Goal: Obtain resource: Download file/media

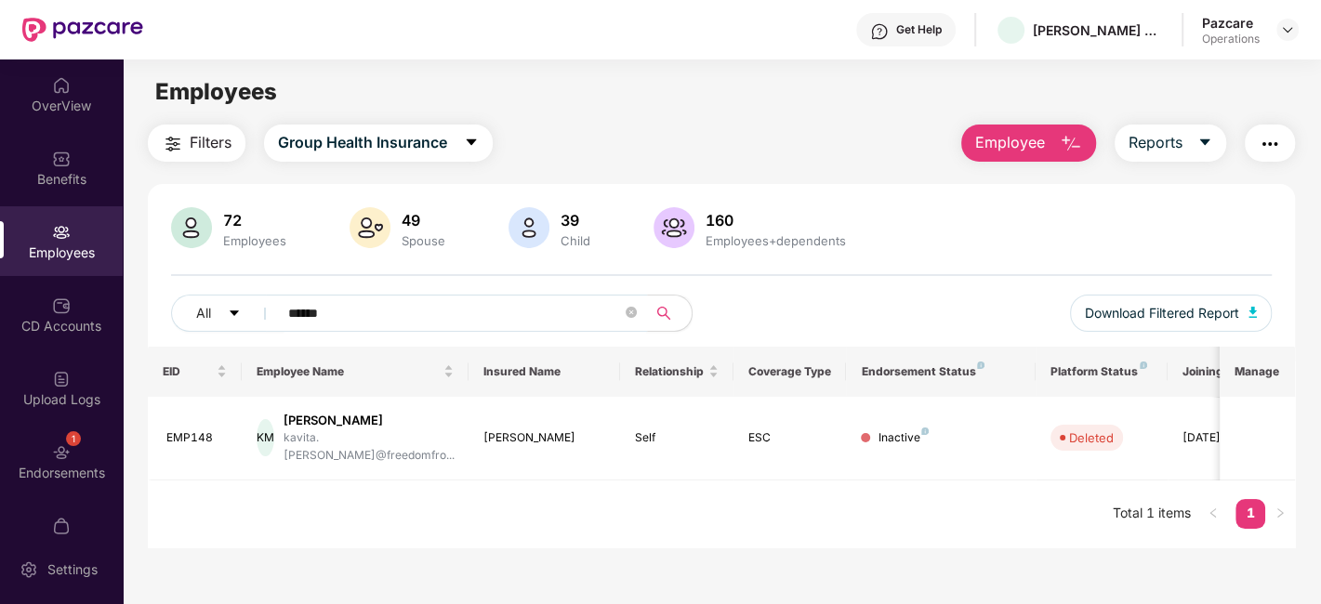
scroll to position [59, 0]
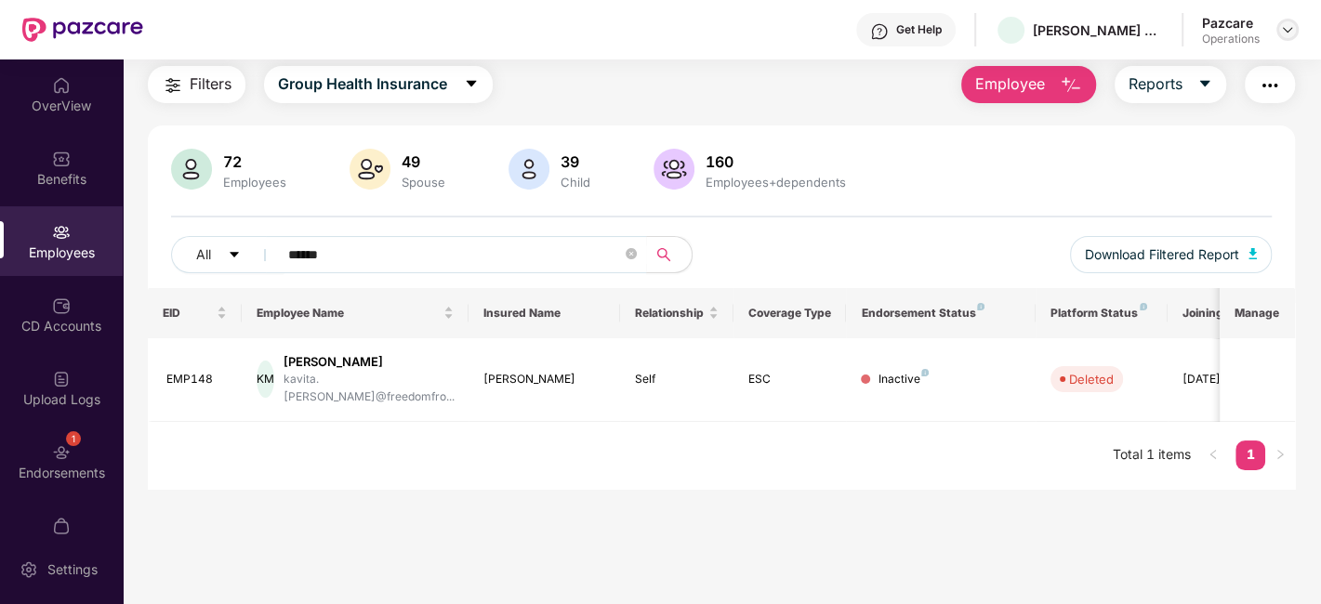
click at [1286, 33] on img at bounding box center [1287, 29] width 15 height 15
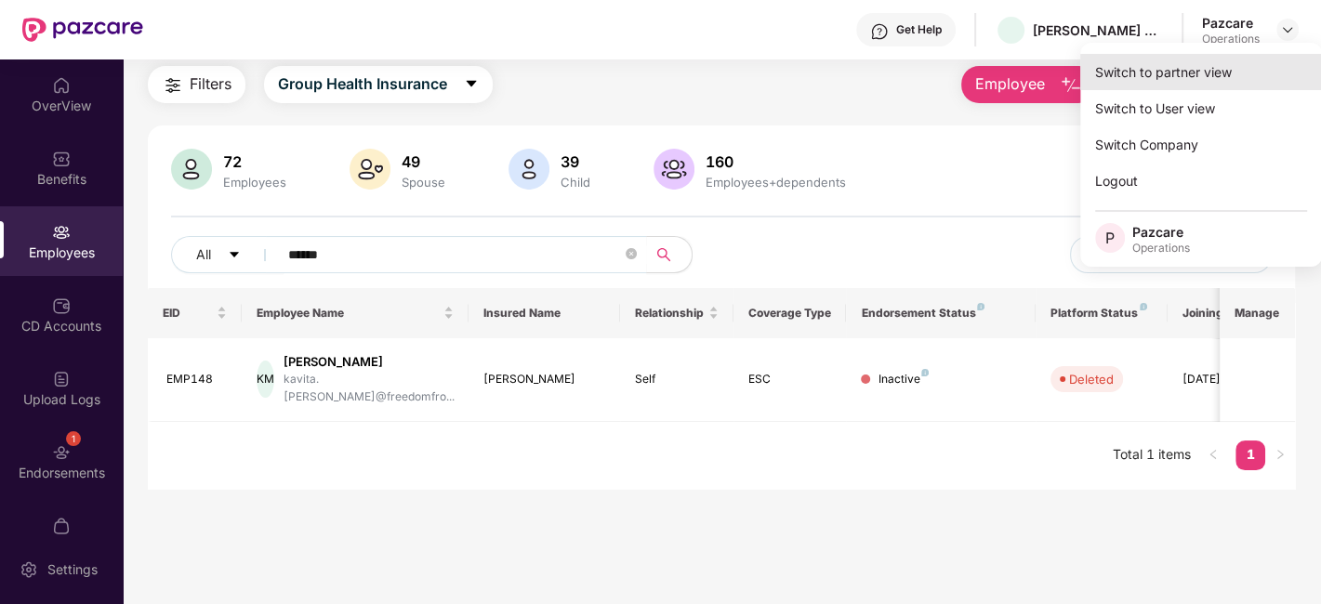
click at [1146, 75] on div "Switch to partner view" at bounding box center [1201, 72] width 242 height 36
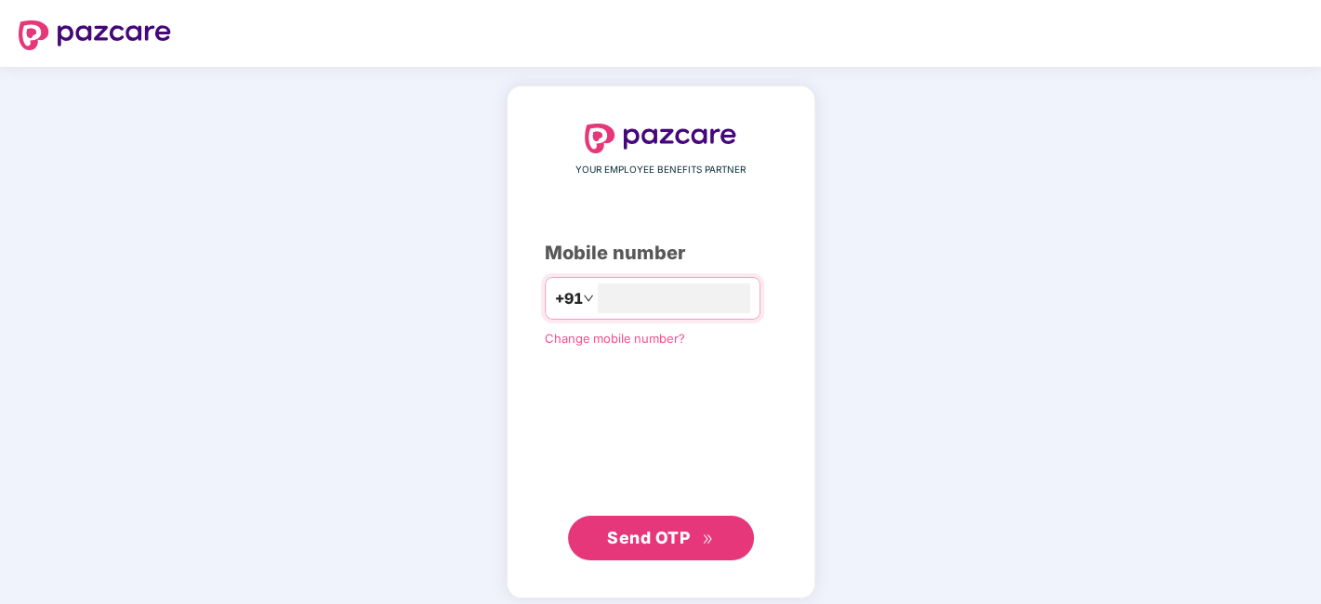
type input "**********"
click at [655, 511] on div "**********" at bounding box center [661, 341] width 232 height 435
click at [655, 529] on span "Send OTP" at bounding box center [648, 536] width 83 height 20
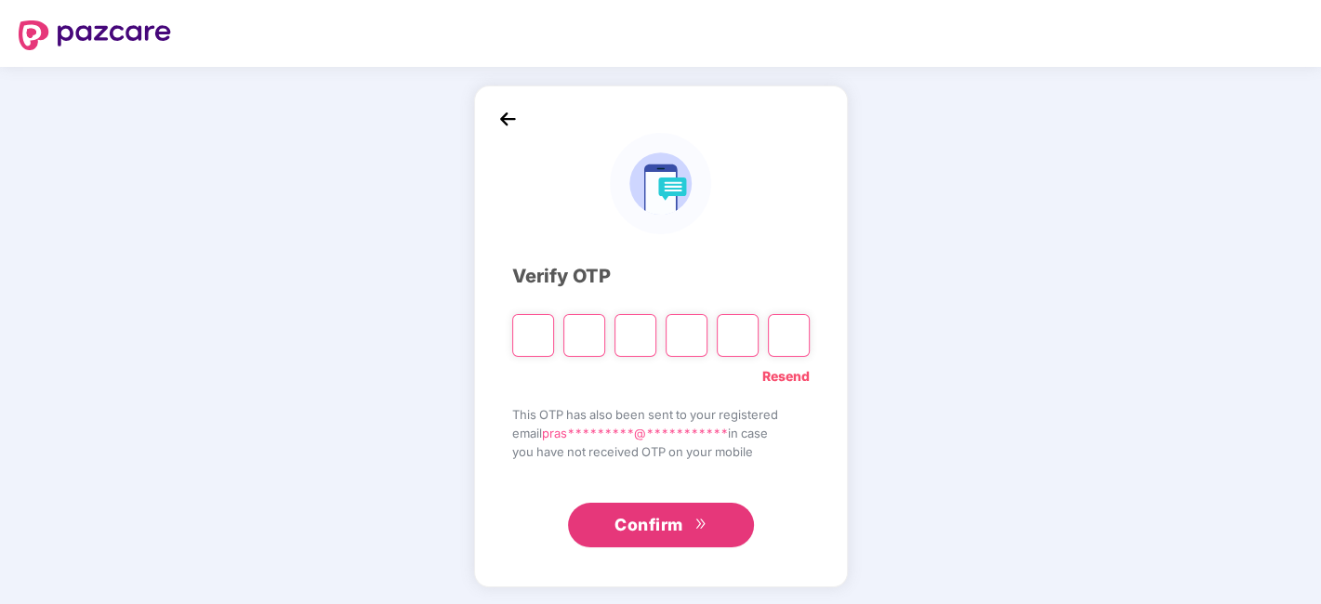
paste input "*"
type input "*"
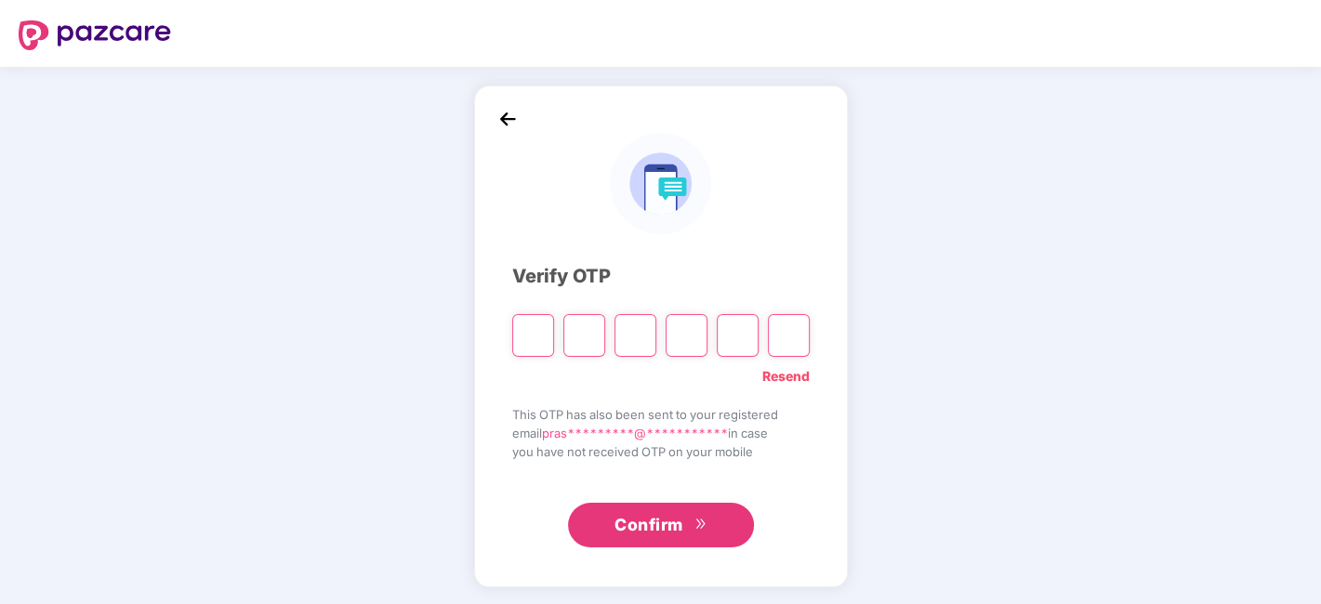
type input "*"
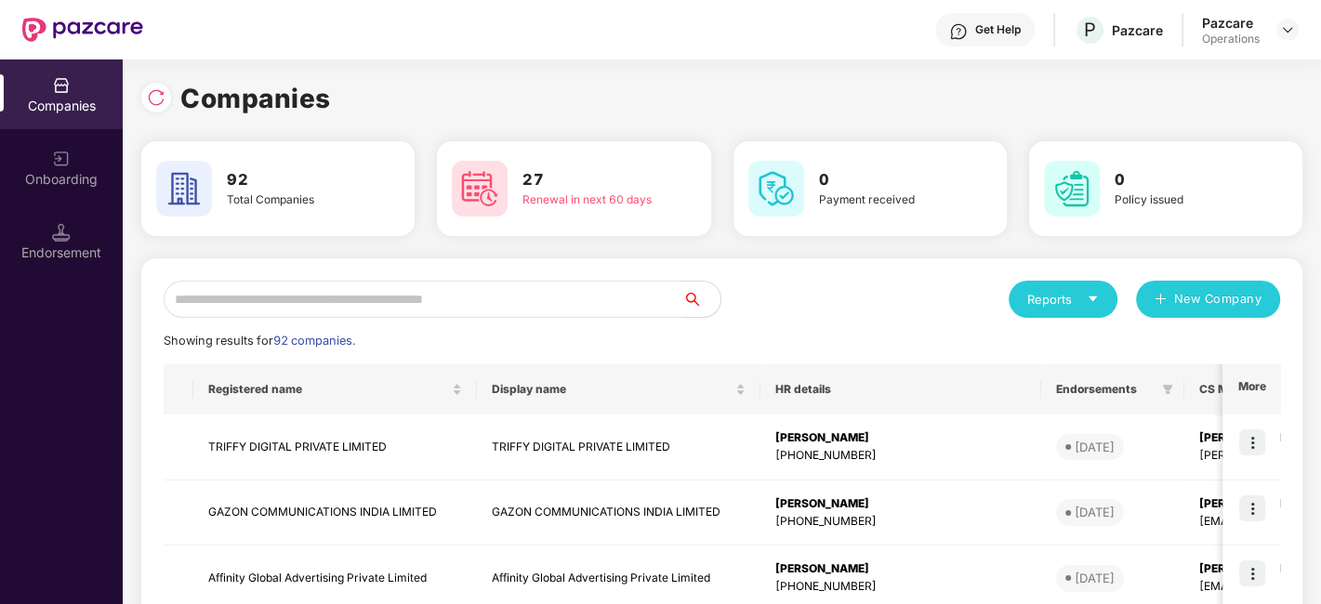
click at [326, 290] on input "text" at bounding box center [424, 299] width 520 height 37
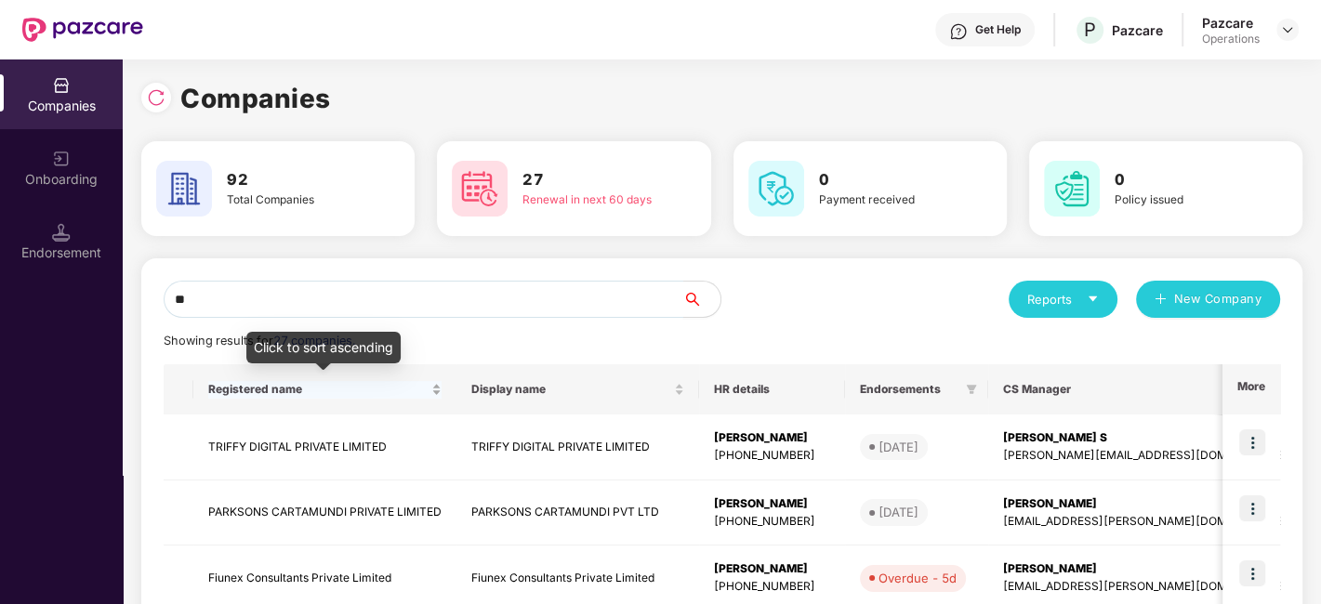
type input "*"
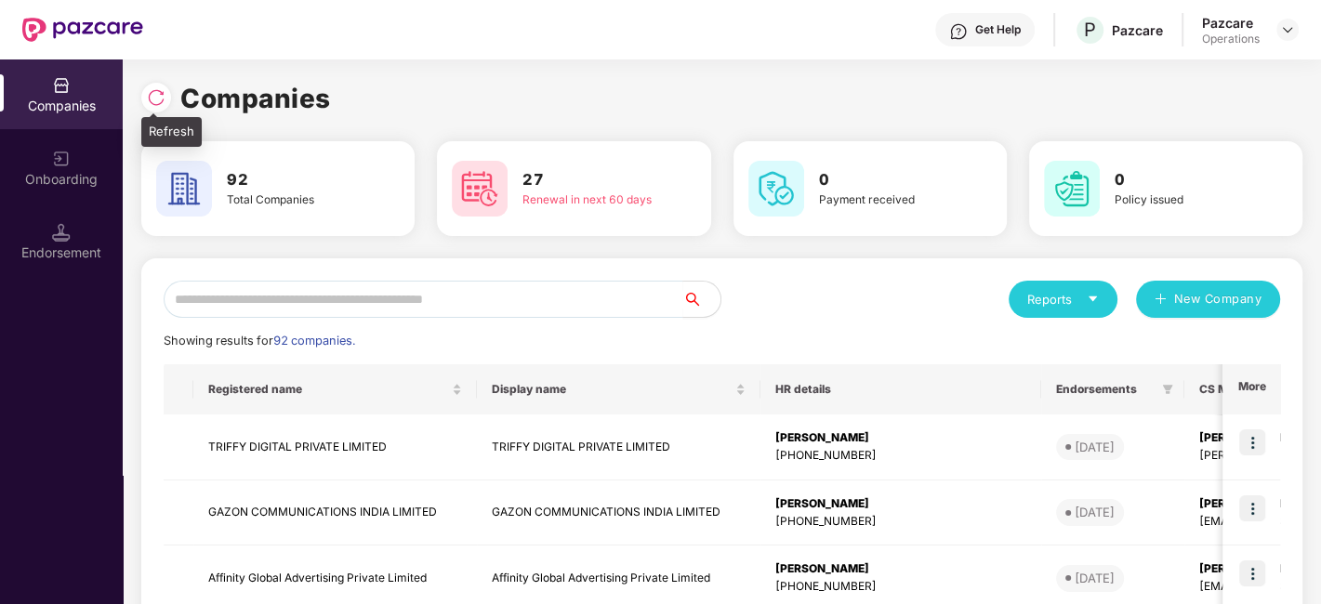
click at [153, 107] on div at bounding box center [156, 98] width 30 height 30
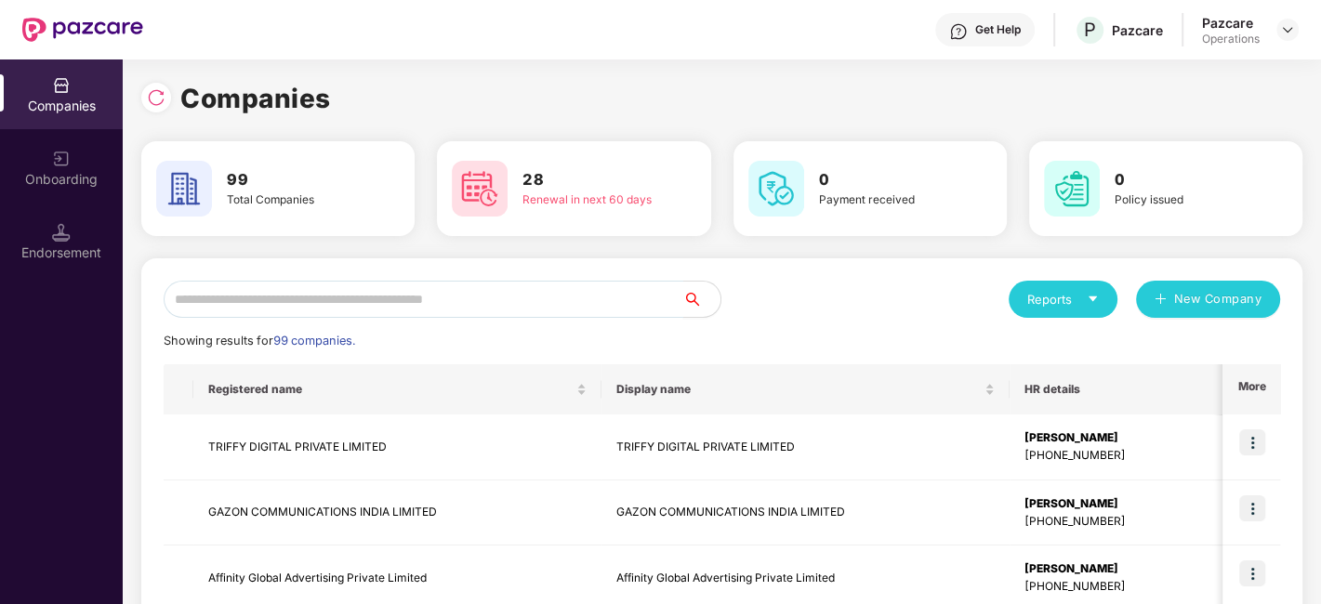
click at [392, 293] on input "text" at bounding box center [424, 299] width 520 height 37
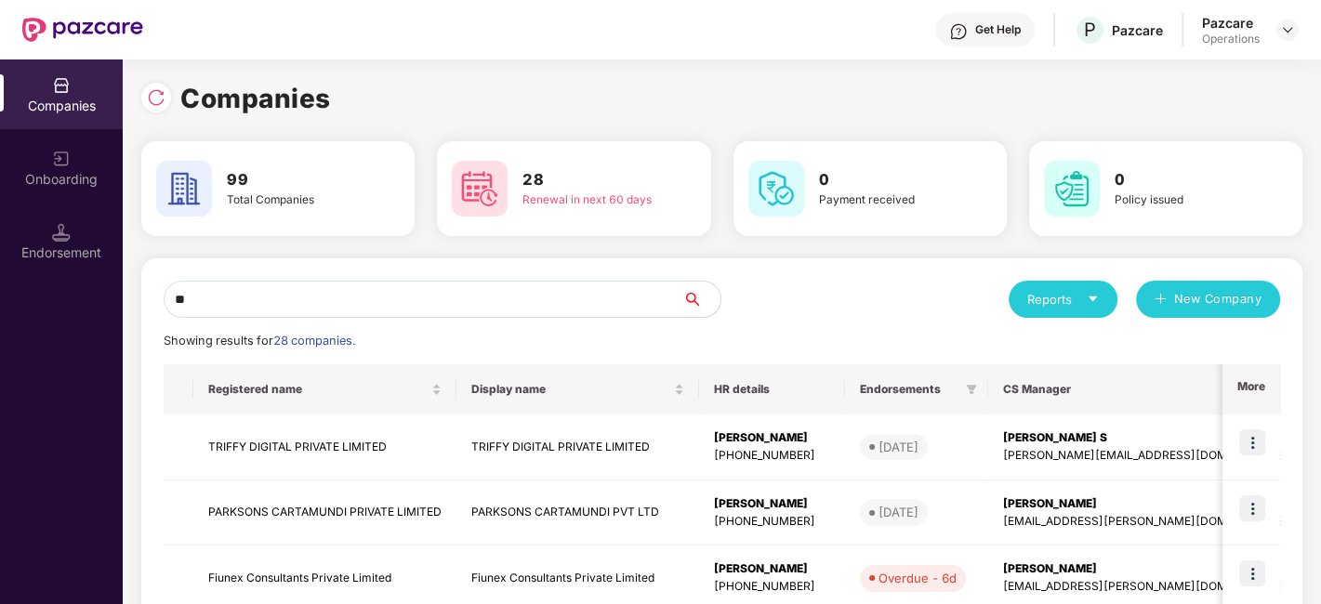
type input "*"
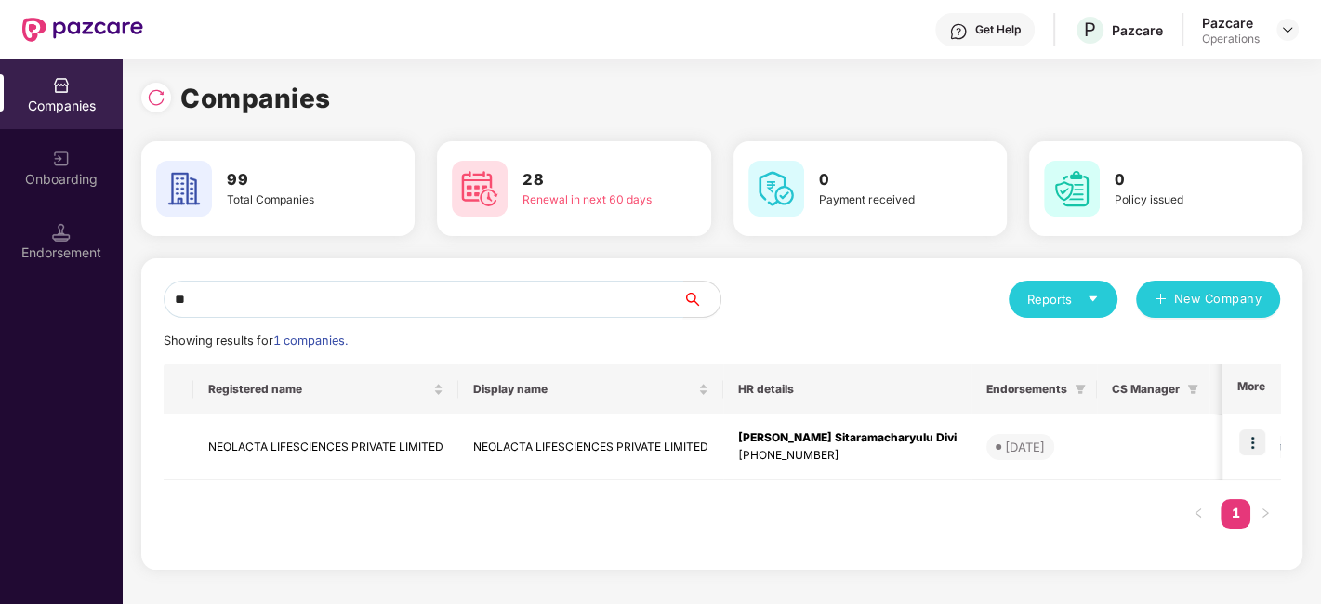
type input "*"
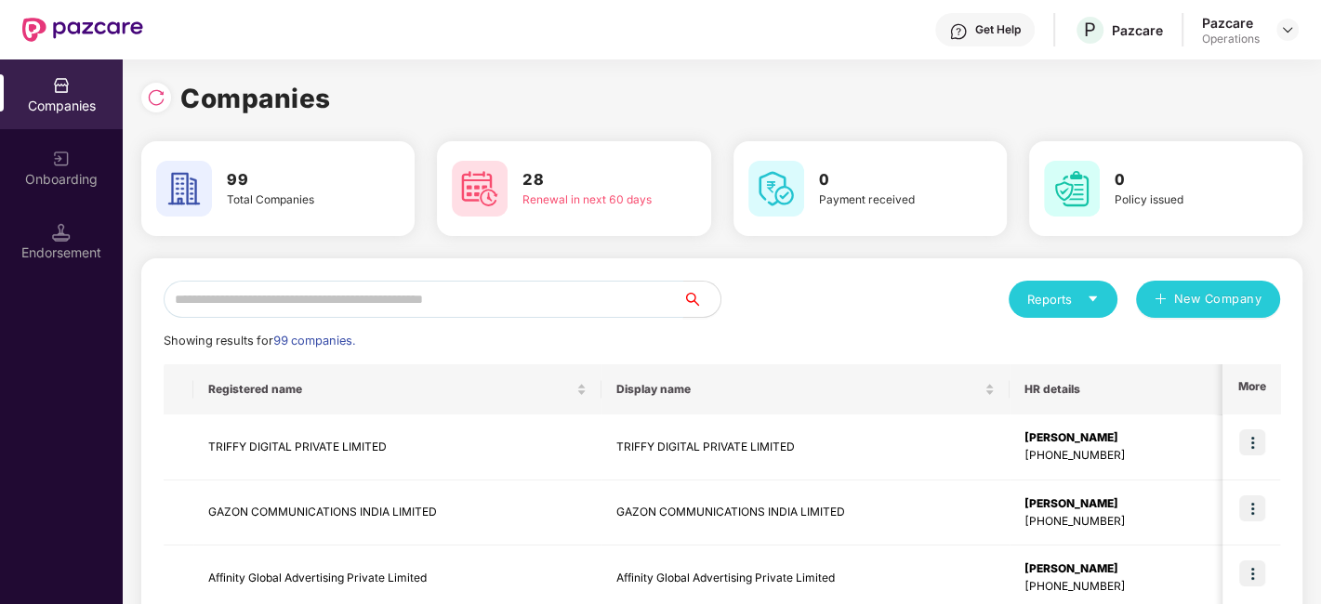
click at [392, 293] on input "text" at bounding box center [424, 299] width 520 height 37
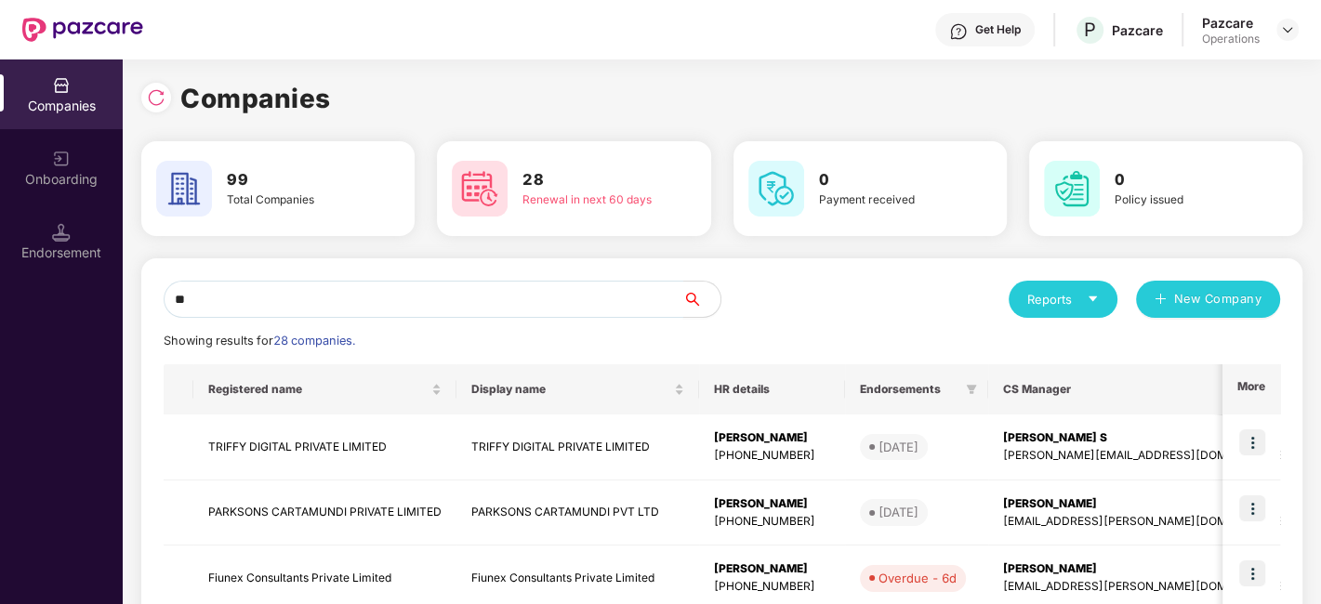
type input "*"
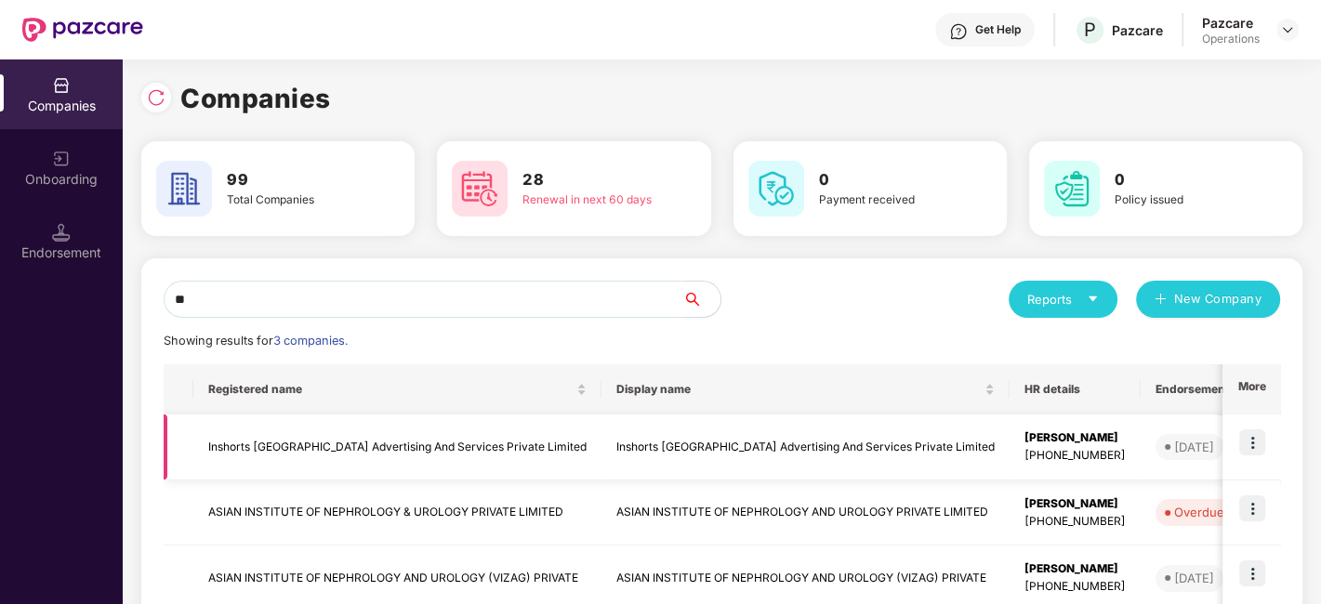
type input "*"
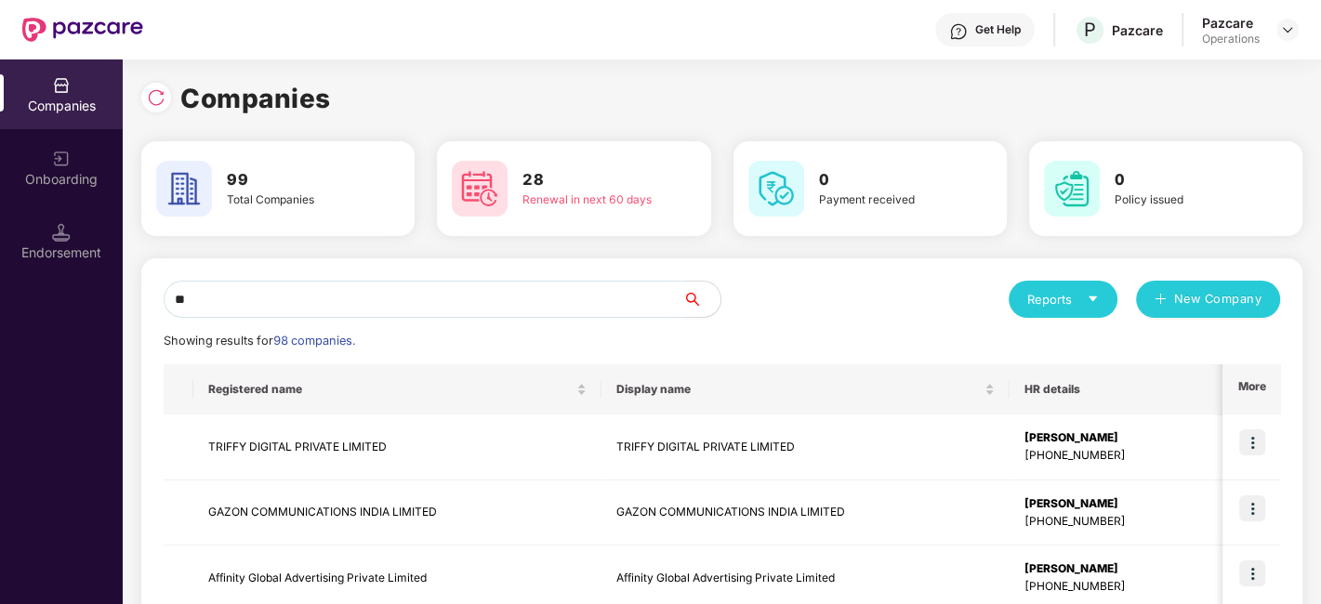
type input "*"
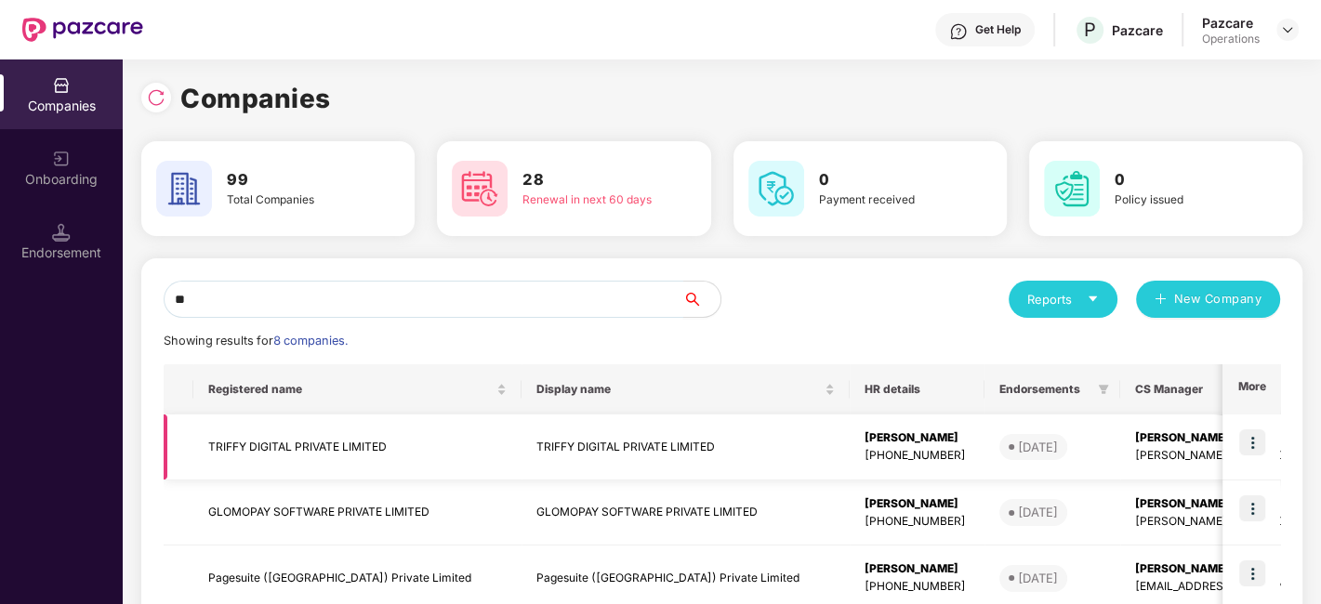
type input "*"
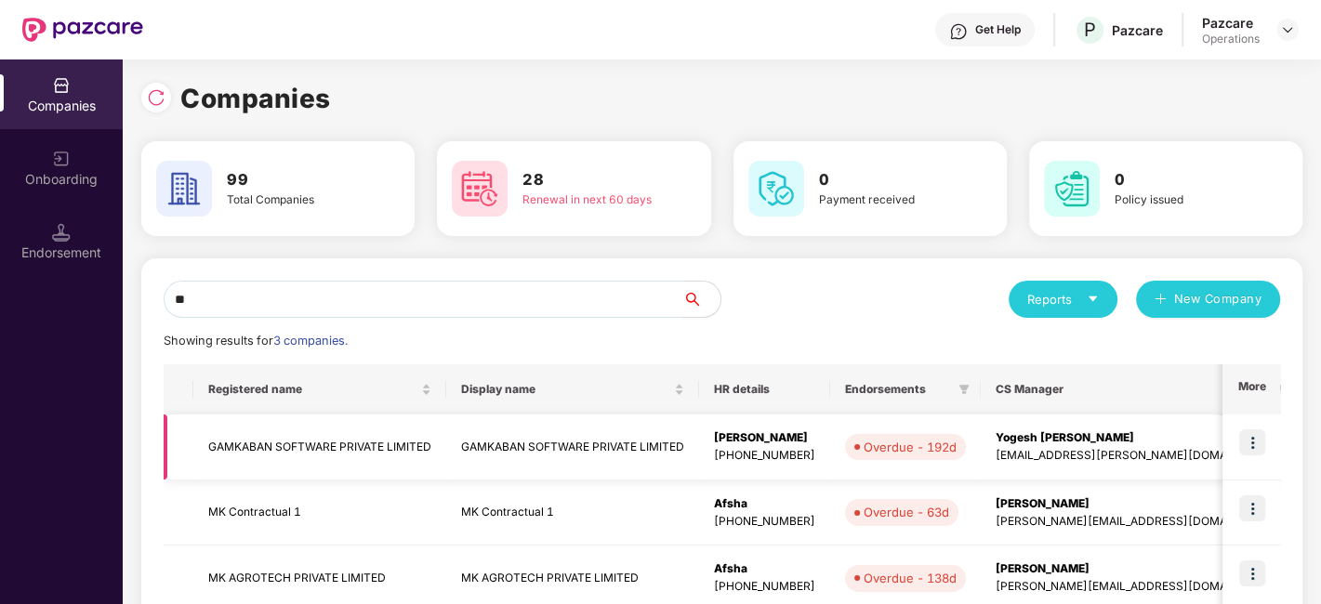
scroll to position [110, 0]
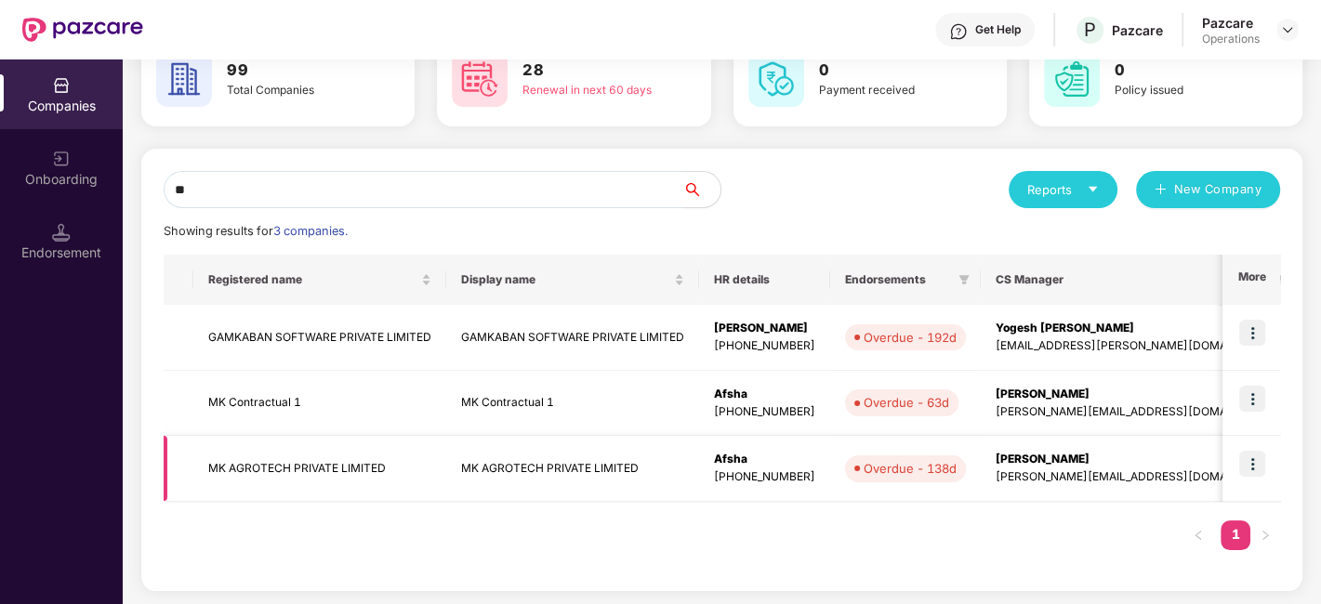
type input "*"
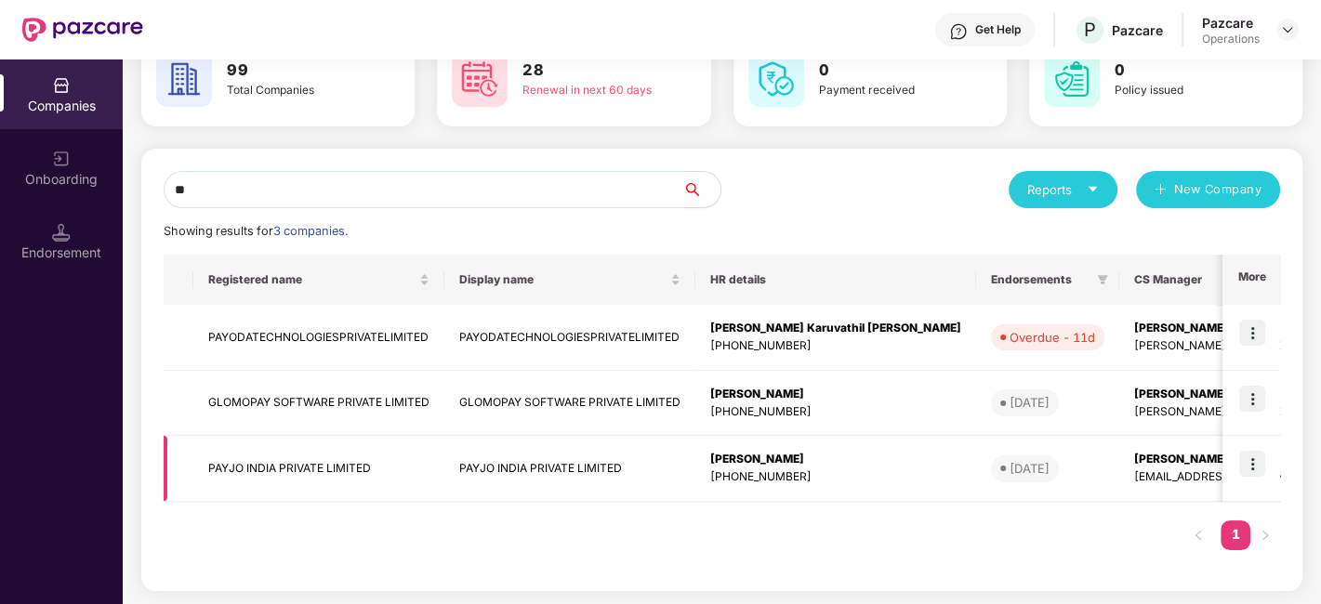
type input "*"
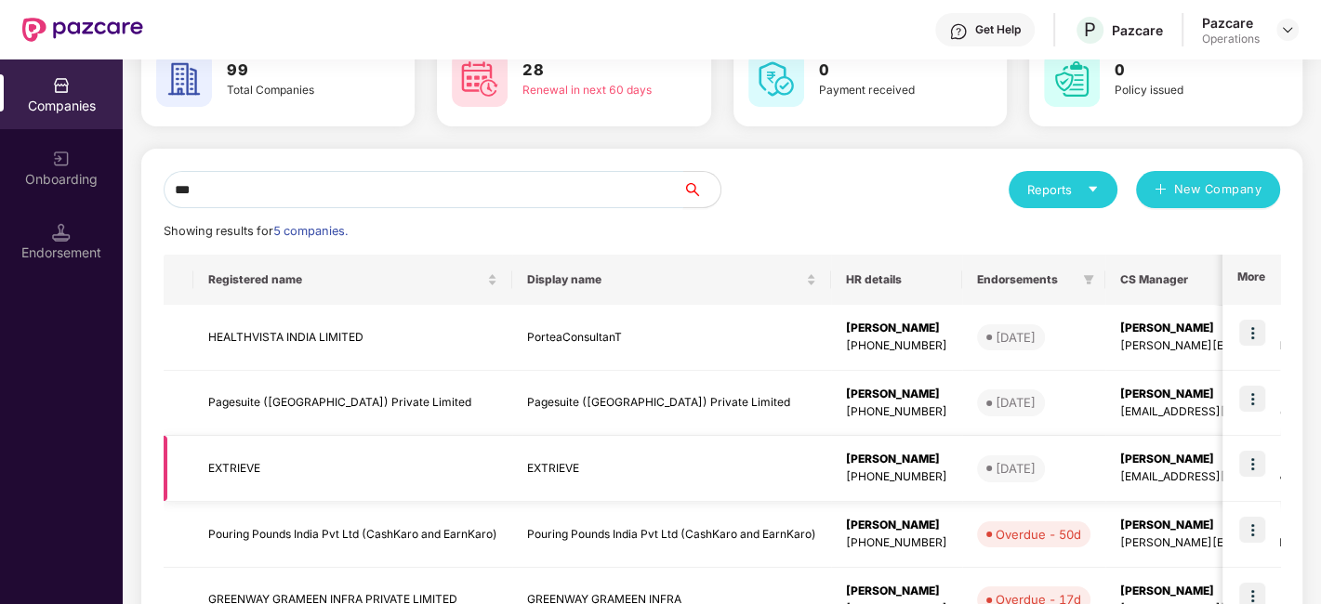
scroll to position [0, 0]
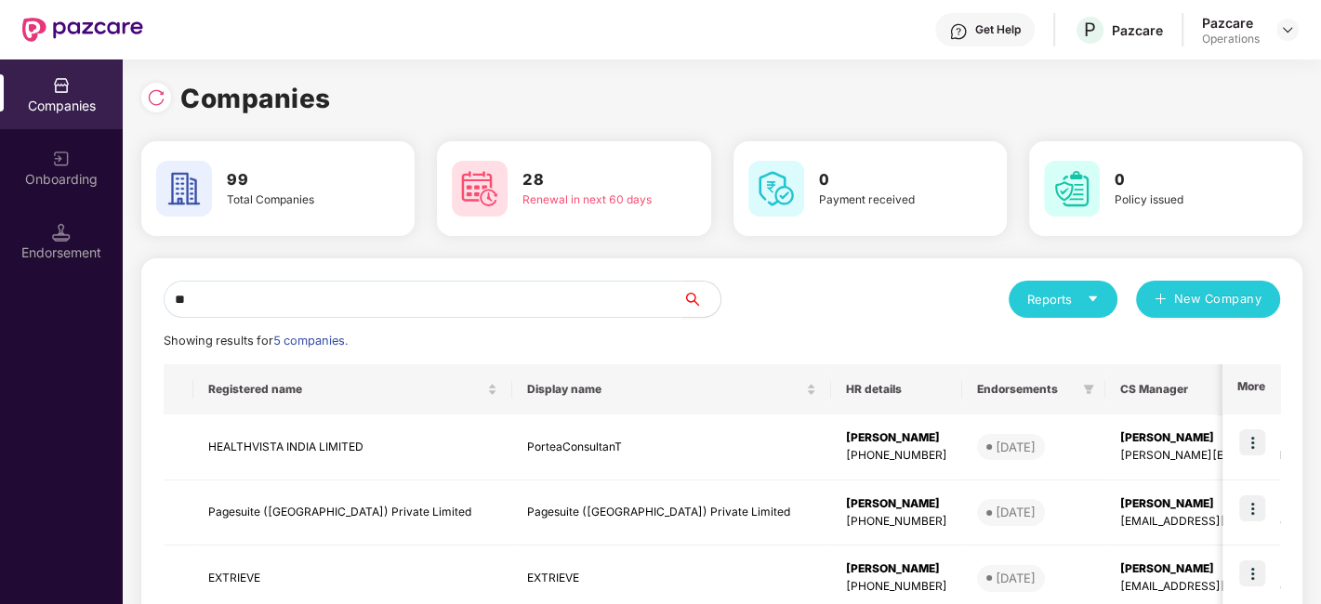
type input "*"
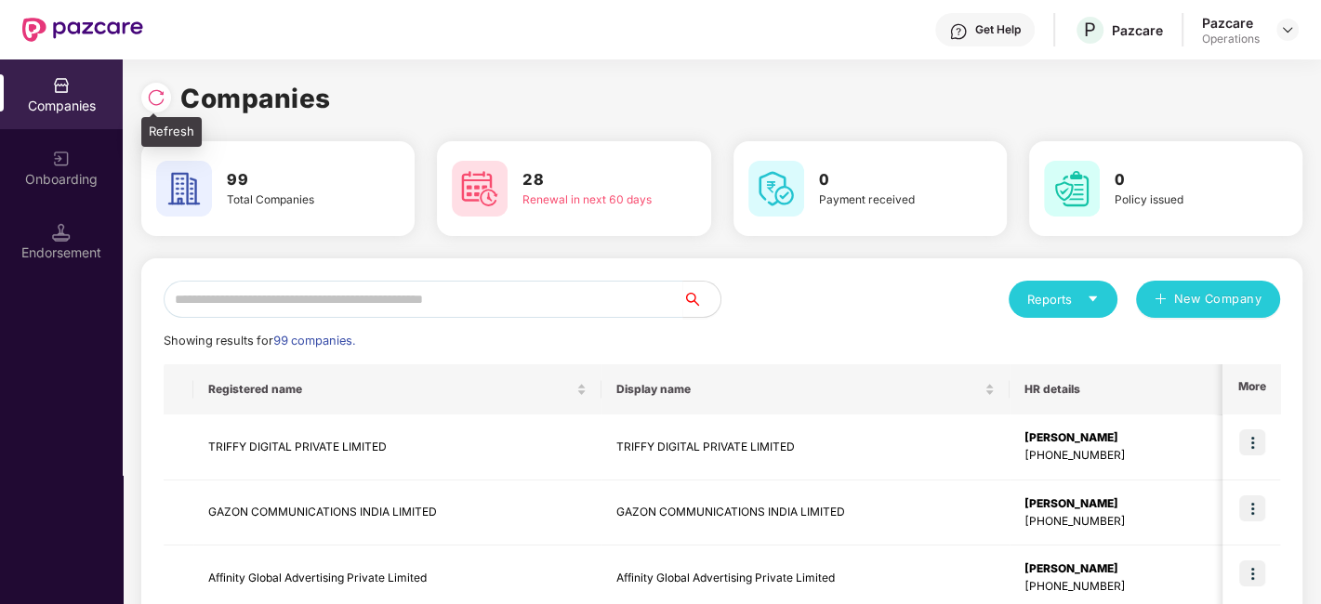
click at [151, 81] on div at bounding box center [160, 95] width 39 height 34
click at [159, 97] on img at bounding box center [156, 97] width 19 height 19
click at [414, 298] on input "text" at bounding box center [424, 299] width 520 height 37
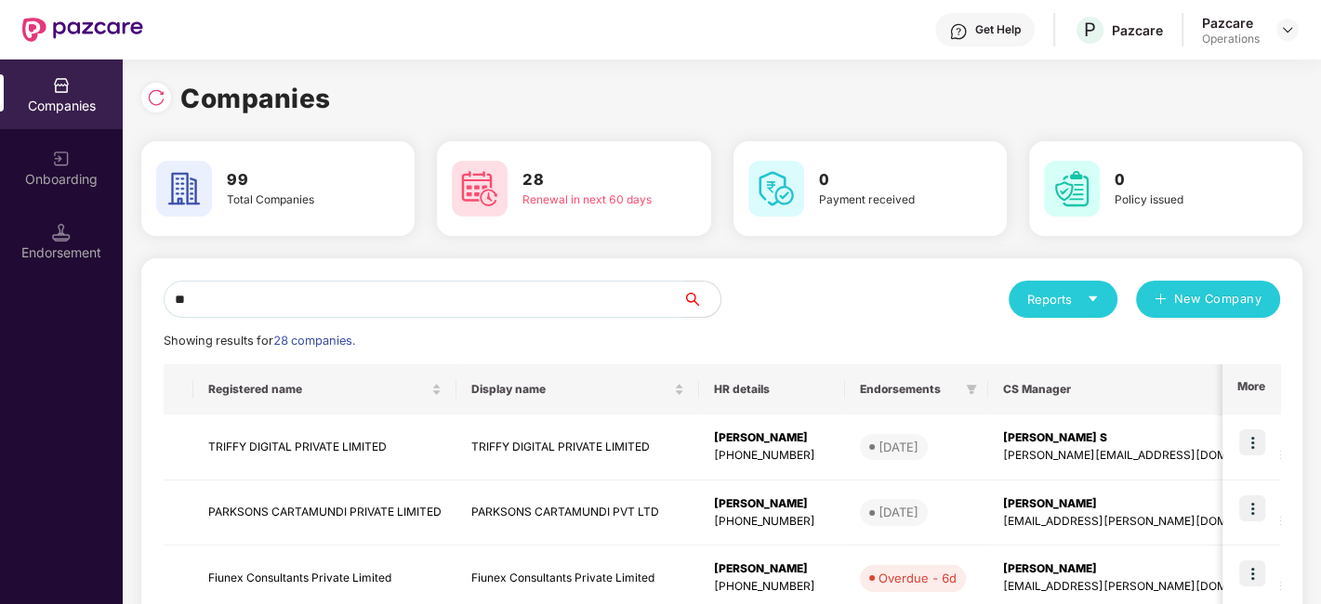
type input "*"
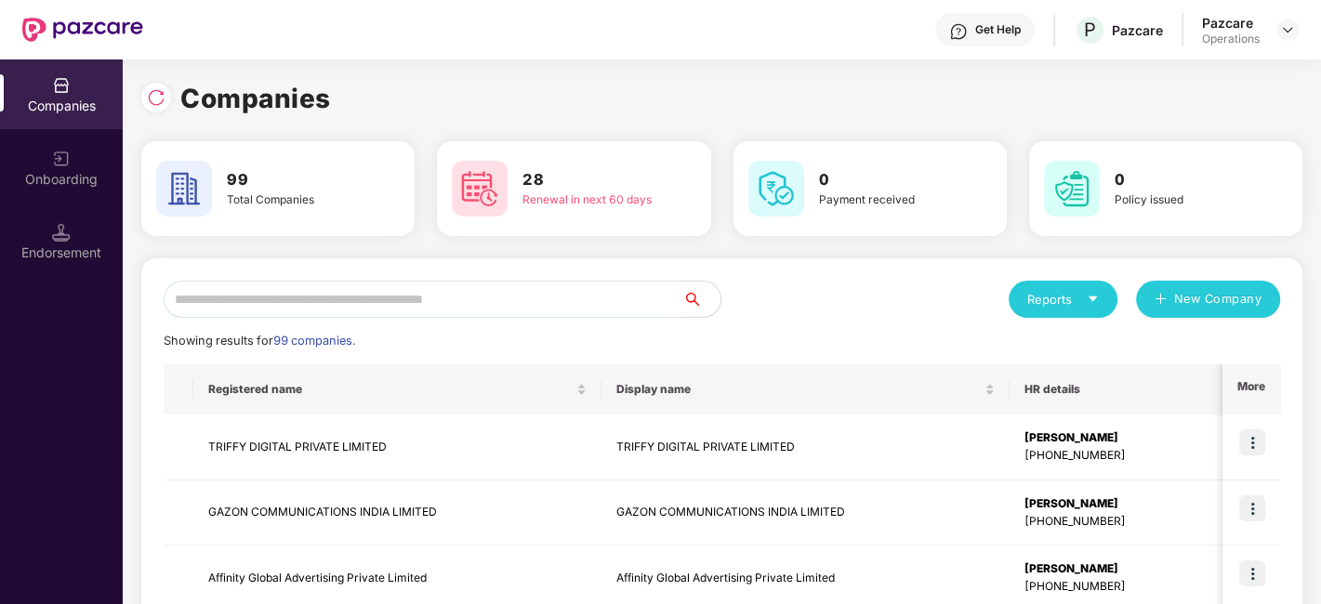
click at [414, 298] on input "text" at bounding box center [424, 299] width 520 height 37
click at [309, 303] on input "text" at bounding box center [424, 299] width 520 height 37
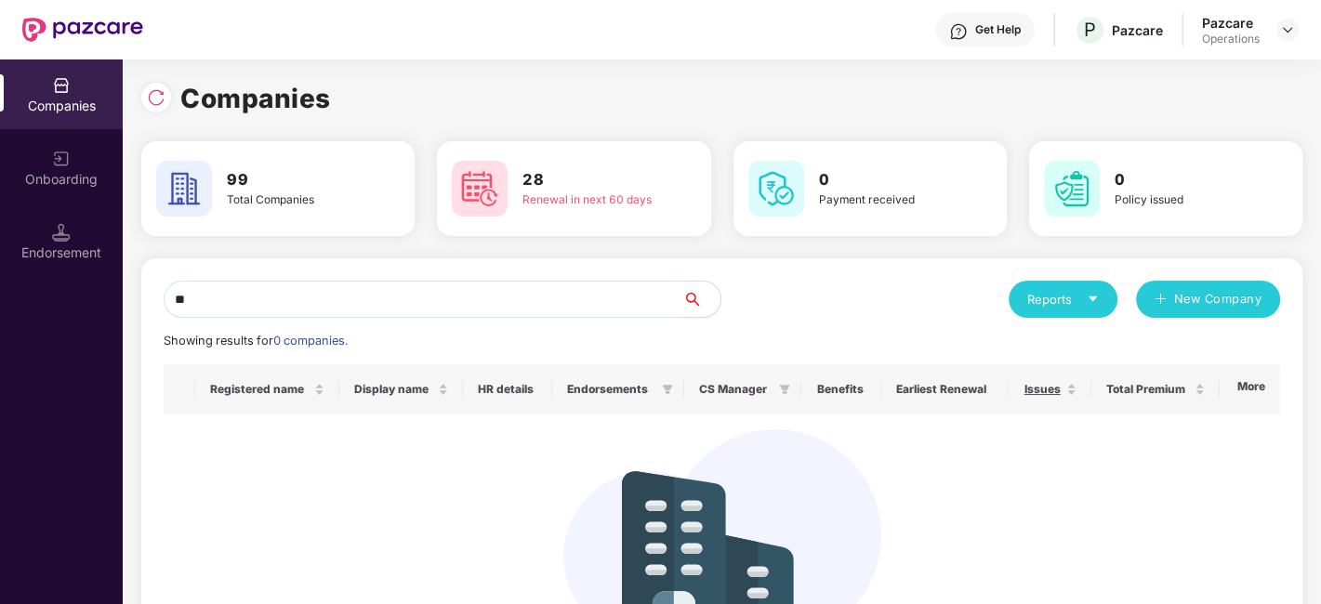
type input "*"
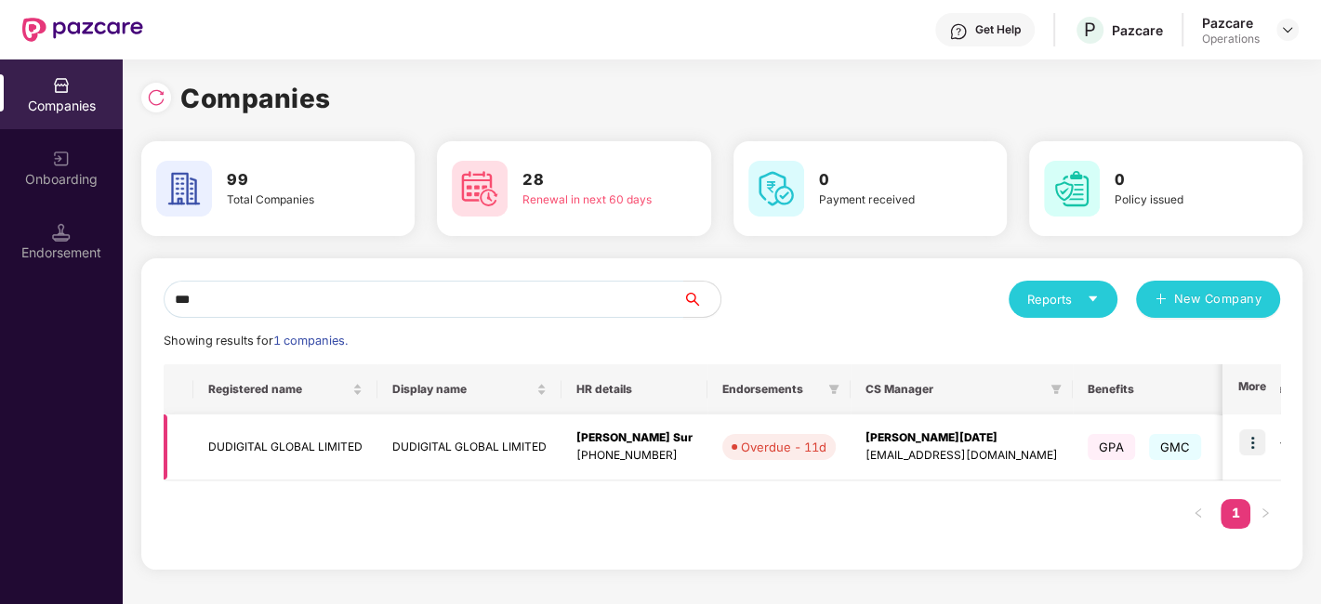
type input "***"
click at [1253, 443] on img at bounding box center [1252, 443] width 26 height 26
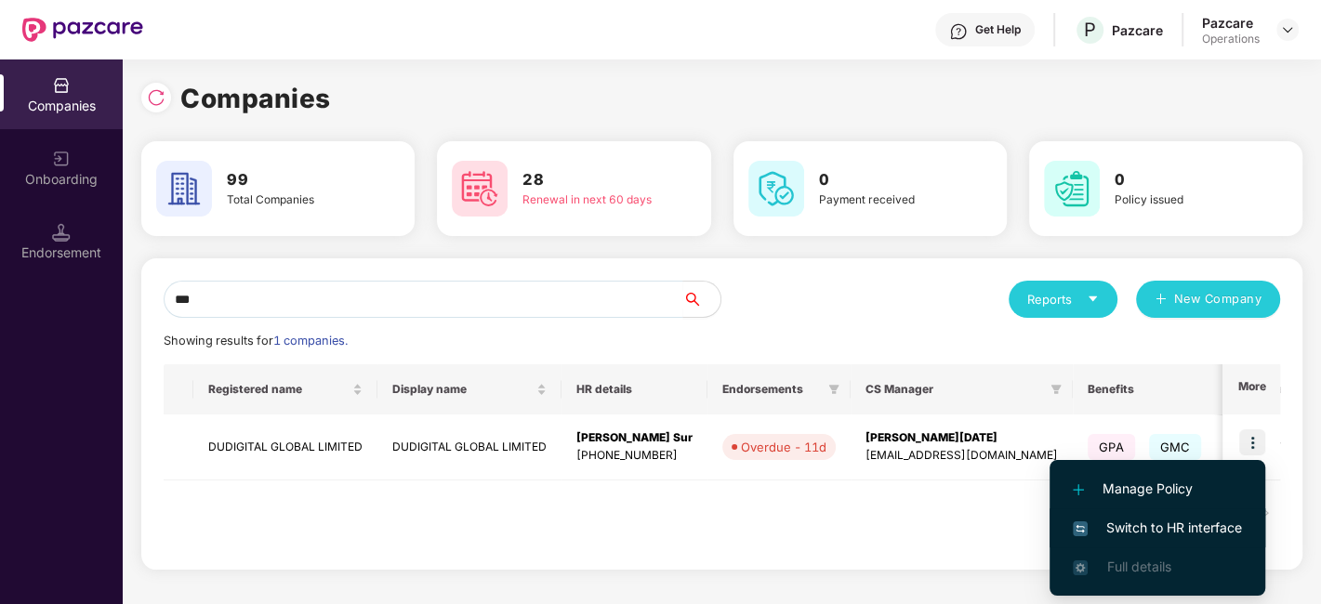
click at [1142, 540] on li "Switch to HR interface" at bounding box center [1158, 528] width 216 height 39
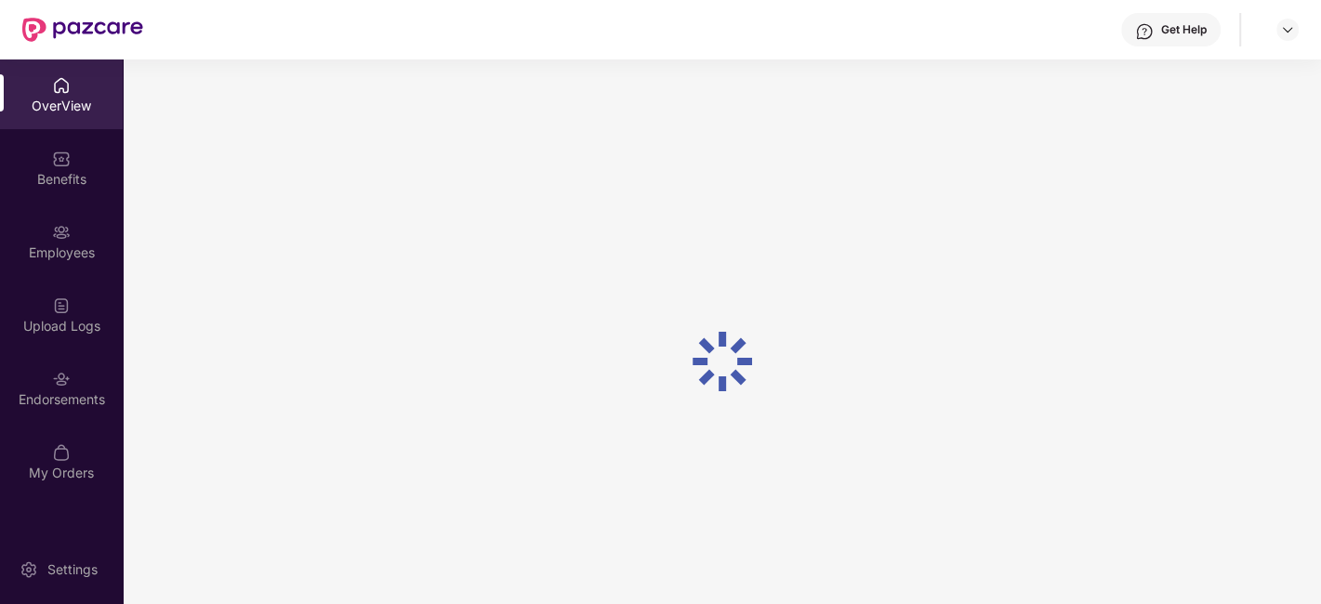
scroll to position [59, 0]
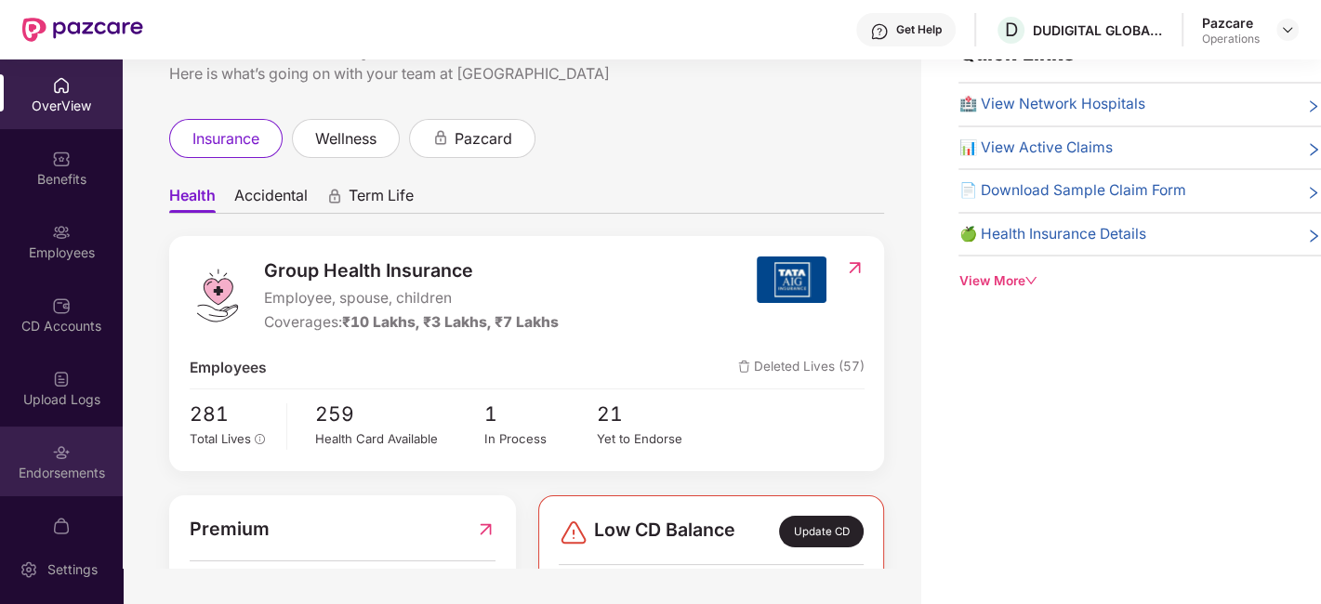
click at [38, 443] on div "Endorsements" at bounding box center [61, 462] width 123 height 70
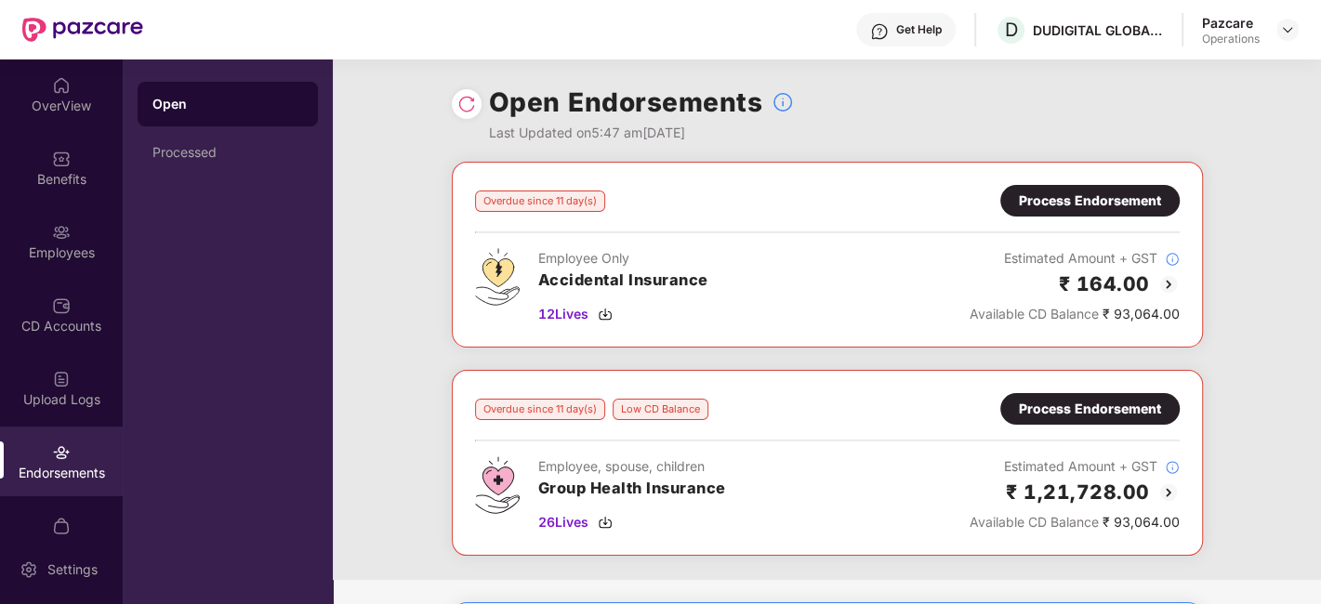
scroll to position [112, 0]
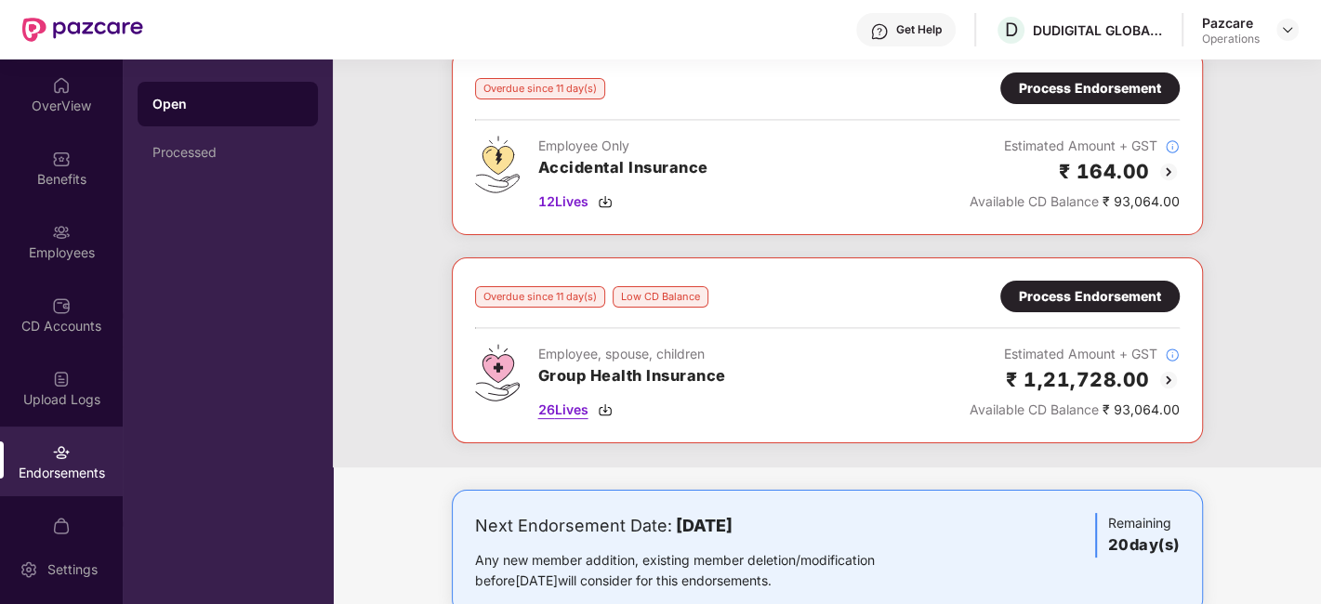
click at [564, 404] on span "26 Lives" at bounding box center [563, 410] width 50 height 20
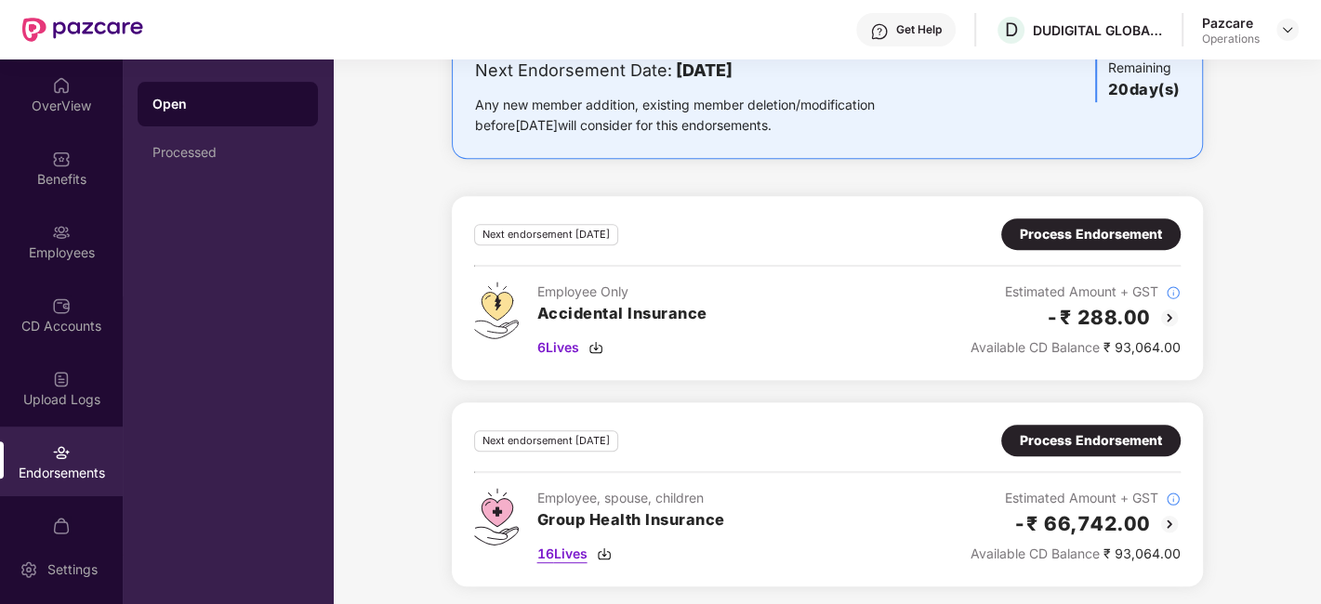
click at [565, 546] on span "16 Lives" at bounding box center [562, 554] width 50 height 20
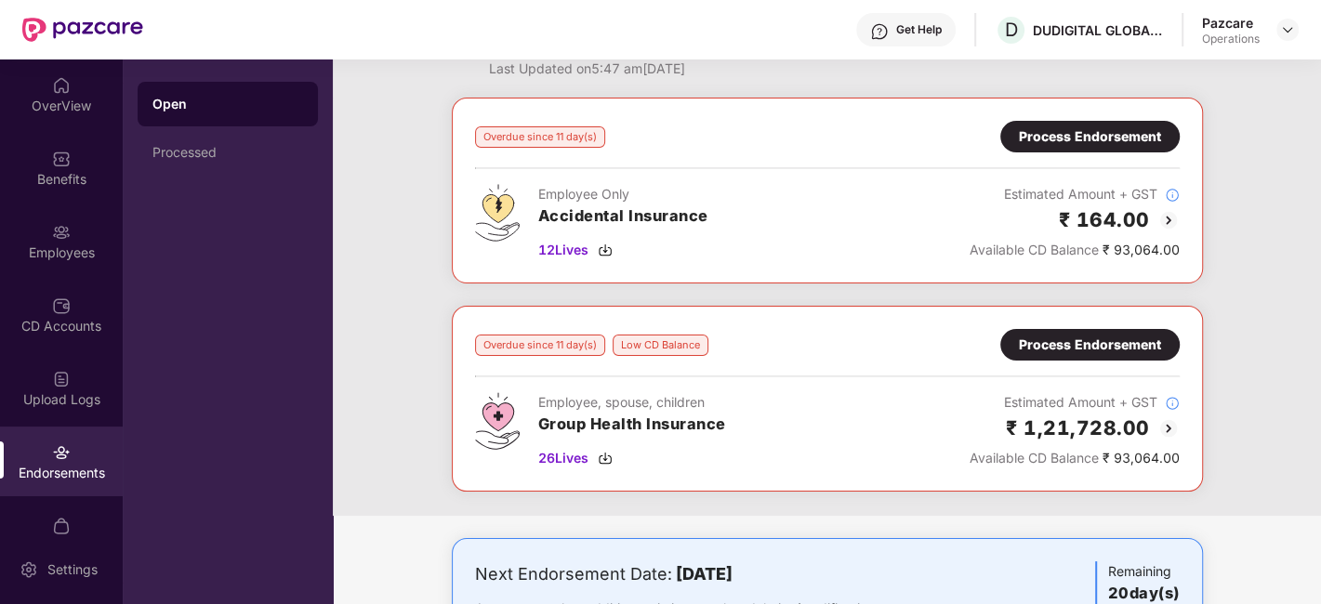
scroll to position [60, 0]
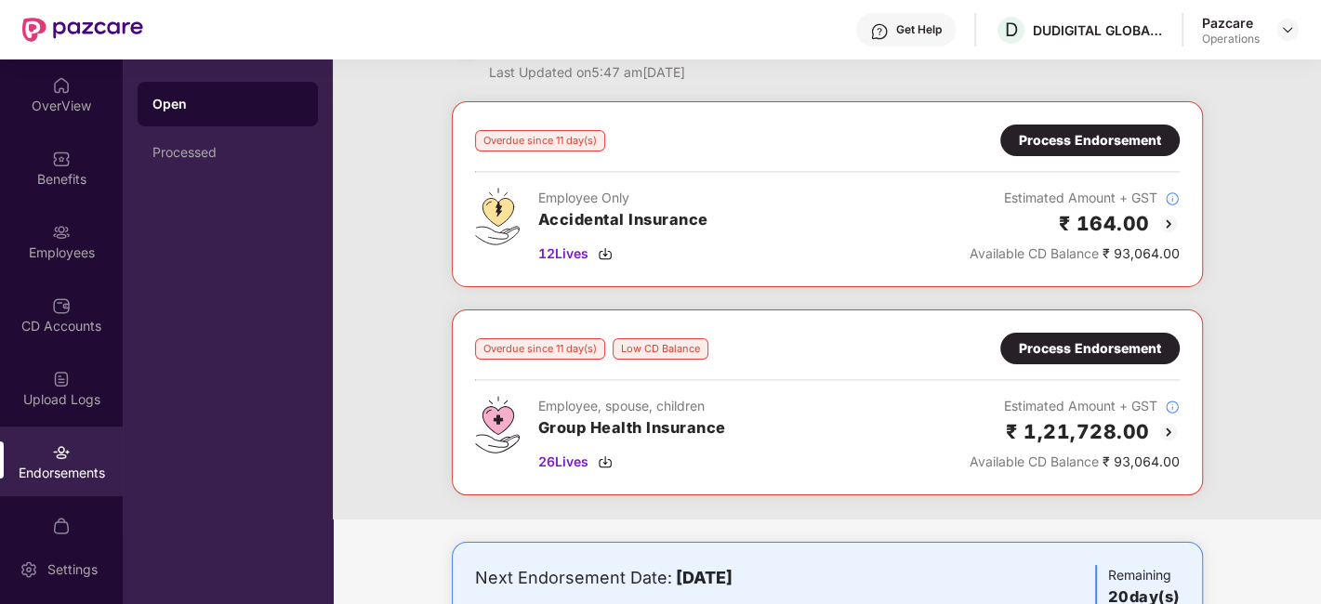
click at [1054, 347] on div "Process Endorsement" at bounding box center [1090, 348] width 142 height 20
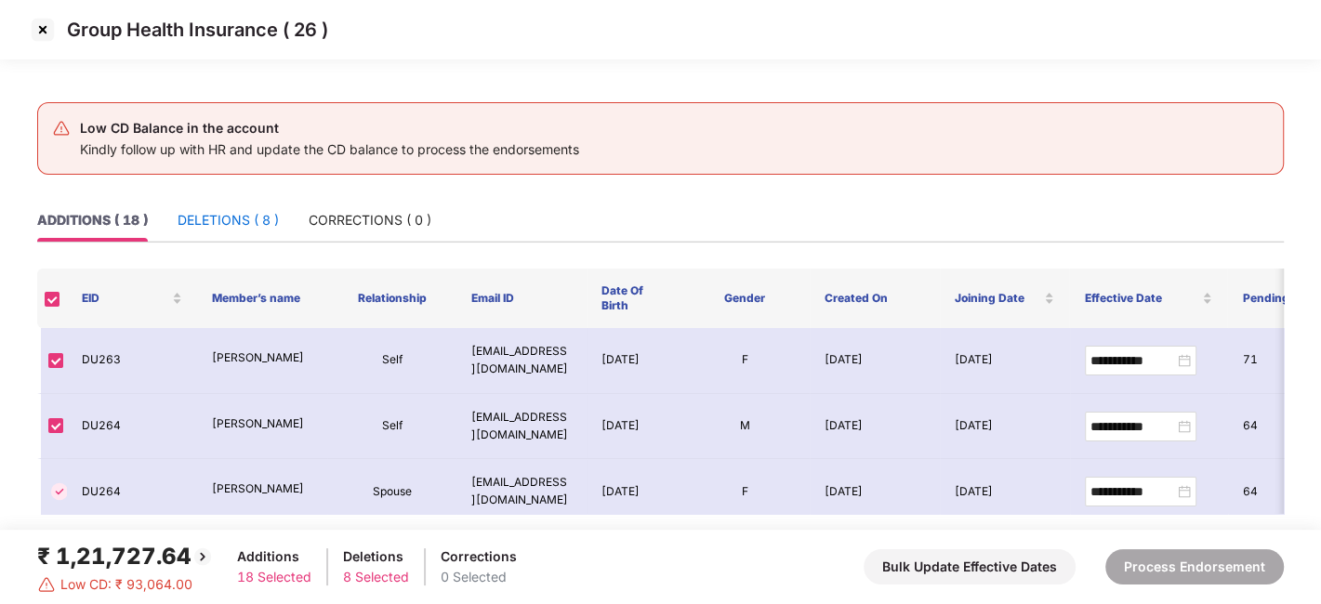
click at [229, 220] on div "DELETIONS ( 8 )" at bounding box center [228, 220] width 101 height 20
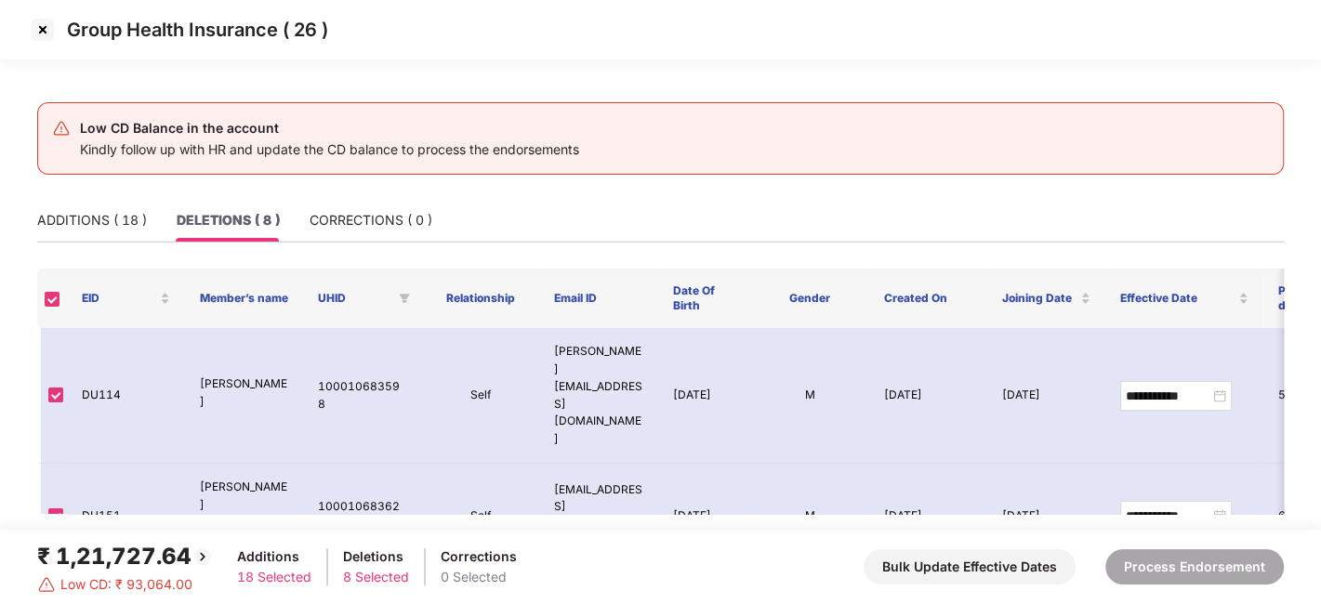
click at [47, 33] on img at bounding box center [43, 30] width 30 height 30
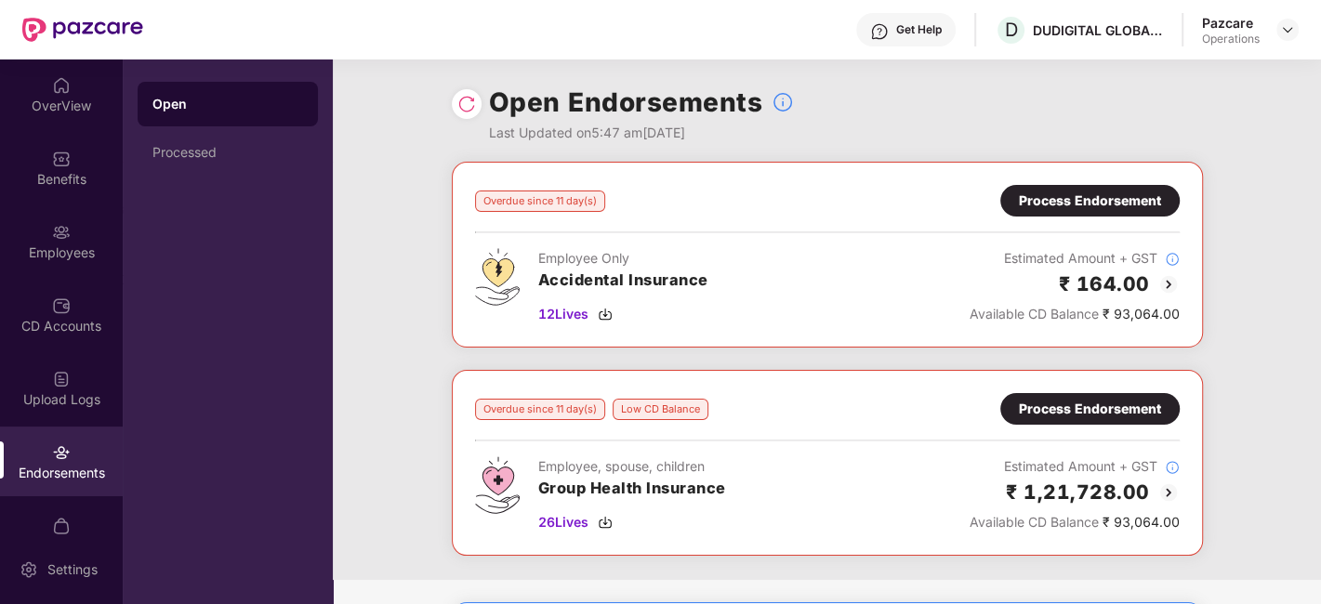
scroll to position [568, 0]
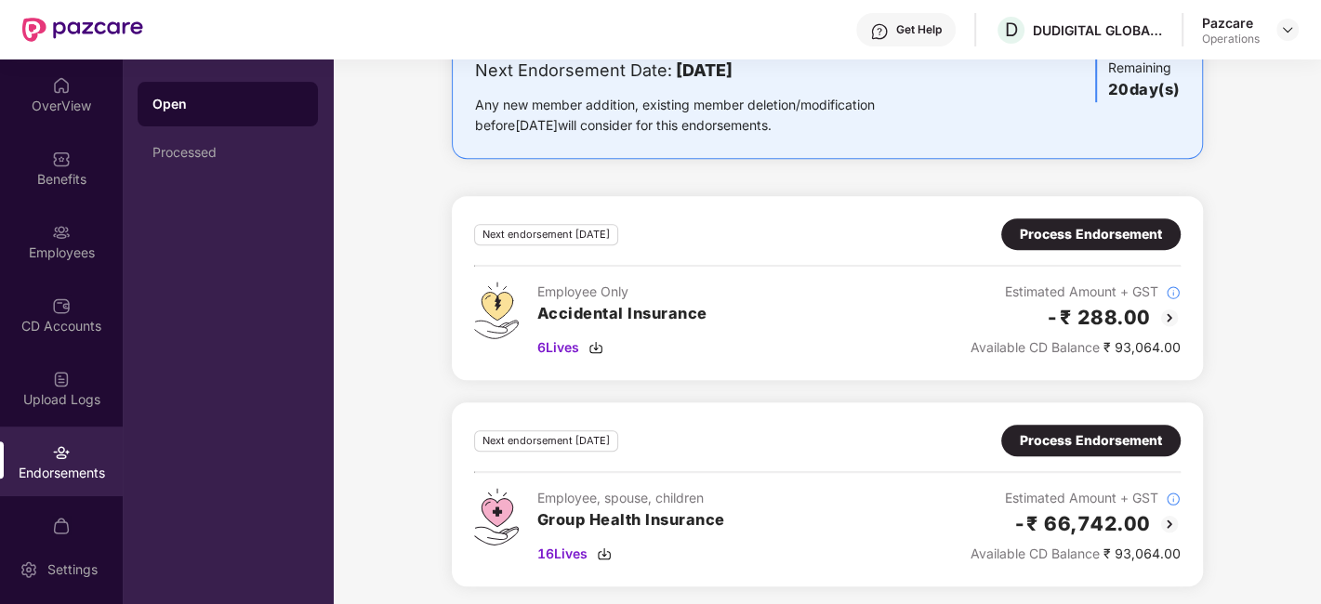
click at [1079, 439] on div "Process Endorsement" at bounding box center [1091, 440] width 142 height 20
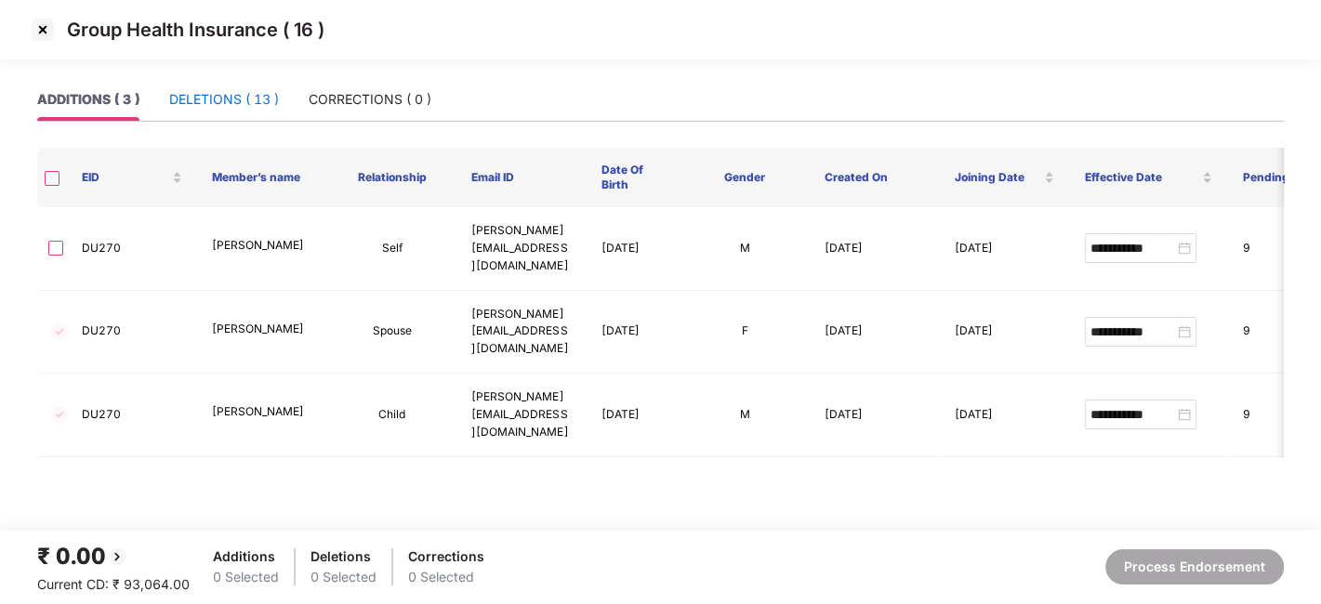
click at [209, 100] on div "DELETIONS ( 13 )" at bounding box center [224, 99] width 110 height 20
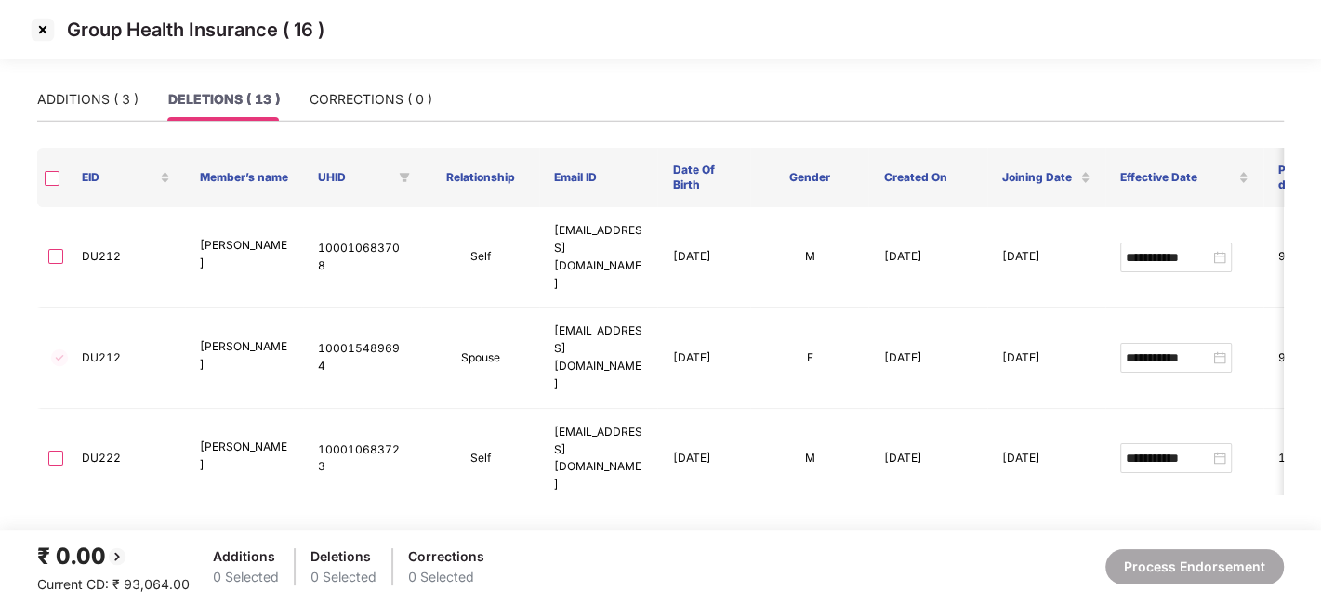
click at [42, 33] on img at bounding box center [43, 30] width 30 height 30
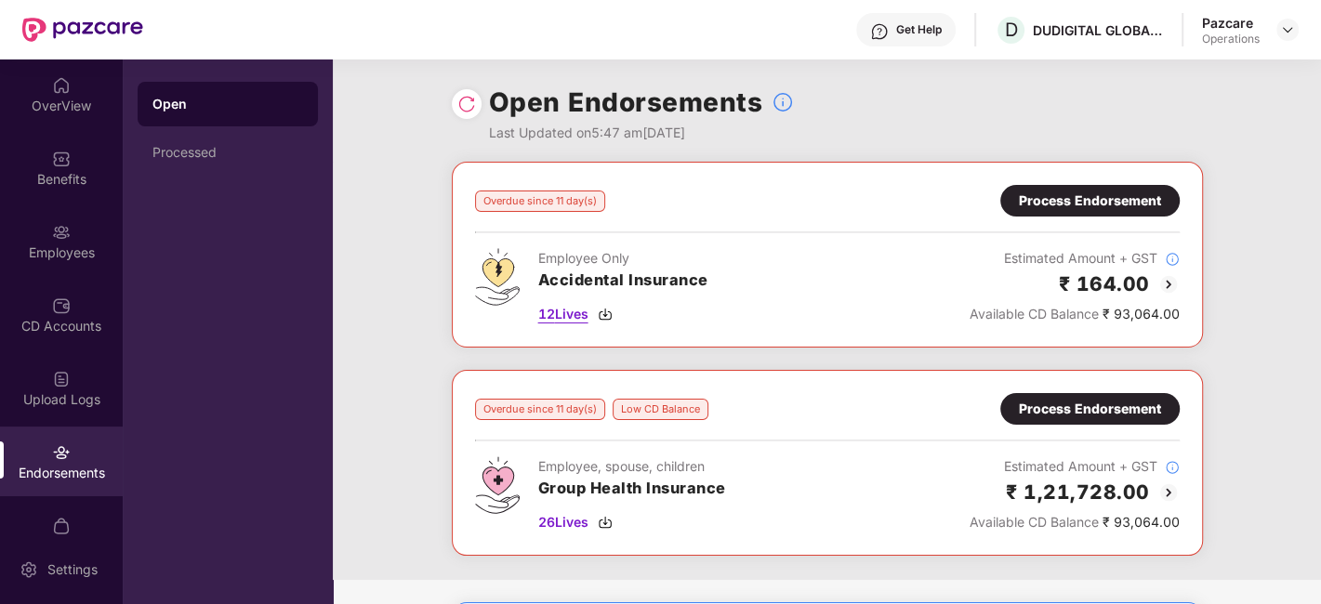
click at [567, 315] on span "12 Lives" at bounding box center [563, 314] width 50 height 20
click at [574, 316] on span "12 Lives" at bounding box center [563, 314] width 50 height 20
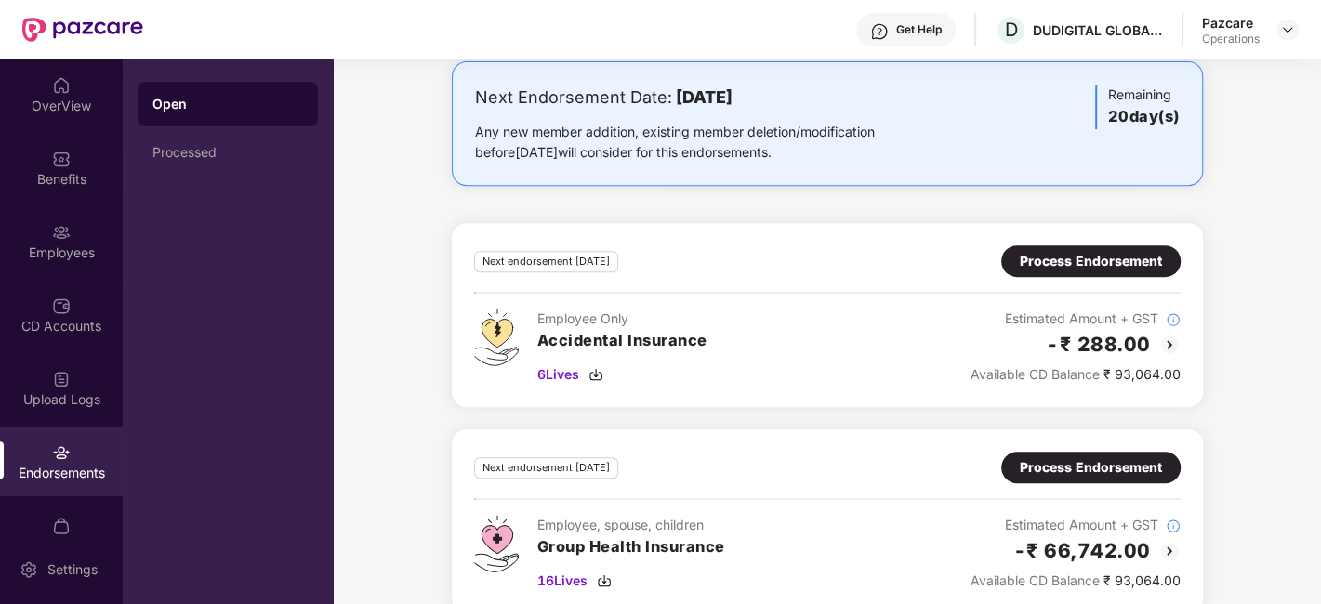
scroll to position [568, 0]
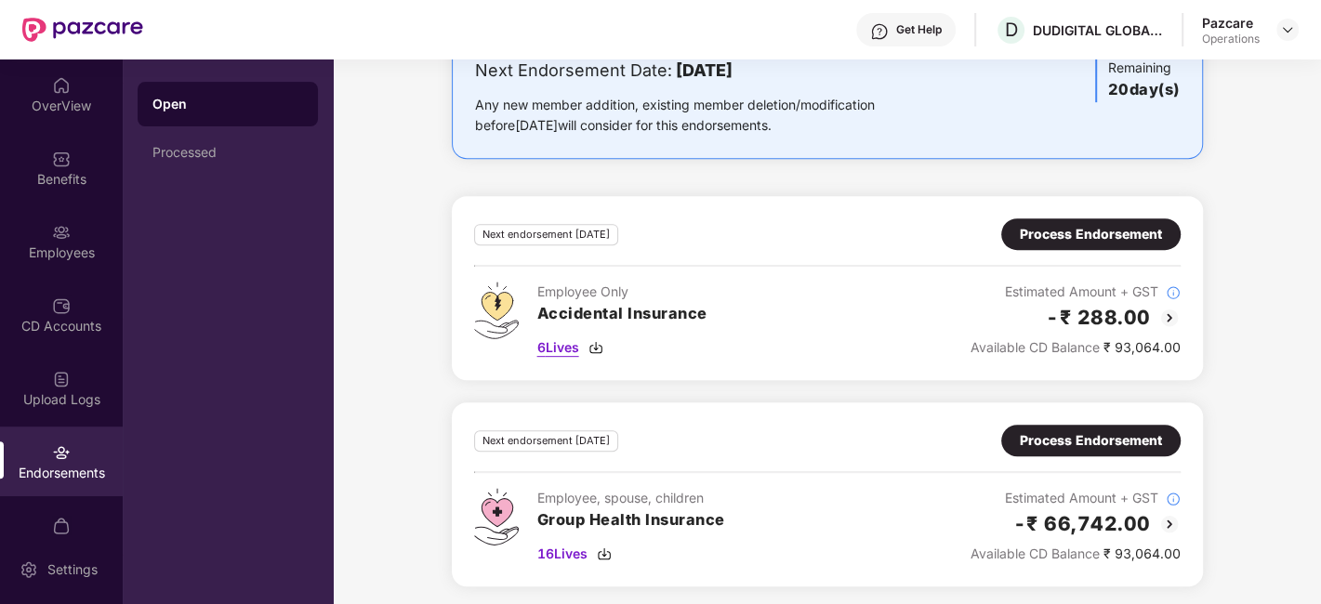
click at [566, 343] on span "6 Lives" at bounding box center [558, 347] width 42 height 20
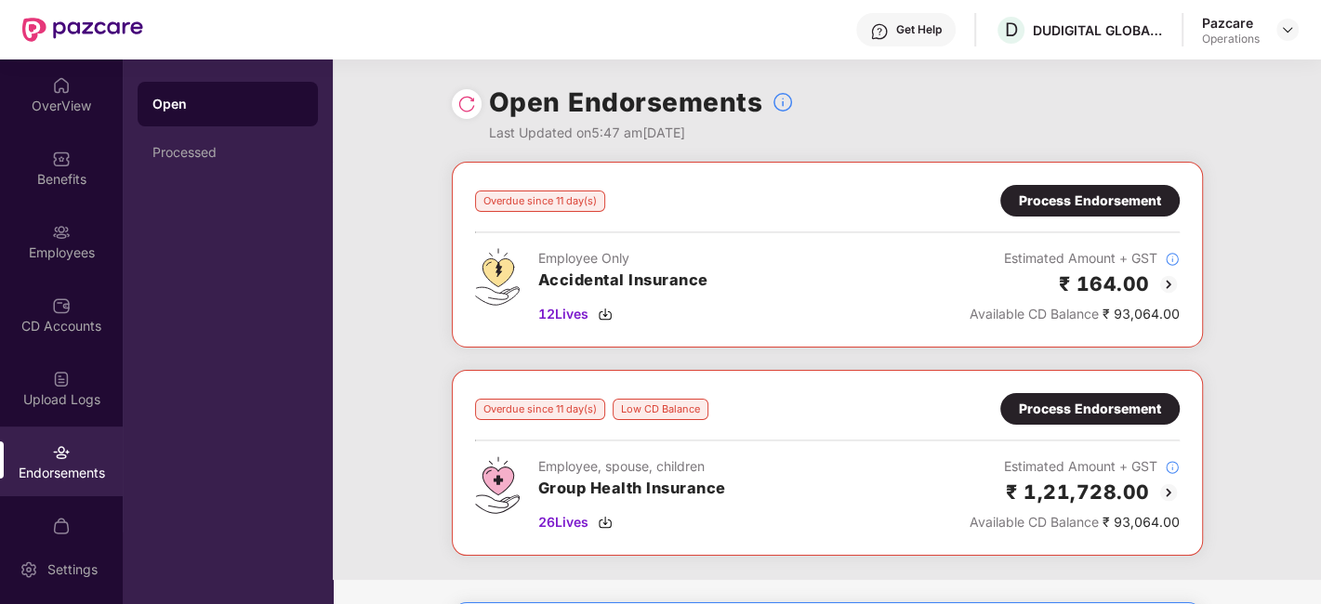
click at [1120, 407] on div "Process Endorsement" at bounding box center [1090, 409] width 142 height 20
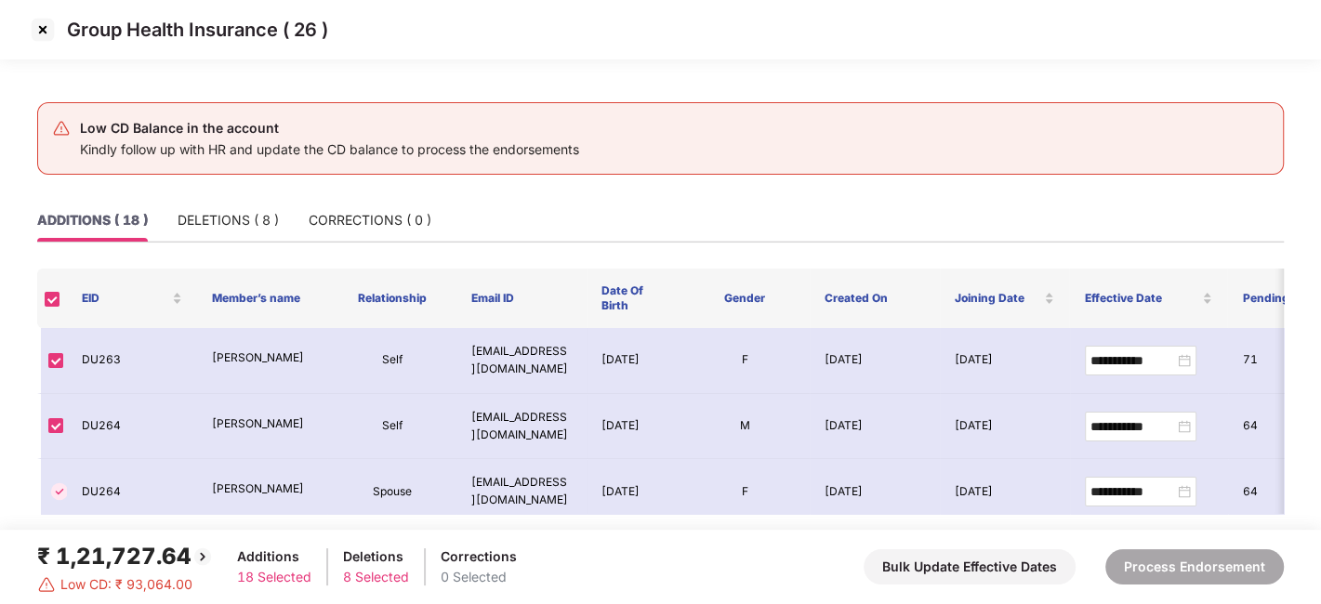
click at [42, 32] on img at bounding box center [43, 30] width 30 height 30
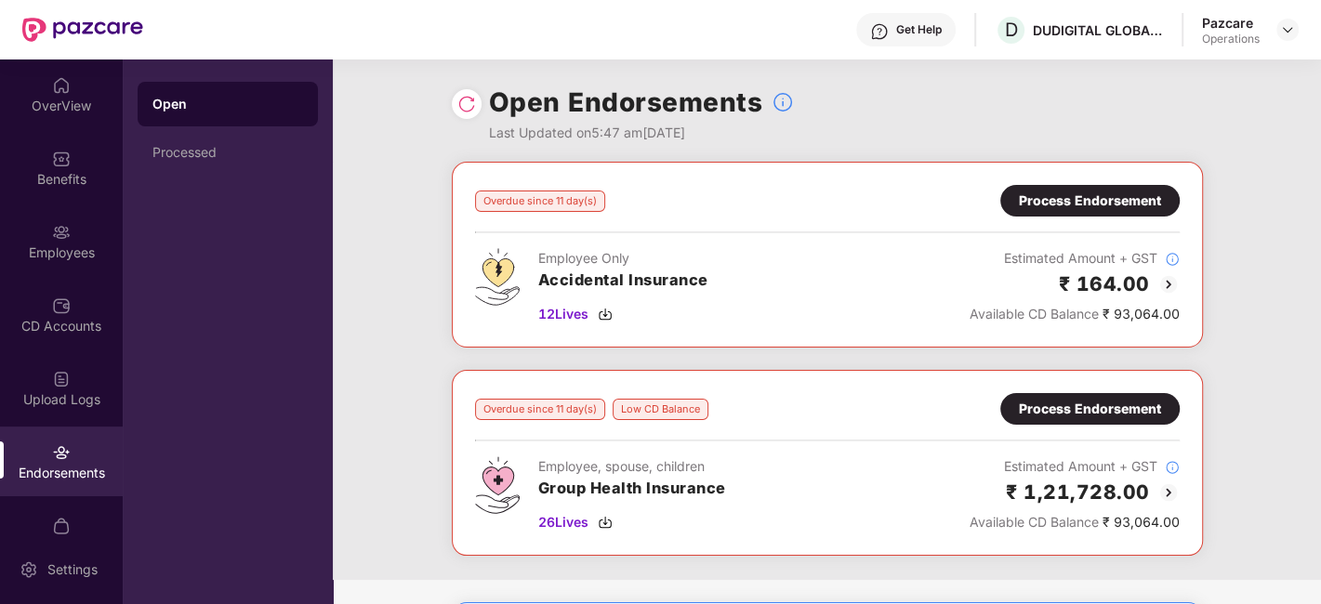
scroll to position [568, 0]
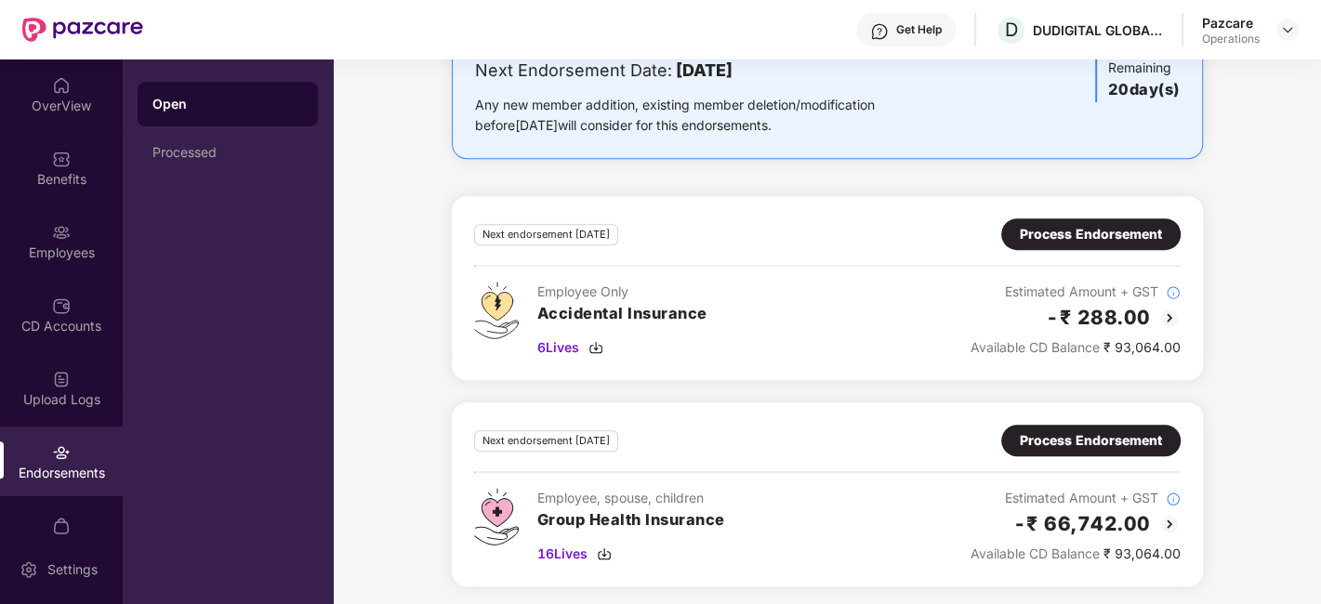
click at [1050, 437] on div "Process Endorsement" at bounding box center [1091, 440] width 142 height 20
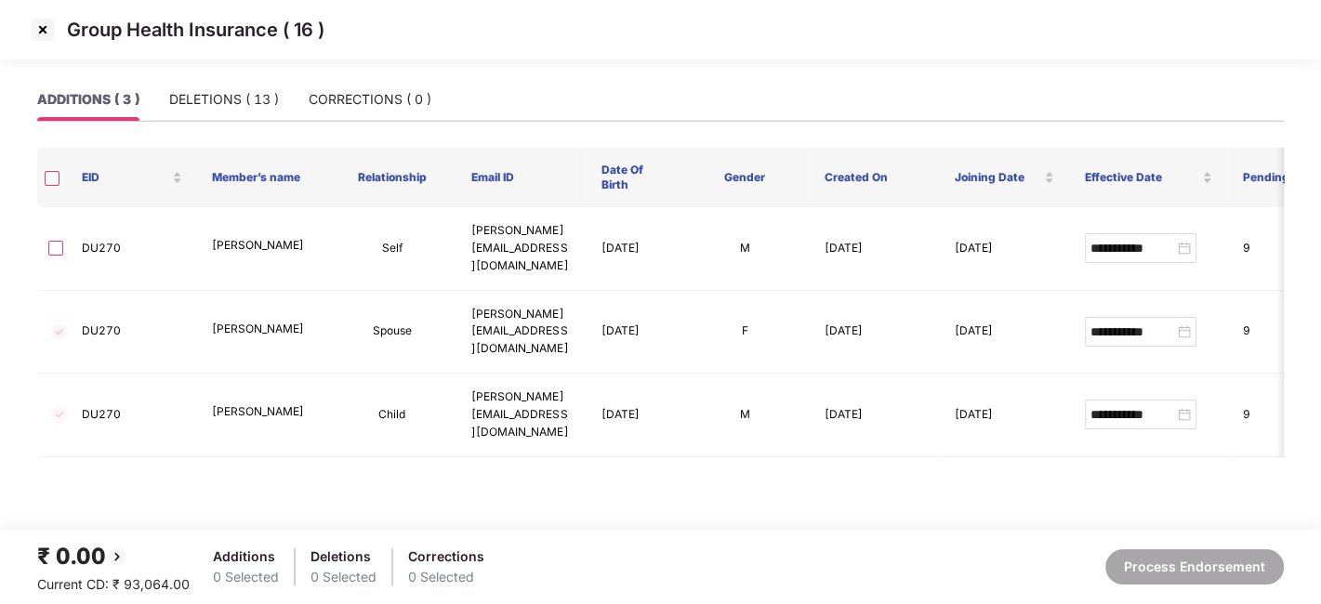
click at [45, 37] on img at bounding box center [43, 30] width 30 height 30
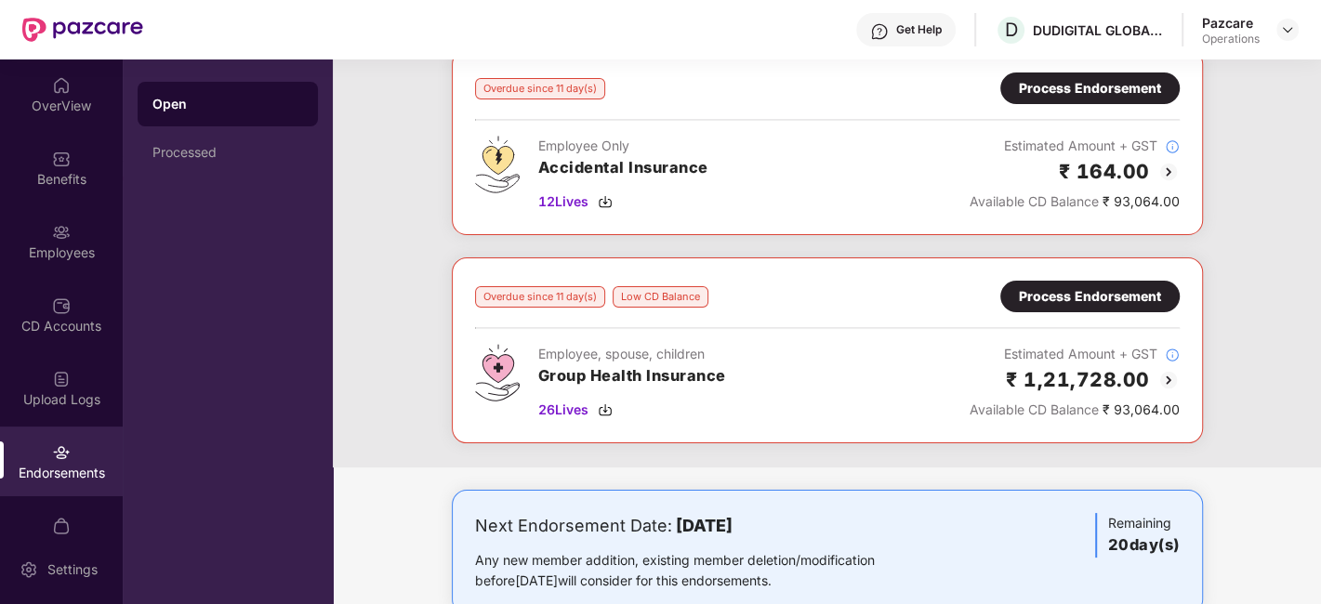
scroll to position [113, 0]
click at [1092, 280] on div "Process Endorsement" at bounding box center [1089, 296] width 179 height 32
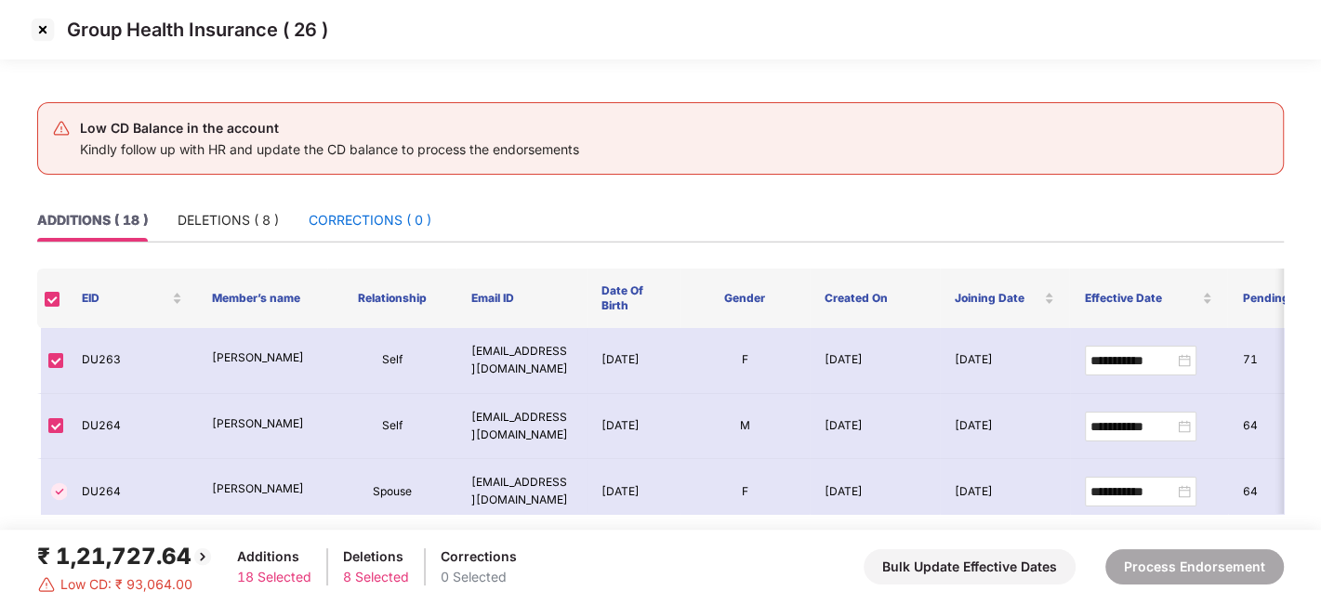
click at [354, 217] on div "CORRECTIONS ( 0 )" at bounding box center [370, 220] width 123 height 20
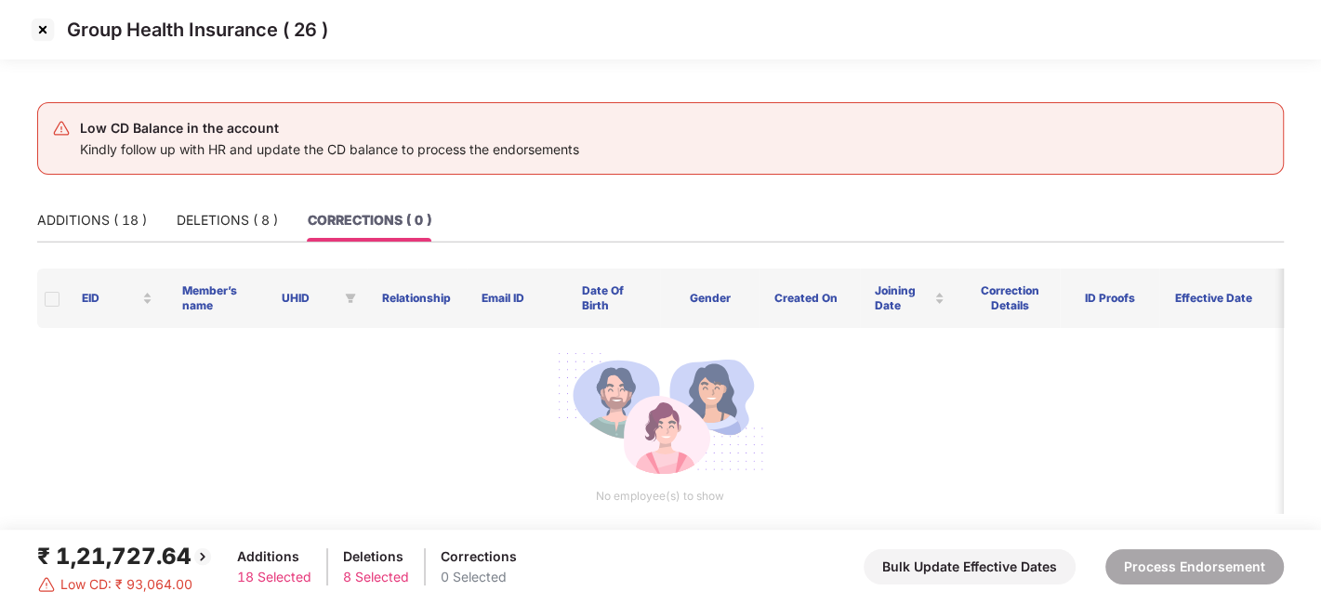
click at [39, 29] on img at bounding box center [43, 30] width 30 height 30
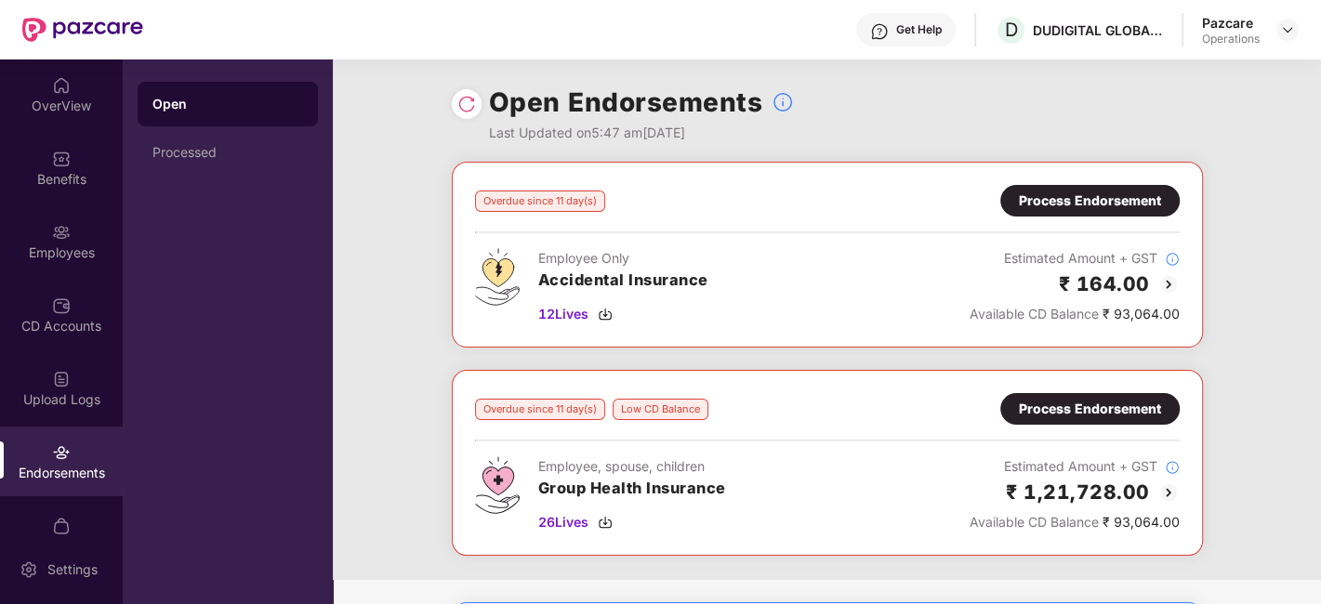
click at [1070, 199] on div "Process Endorsement" at bounding box center [1090, 201] width 142 height 20
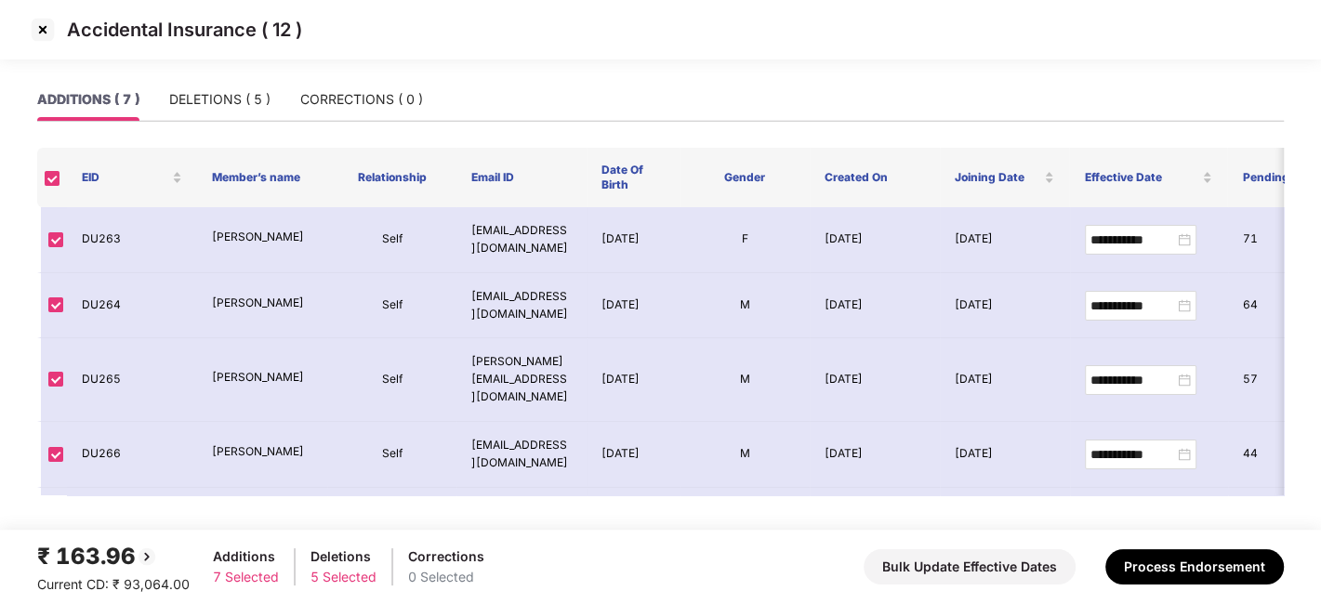
click at [42, 25] on img at bounding box center [43, 30] width 30 height 30
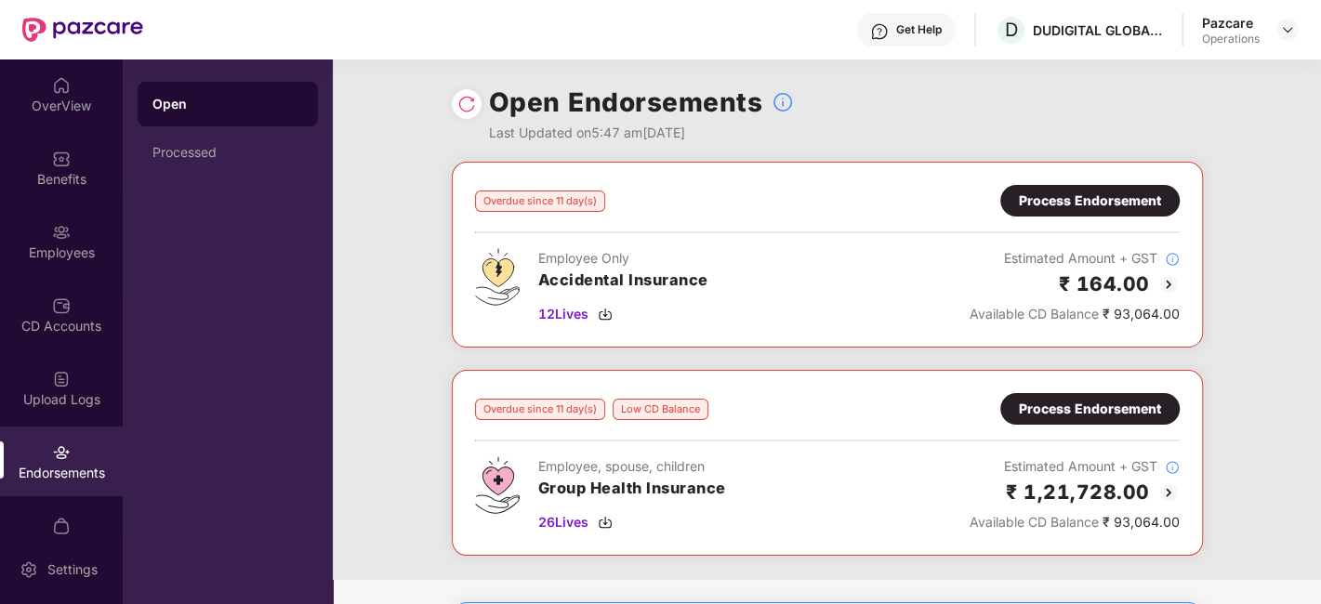
scroll to position [568, 0]
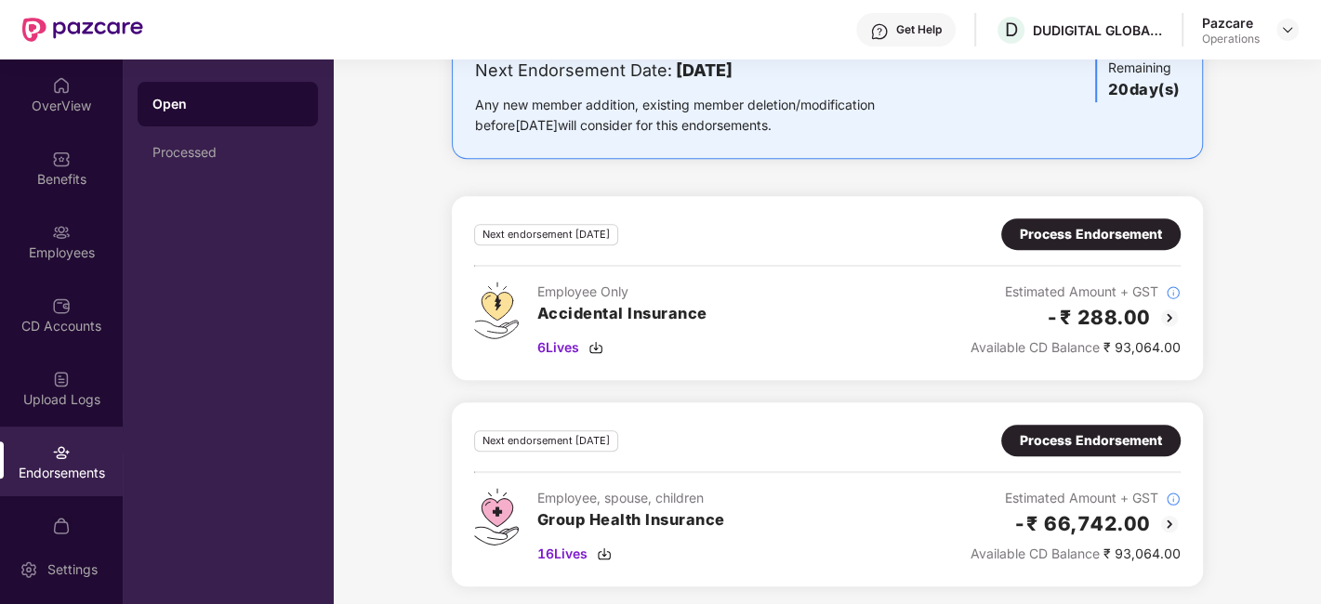
click at [1083, 236] on div "Process Endorsement" at bounding box center [1091, 234] width 142 height 20
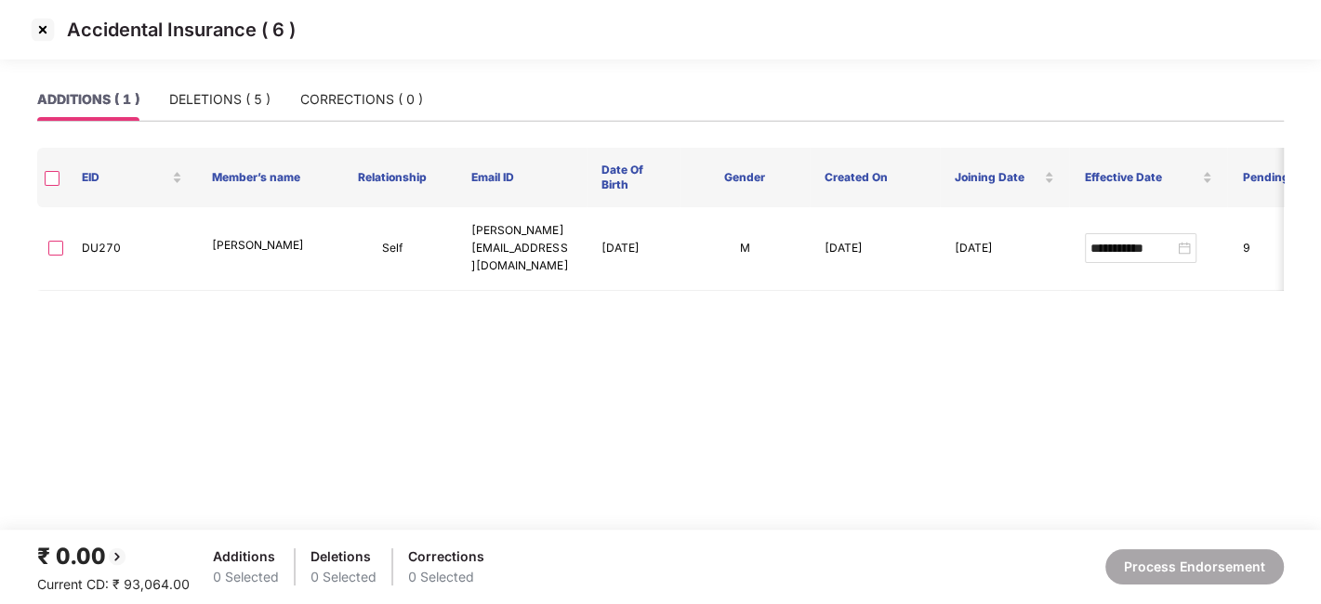
click at [39, 28] on img at bounding box center [43, 30] width 30 height 30
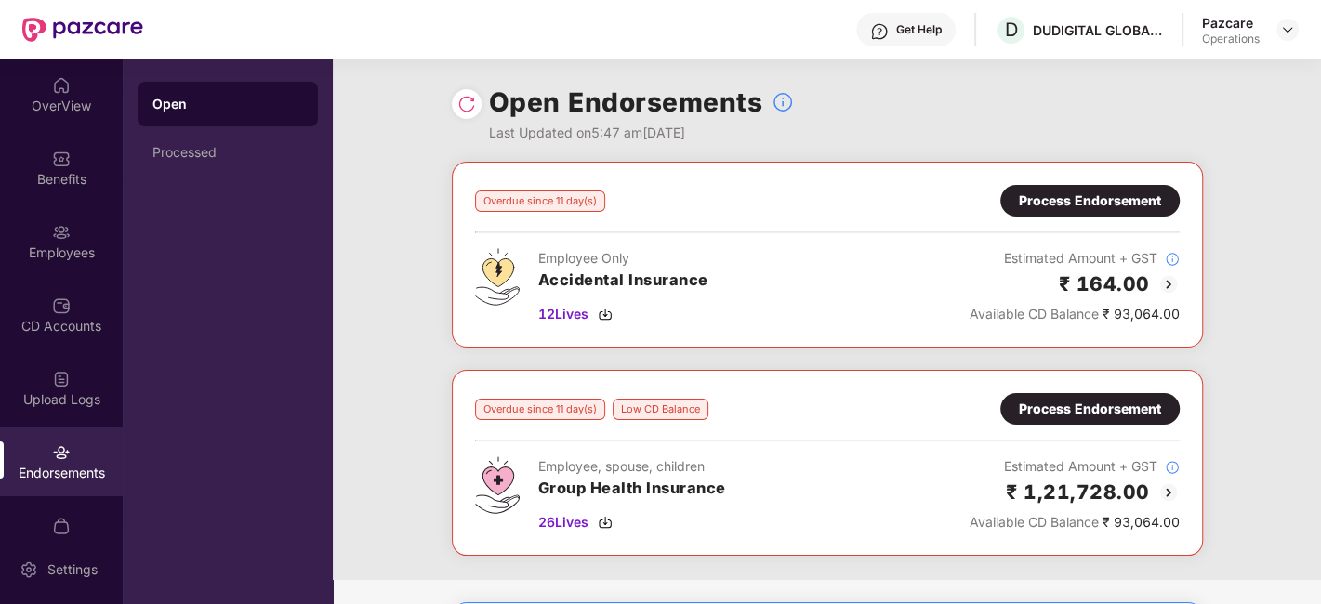
click at [1070, 201] on div "Process Endorsement" at bounding box center [1090, 201] width 142 height 20
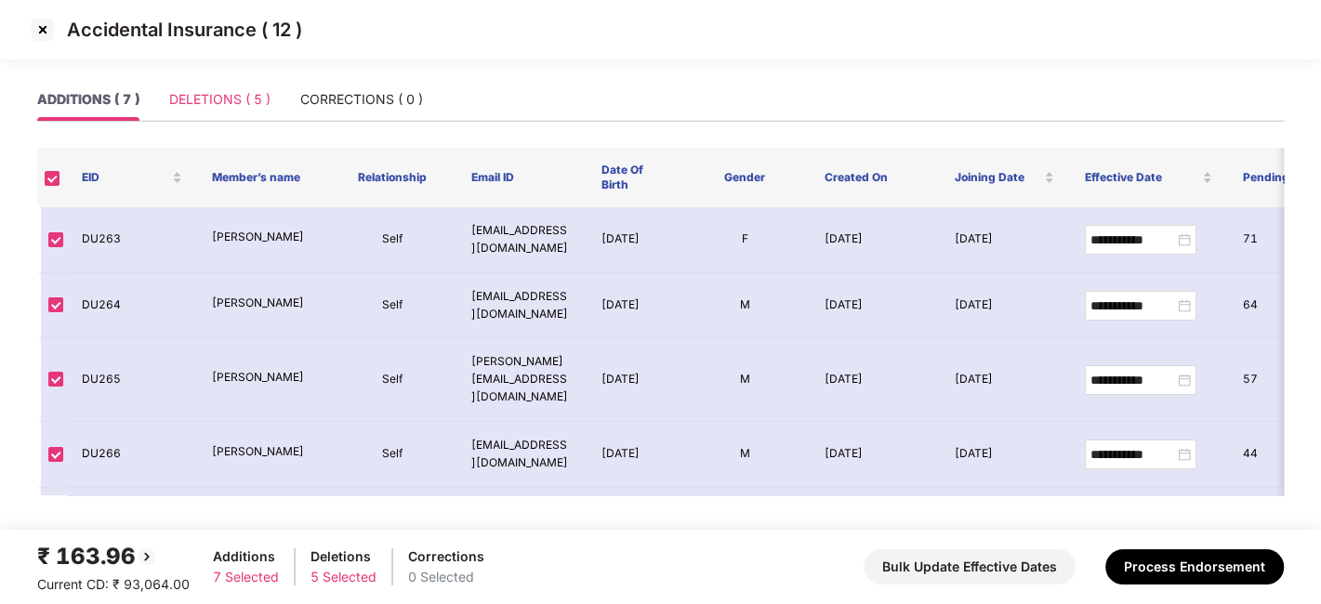
click at [187, 81] on div "DELETIONS ( 5 )" at bounding box center [219, 99] width 101 height 43
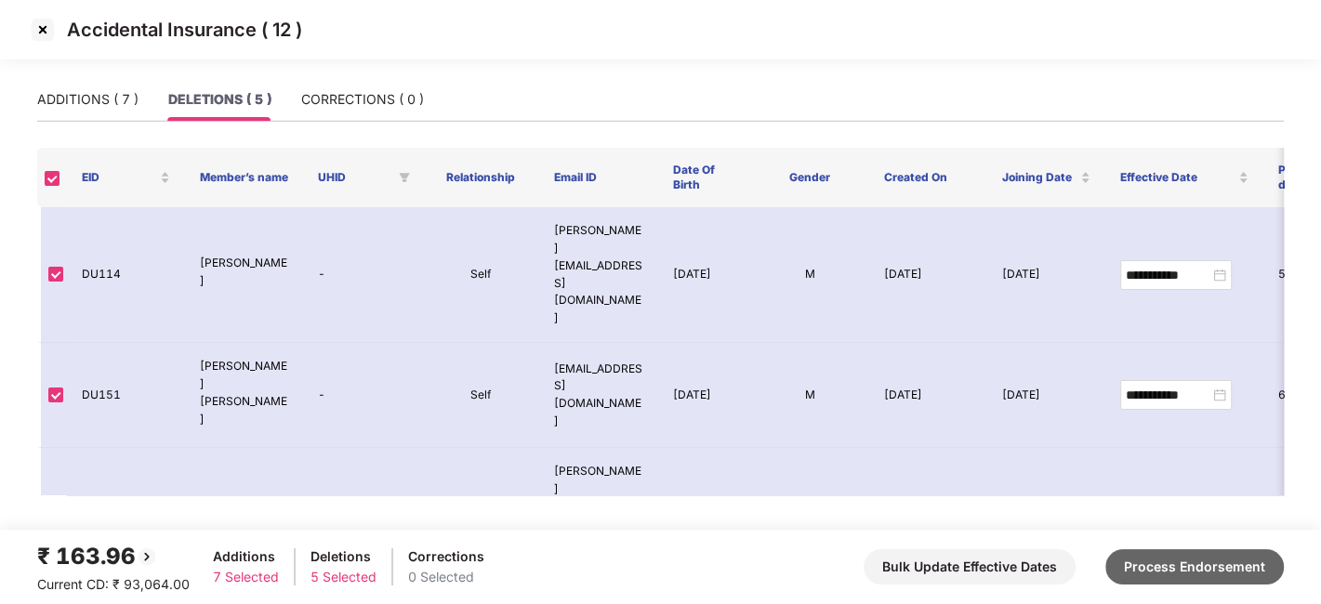
click at [1141, 563] on button "Process Endorsement" at bounding box center [1194, 566] width 179 height 35
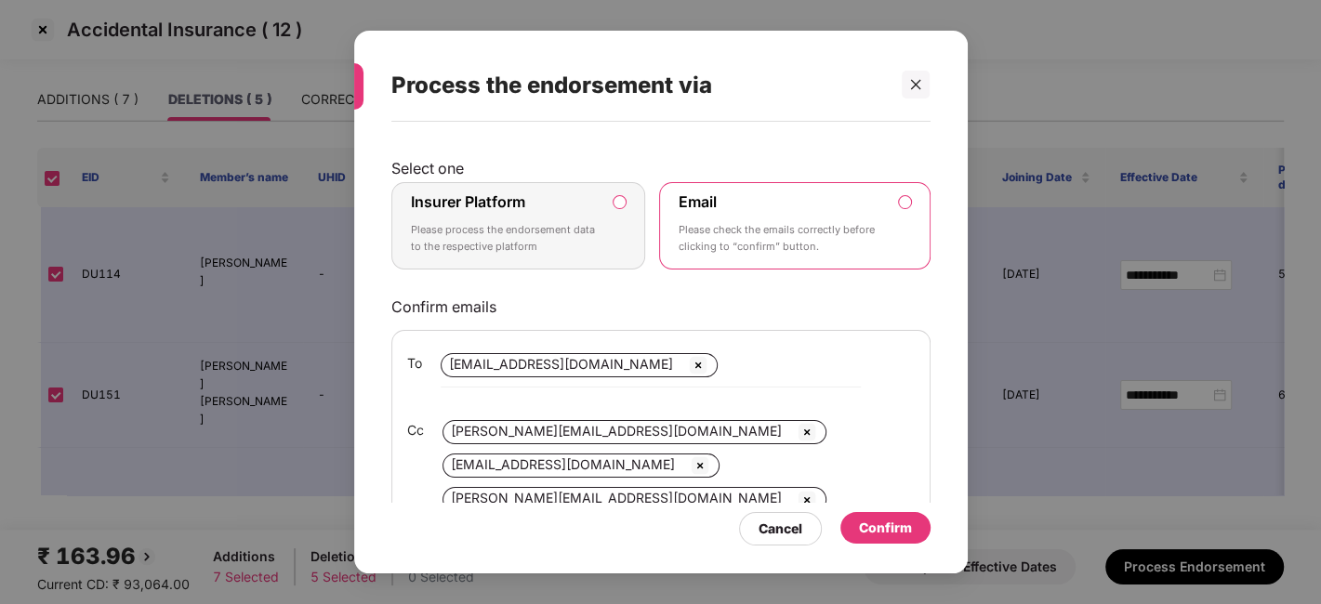
click at [504, 216] on div "Insurer Platform Please process the endorsement data to the respective platform" at bounding box center [506, 225] width 190 height 67
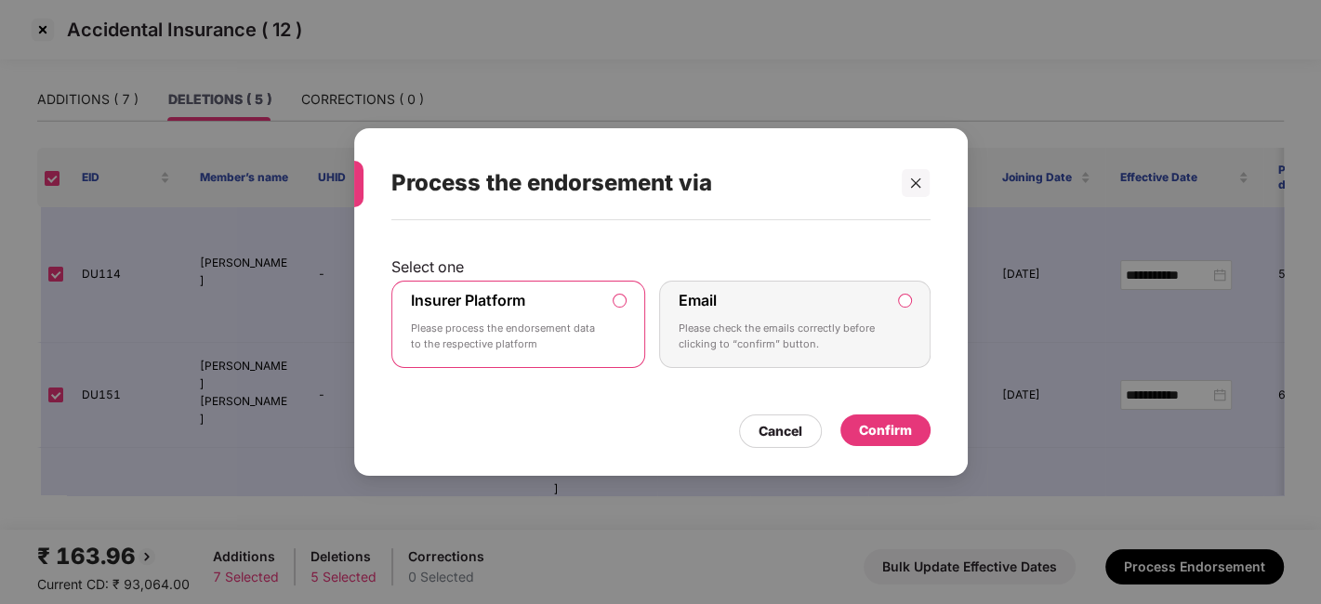
click at [874, 417] on div "Confirm" at bounding box center [885, 431] width 90 height 32
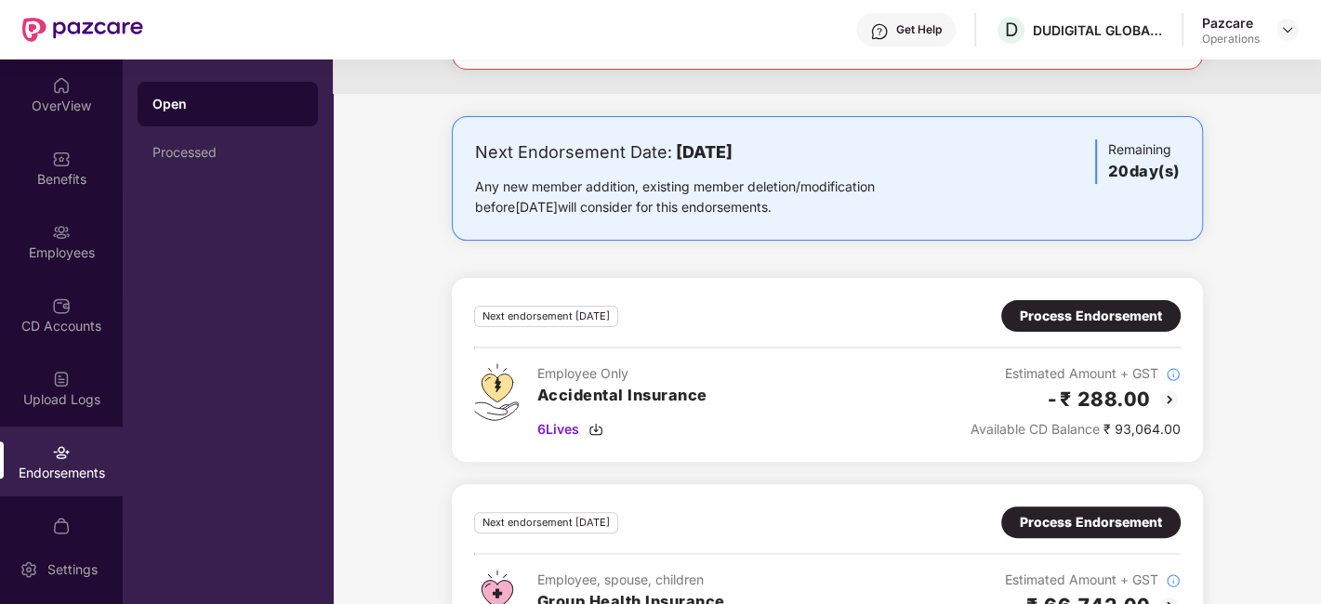
scroll to position [279, 0]
click at [1075, 310] on div "Process Endorsement" at bounding box center [1091, 315] width 142 height 20
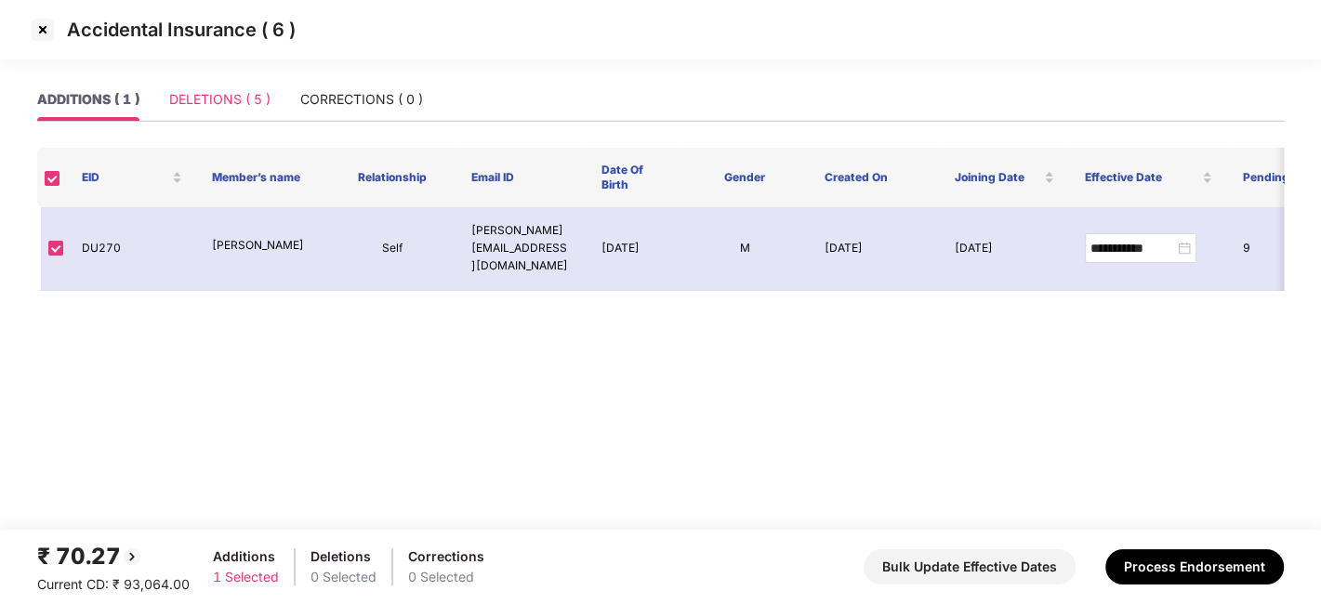
click at [213, 113] on div "DELETIONS ( 5 )" at bounding box center [219, 99] width 101 height 43
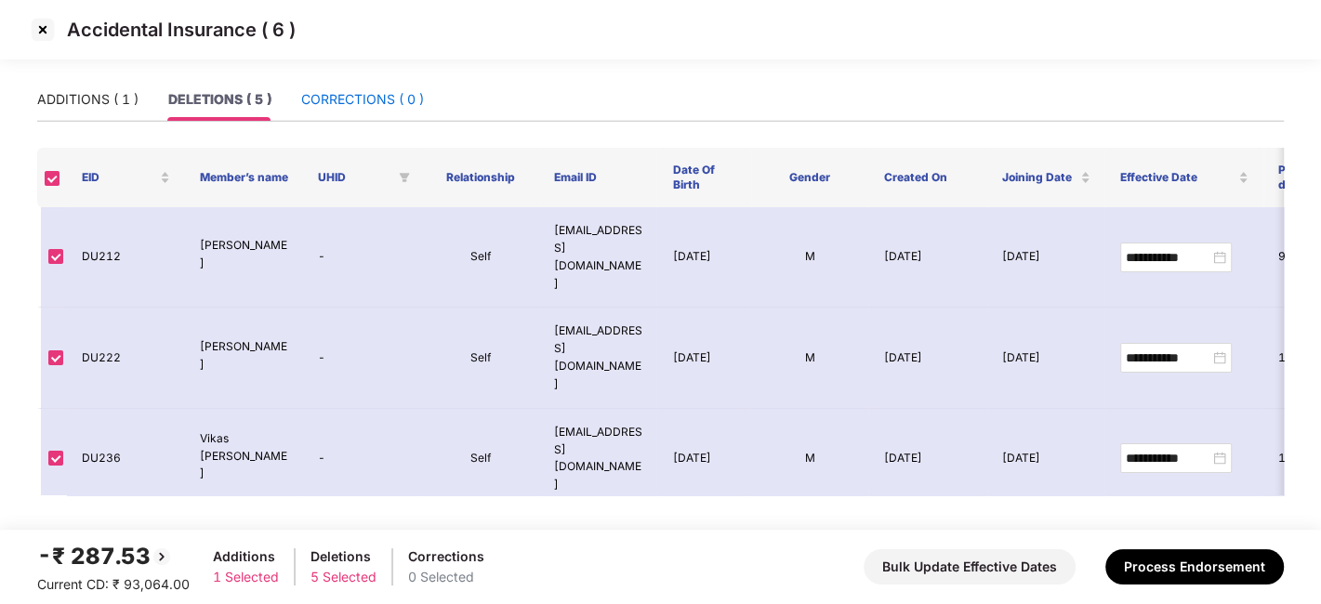
click at [351, 97] on div "CORRECTIONS ( 0 )" at bounding box center [362, 99] width 123 height 20
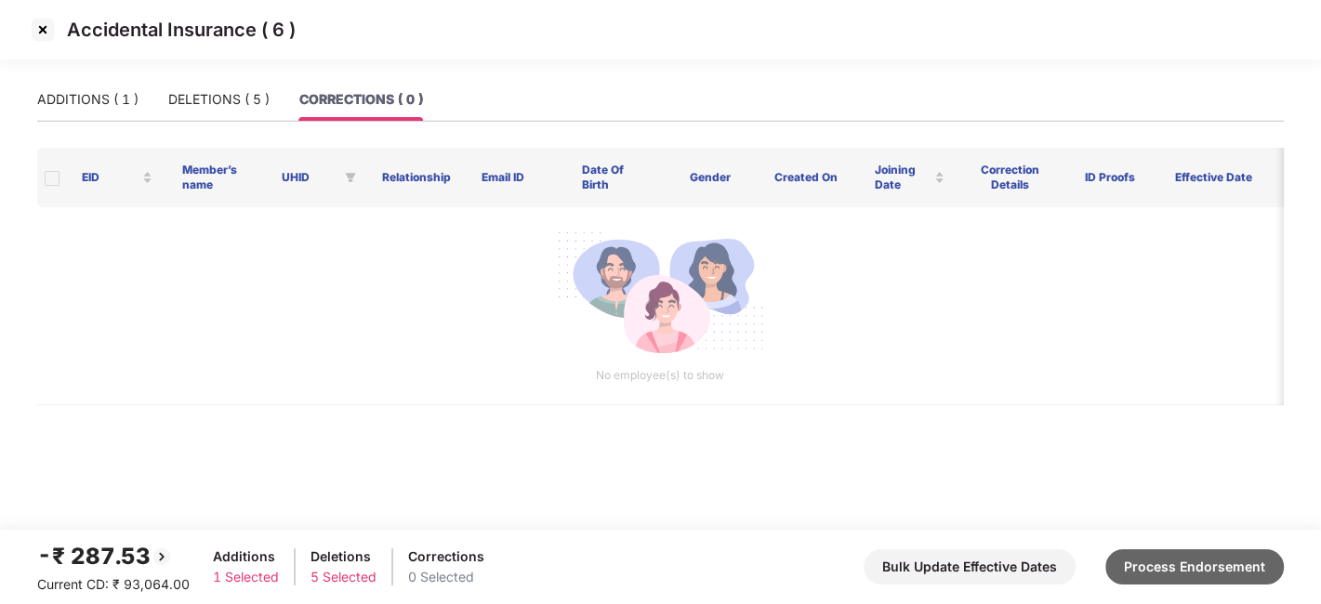
click at [1167, 570] on button "Process Endorsement" at bounding box center [1194, 566] width 179 height 35
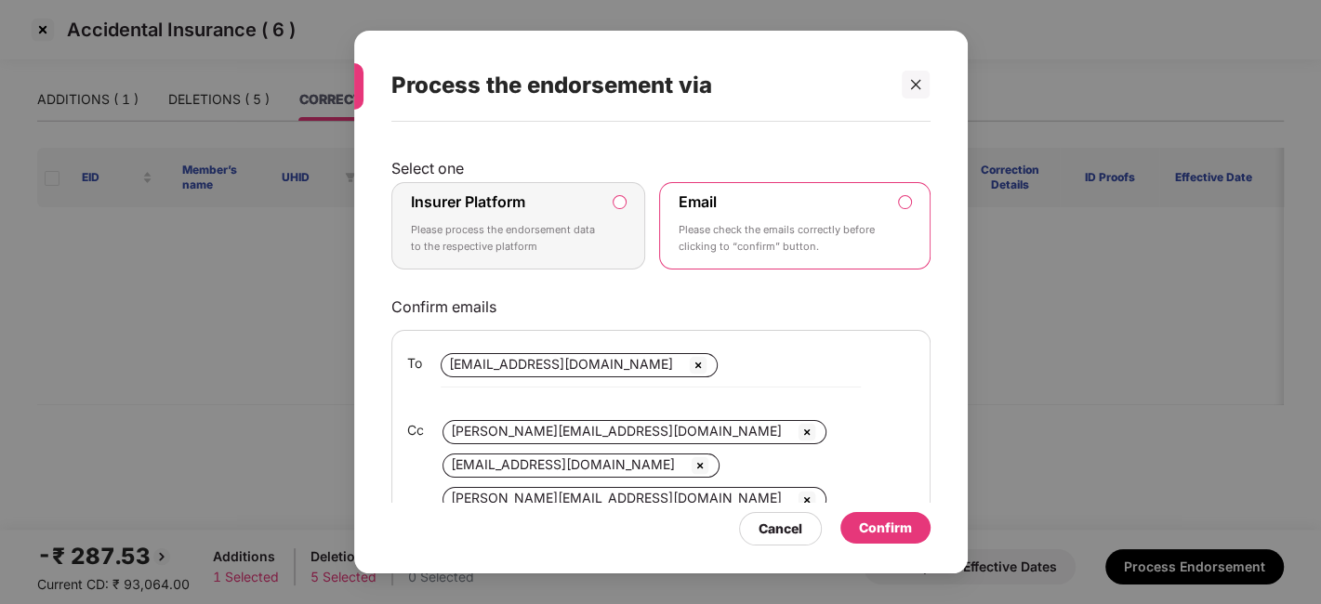
click at [542, 222] on p "Please process the endorsement data to the respective platform" at bounding box center [506, 238] width 190 height 33
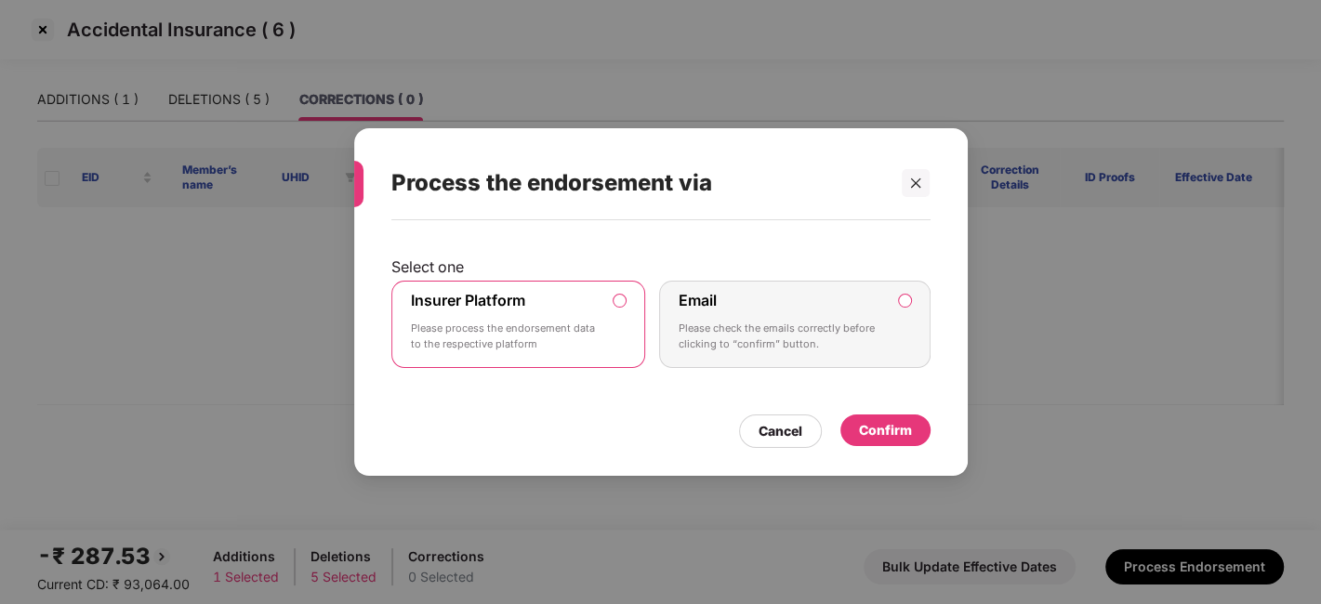
click at [878, 423] on div "Confirm" at bounding box center [885, 430] width 53 height 20
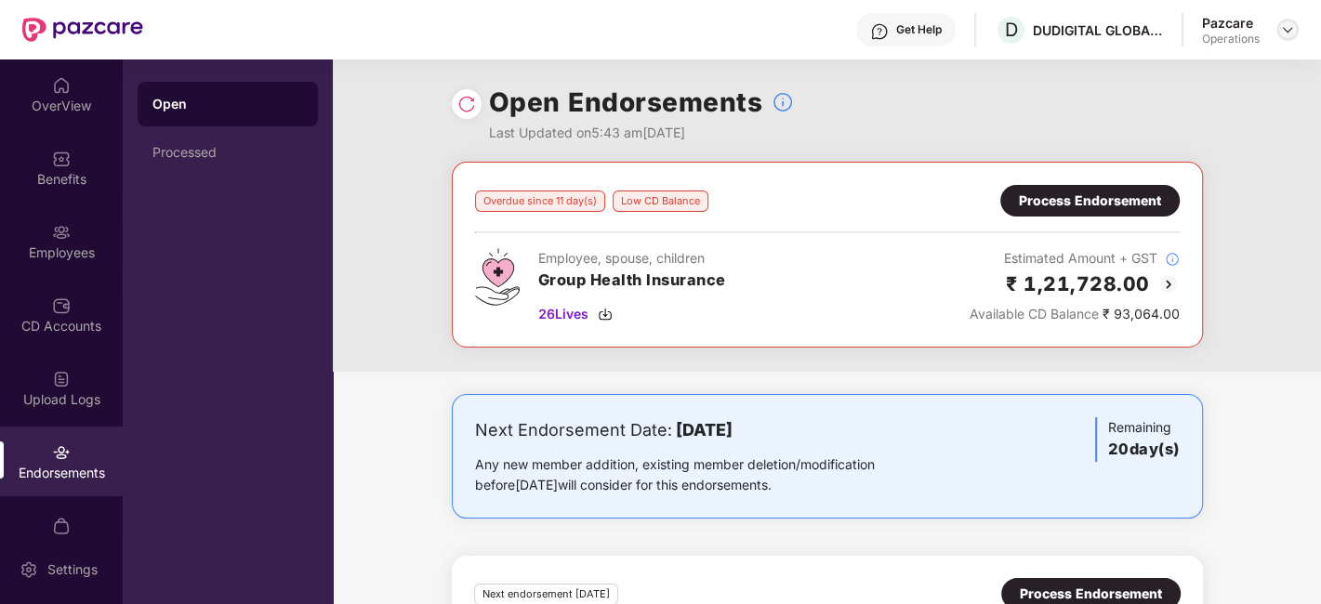
click at [1280, 29] on img at bounding box center [1287, 29] width 15 height 15
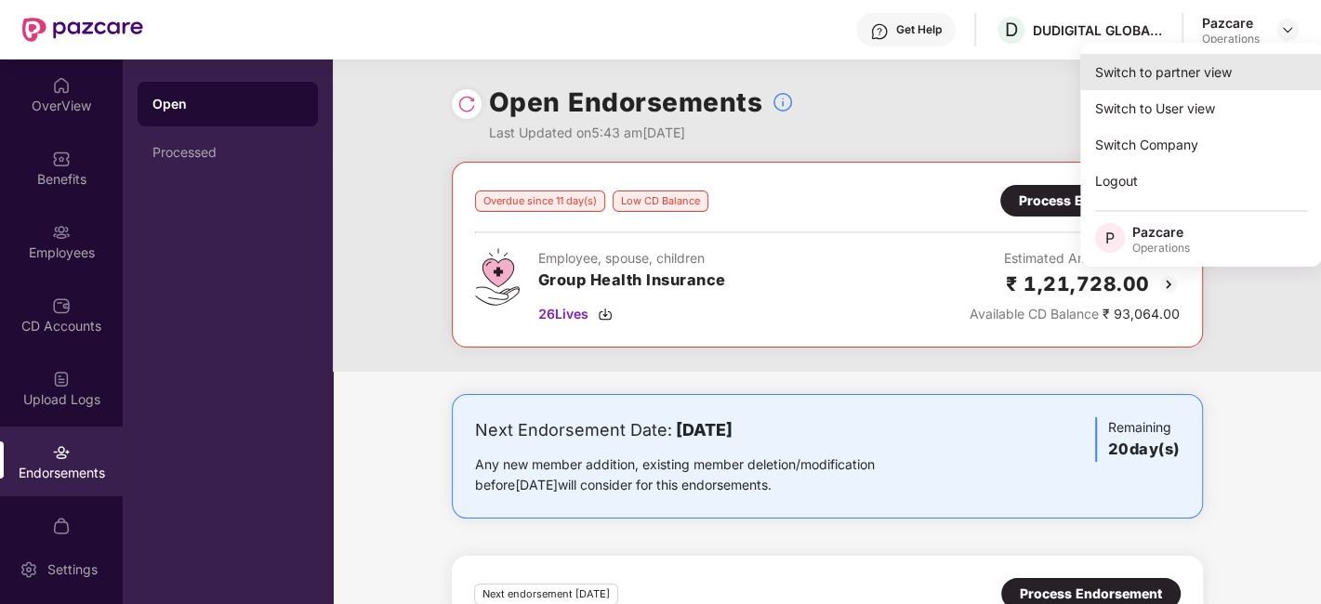
click at [1179, 69] on div "Switch to partner view" at bounding box center [1201, 72] width 242 height 36
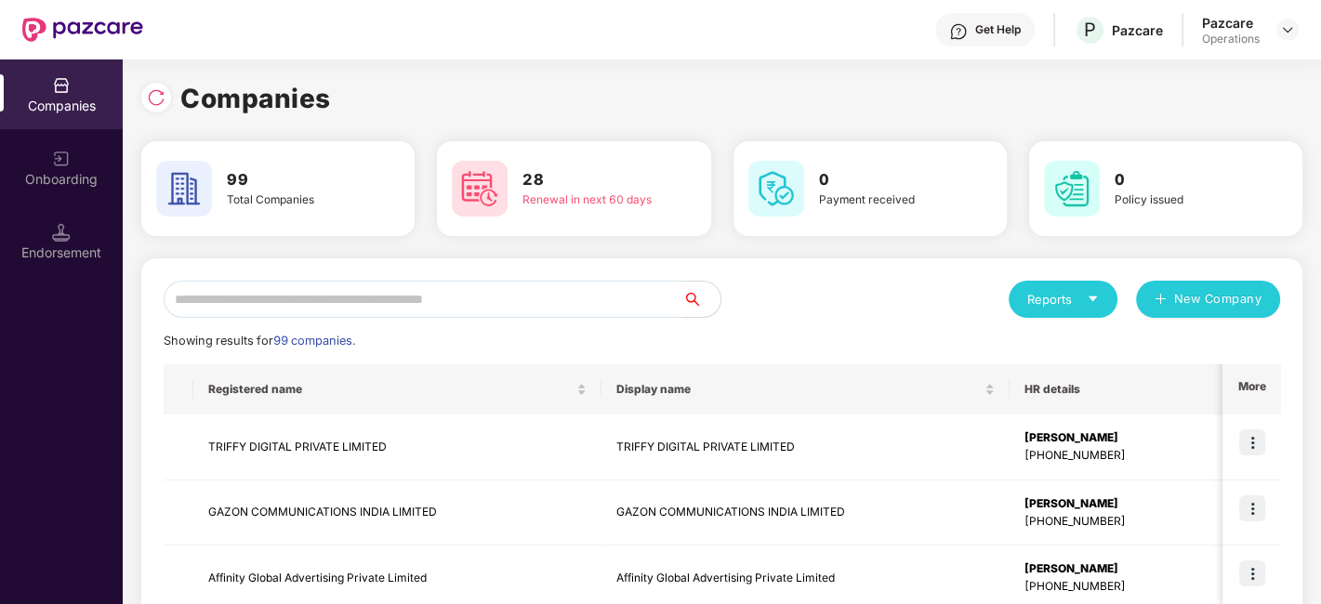
click at [503, 301] on input "text" at bounding box center [424, 299] width 520 height 37
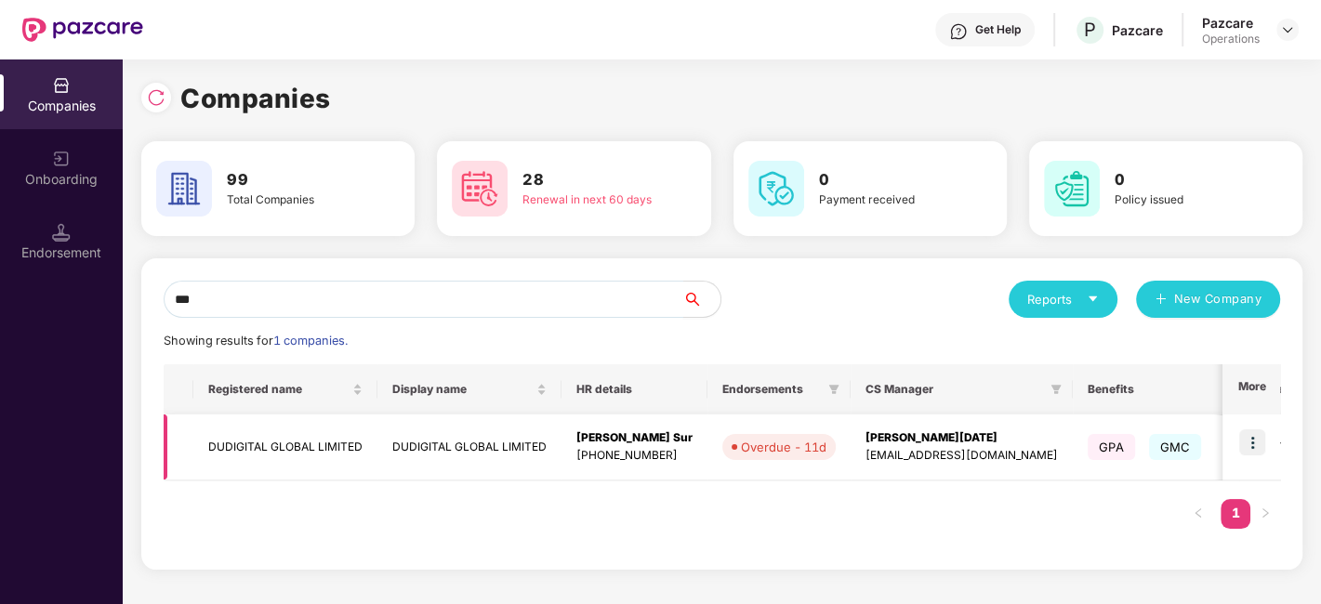
type input "***"
click at [279, 455] on td "DUDIGITAL GLOBAL LIMITED" at bounding box center [285, 448] width 184 height 66
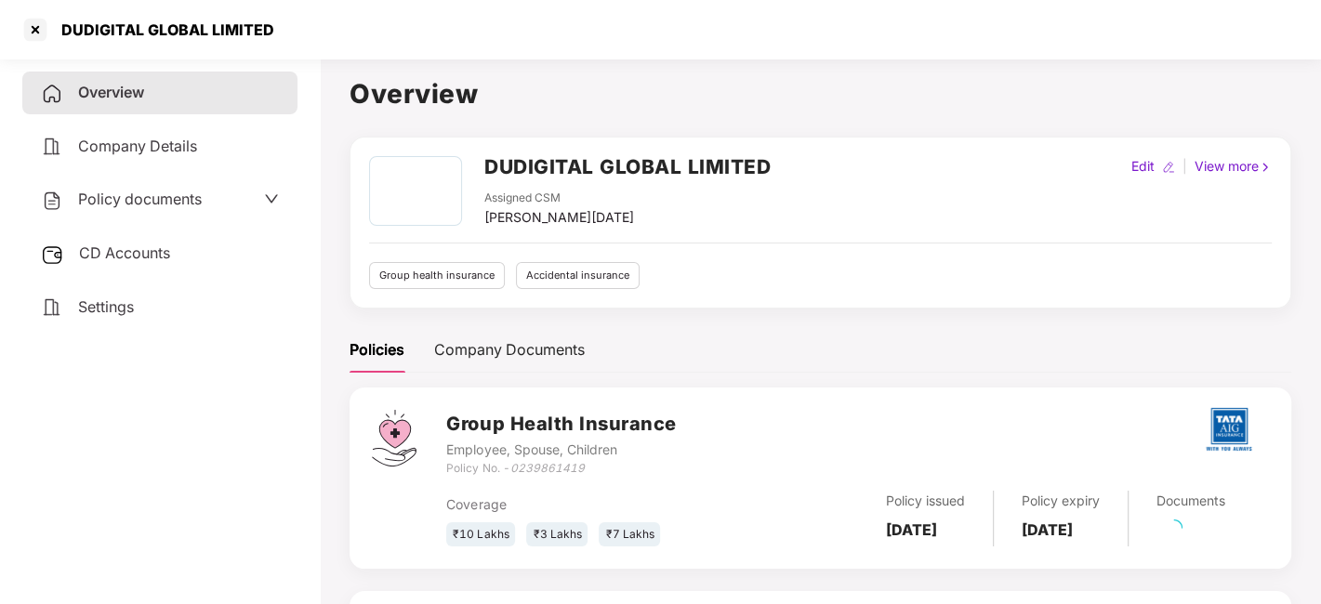
click at [125, 257] on span "CD Accounts" at bounding box center [124, 253] width 91 height 19
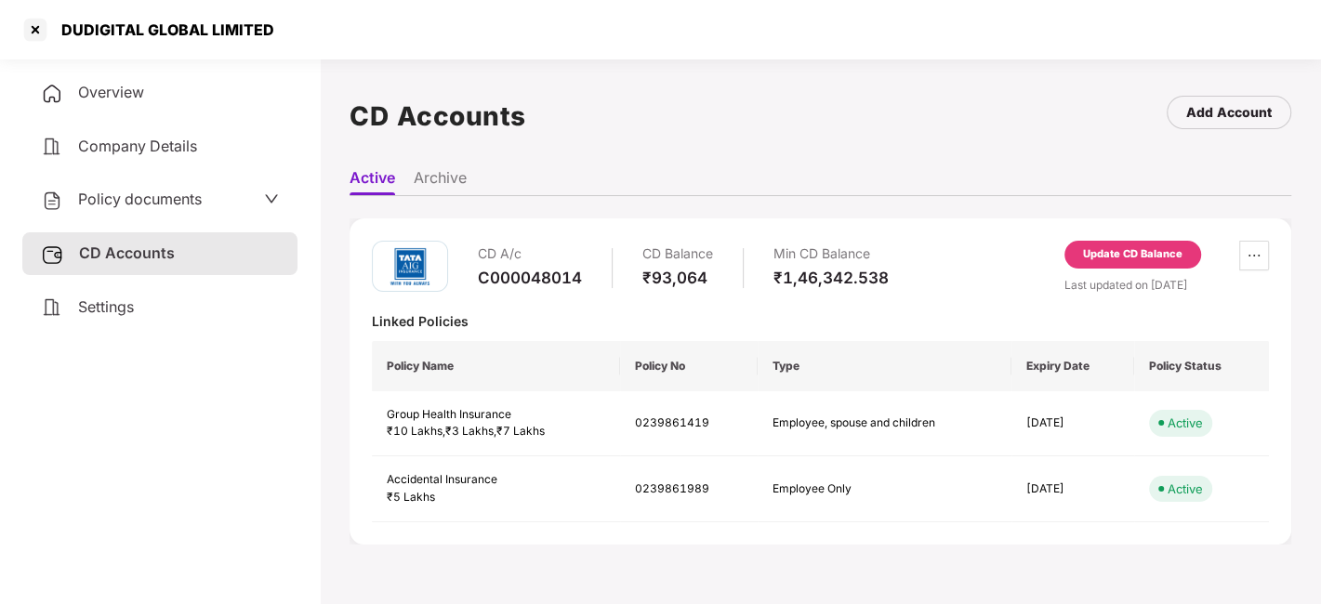
click at [1130, 251] on div "Update CD Balance" at bounding box center [1132, 254] width 99 height 17
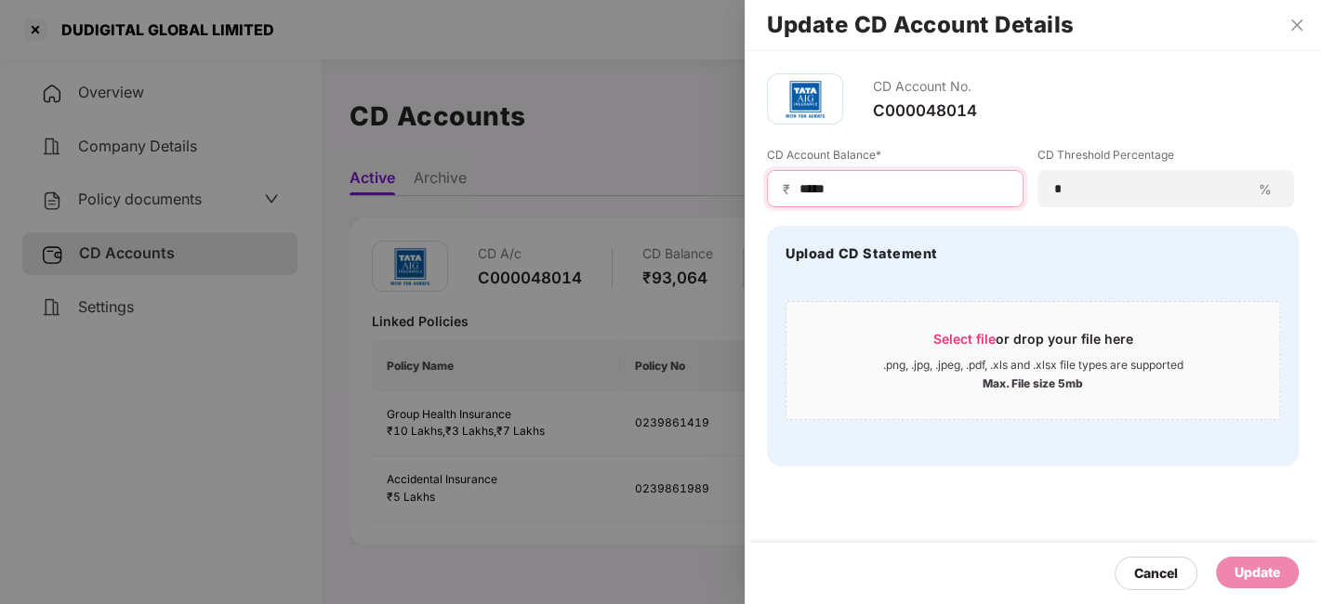
click at [878, 189] on input "*****" at bounding box center [903, 189] width 210 height 20
type input "******"
click at [1250, 567] on div "Update" at bounding box center [1258, 572] width 46 height 20
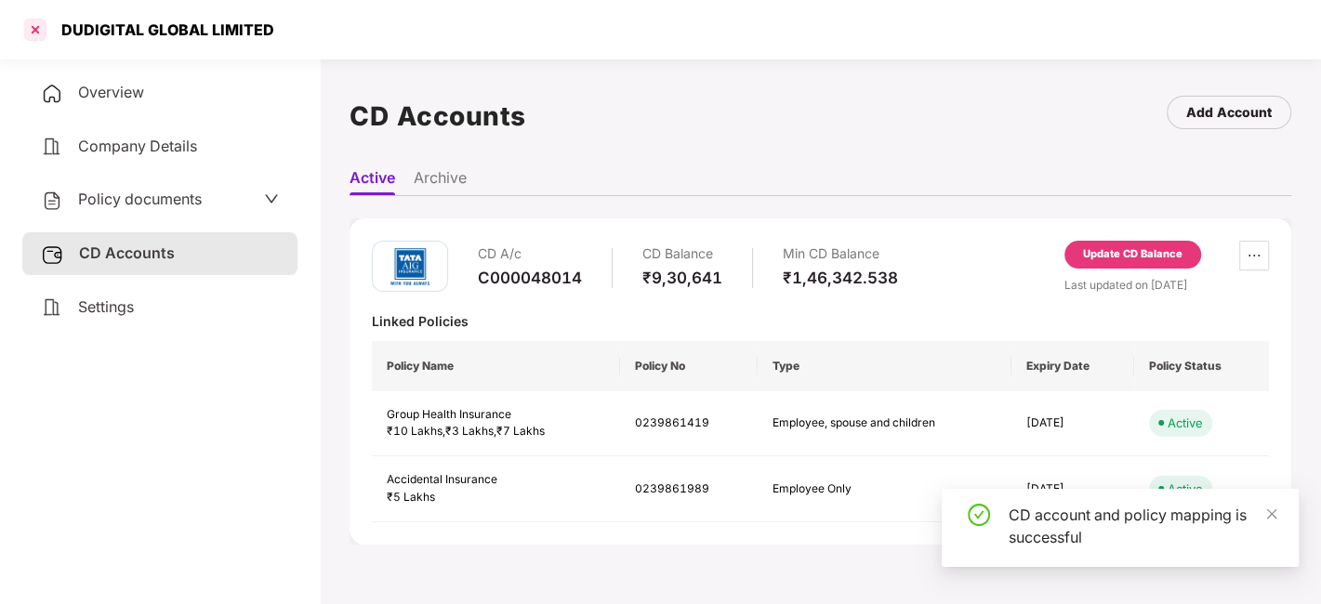
click at [33, 33] on div at bounding box center [35, 30] width 30 height 30
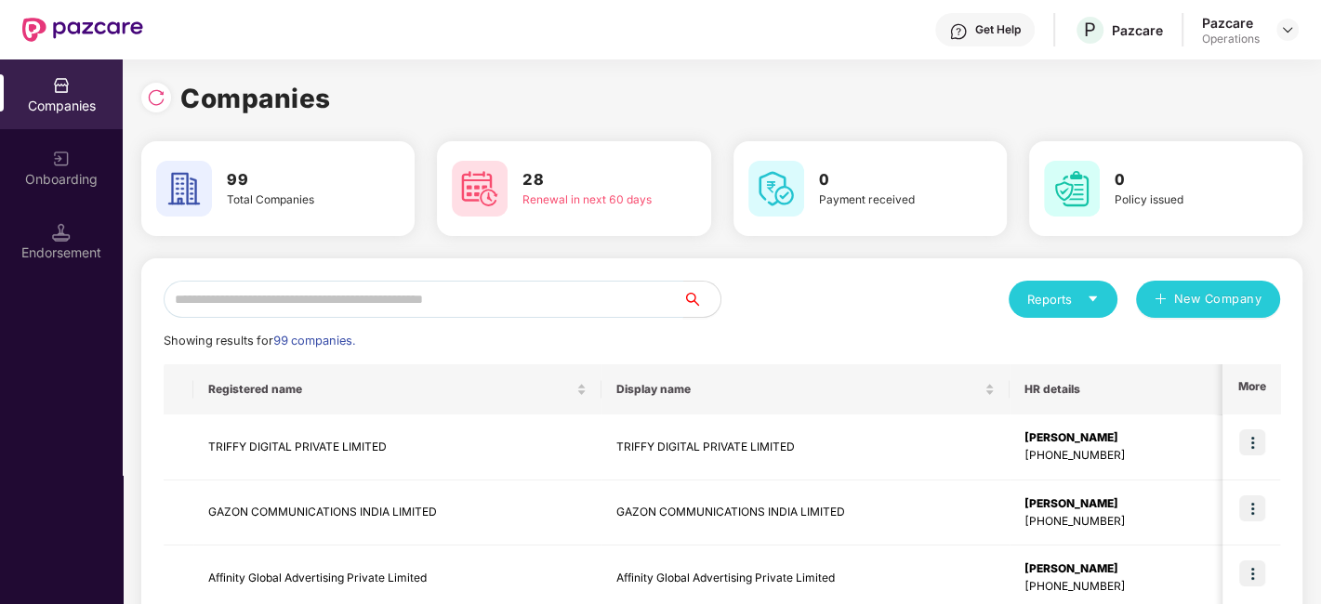
click at [339, 302] on input "text" at bounding box center [424, 299] width 520 height 37
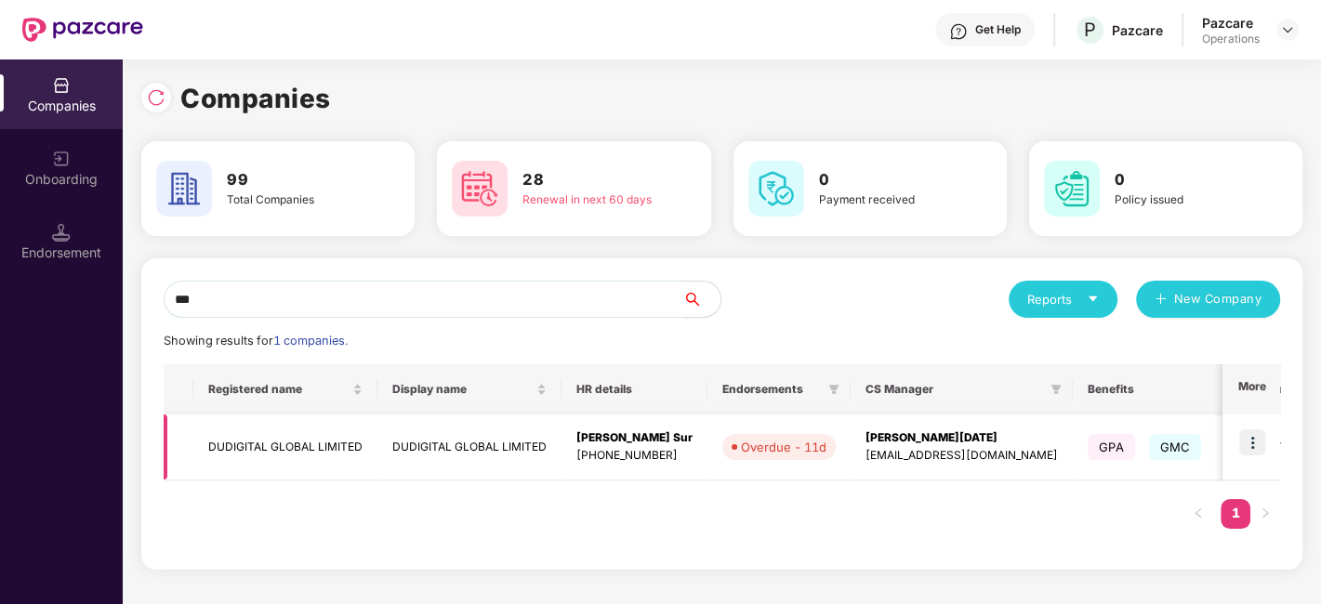
type input "***"
click at [1248, 444] on img at bounding box center [1252, 443] width 26 height 26
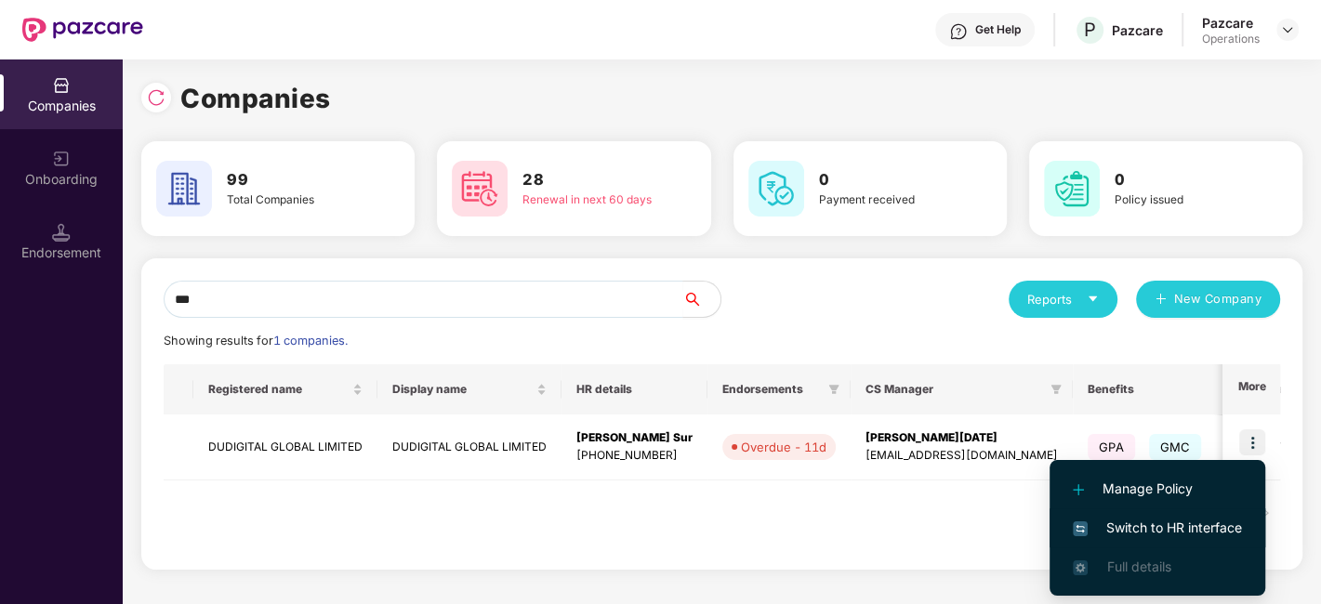
click at [1155, 535] on span "Switch to HR interface" at bounding box center [1157, 528] width 169 height 20
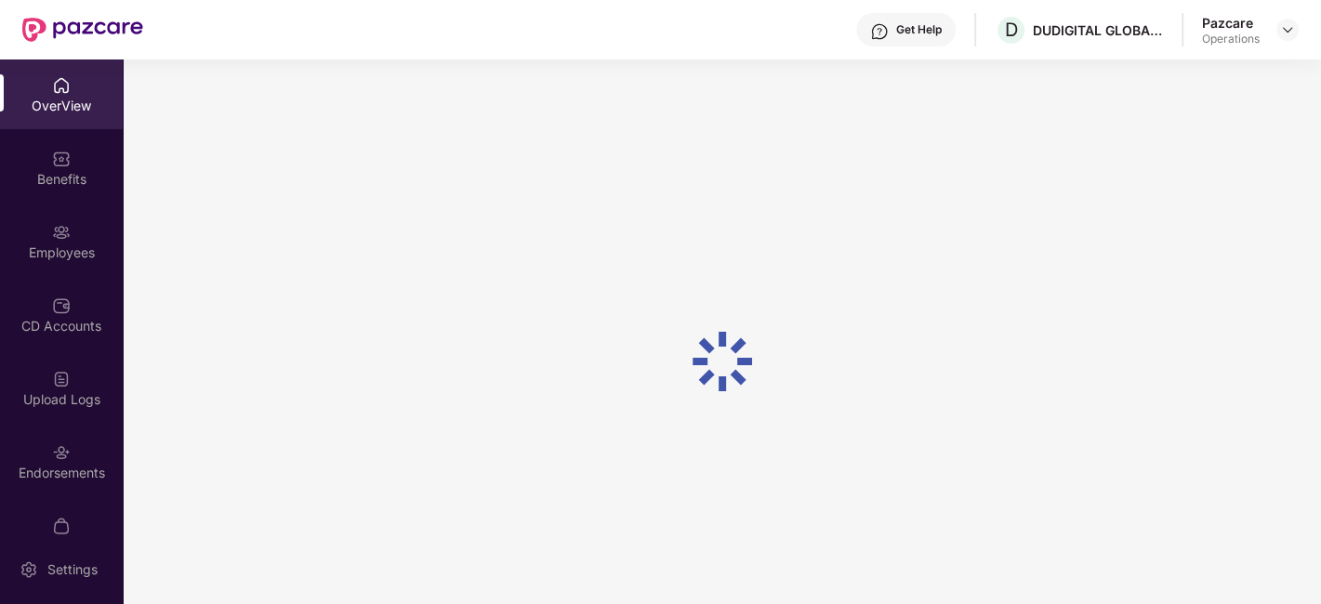
scroll to position [38, 0]
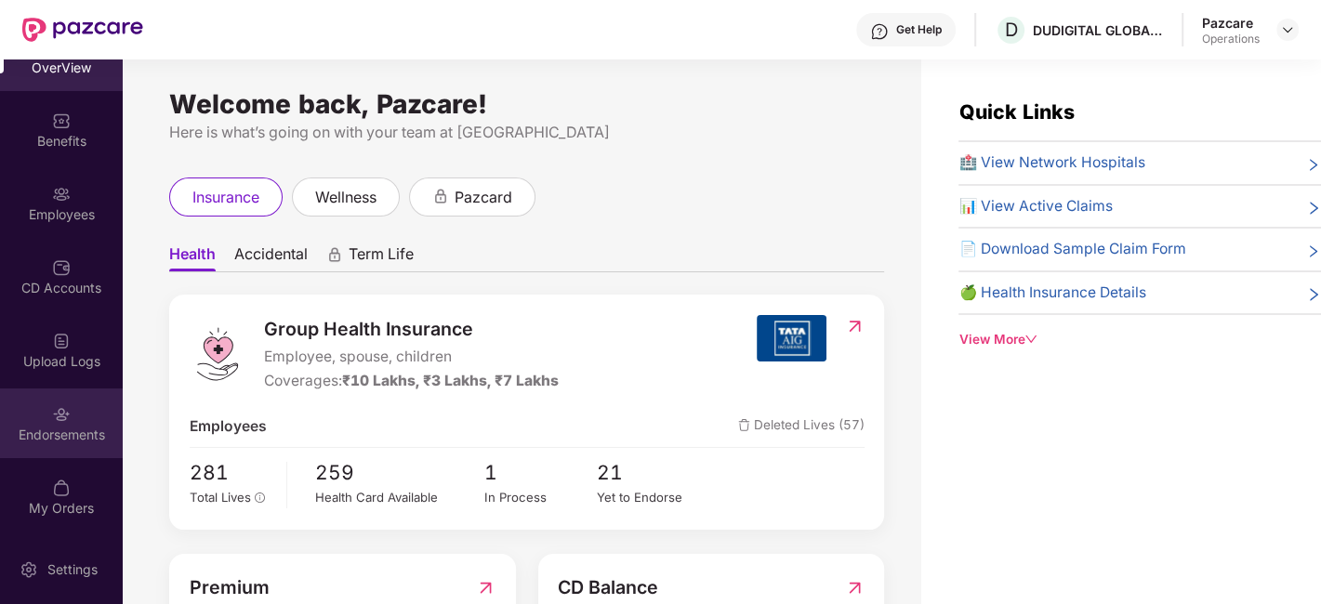
click at [53, 407] on img at bounding box center [61, 414] width 19 height 19
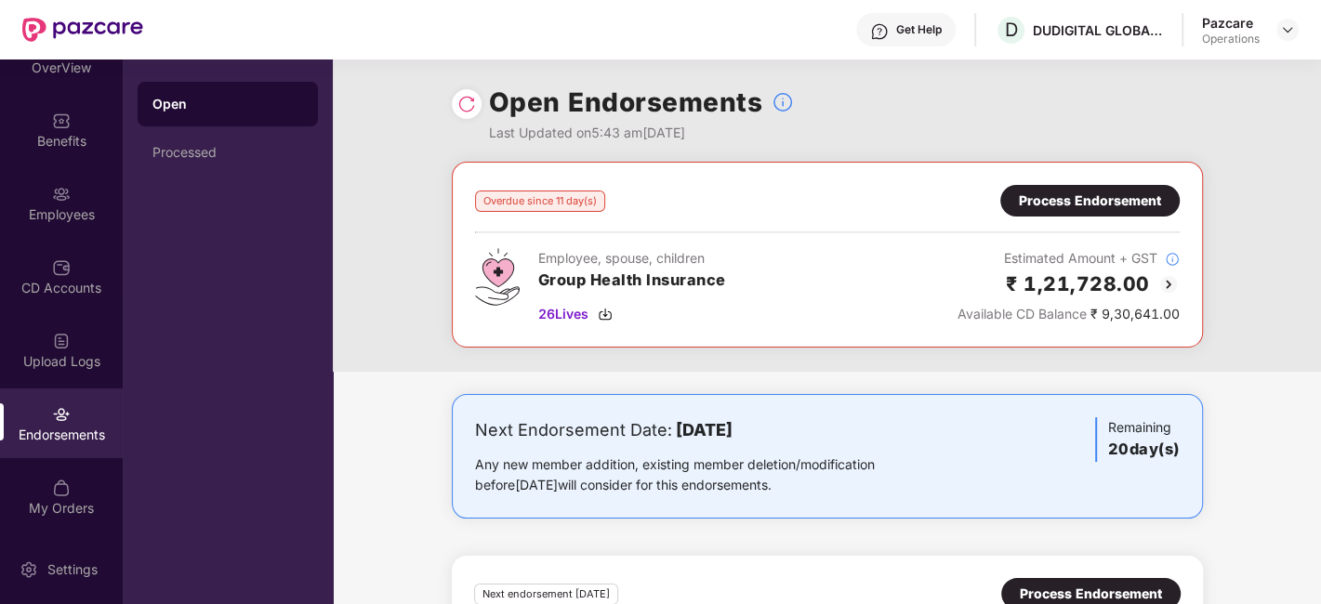
click at [1048, 195] on div "Process Endorsement" at bounding box center [1090, 201] width 142 height 20
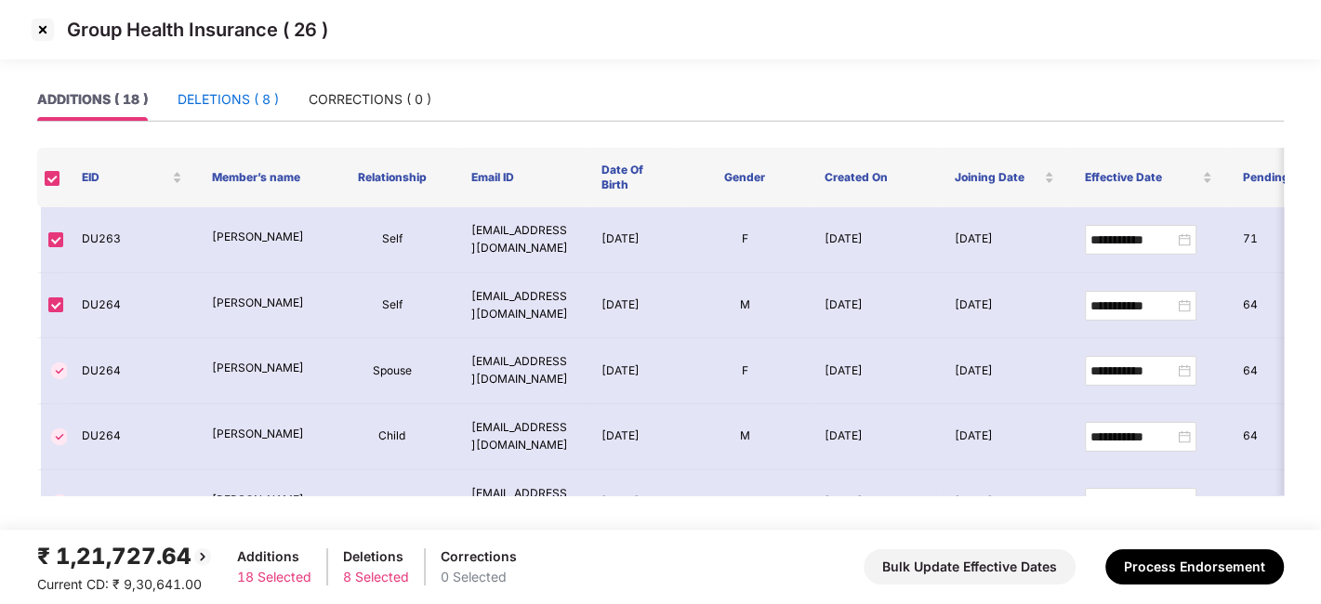
click at [225, 104] on div "DELETIONS ( 8 )" at bounding box center [228, 99] width 101 height 20
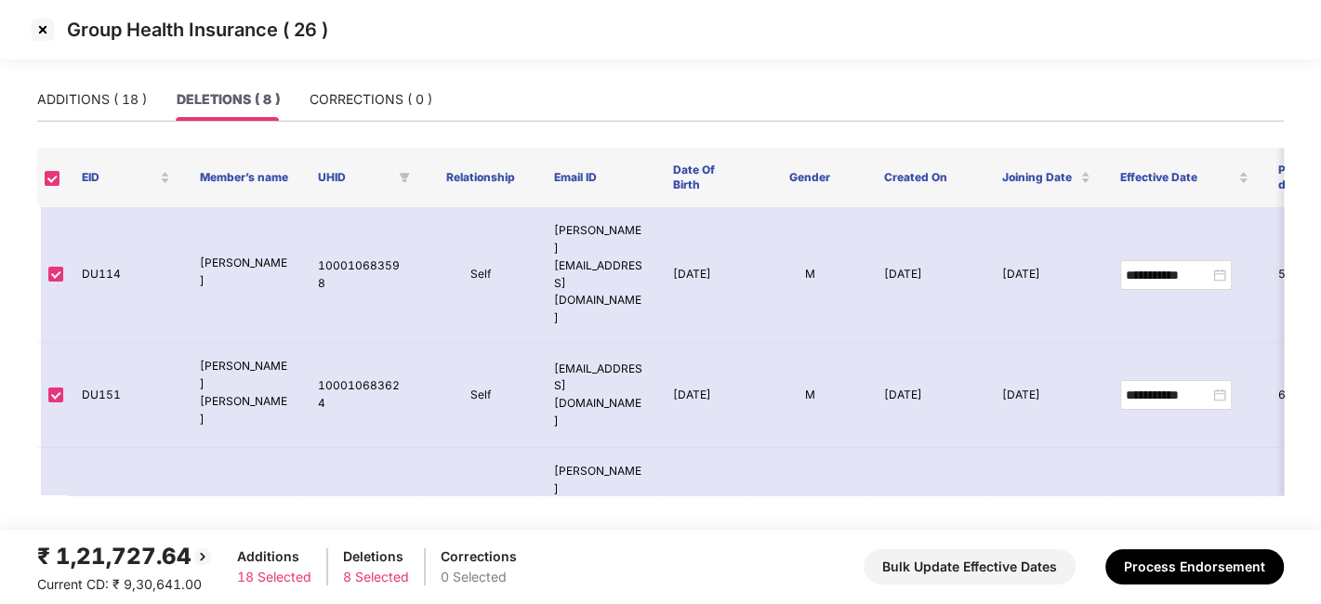
click at [154, 97] on div "ADDITIONS ( 18 ) DELETIONS ( 8 ) CORRECTIONS ( 0 )" at bounding box center [234, 99] width 395 height 43
click at [85, 99] on div "ADDITIONS ( 18 )" at bounding box center [92, 99] width 110 height 20
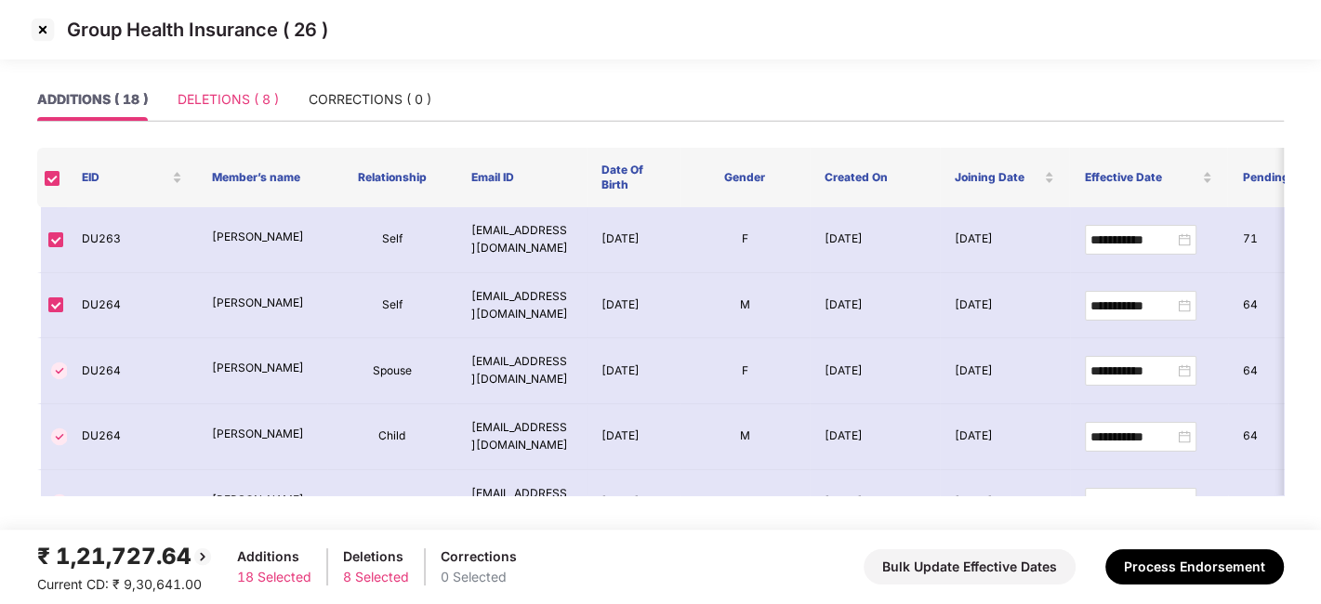
click at [219, 86] on div "DELETIONS ( 8 )" at bounding box center [228, 99] width 101 height 43
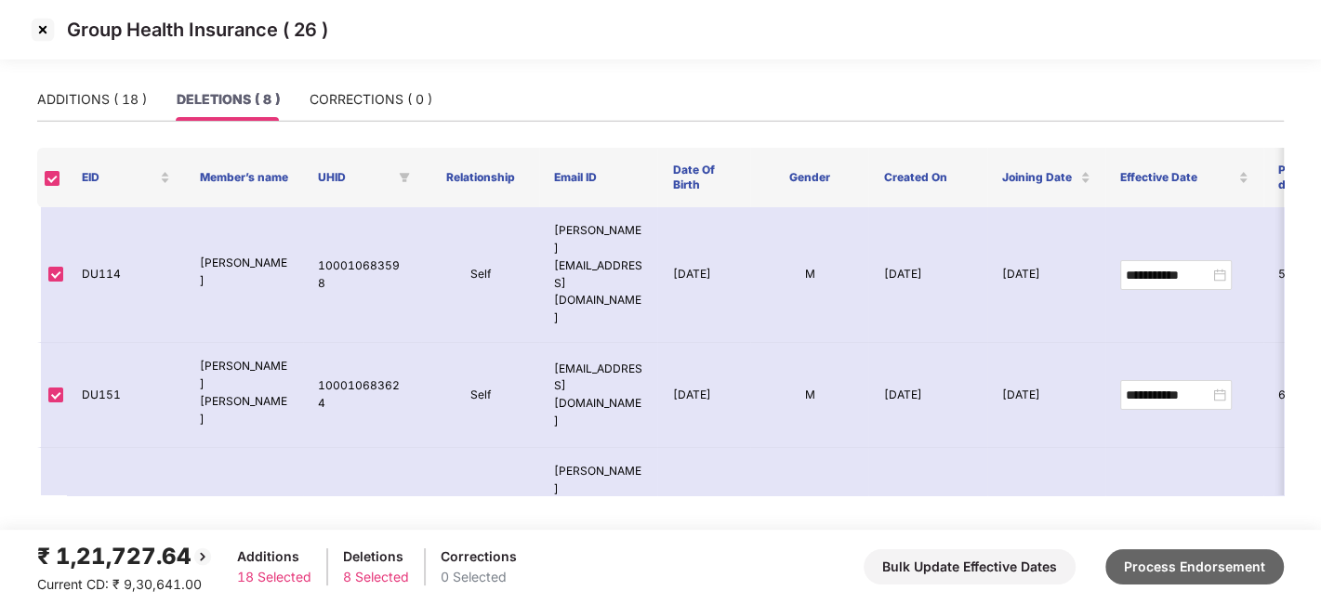
click at [1184, 562] on button "Process Endorsement" at bounding box center [1194, 566] width 179 height 35
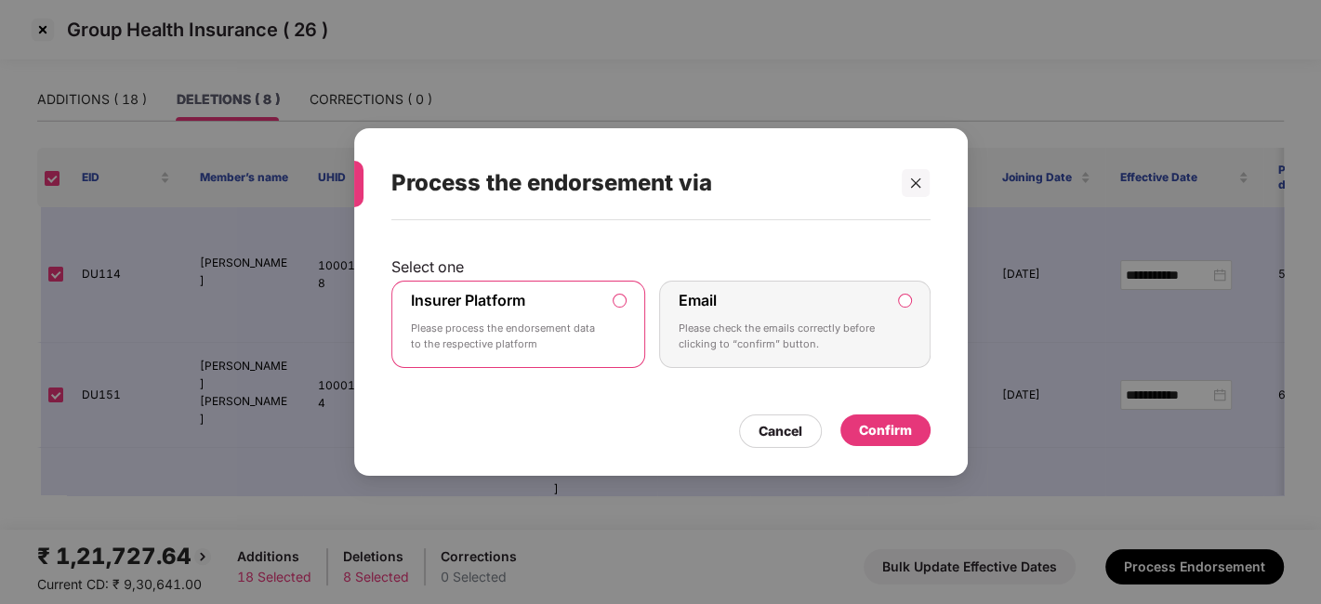
click at [890, 434] on div "Confirm" at bounding box center [885, 430] width 53 height 20
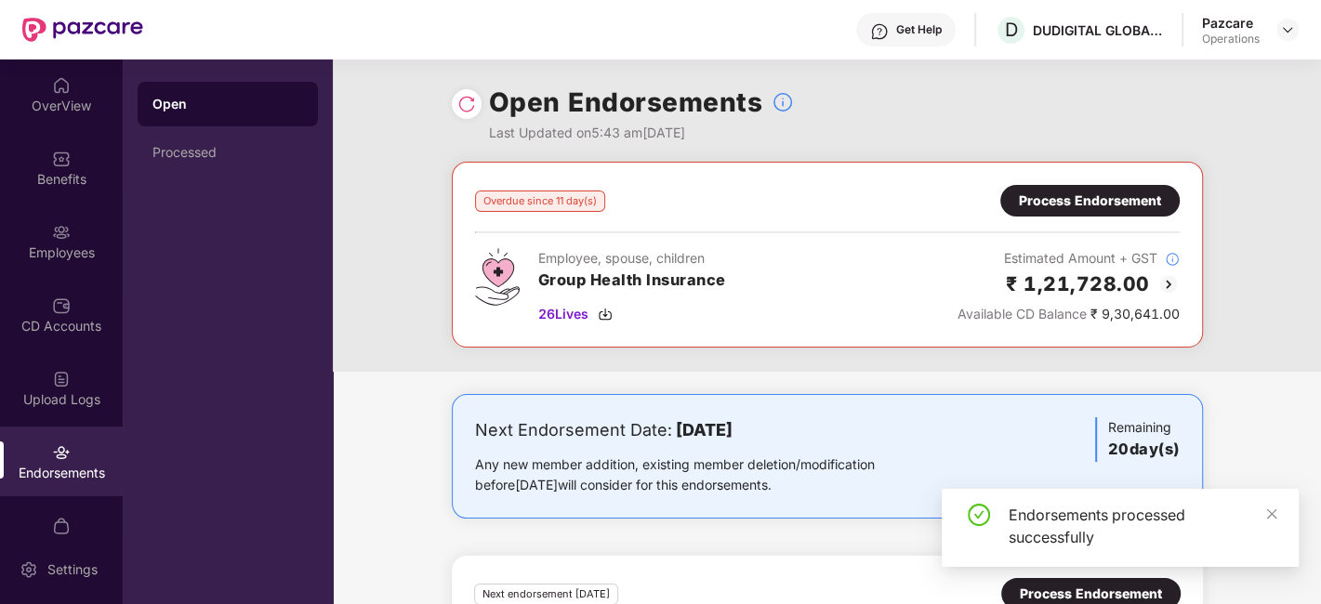
scroll to position [155, 0]
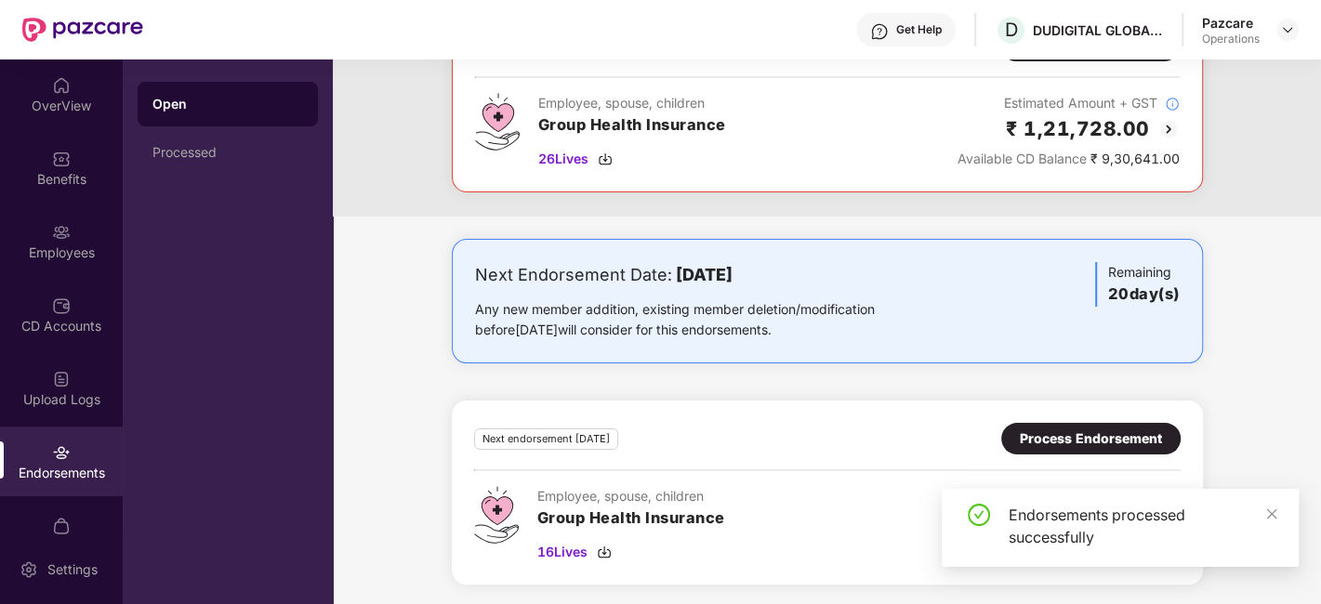
click at [1070, 434] on div "Process Endorsement" at bounding box center [1091, 439] width 142 height 20
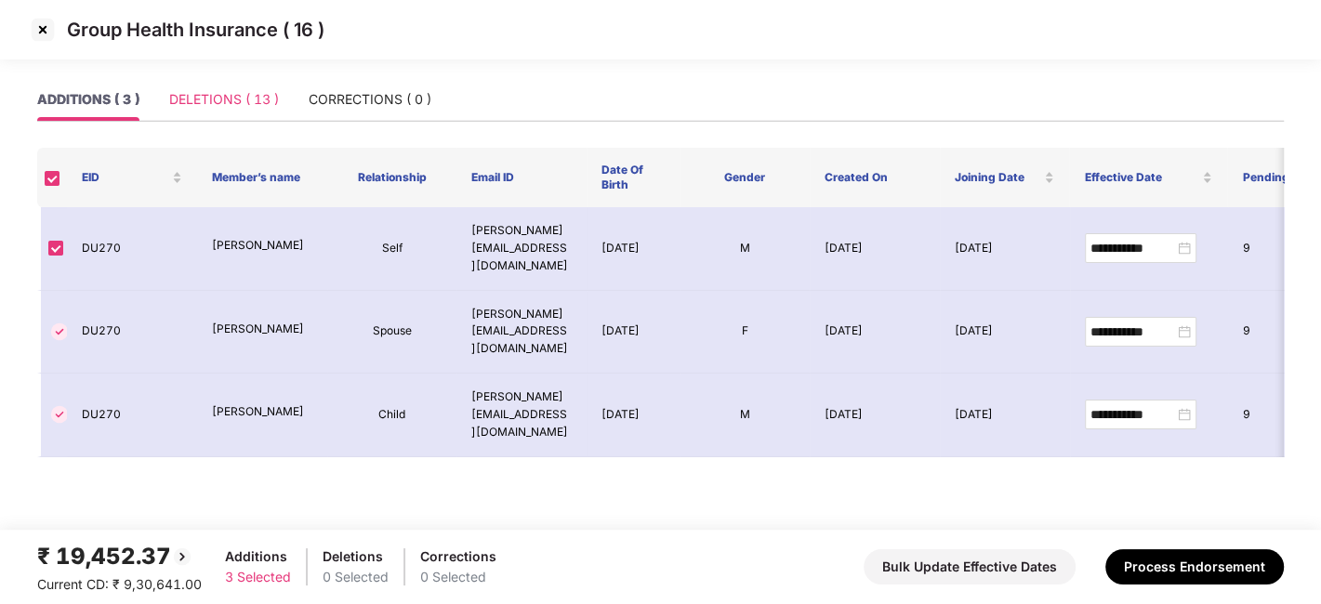
click at [190, 110] on div "DELETIONS ( 13 )" at bounding box center [224, 99] width 110 height 43
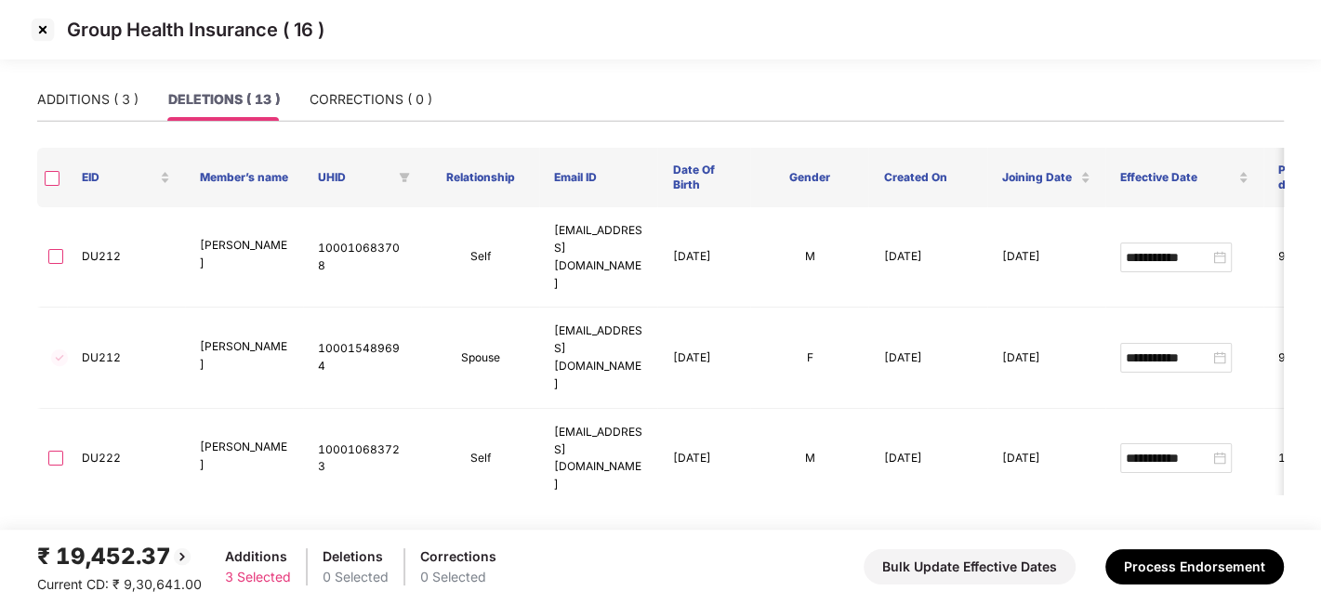
click at [43, 181] on th at bounding box center [52, 178] width 30 height 60
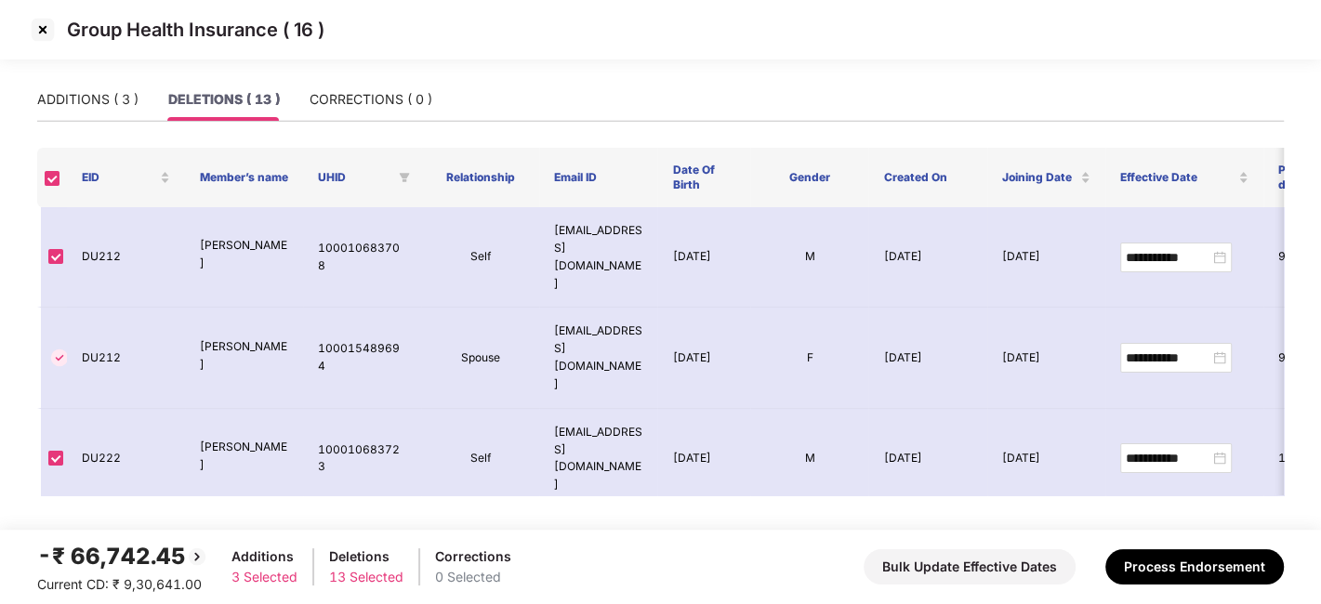
click at [505, 557] on div "-₹ 66,742.45 Current CD: ₹ 9,30,641.00 Additions 3 Selected Deletions 13 Select…" at bounding box center [660, 567] width 1247 height 56
click at [487, 556] on div "Corrections" at bounding box center [473, 557] width 76 height 20
click at [1183, 572] on button "Process Endorsement" at bounding box center [1194, 566] width 179 height 35
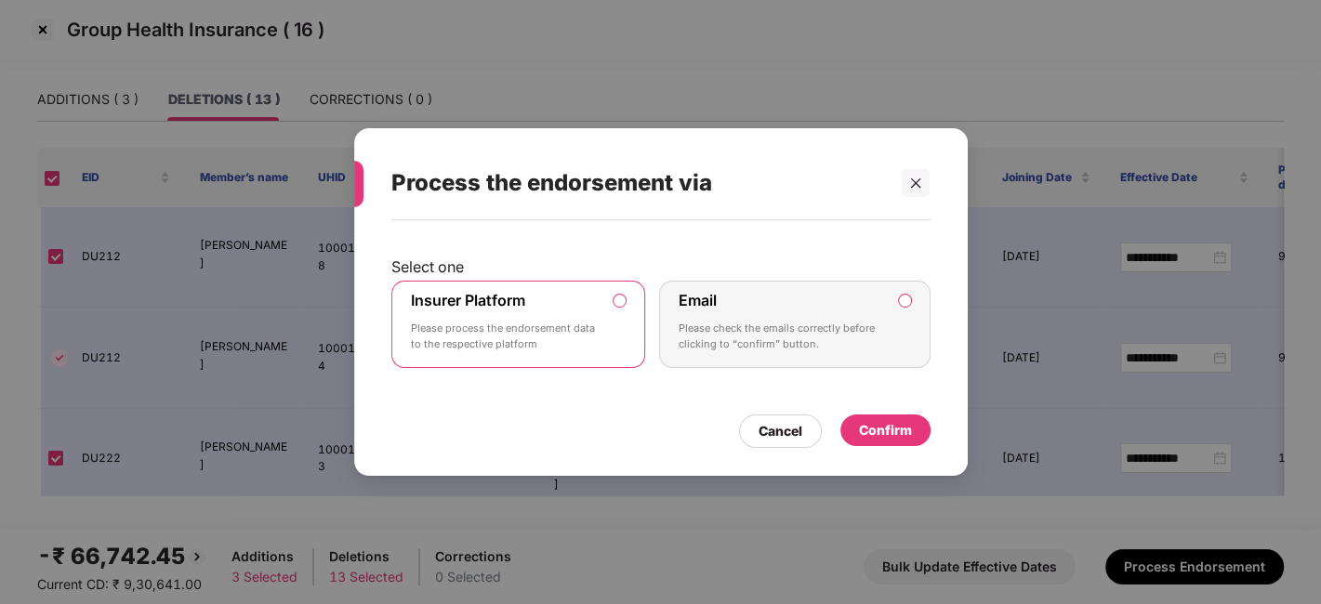
click at [888, 442] on div "Confirm" at bounding box center [885, 431] width 90 height 32
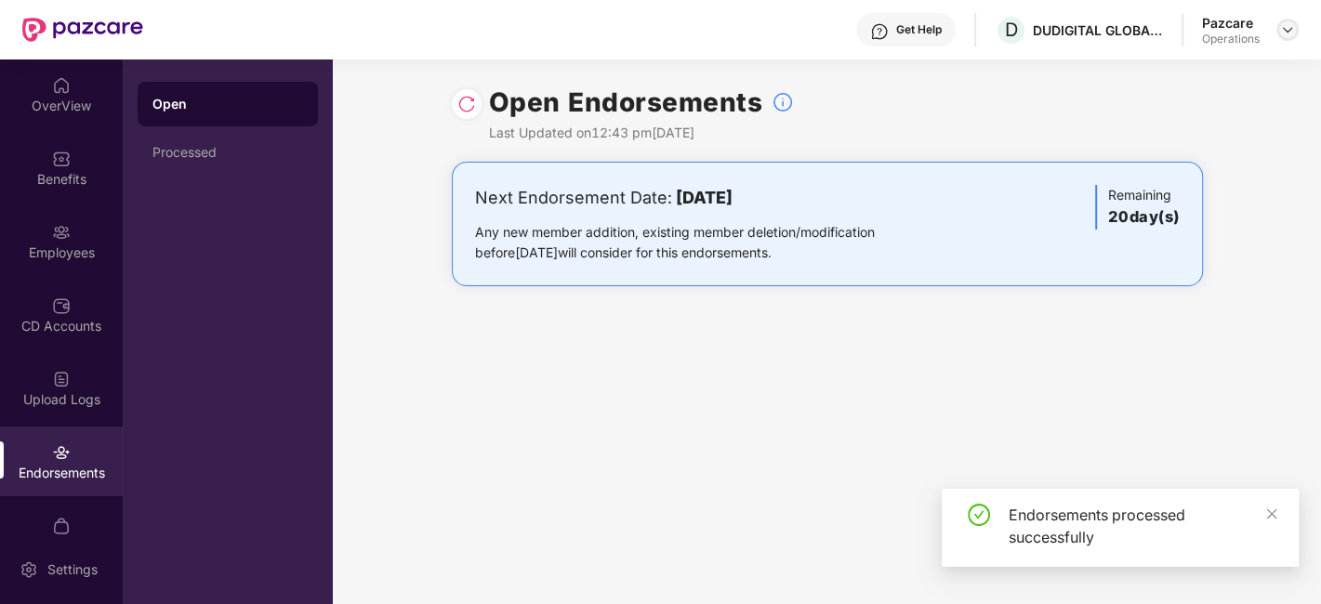
click at [1284, 32] on img at bounding box center [1287, 29] width 15 height 15
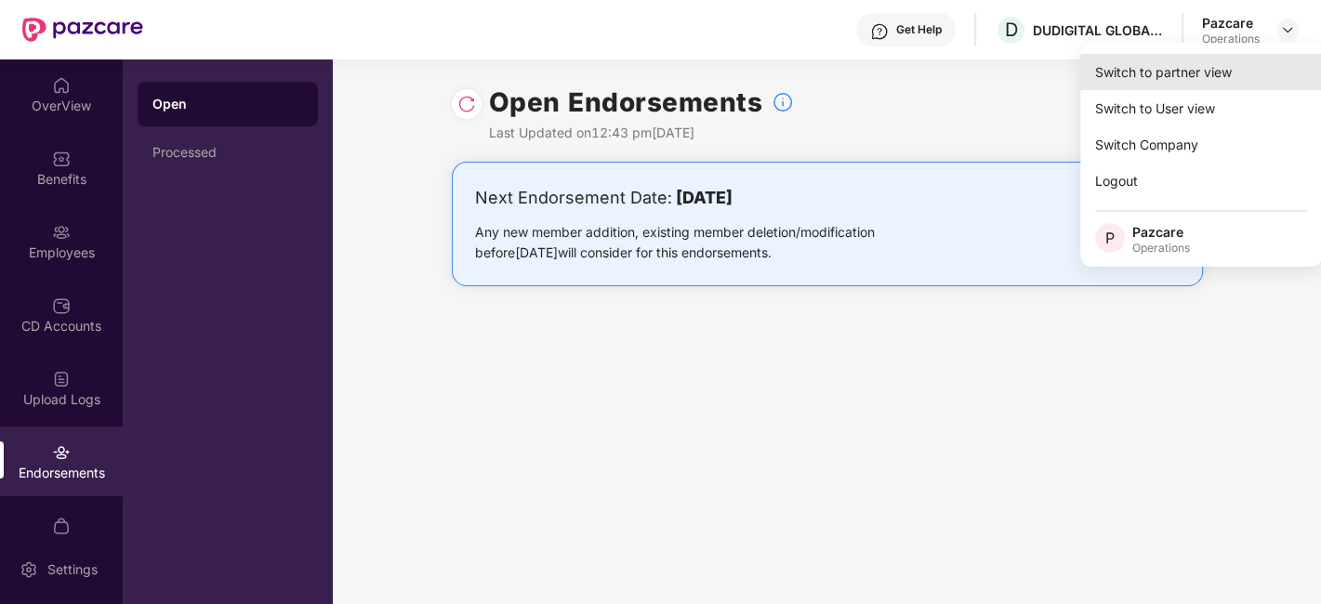
click at [1172, 68] on div "Switch to partner view" at bounding box center [1201, 72] width 242 height 36
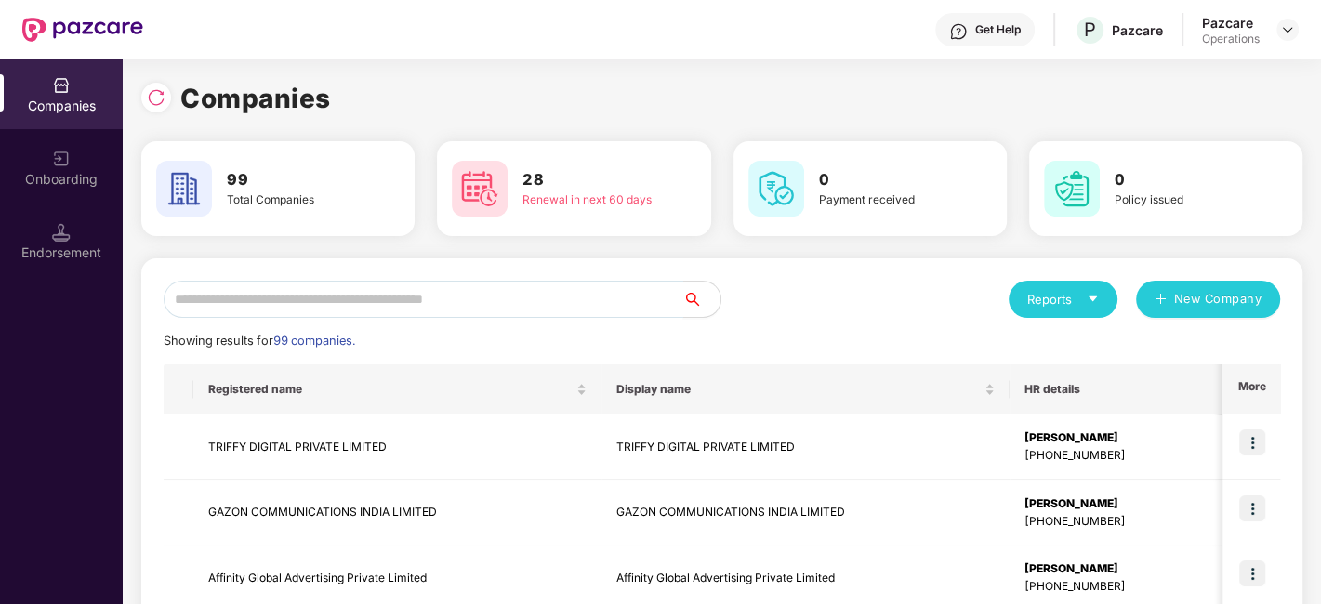
click at [500, 293] on input "text" at bounding box center [424, 299] width 520 height 37
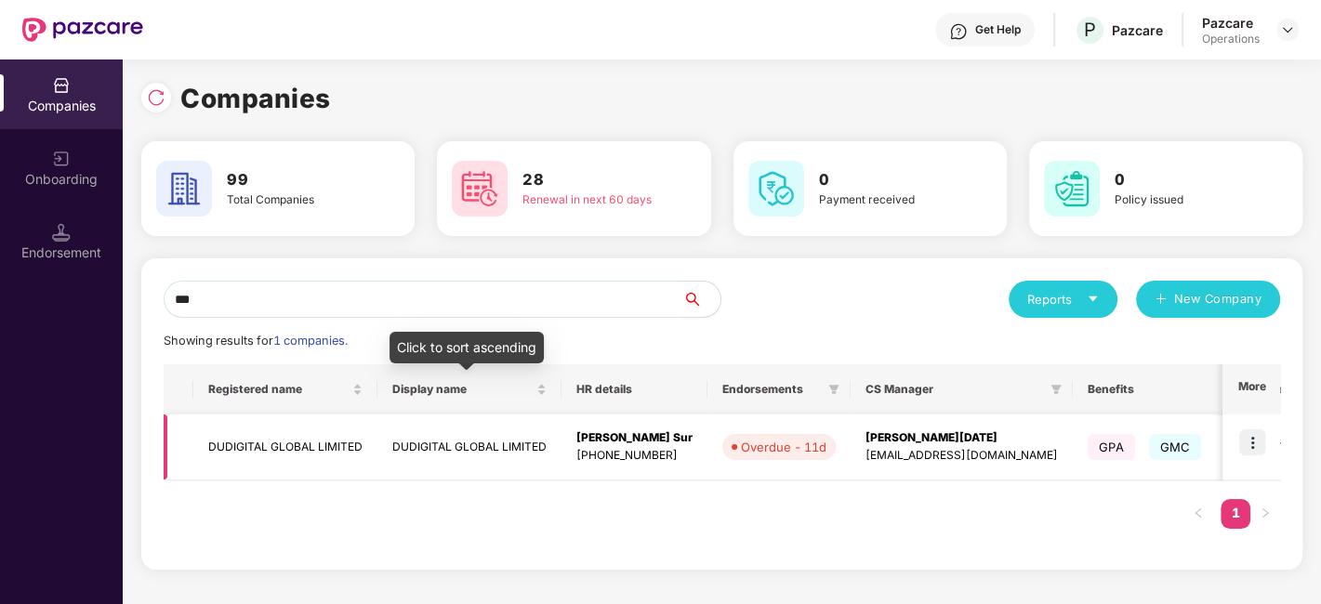
type input "***"
click at [344, 438] on td "DUDIGITAL GLOBAL LIMITED" at bounding box center [285, 448] width 184 height 66
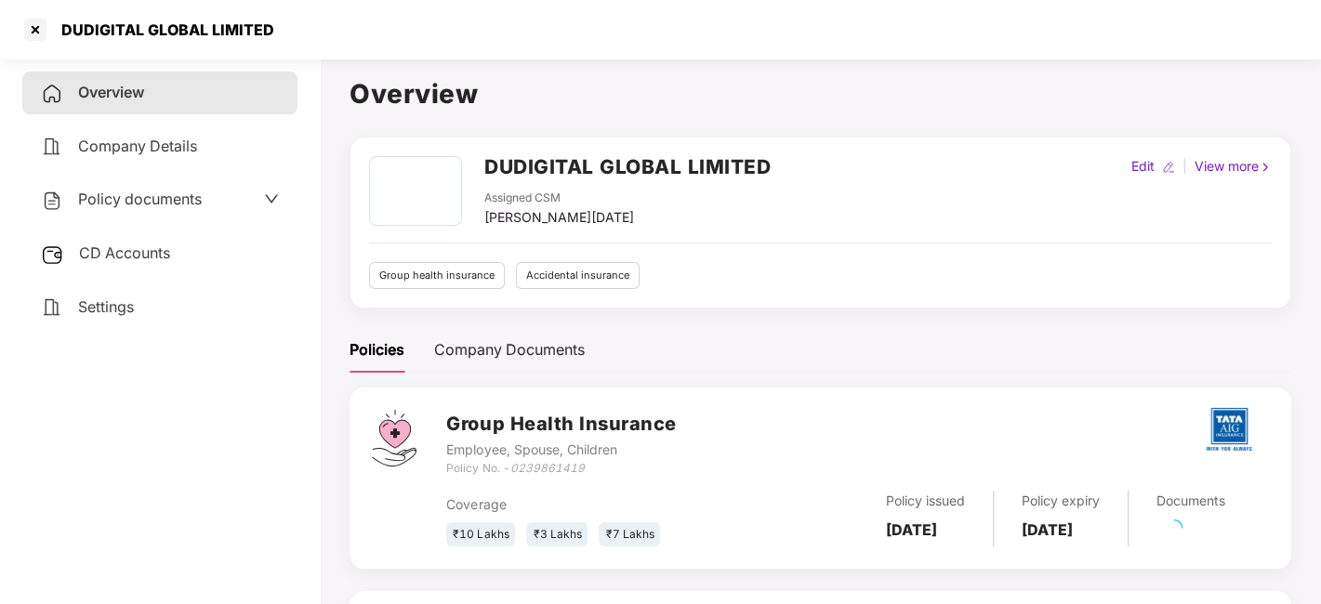
click at [112, 258] on span "CD Accounts" at bounding box center [124, 253] width 91 height 19
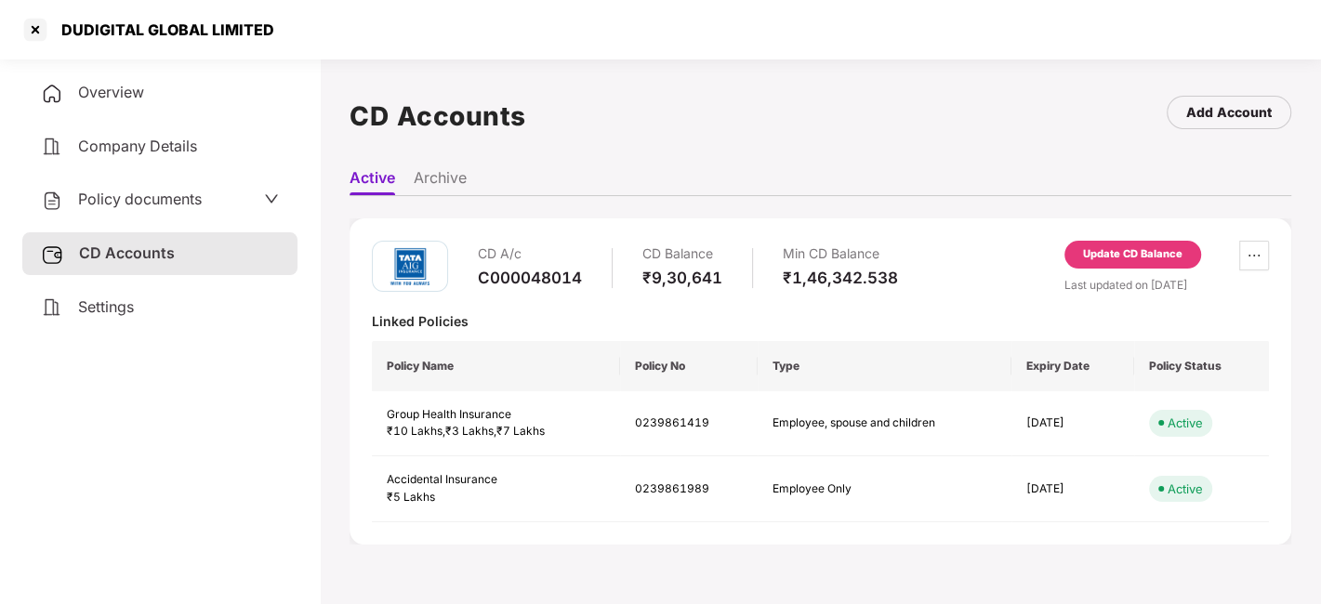
click at [1104, 248] on div "Update CD Balance" at bounding box center [1132, 254] width 99 height 17
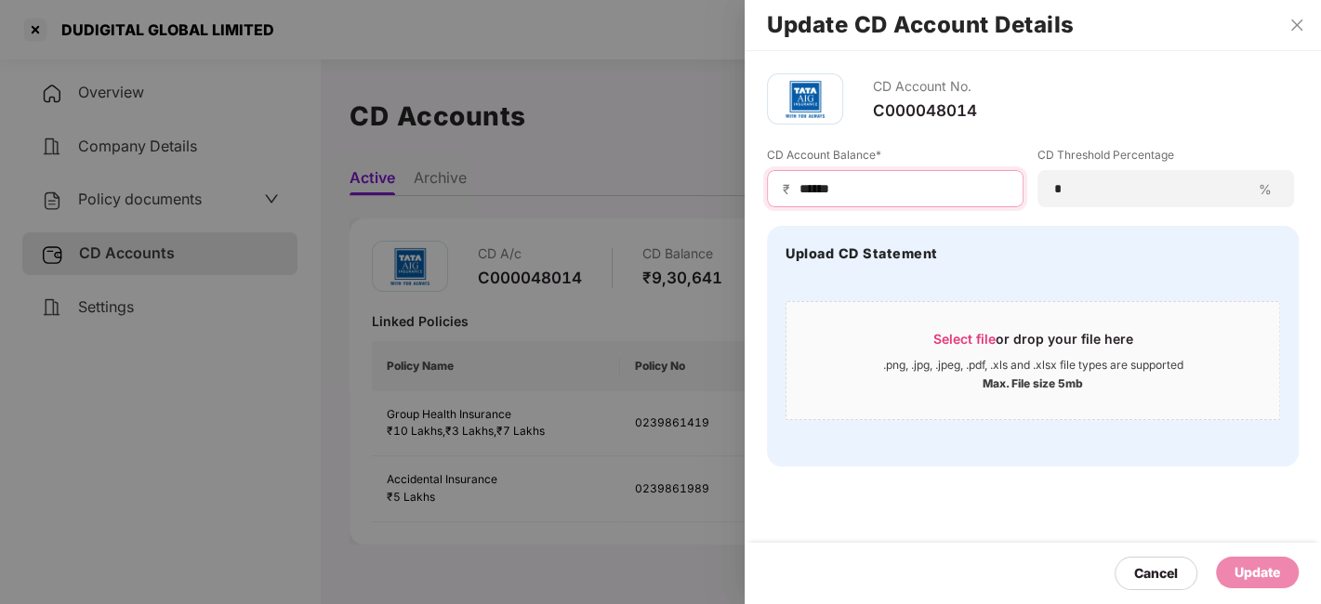
click at [902, 193] on input "******" at bounding box center [903, 189] width 210 height 20
type input "*****"
click at [1261, 568] on div "Update" at bounding box center [1258, 572] width 46 height 20
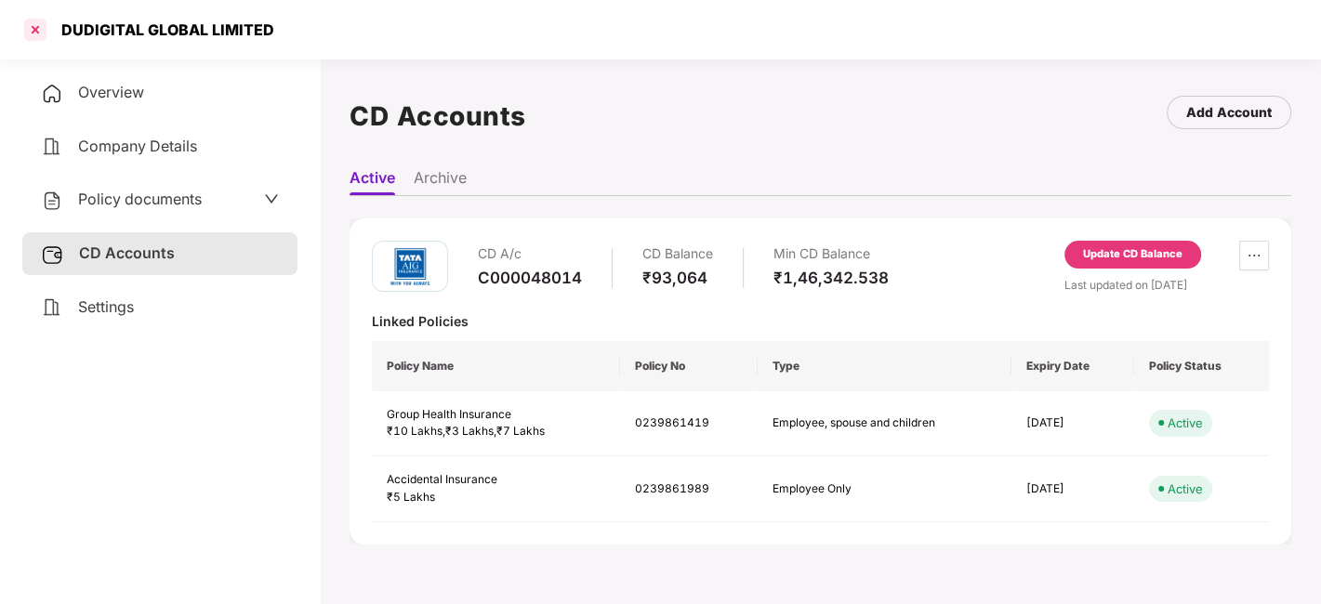
click at [26, 25] on div at bounding box center [35, 30] width 30 height 30
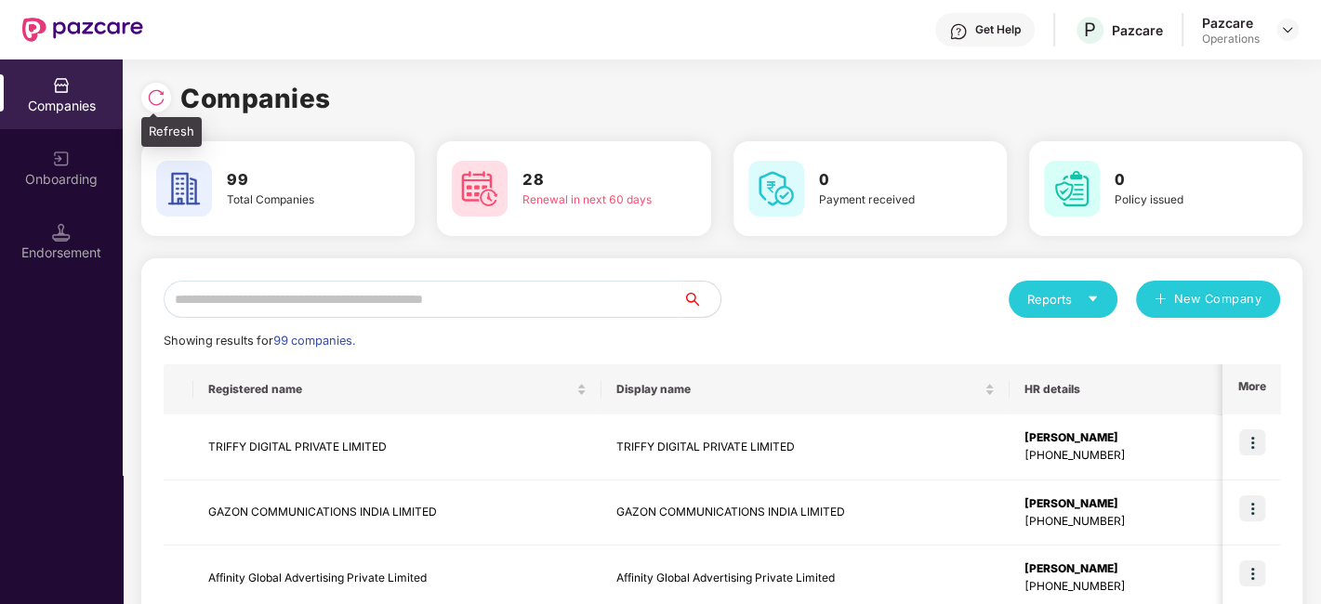
click at [153, 86] on div at bounding box center [156, 98] width 30 height 30
click at [377, 298] on input "text" at bounding box center [424, 299] width 520 height 37
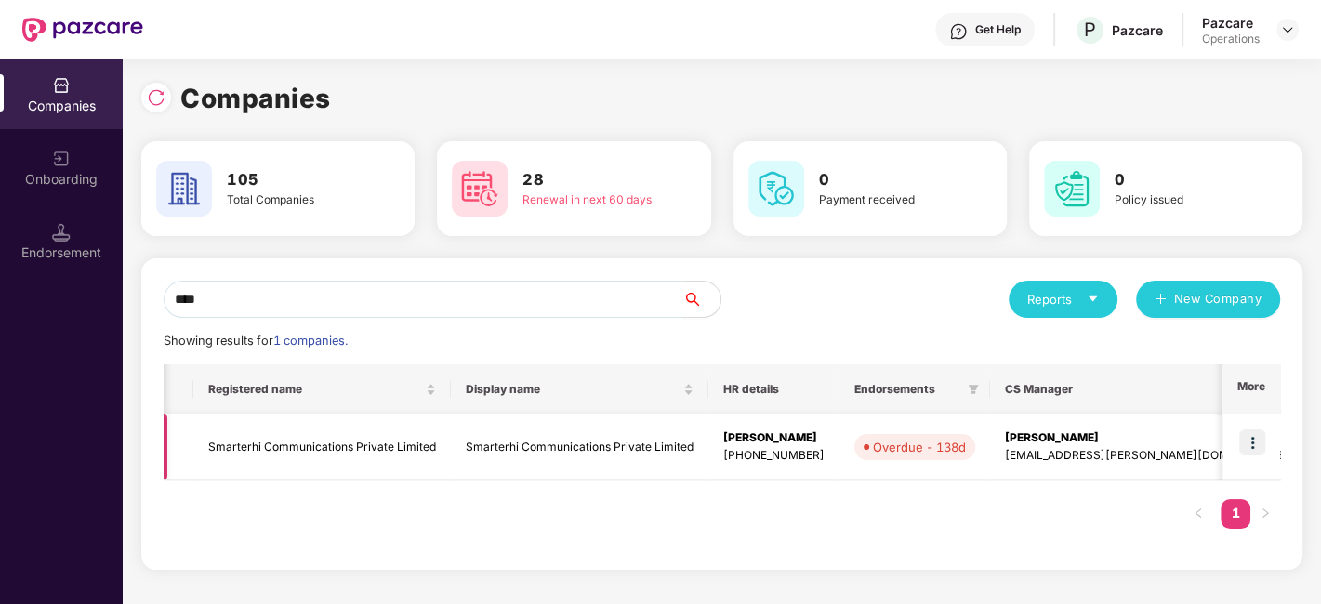
scroll to position [0, 381]
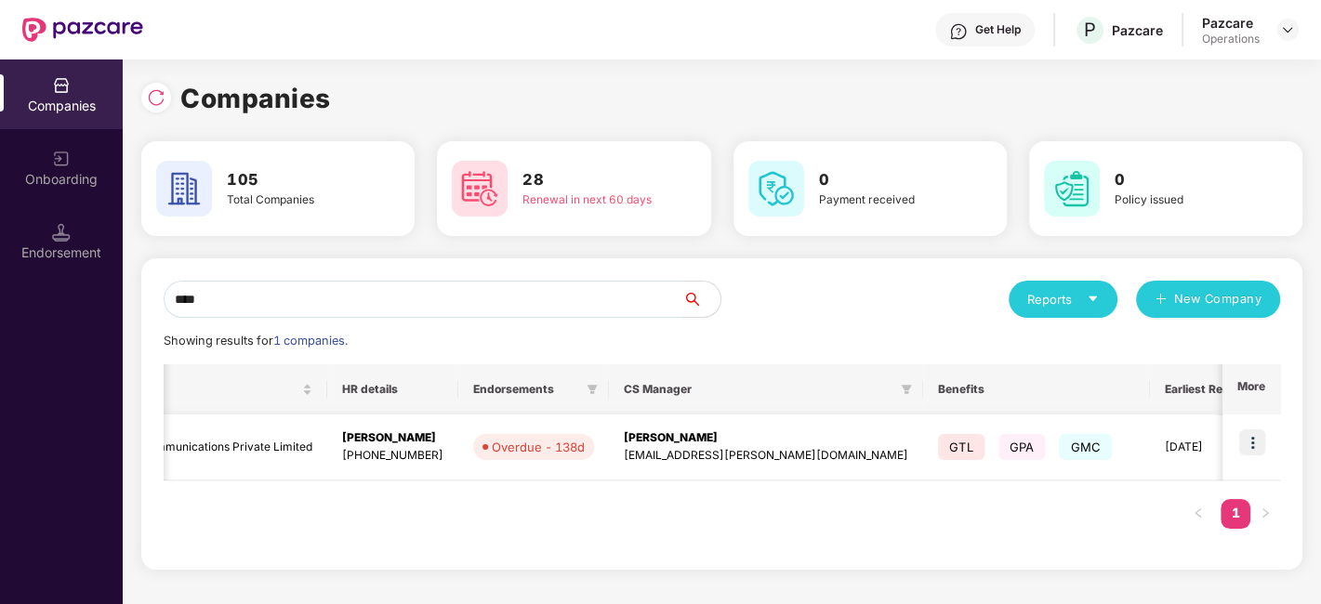
type input "****"
click at [1255, 432] on img at bounding box center [1252, 443] width 26 height 26
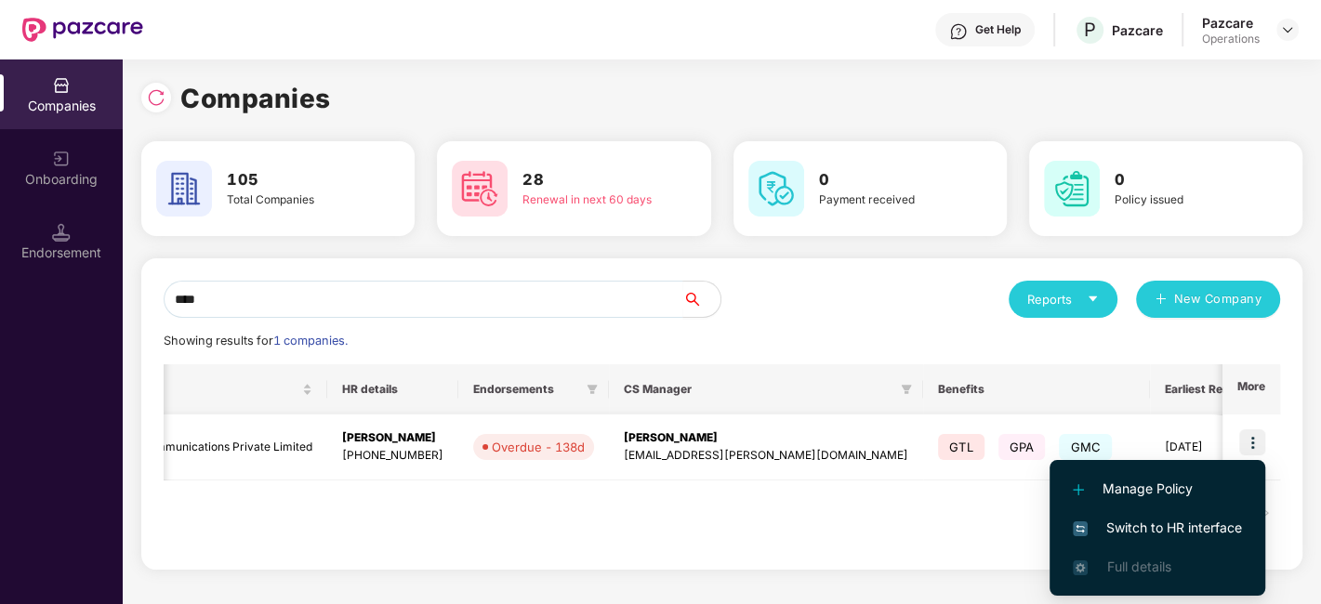
scroll to position [0, 0]
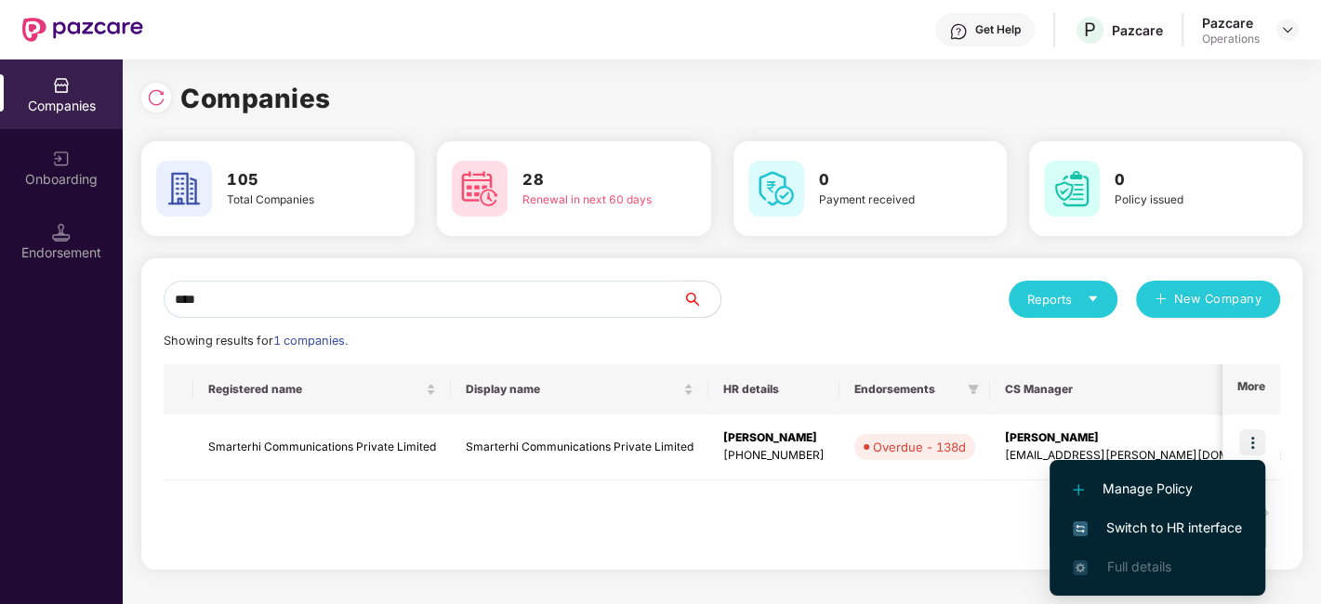
click at [1147, 526] on span "Switch to HR interface" at bounding box center [1157, 528] width 169 height 20
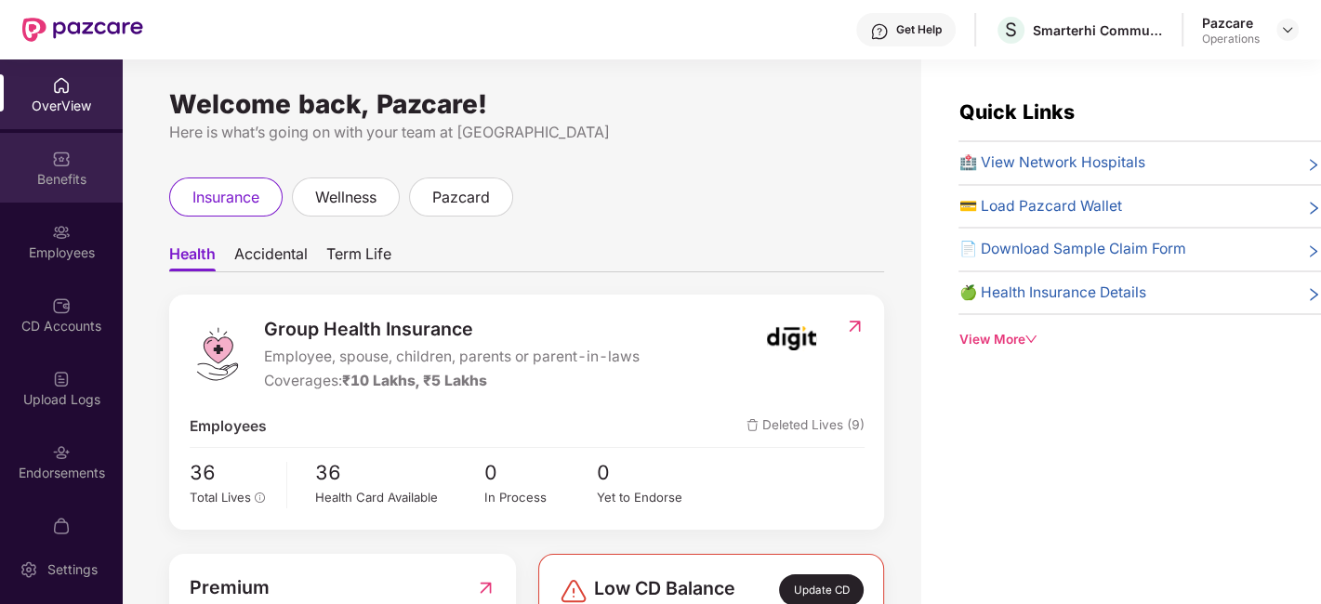
click at [46, 168] on div "Benefits" at bounding box center [61, 168] width 123 height 70
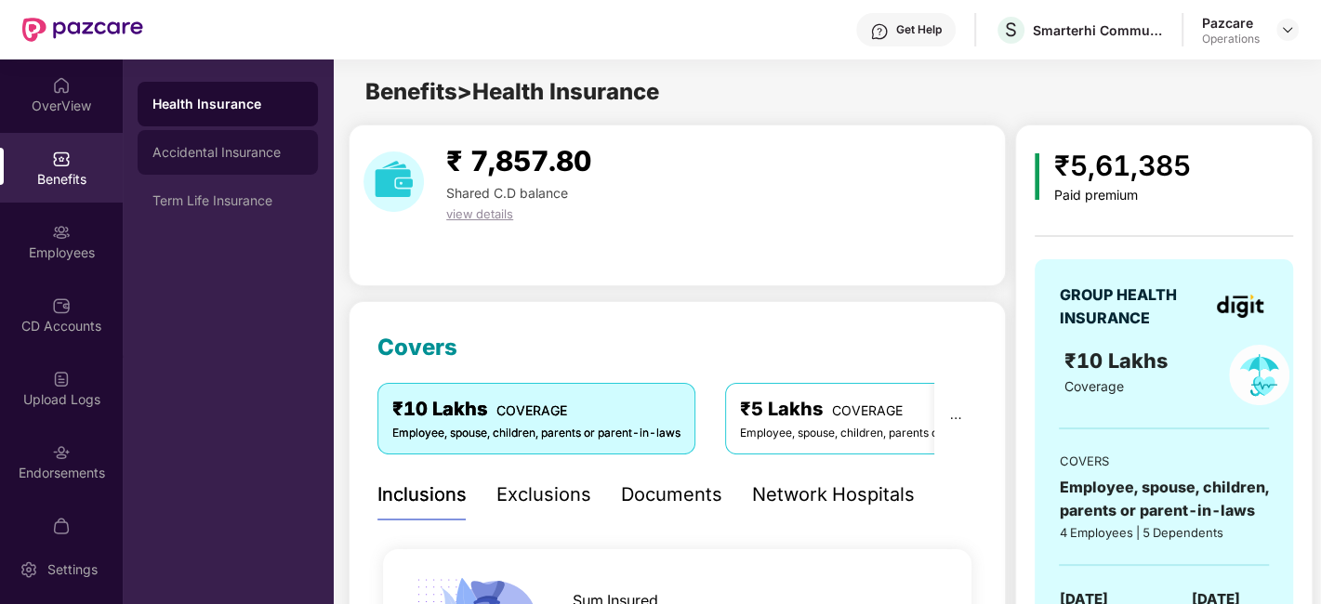
click at [241, 155] on div "Accidental Insurance" at bounding box center [227, 152] width 151 height 15
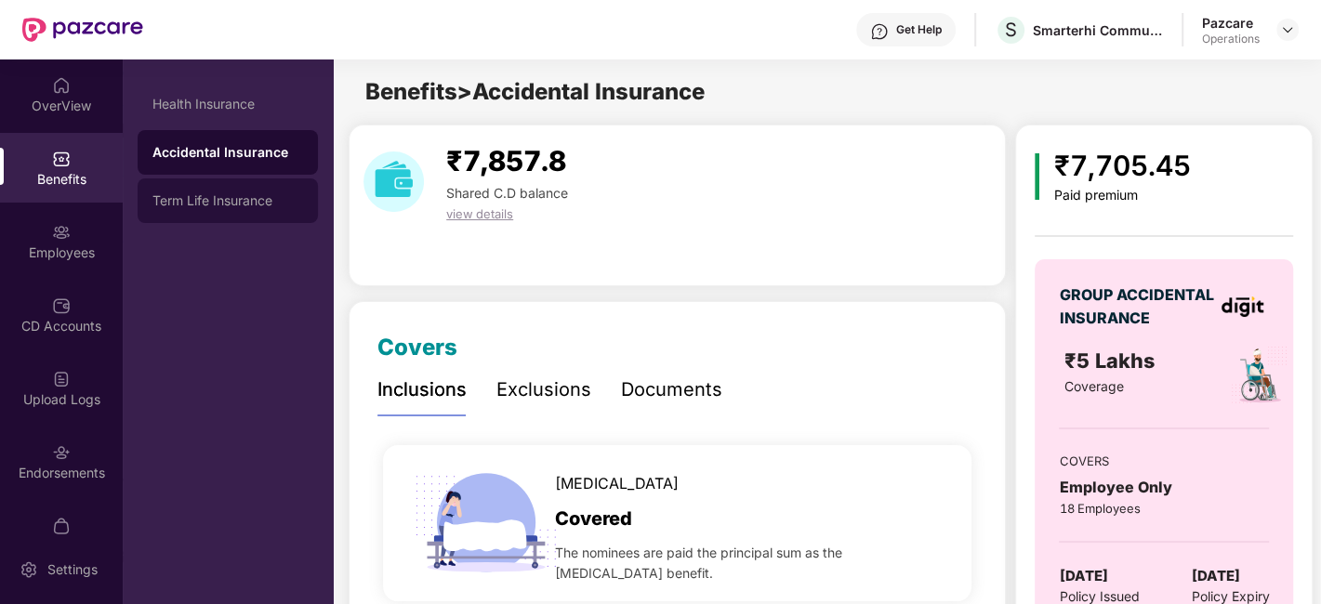
click at [240, 203] on div "Term Life Insurance" at bounding box center [227, 200] width 151 height 15
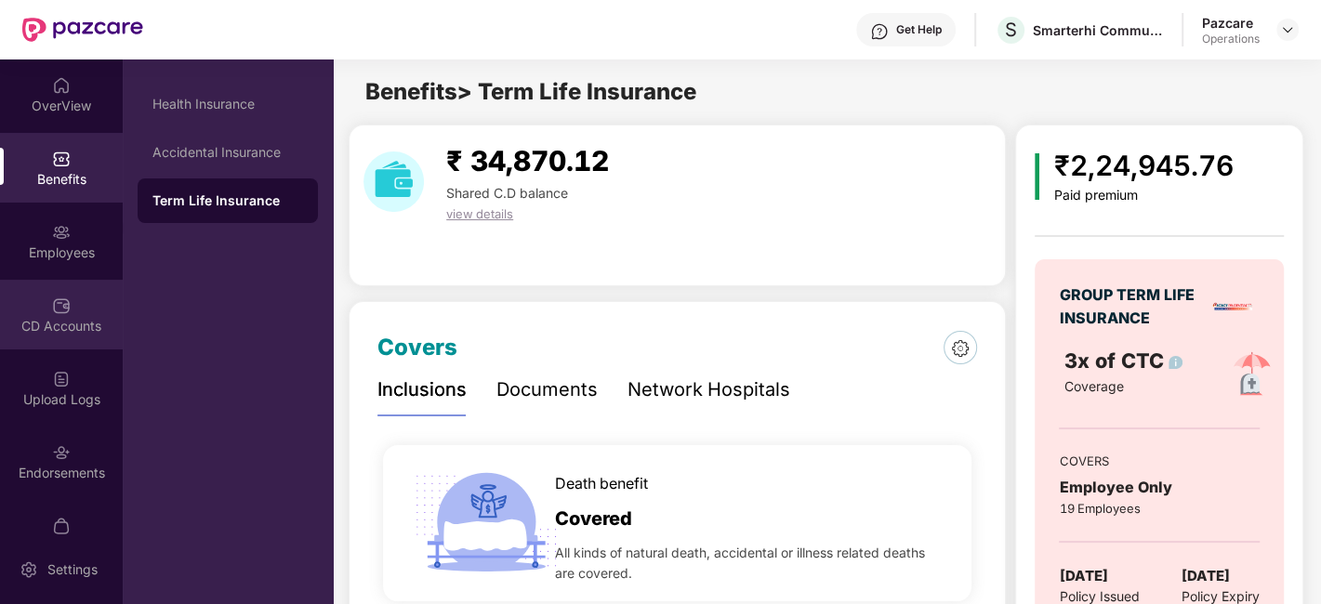
scroll to position [112, 0]
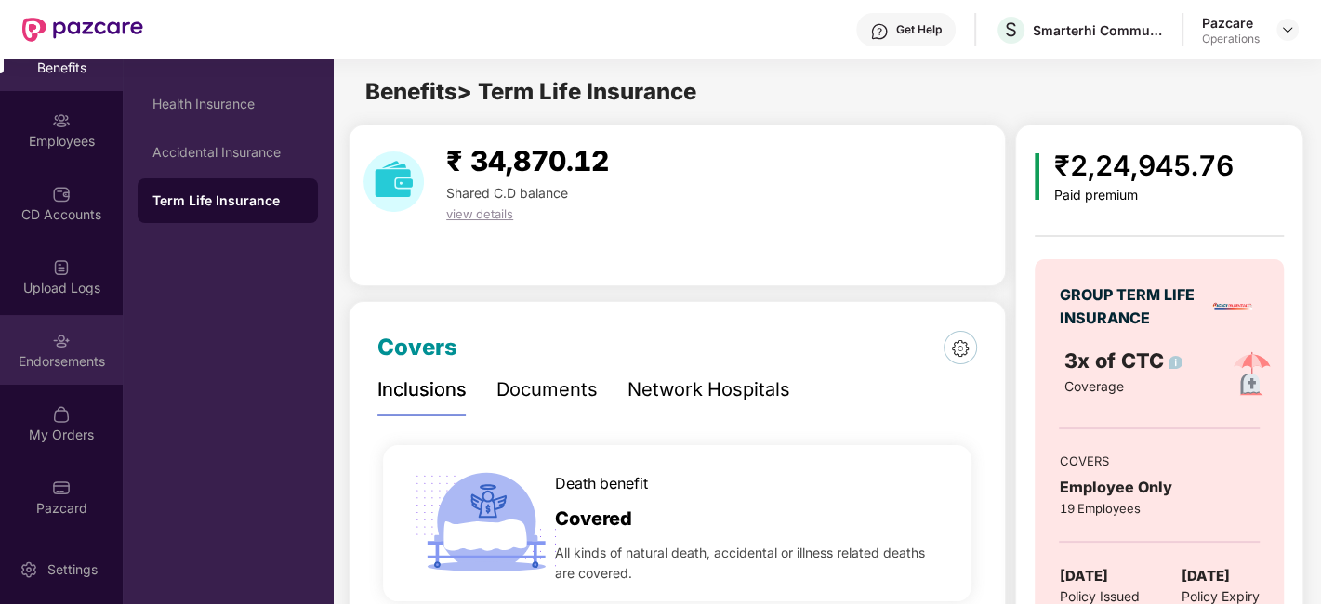
click at [30, 345] on div "Endorsements" at bounding box center [61, 350] width 123 height 70
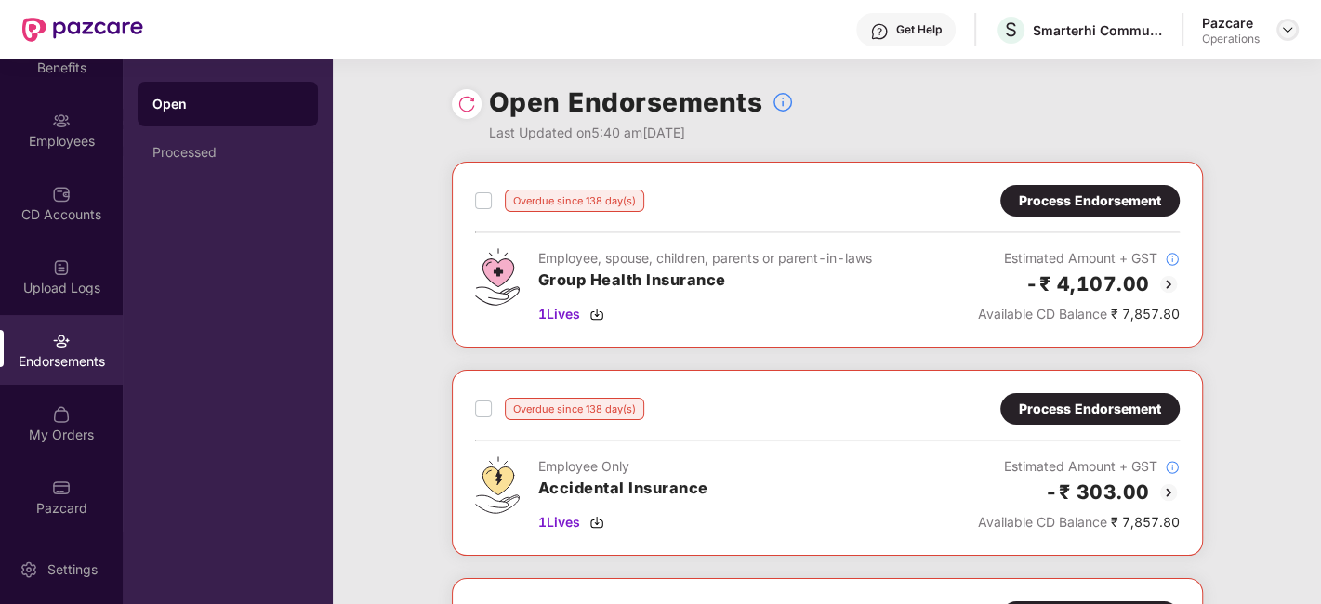
click at [1289, 30] on img at bounding box center [1287, 29] width 15 height 15
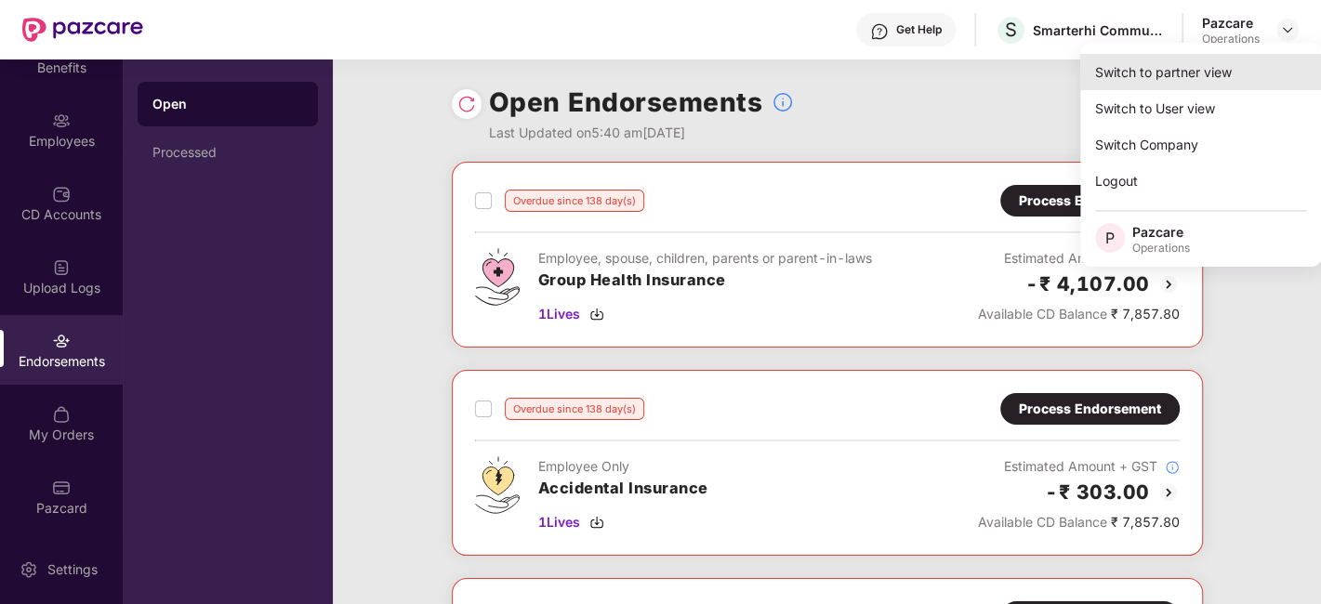
click at [1189, 71] on div "Switch to partner view" at bounding box center [1201, 72] width 242 height 36
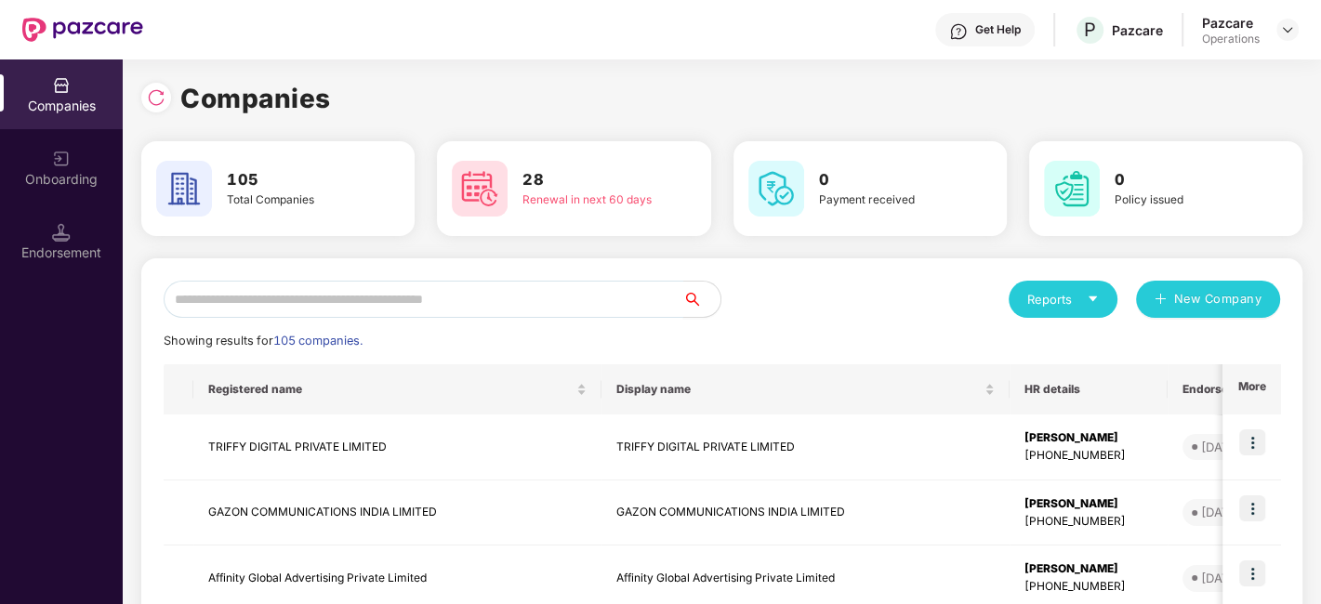
click at [613, 297] on input "text" at bounding box center [424, 299] width 520 height 37
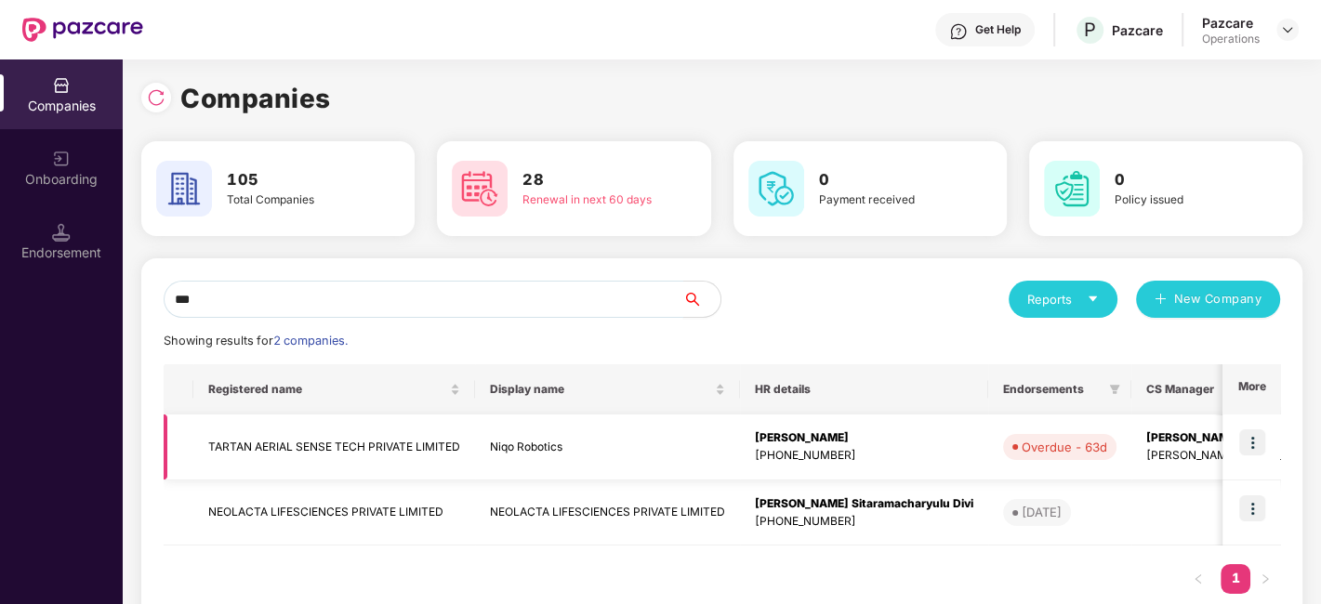
type input "***"
click at [1253, 432] on img at bounding box center [1252, 443] width 26 height 26
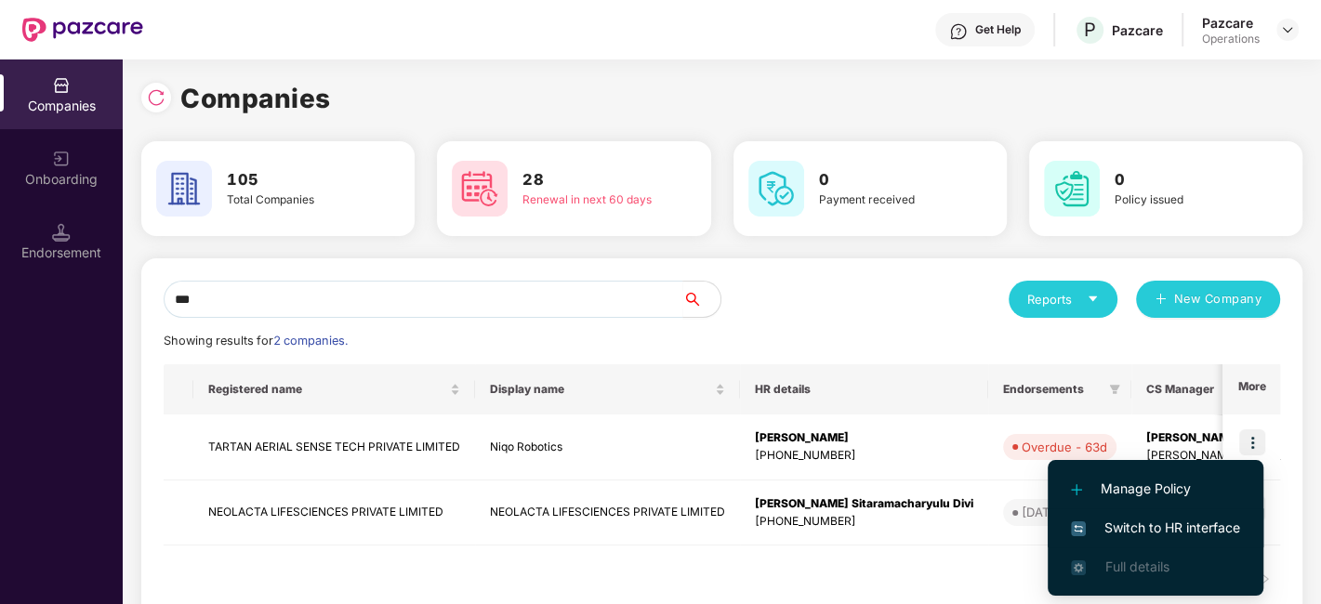
click at [1161, 523] on span "Switch to HR interface" at bounding box center [1155, 528] width 169 height 20
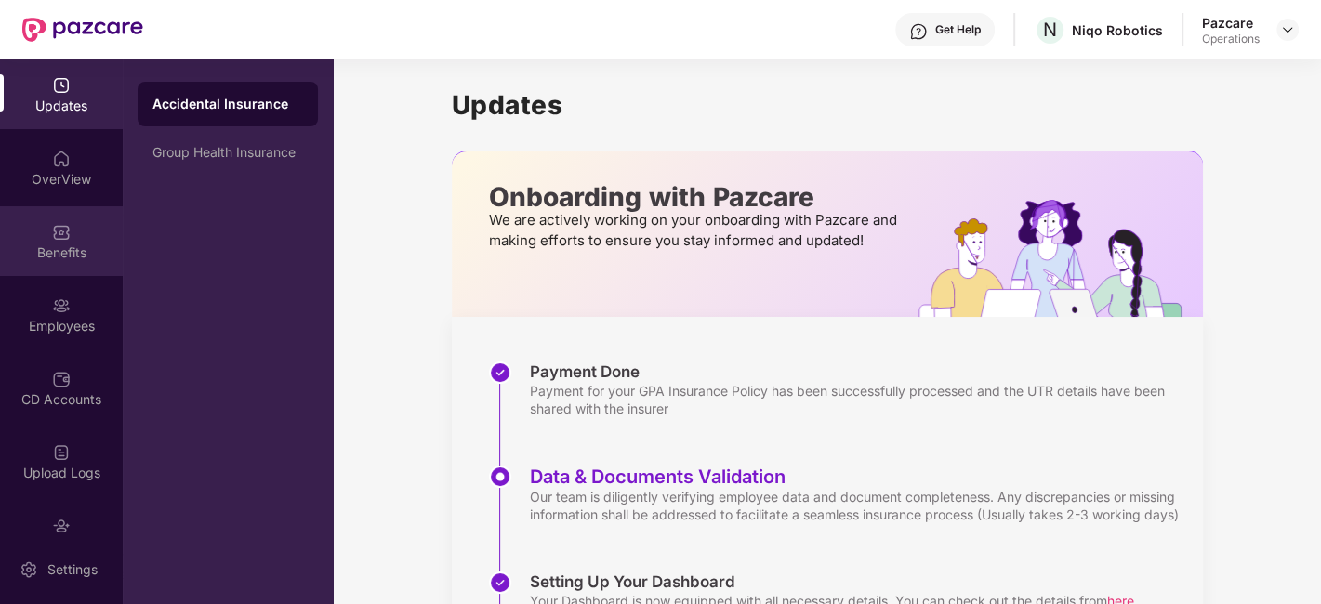
click at [53, 211] on div "Benefits" at bounding box center [61, 241] width 123 height 70
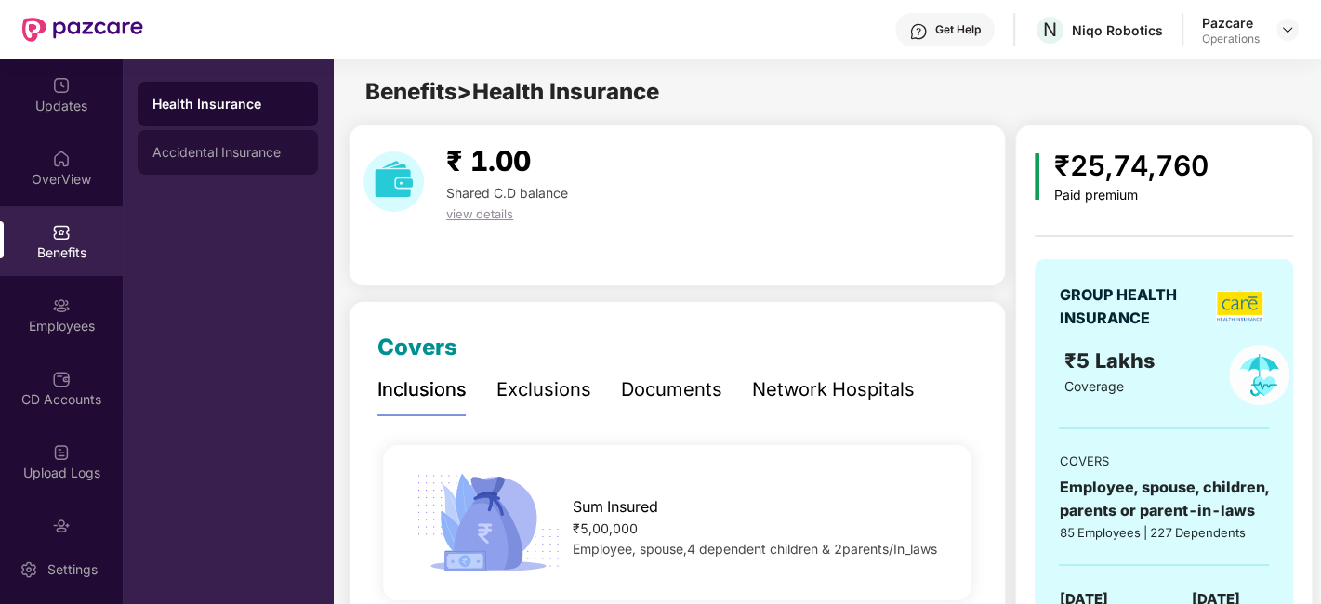
click at [227, 145] on div "Accidental Insurance" at bounding box center [227, 152] width 151 height 15
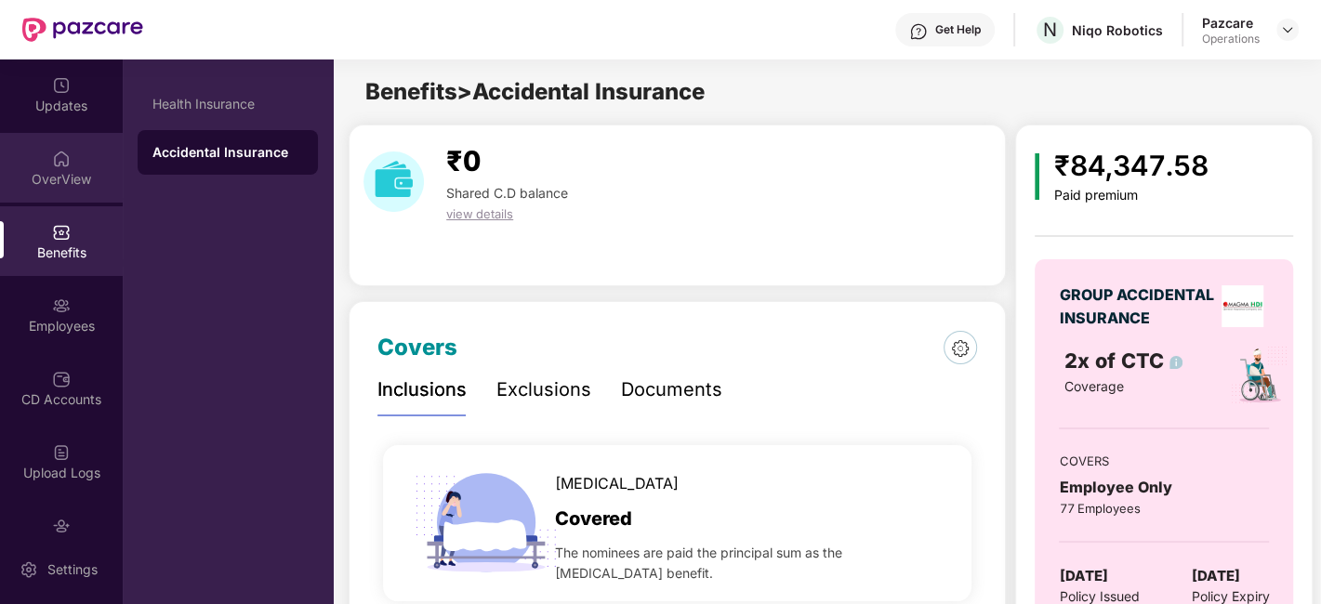
scroll to position [112, 0]
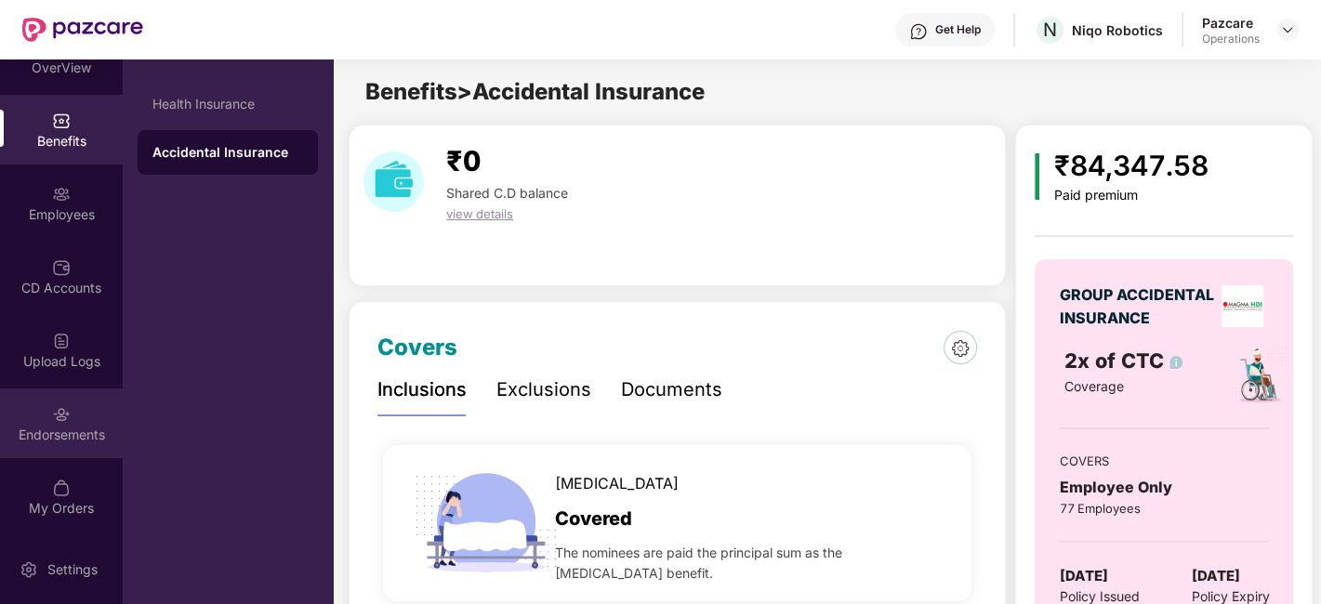
click at [58, 421] on img at bounding box center [61, 414] width 19 height 19
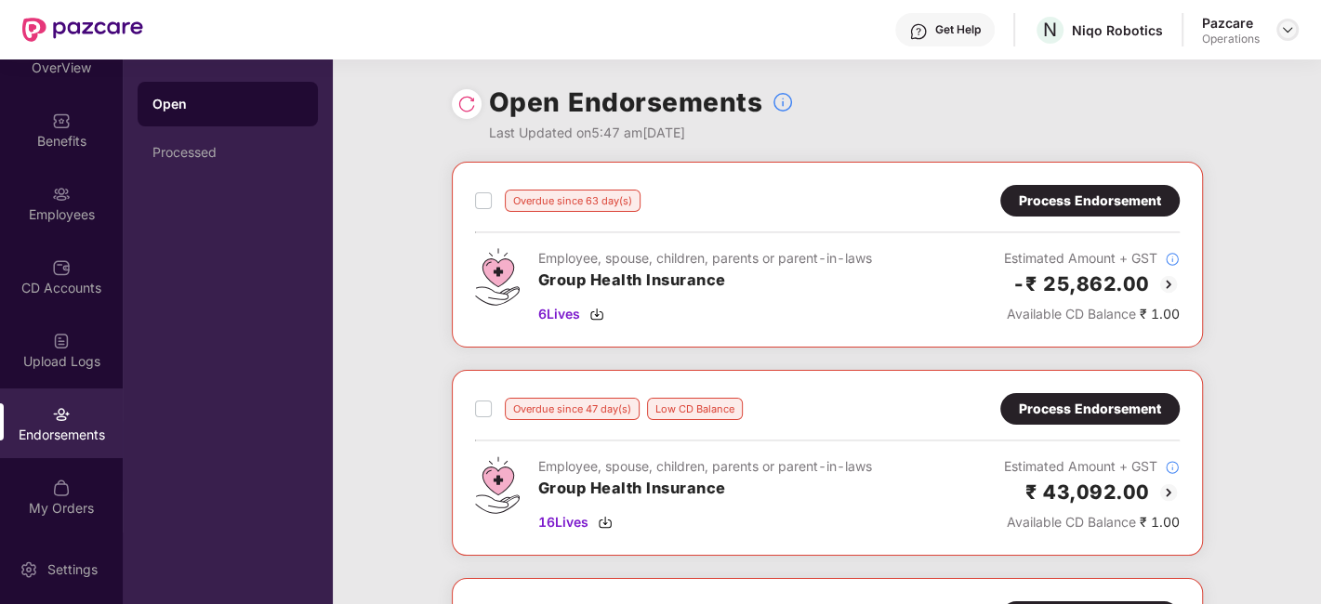
click at [1287, 34] on img at bounding box center [1287, 29] width 15 height 15
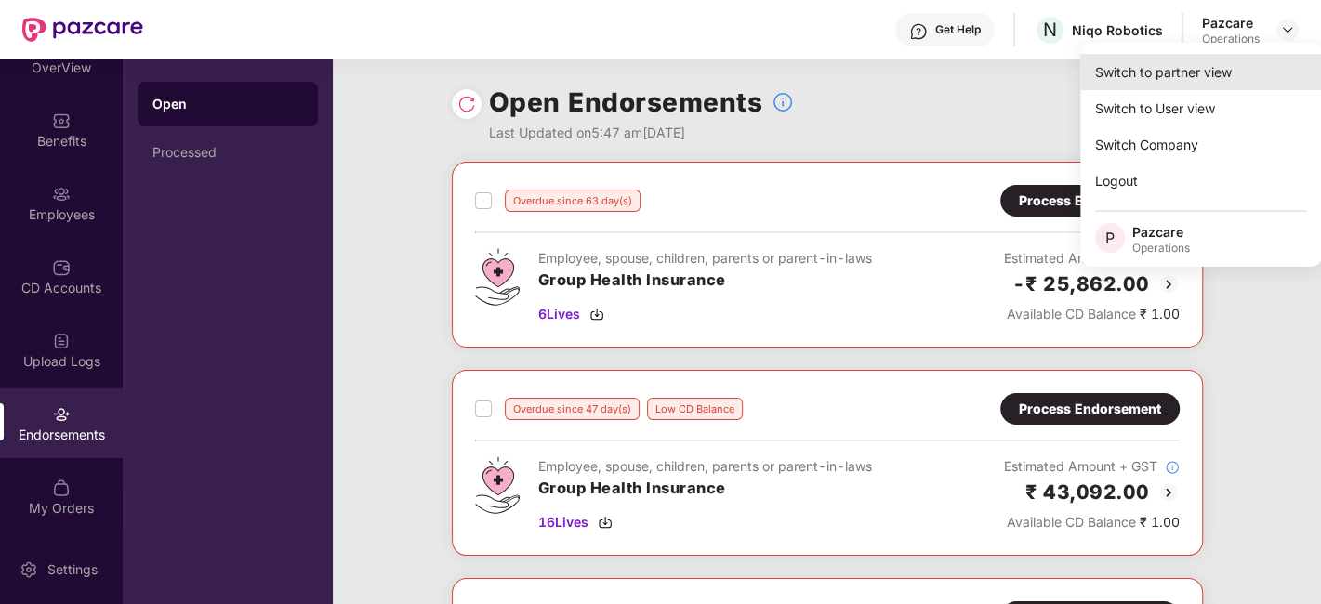
click at [1181, 64] on div "Switch to partner view" at bounding box center [1201, 72] width 242 height 36
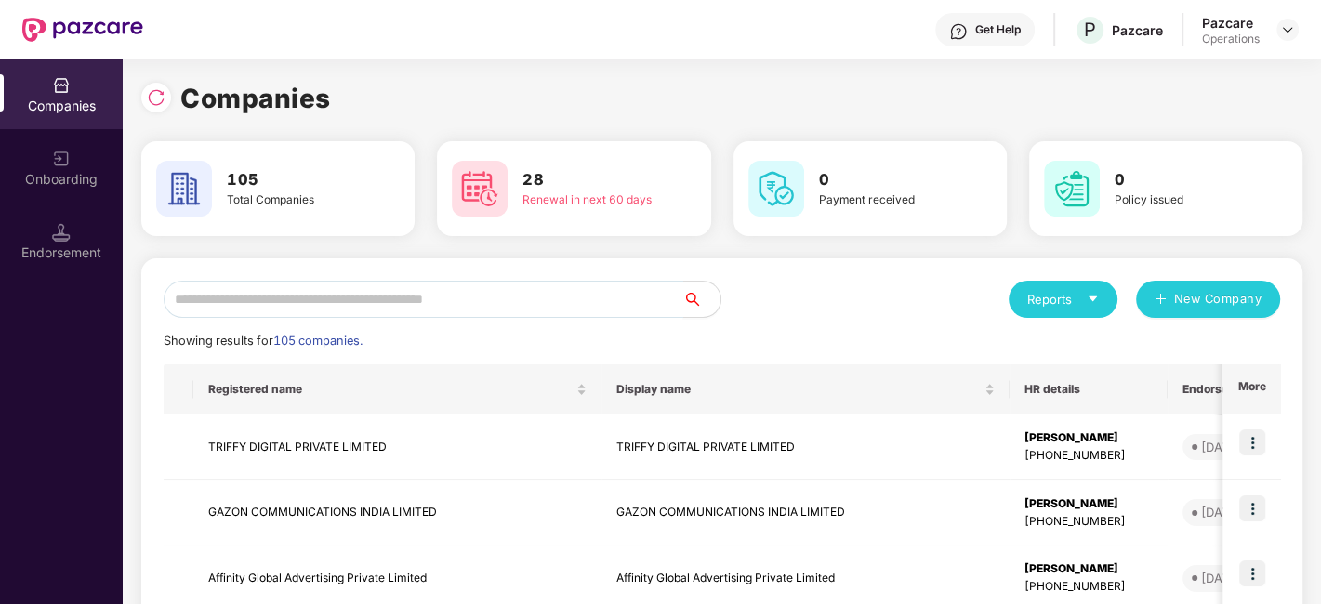
click at [538, 298] on input "text" at bounding box center [424, 299] width 520 height 37
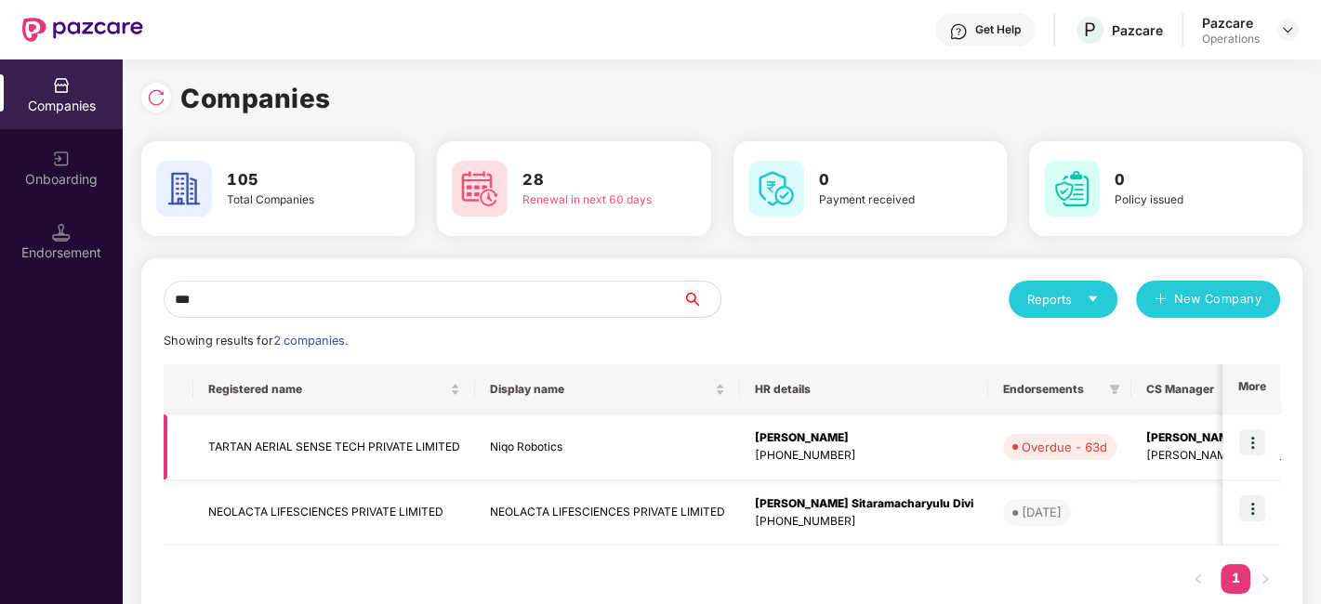
type input "***"
click at [1258, 440] on img at bounding box center [1252, 443] width 26 height 26
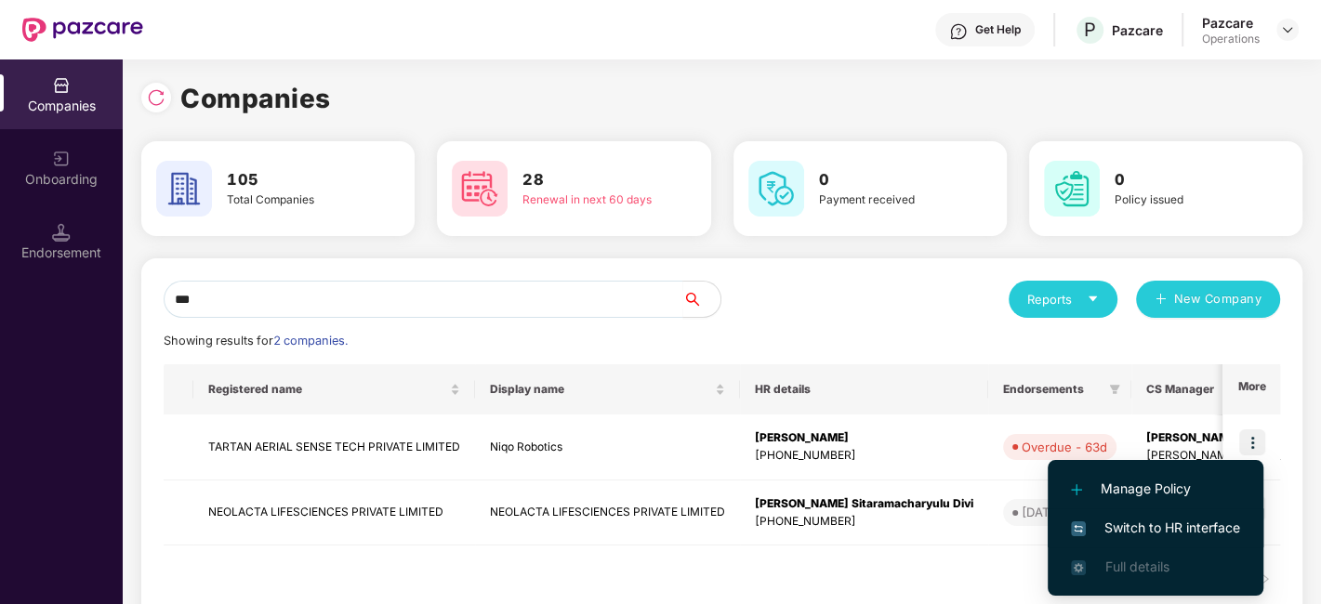
click at [1134, 533] on span "Switch to HR interface" at bounding box center [1155, 528] width 169 height 20
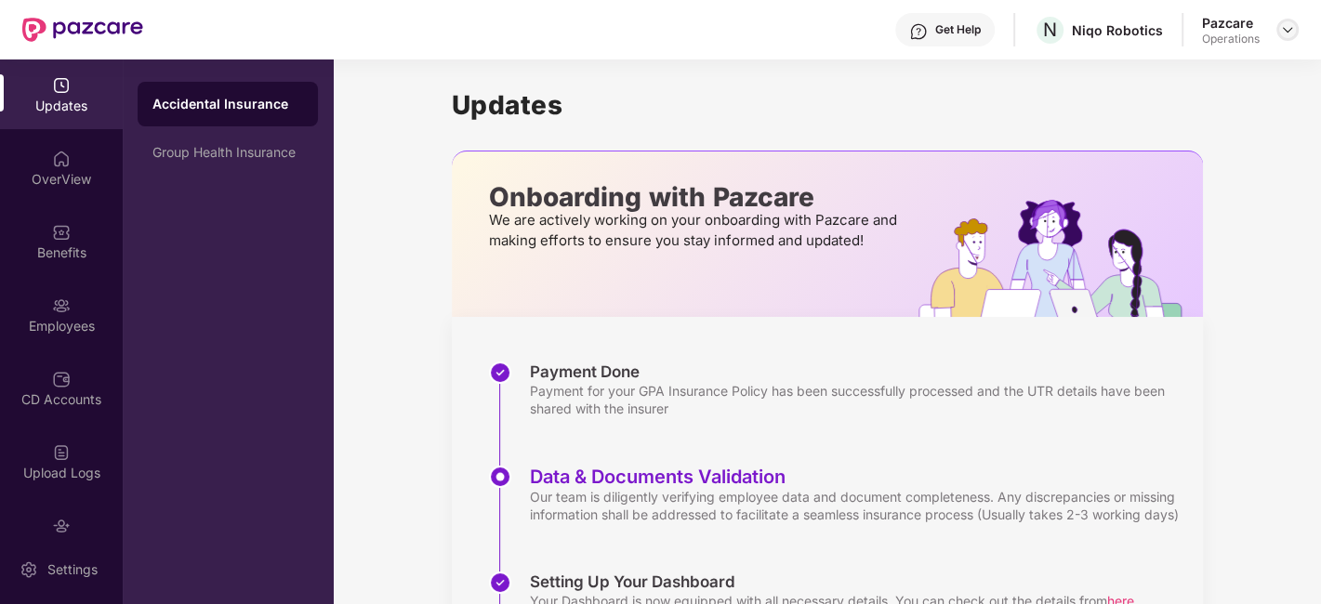
click at [1284, 35] on img at bounding box center [1287, 29] width 15 height 15
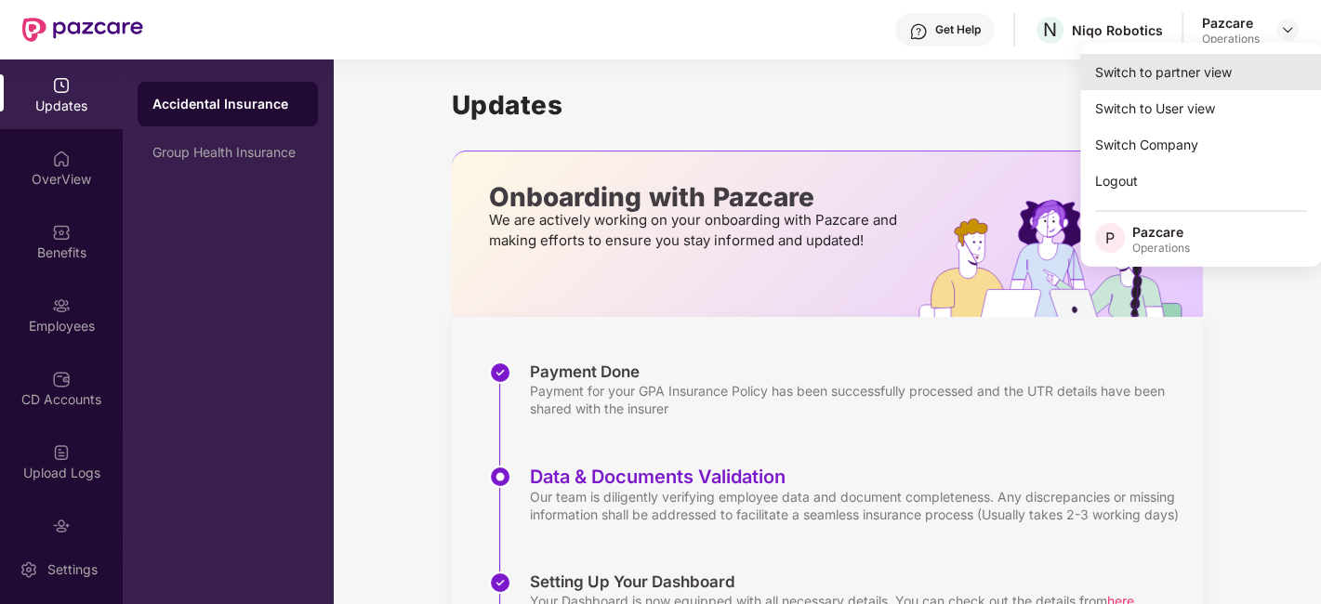
click at [1199, 69] on div "Switch to partner view" at bounding box center [1201, 72] width 242 height 36
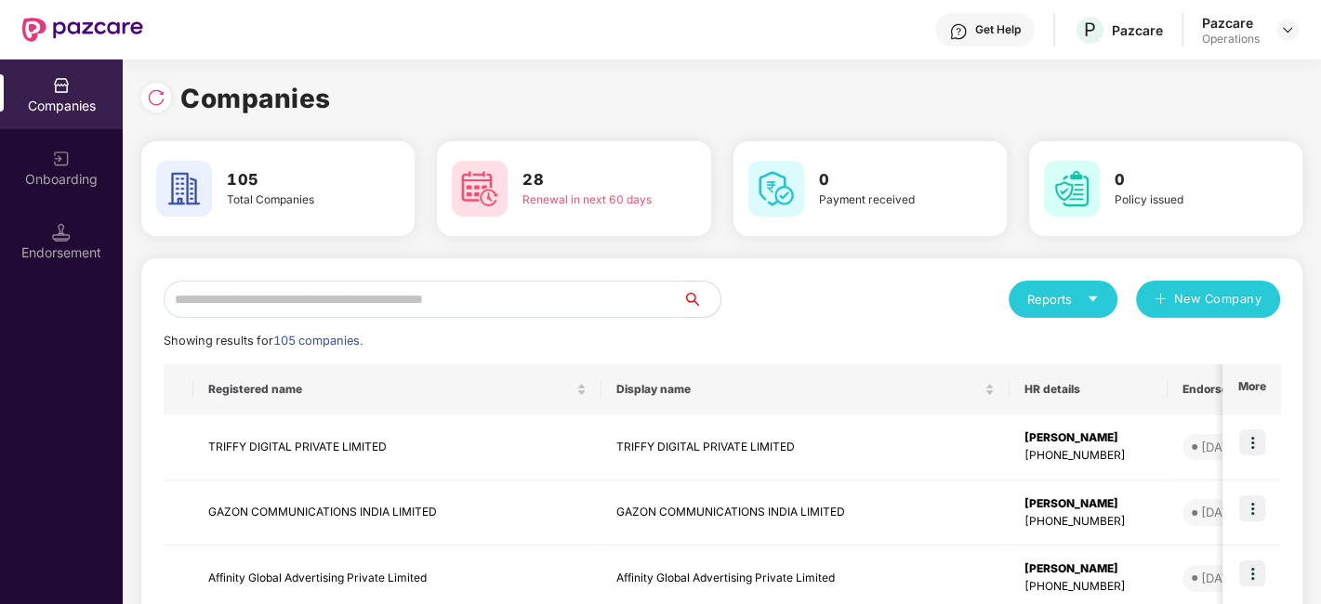
click at [587, 290] on input "text" at bounding box center [424, 299] width 520 height 37
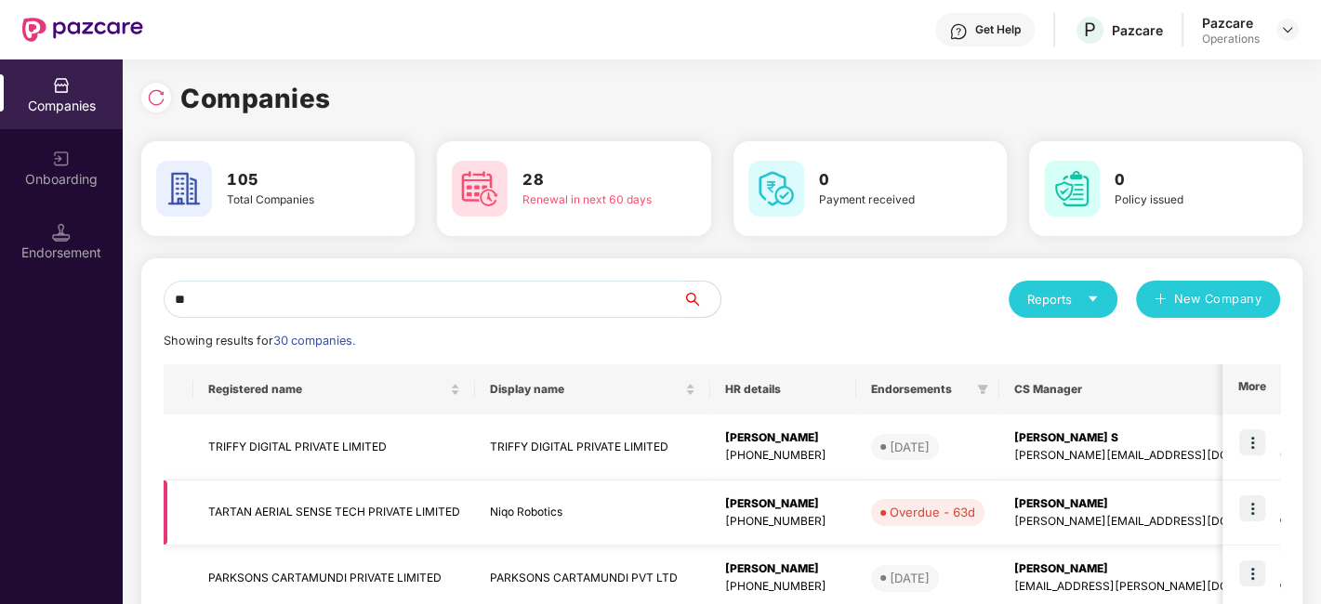
type input "*"
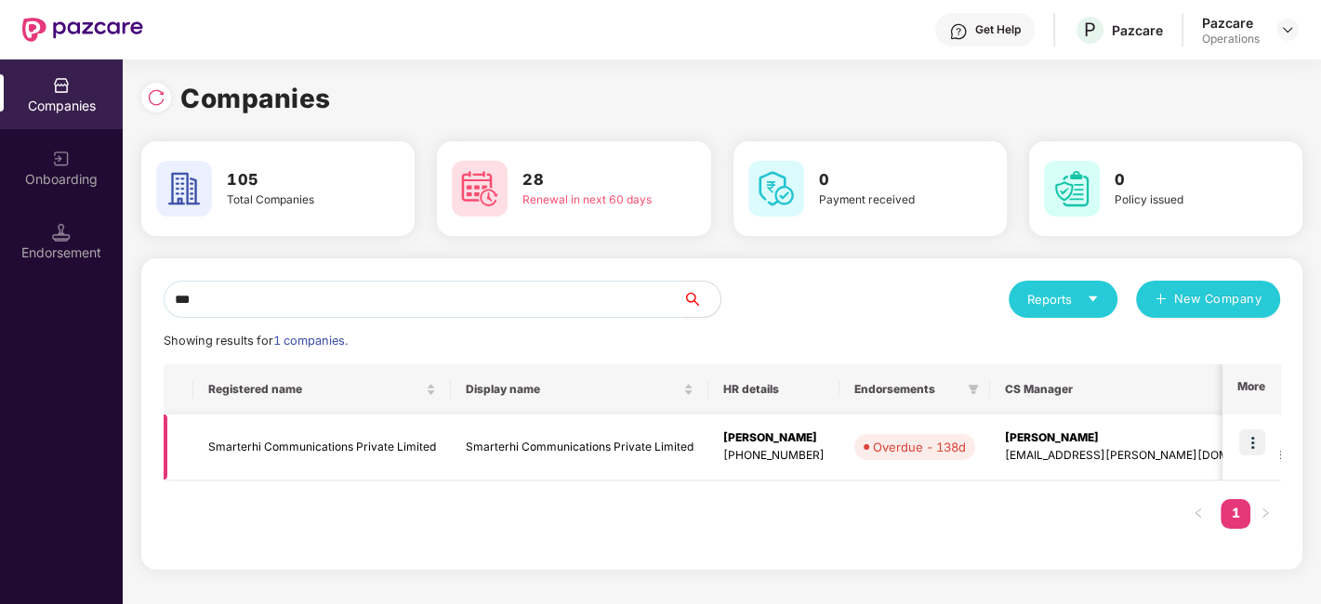
type input "***"
click at [1248, 443] on img at bounding box center [1252, 443] width 26 height 26
click at [374, 442] on td "Smarterhi Communications Private Limited" at bounding box center [322, 448] width 258 height 66
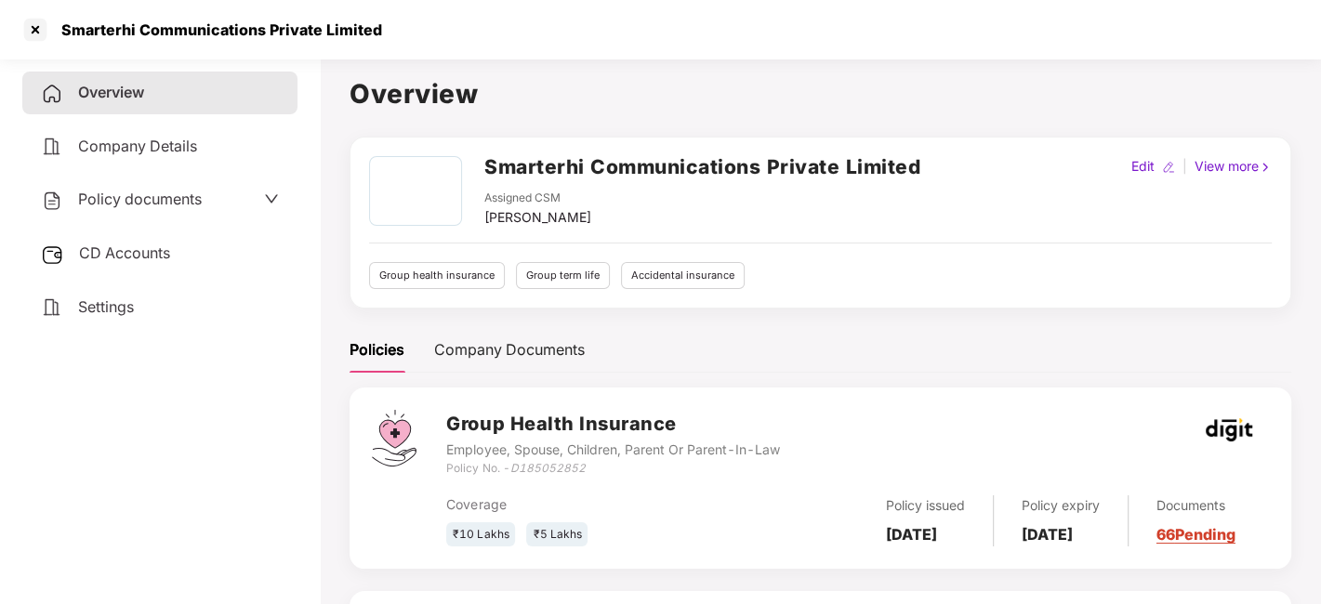
click at [134, 200] on span "Policy documents" at bounding box center [140, 199] width 124 height 19
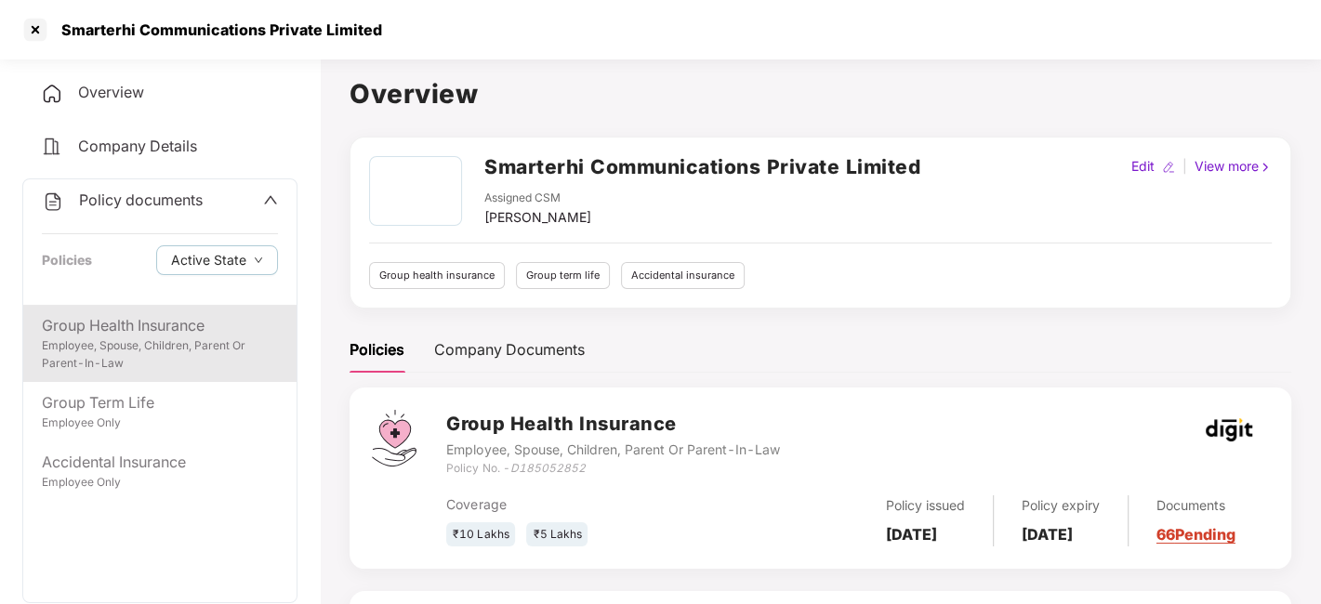
click at [135, 330] on div "Group Health Insurance" at bounding box center [160, 325] width 236 height 23
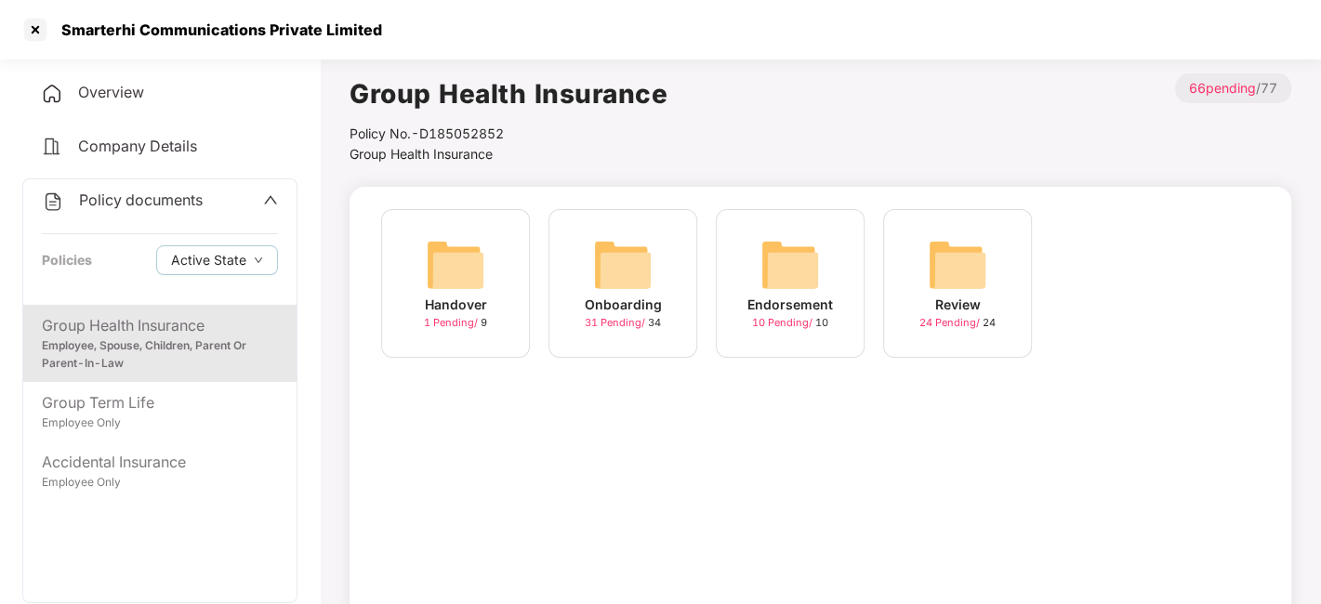
click at [613, 288] on img at bounding box center [623, 265] width 60 height 60
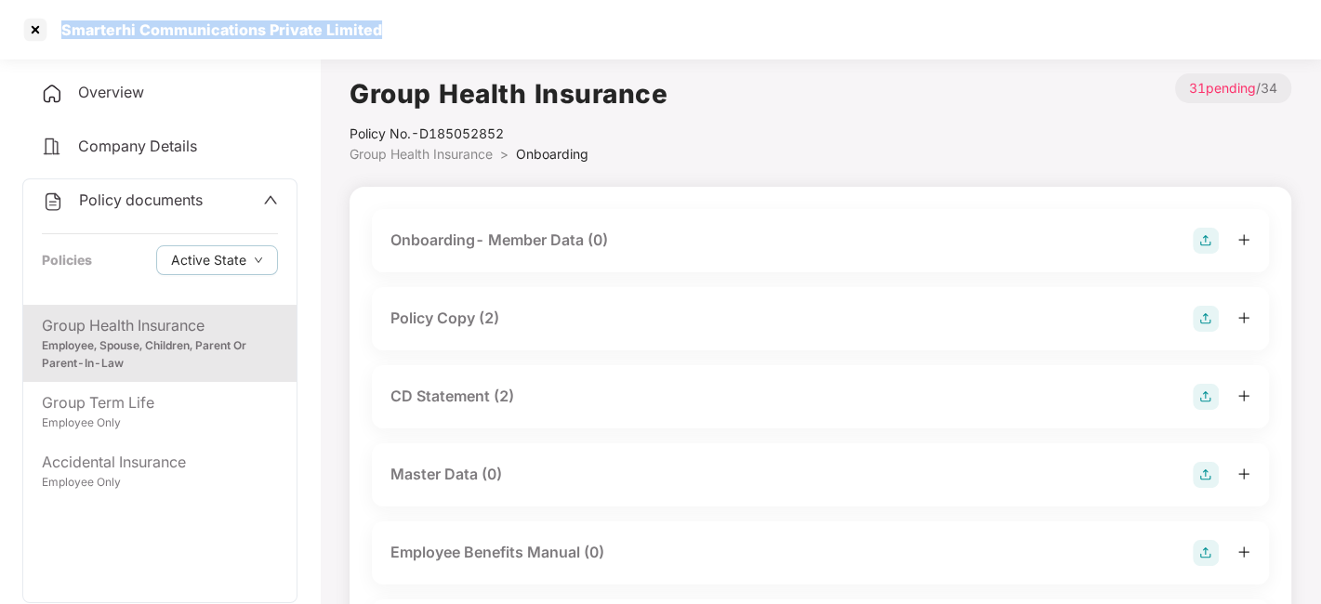
drag, startPoint x: 60, startPoint y: 28, endPoint x: 377, endPoint y: 34, distance: 318.0
click at [377, 34] on div "Smarterhi Communications Private Limited" at bounding box center [660, 30] width 1321 height 60
copy div "Smarterhi Communications Private Limited"
click at [482, 317] on div "Policy Copy (2)" at bounding box center [444, 318] width 109 height 23
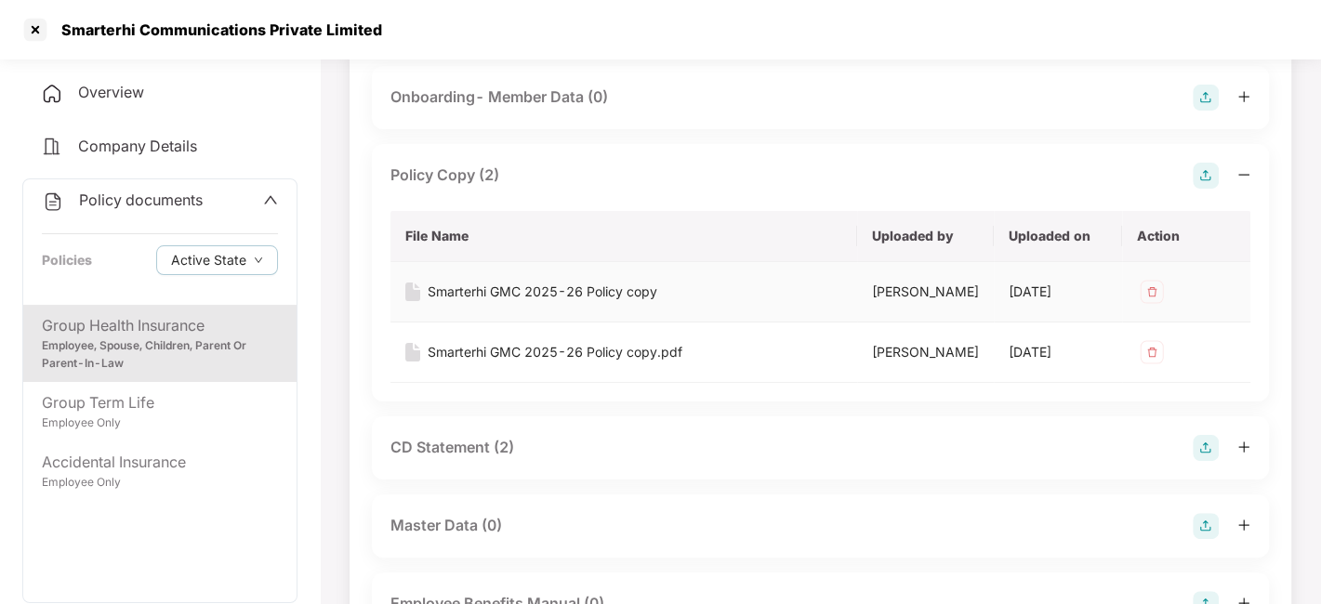
scroll to position [144, 0]
click at [525, 362] on div "Smarterhi GMC 2025-26 Policy copy.pdf" at bounding box center [555, 351] width 255 height 20
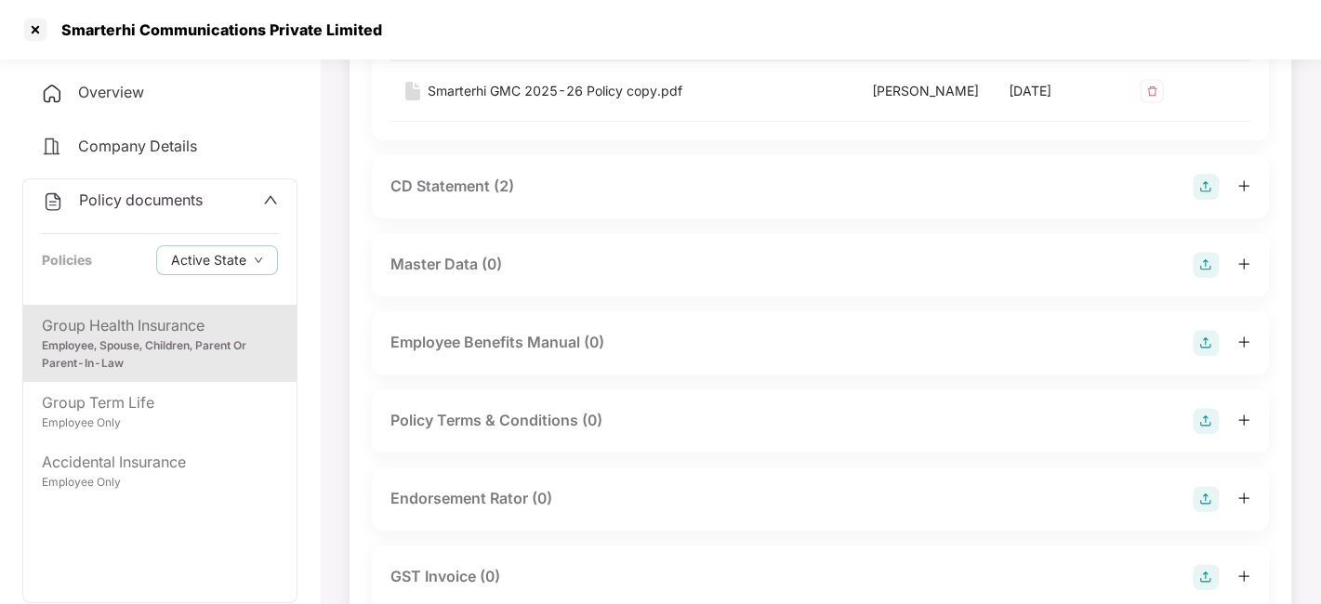
scroll to position [410, 0]
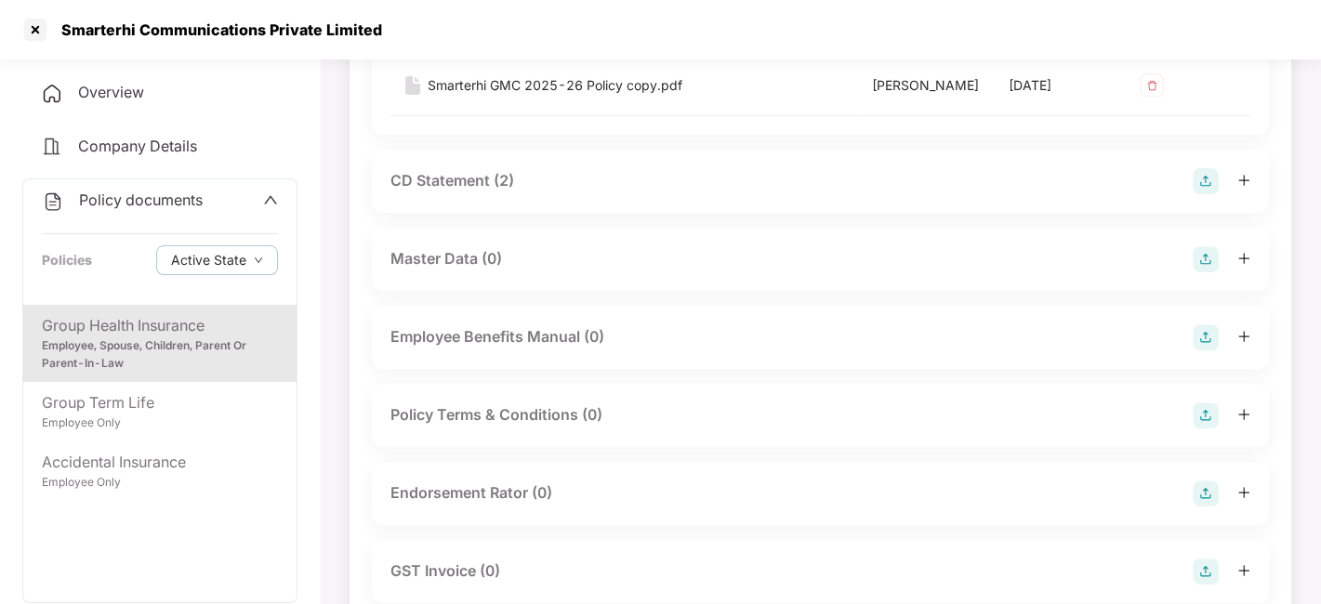
click at [415, 192] on div "CD Statement (2)" at bounding box center [452, 180] width 124 height 23
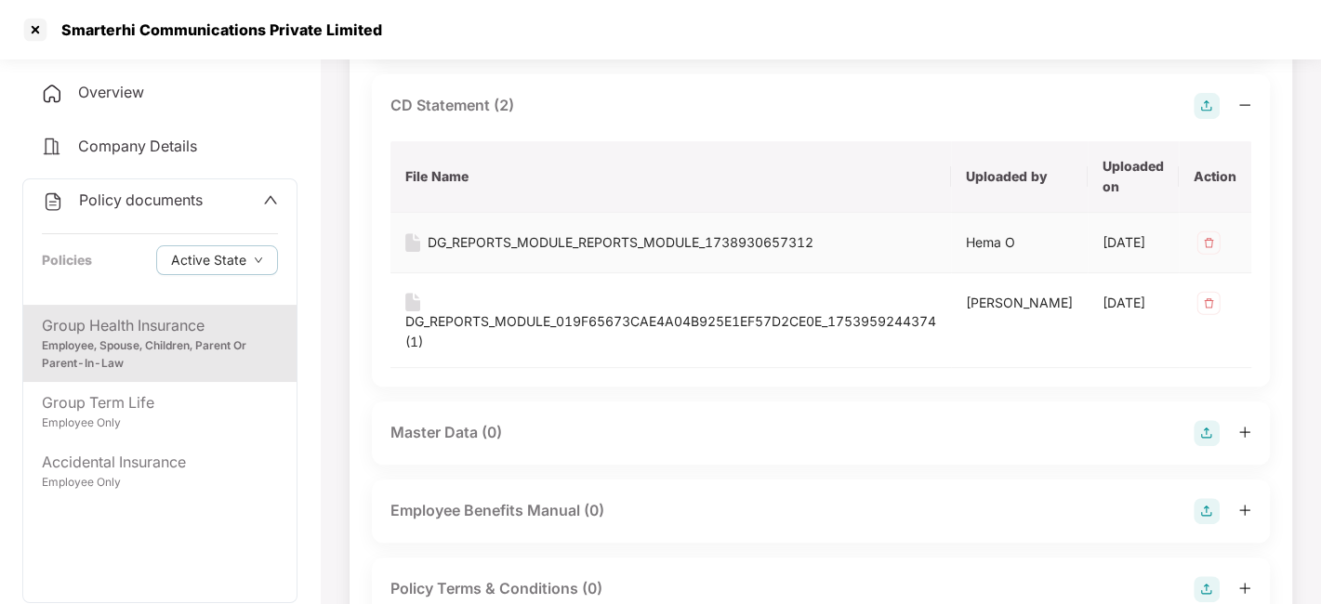
scroll to position [486, 0]
click at [661, 351] on div "DG_REPORTS_MODULE_019F65673CAE4A04B925E1EF57D2CE0E_1753959244374 (1)" at bounding box center [670, 331] width 531 height 41
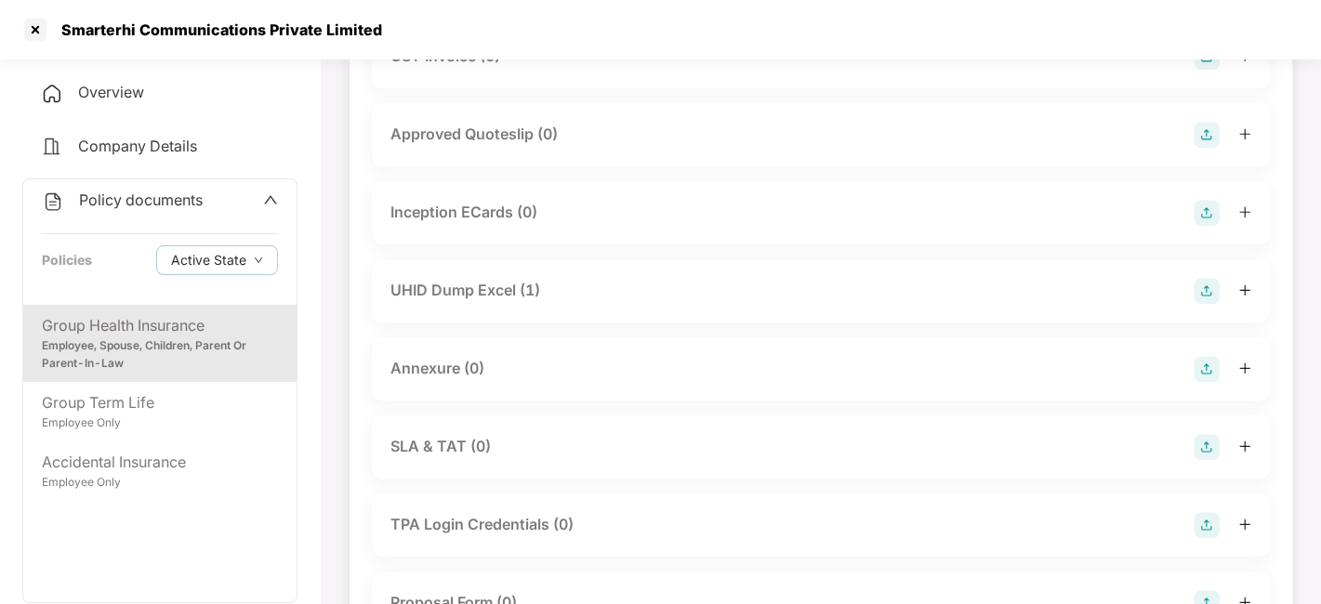
scroll to position [1175, 0]
click at [485, 301] on div "UHID Dump Excel (1)" at bounding box center [465, 289] width 150 height 23
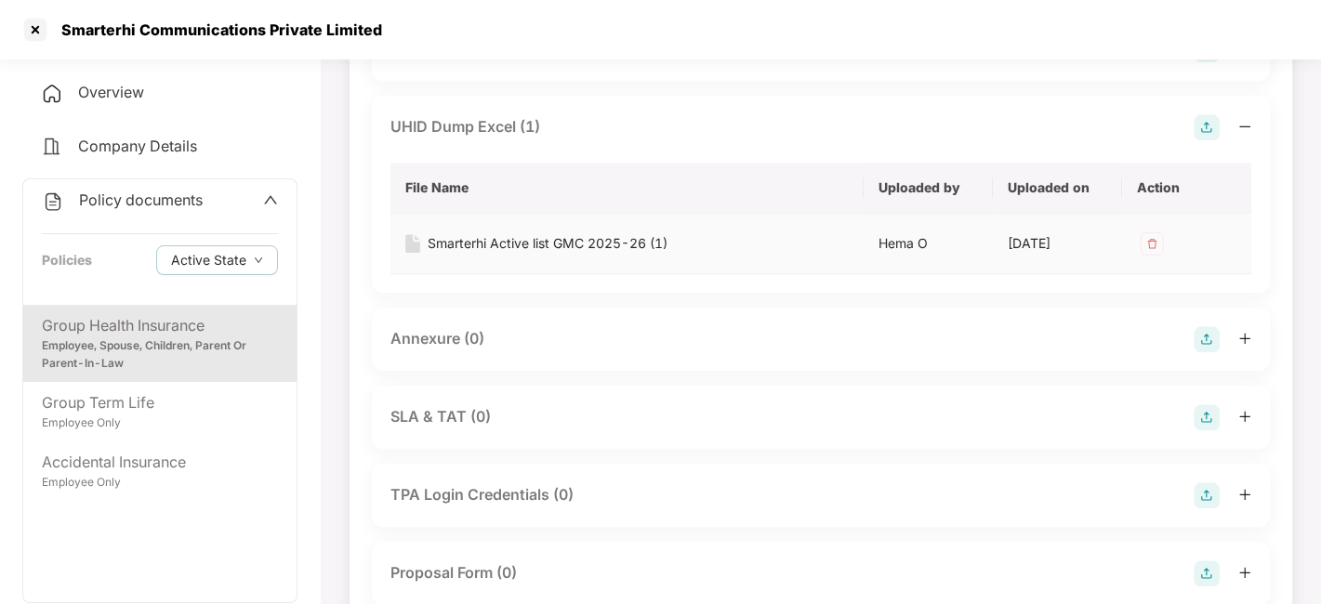
scroll to position [1343, 0]
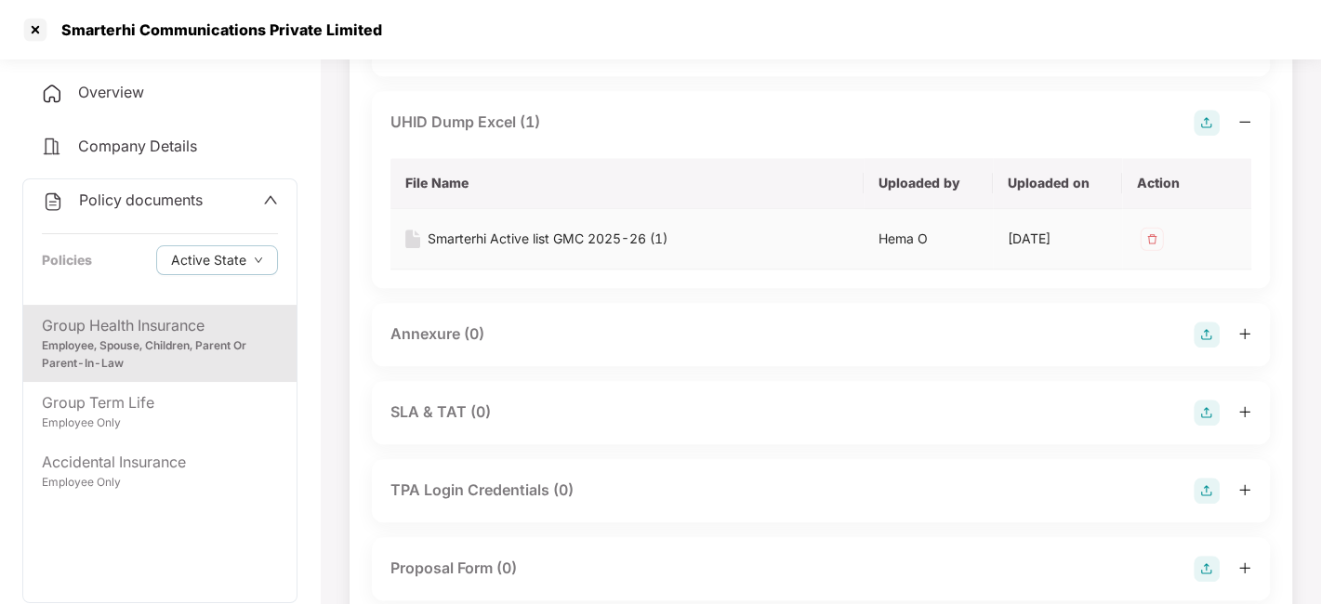
click at [511, 249] on div "Smarterhi Active list GMC 2025-26 (1)" at bounding box center [548, 239] width 240 height 20
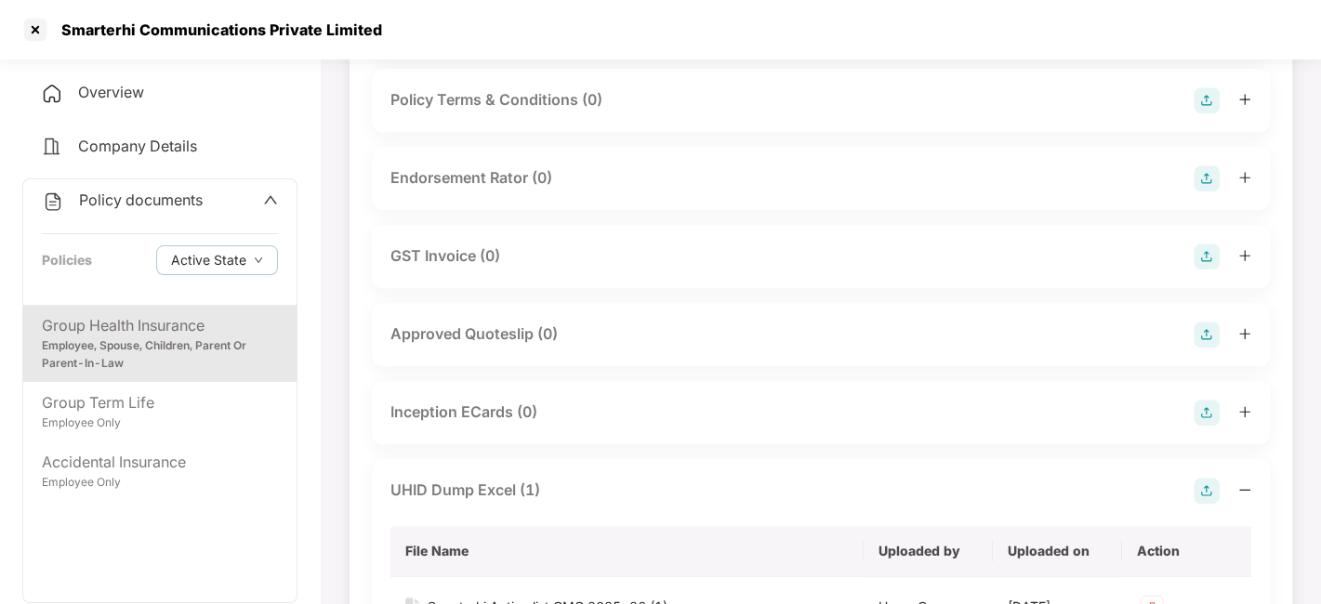
scroll to position [877, 0]
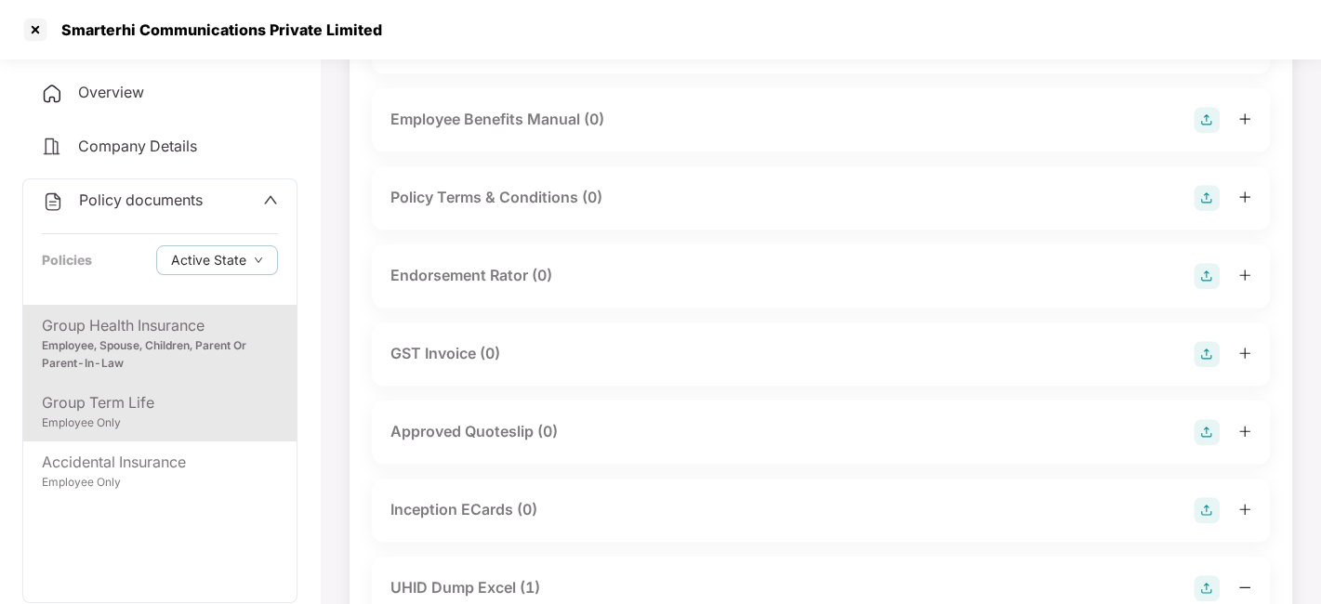
click at [179, 410] on div "Group Term Life" at bounding box center [160, 402] width 236 height 23
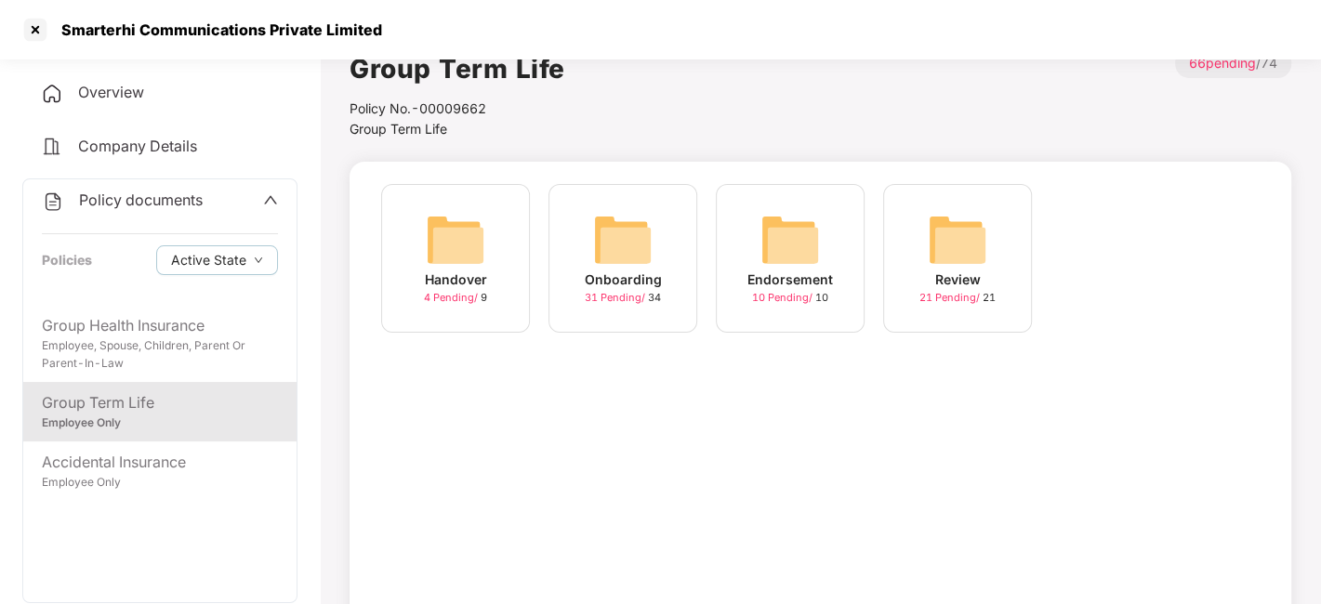
scroll to position [23, 0]
click at [621, 224] on img at bounding box center [623, 242] width 60 height 60
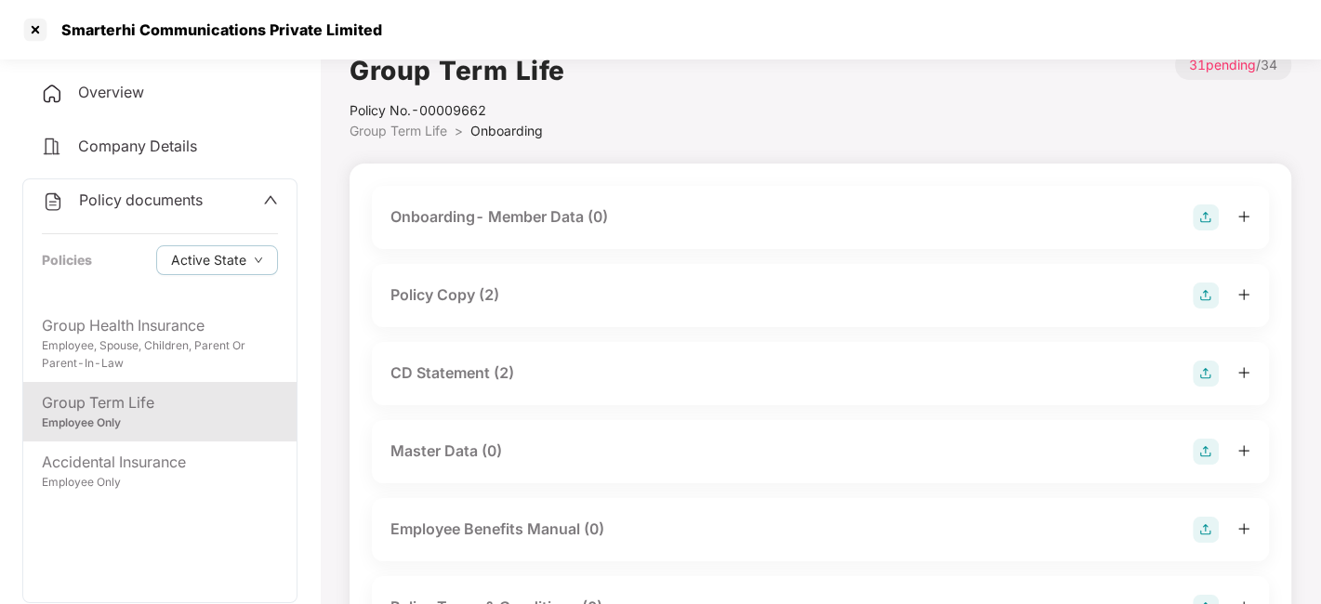
click at [462, 276] on div "Policy Copy (2)" at bounding box center [820, 295] width 897 height 63
click at [456, 287] on div "Policy Copy (2)" at bounding box center [444, 295] width 109 height 23
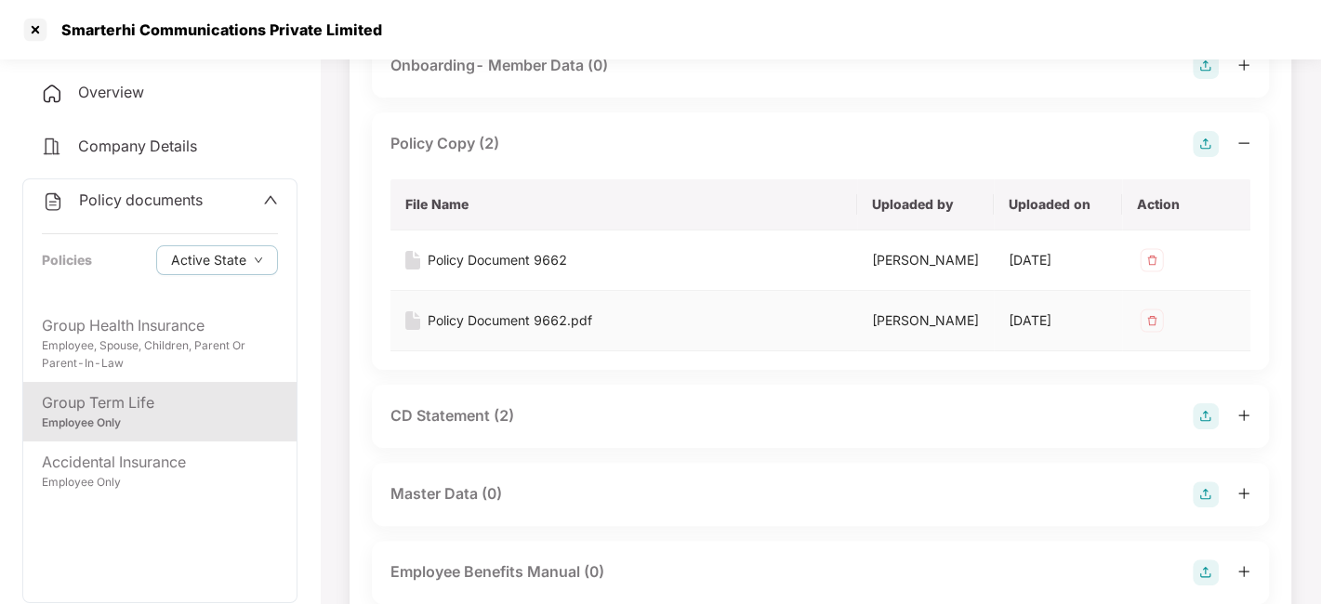
scroll to position [176, 0]
click at [502, 330] on div "Policy Document 9662.pdf" at bounding box center [510, 320] width 165 height 20
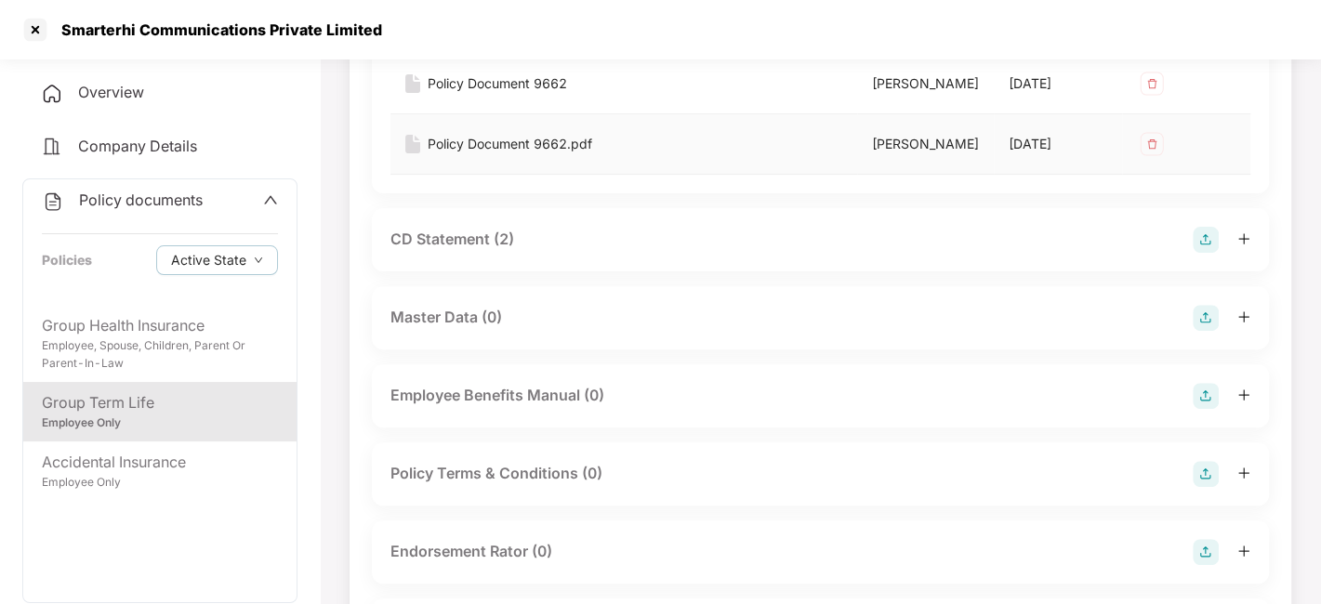
scroll to position [364, 0]
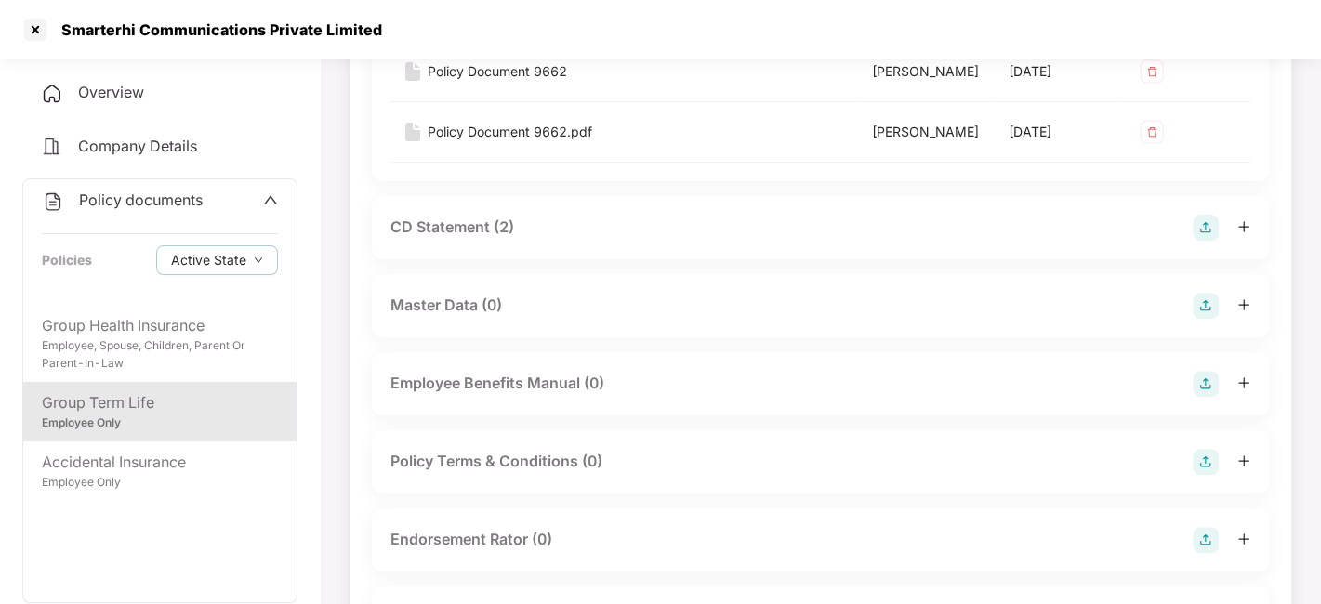
click at [466, 239] on div "CD Statement (2)" at bounding box center [452, 227] width 124 height 23
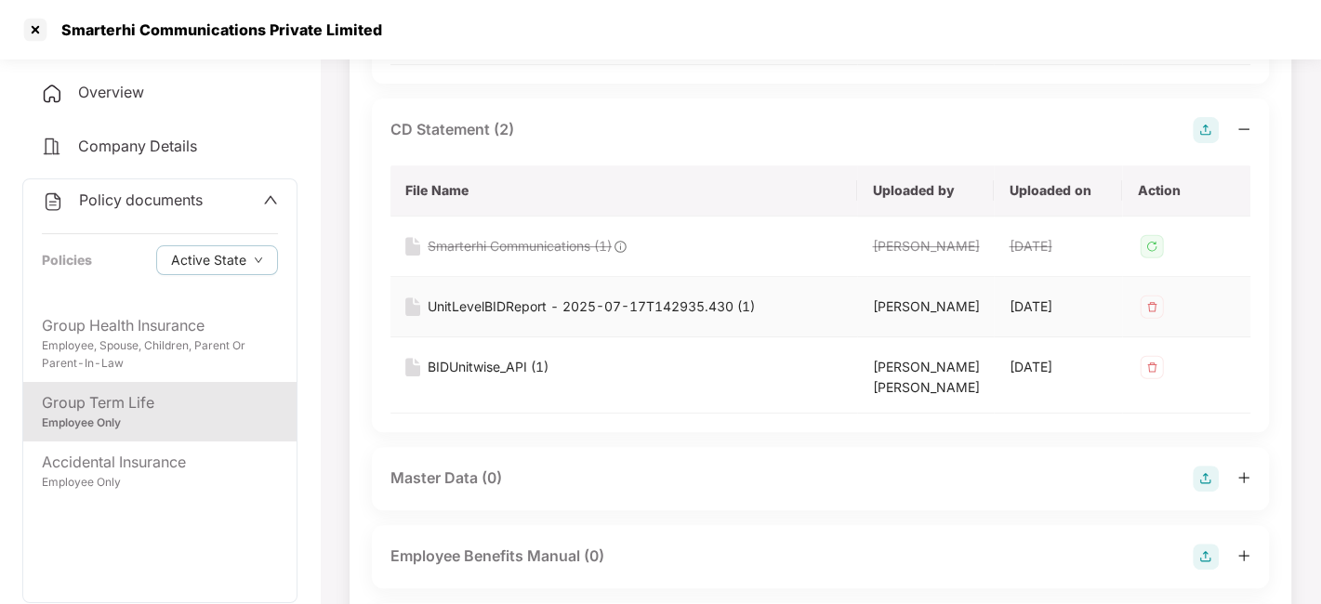
scroll to position [467, 0]
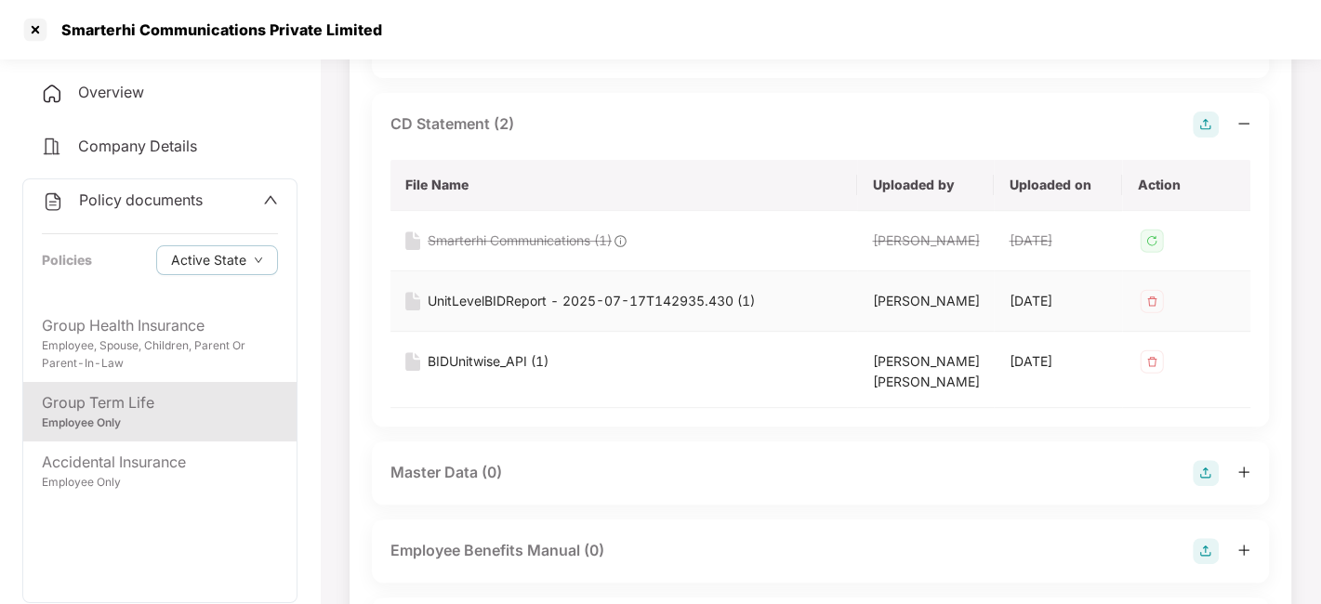
click at [500, 311] on div "UnitLevelBIDReport - 2025-07-17T142935.430 (1)" at bounding box center [591, 301] width 327 height 20
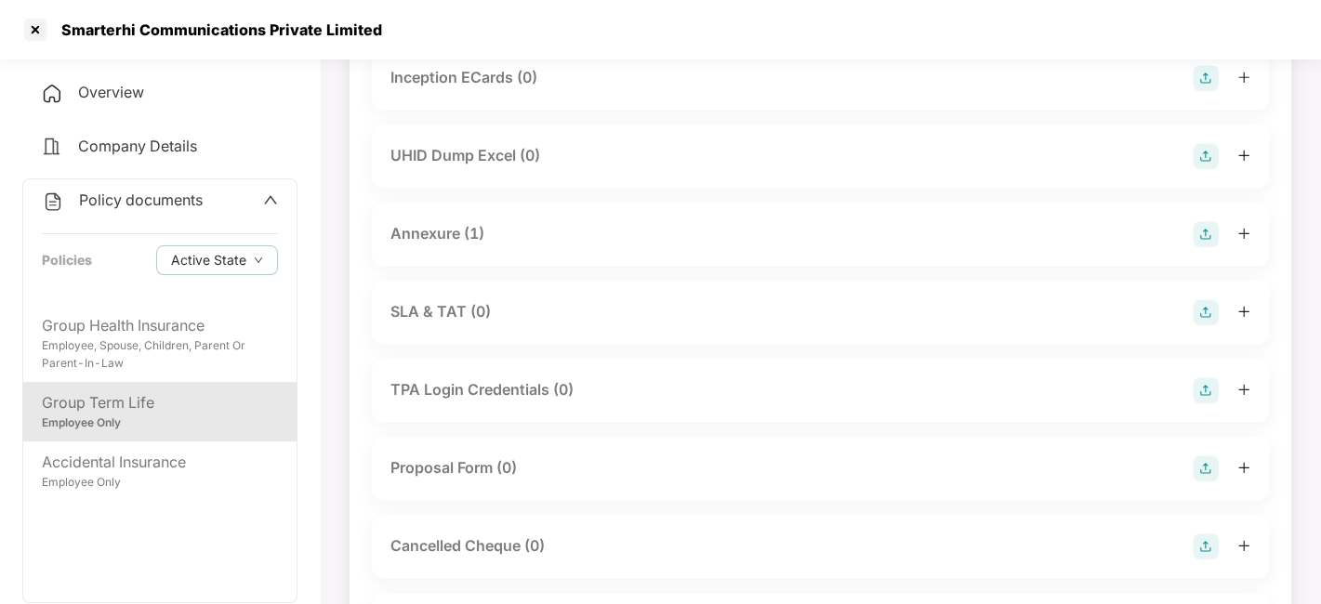
scroll to position [1352, 0]
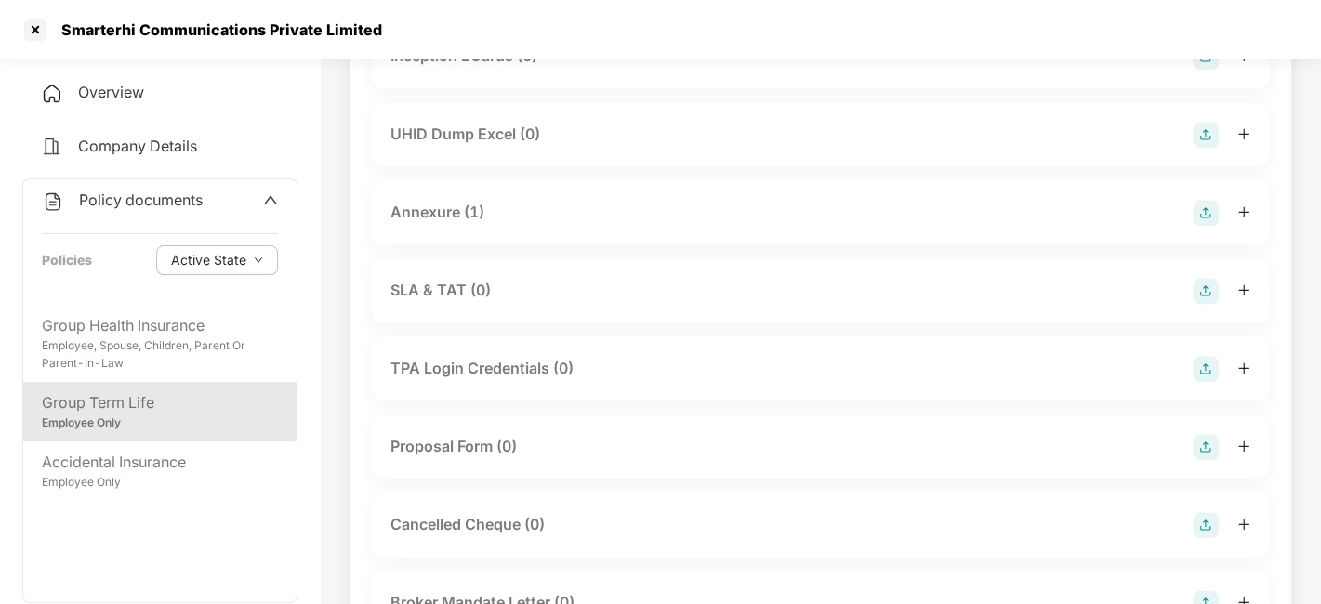
click at [425, 224] on div "Annexure (1)" at bounding box center [437, 212] width 94 height 23
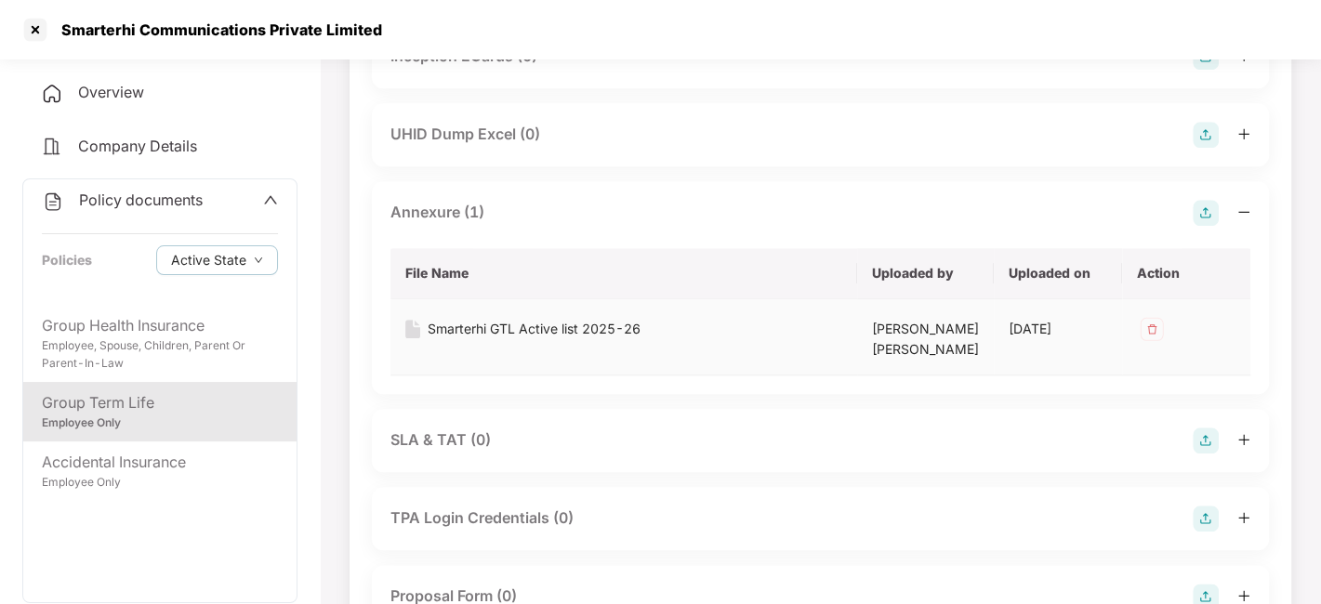
click at [492, 339] on div "Smarterhi GTL Active list 2025-26" at bounding box center [534, 329] width 213 height 20
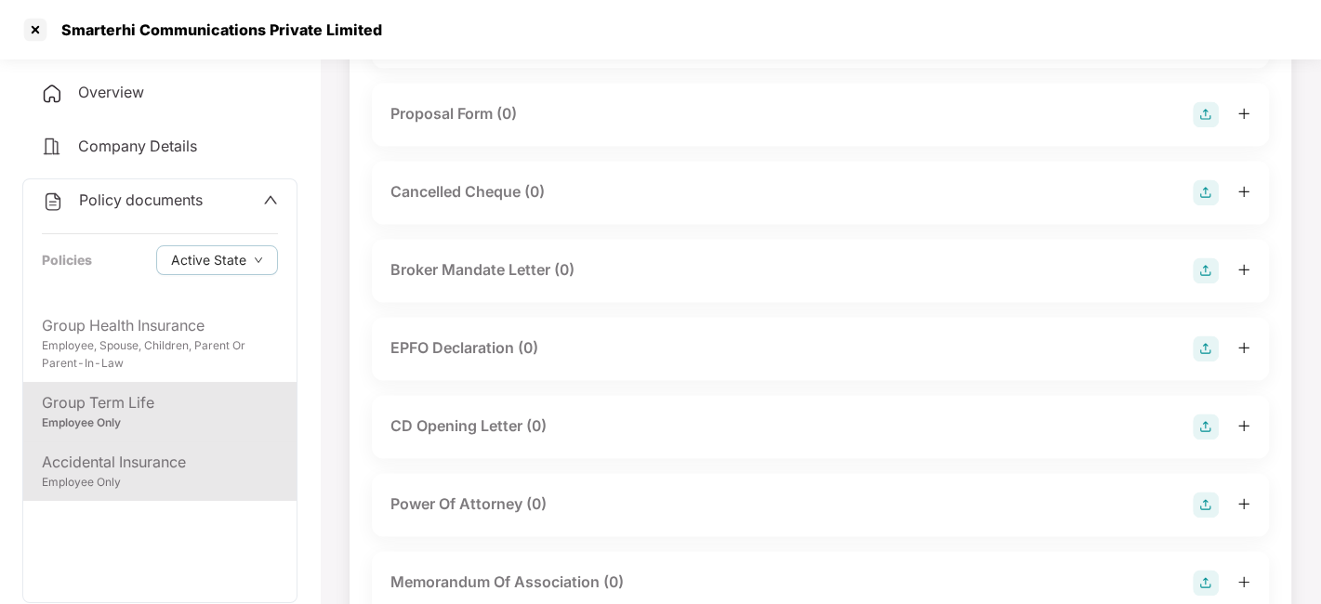
click at [112, 490] on div "Accidental Insurance Employee Only" at bounding box center [159, 472] width 273 height 60
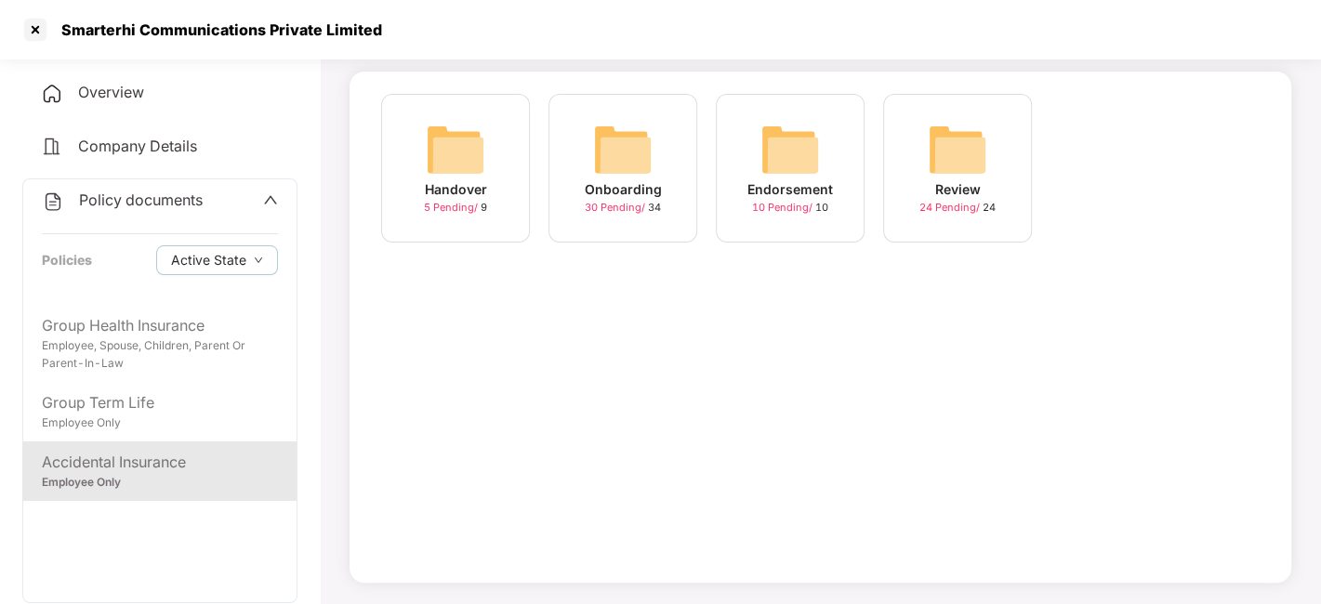
click at [644, 150] on img at bounding box center [623, 150] width 60 height 60
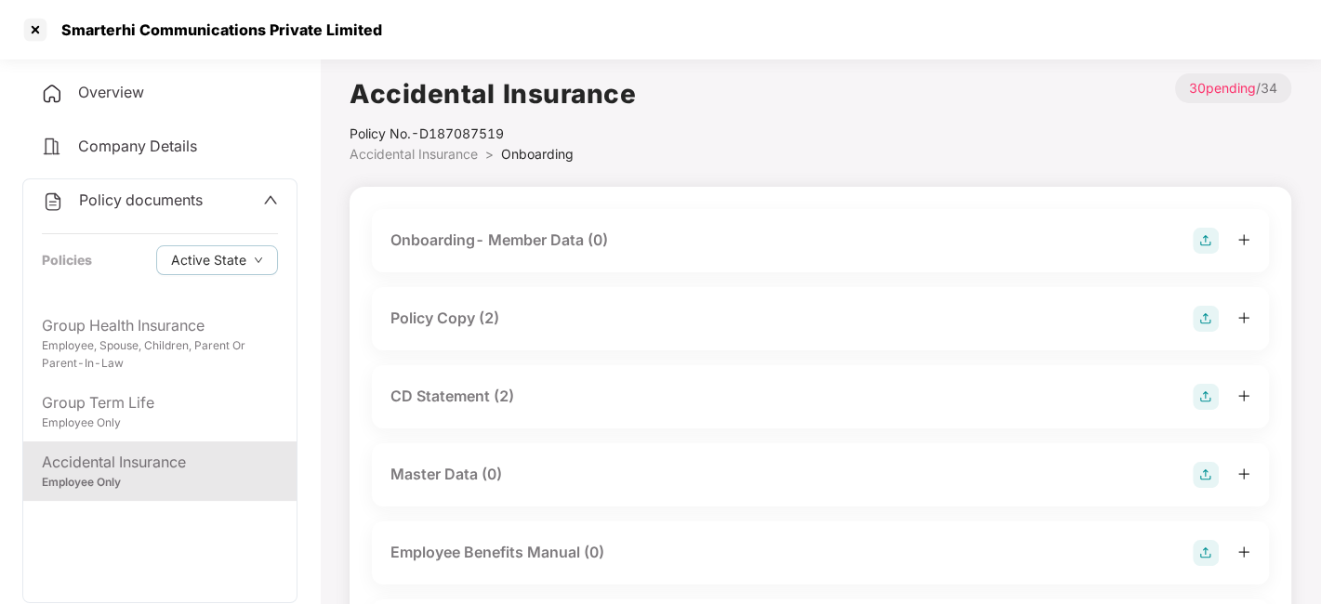
click at [456, 318] on div "Policy Copy (2)" at bounding box center [444, 318] width 109 height 23
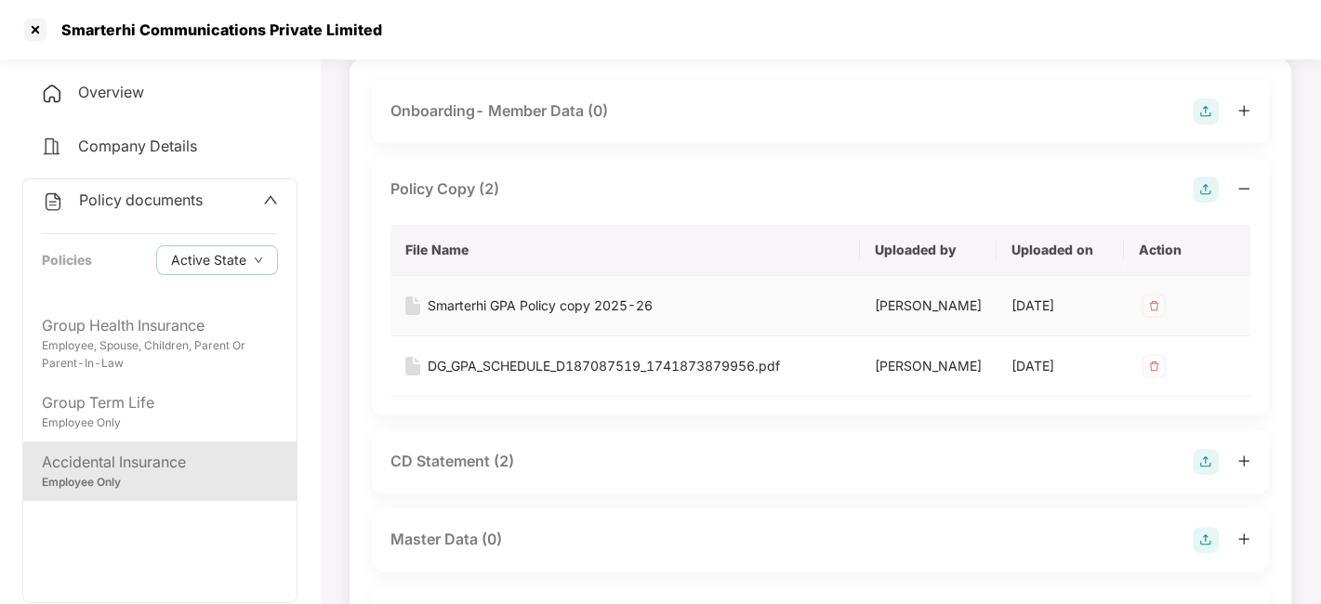
scroll to position [132, 0]
click at [549, 374] on div "DG_GPA_SCHEDULE_D187087519_1741873879956.pdf" at bounding box center [604, 363] width 352 height 20
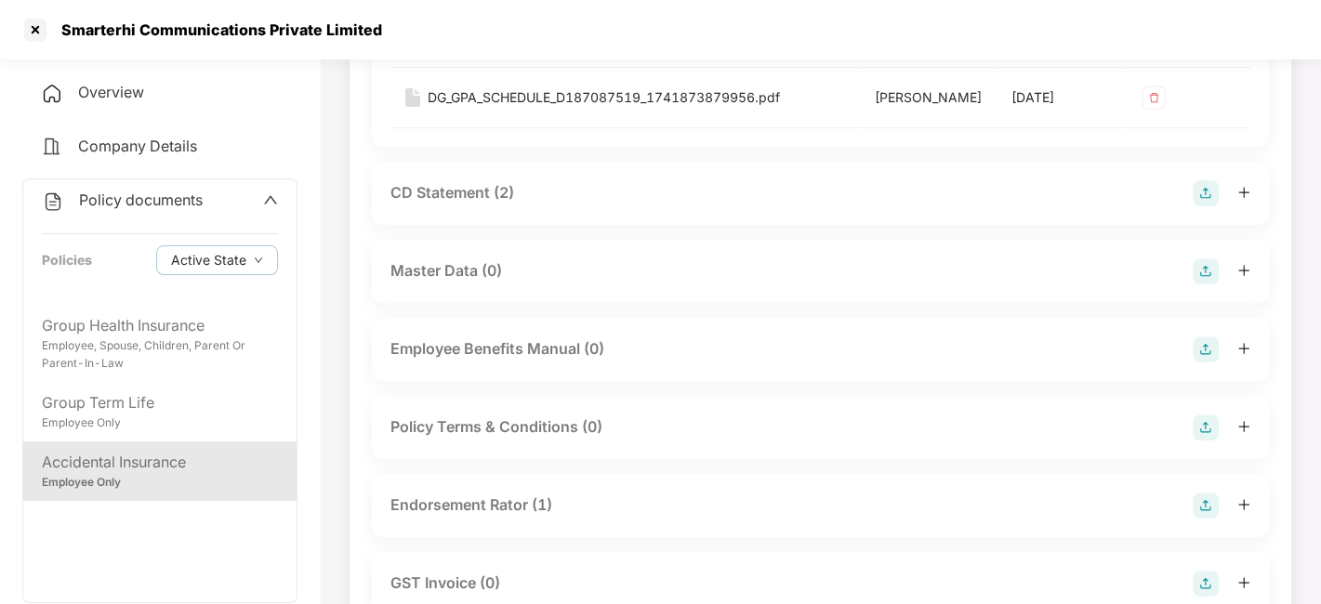
scroll to position [401, 0]
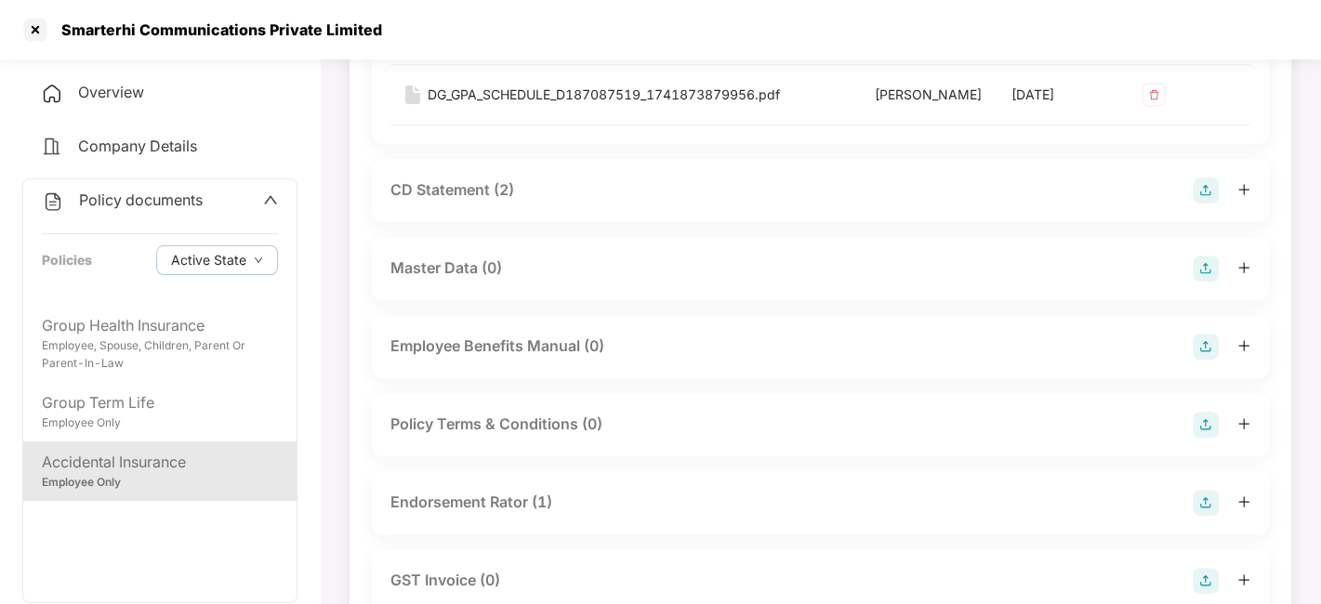
click at [437, 202] on div "CD Statement (2)" at bounding box center [452, 190] width 124 height 23
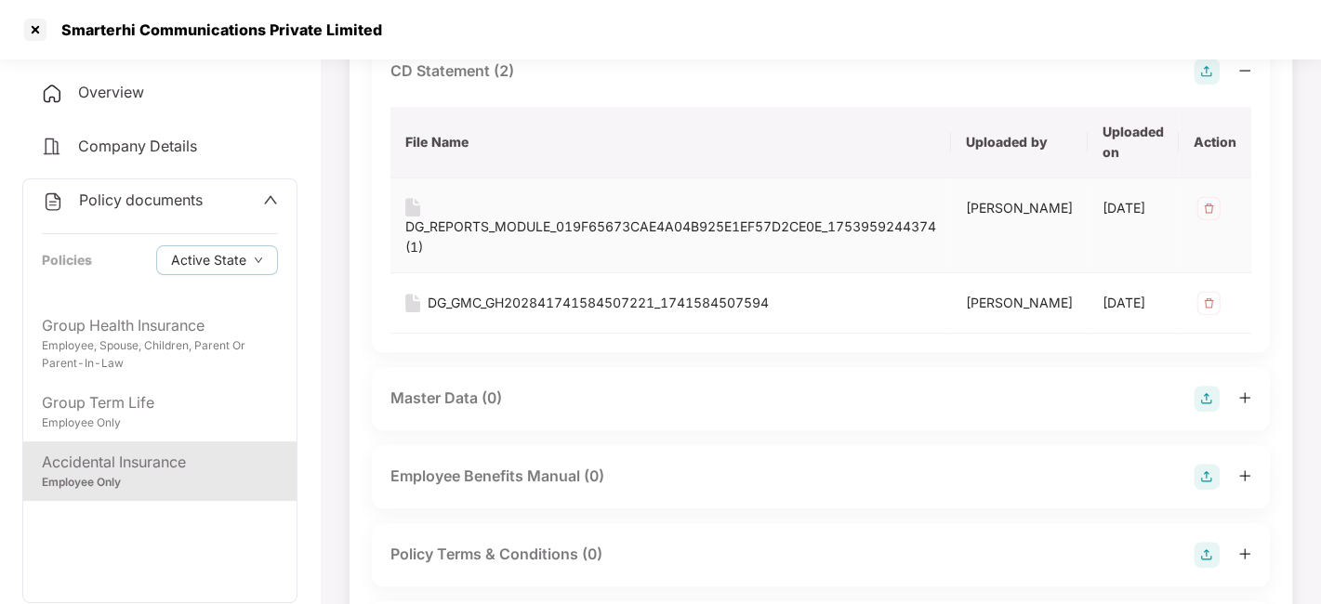
scroll to position [523, 0]
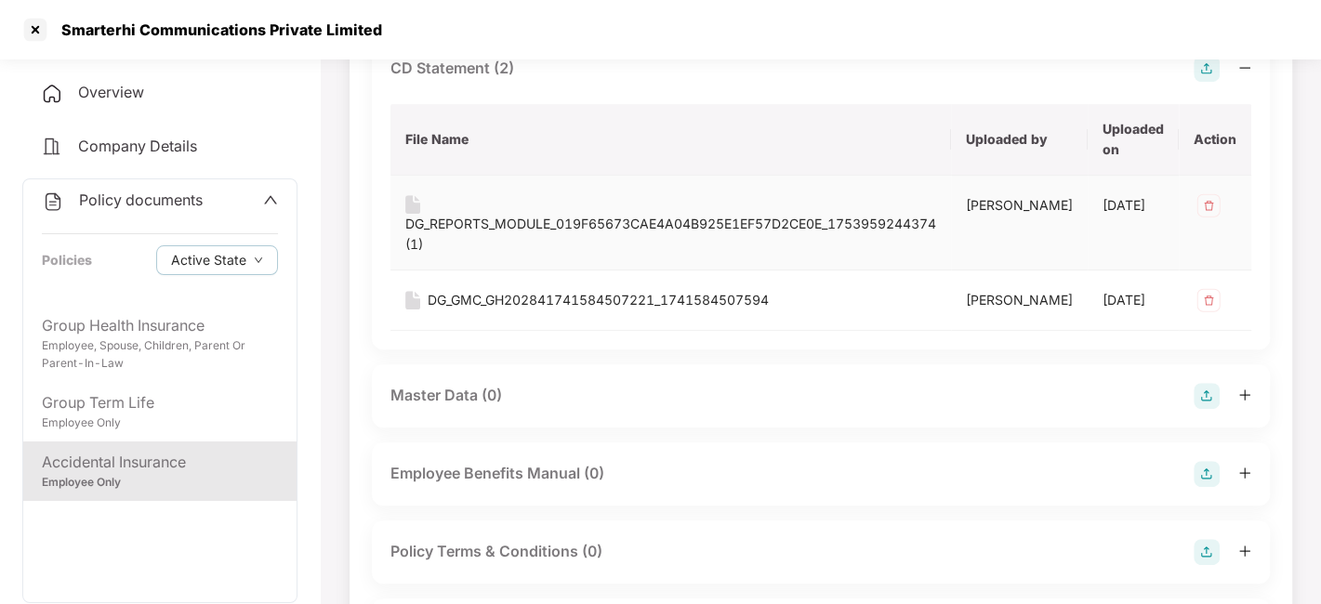
click at [578, 255] on div "DG_REPORTS_MODULE_019F65673CAE4A04B925E1EF57D2CE0E_1753959244374 (1)" at bounding box center [670, 234] width 531 height 41
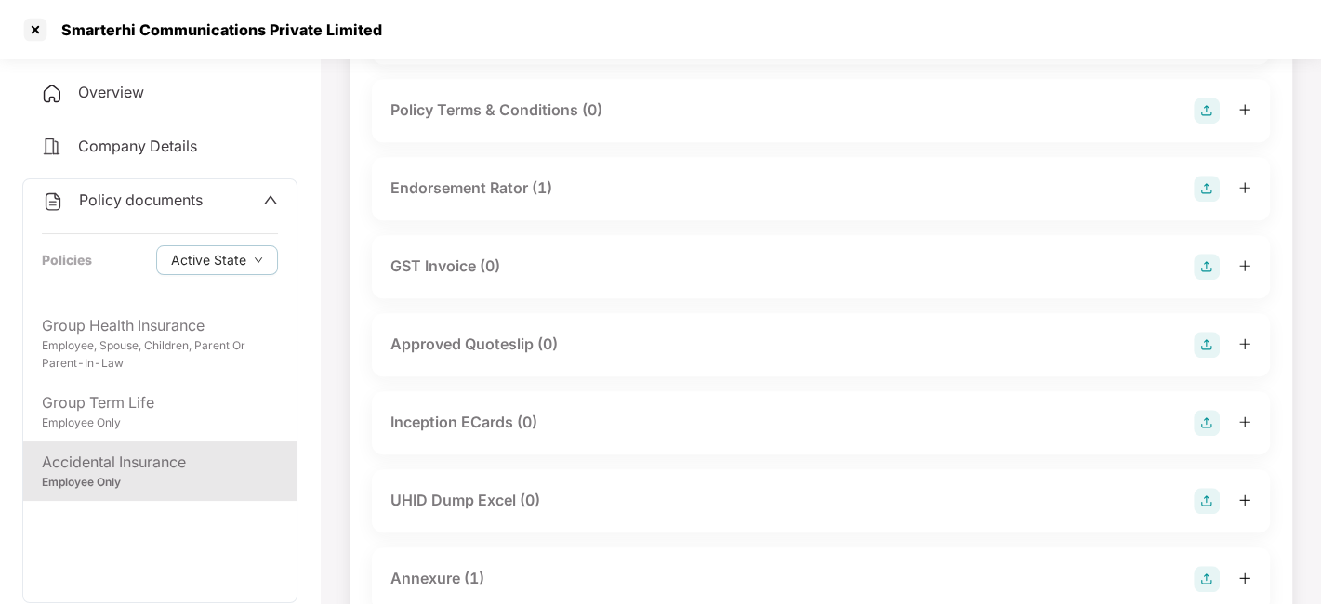
scroll to position [968, 0]
click at [510, 196] on div "Endorsement Rator (1)" at bounding box center [471, 184] width 162 height 23
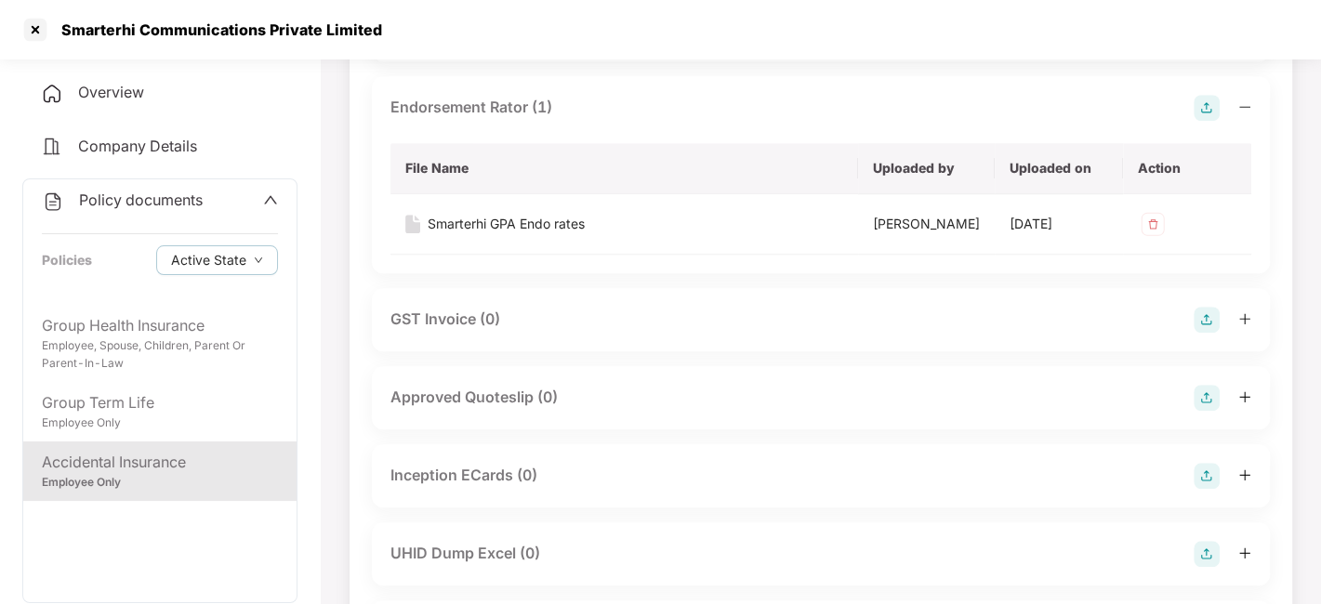
scroll to position [1052, 0]
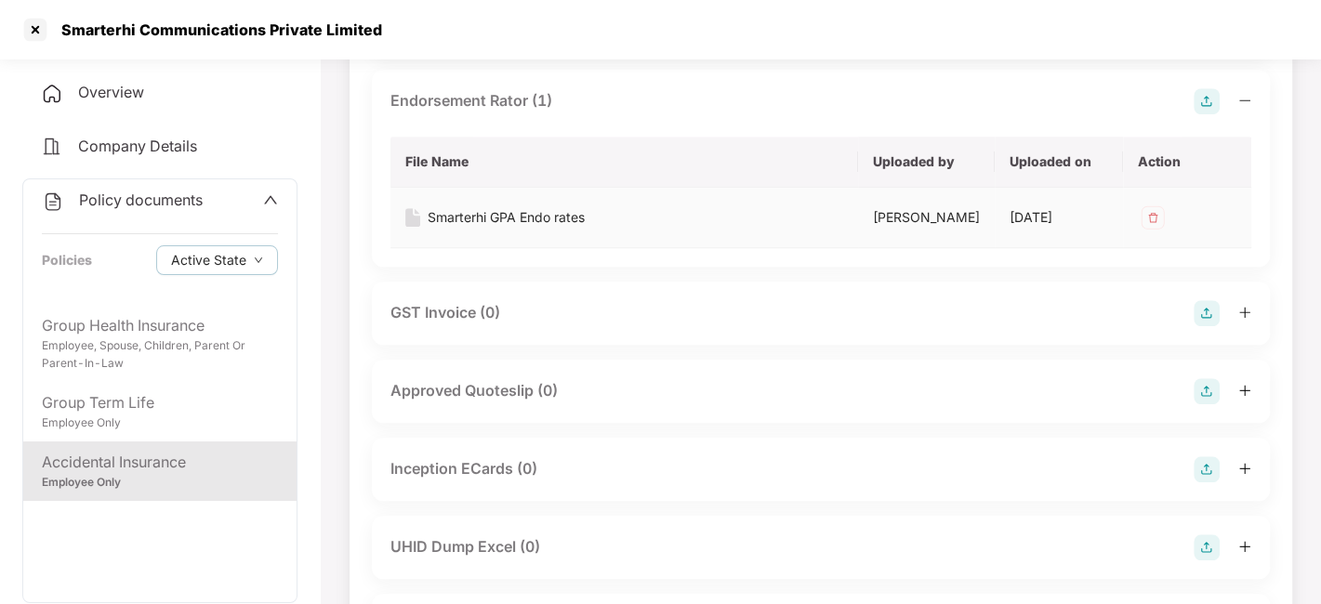
click at [499, 228] on div "Smarterhi GPA Endo rates" at bounding box center [506, 217] width 157 height 20
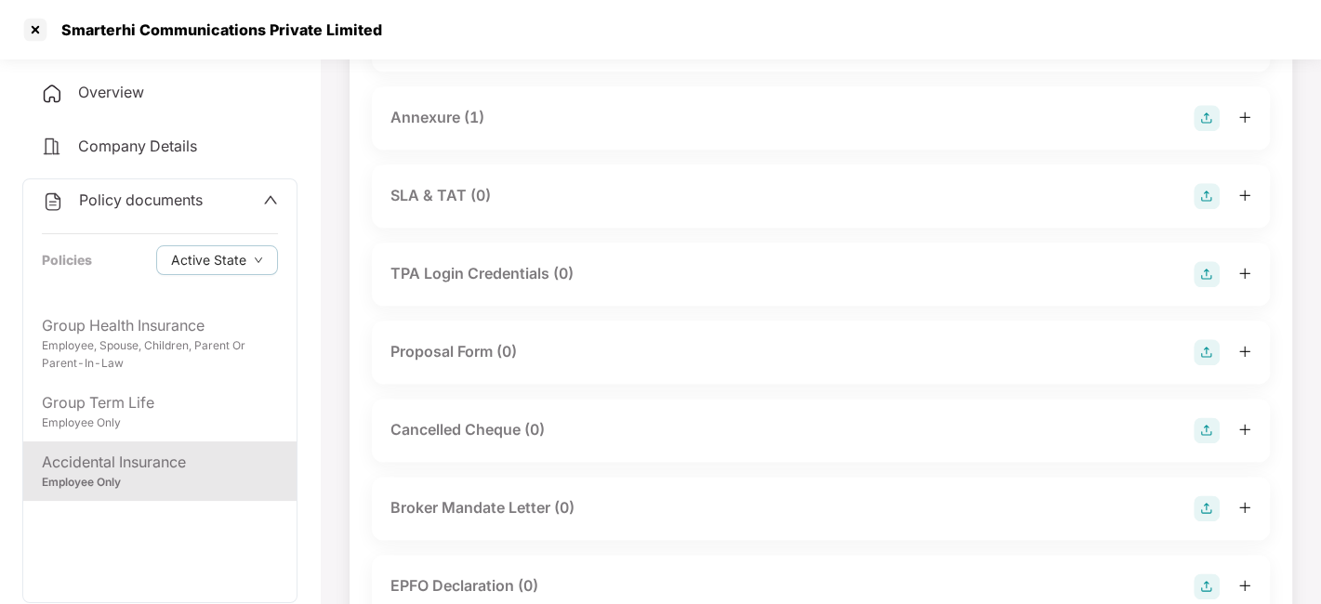
scroll to position [1581, 0]
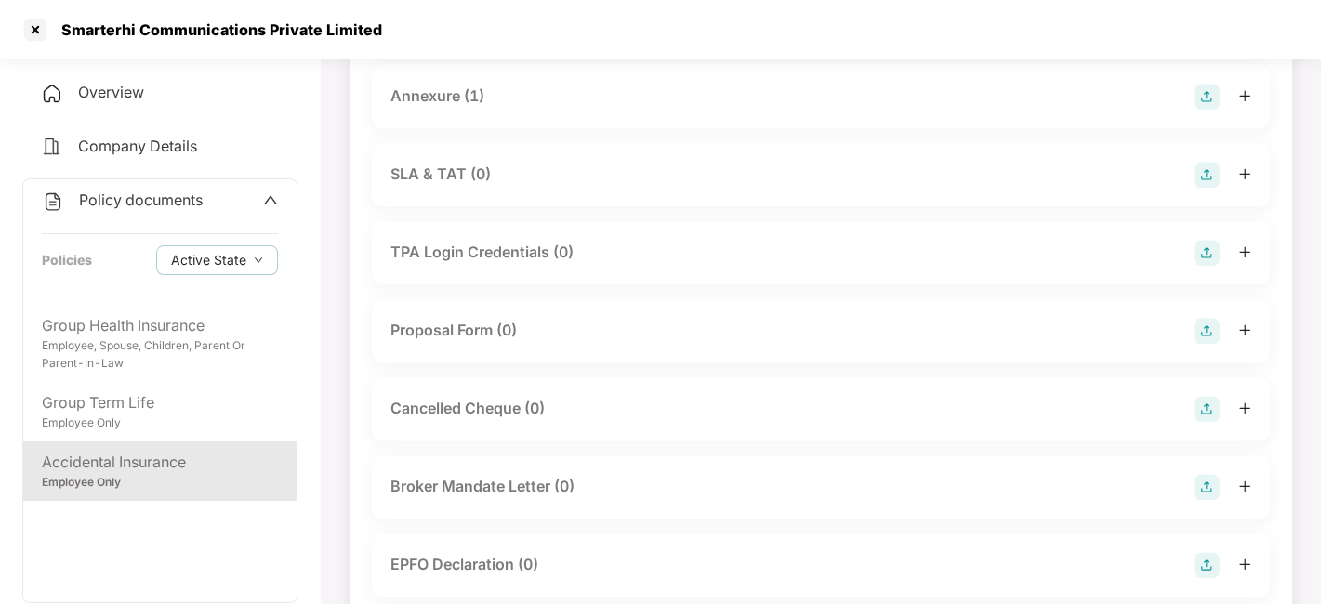
click at [425, 108] on div "Annexure (1)" at bounding box center [437, 96] width 94 height 23
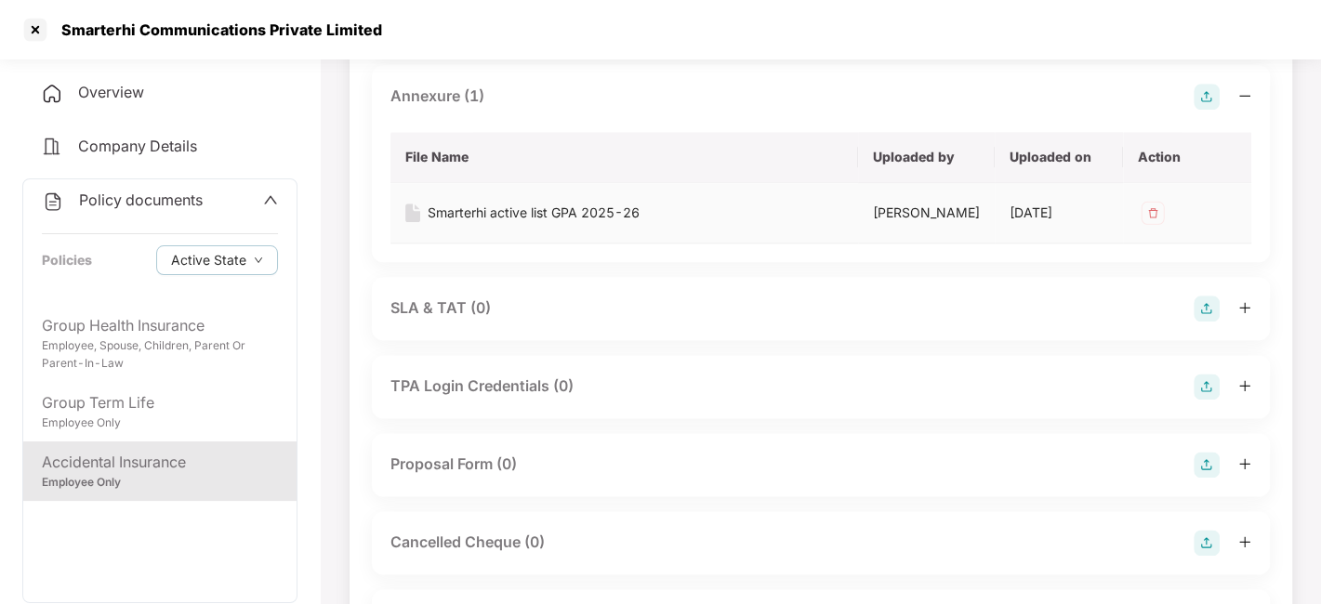
click at [515, 223] on div "Smarterhi active list GPA 2025-26" at bounding box center [534, 213] width 212 height 20
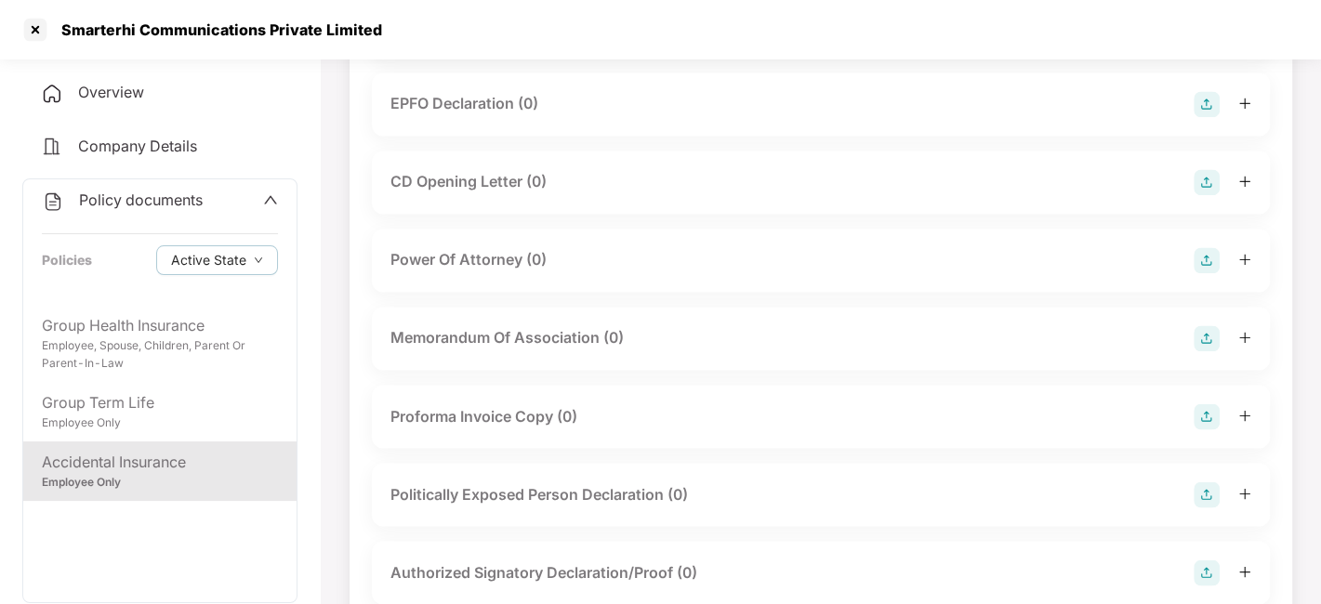
scroll to position [2177, 0]
click at [167, 199] on span "Policy documents" at bounding box center [141, 200] width 124 height 19
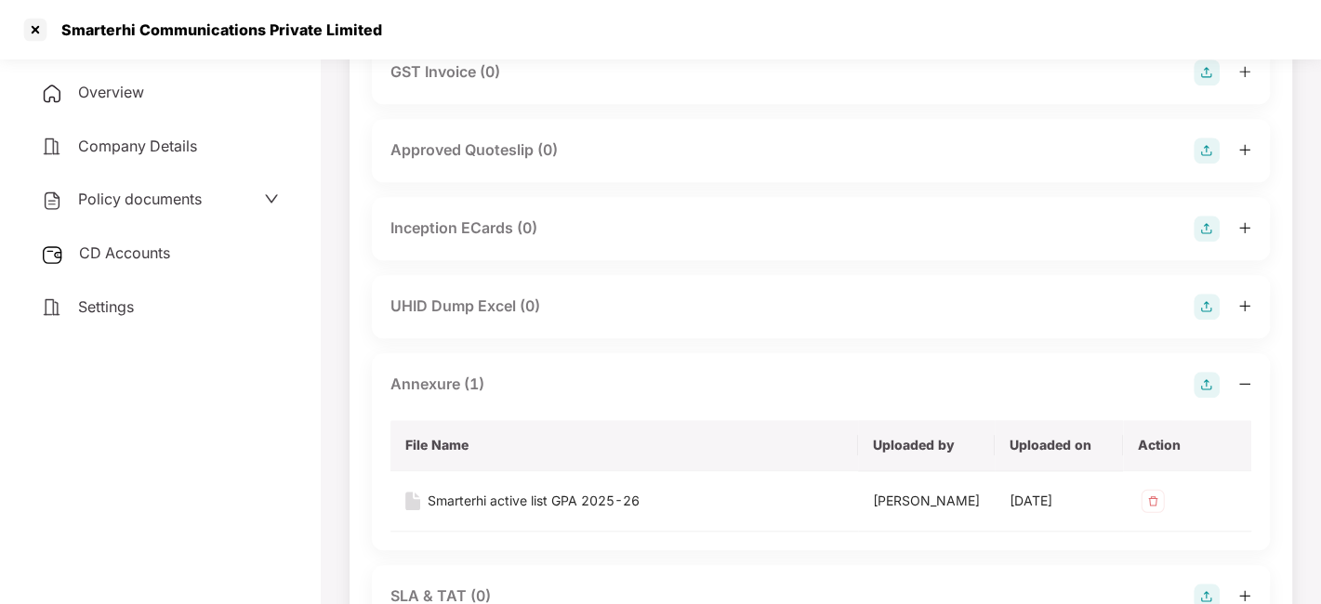
scroll to position [1078, 0]
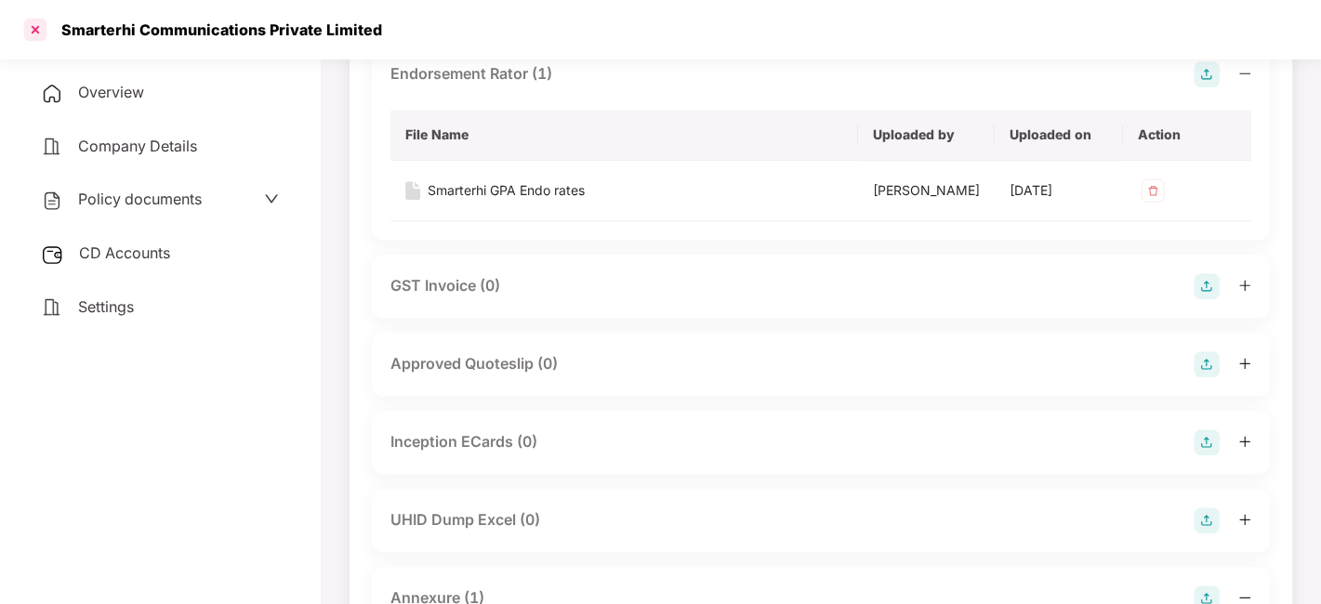
click at [31, 25] on div at bounding box center [35, 30] width 30 height 30
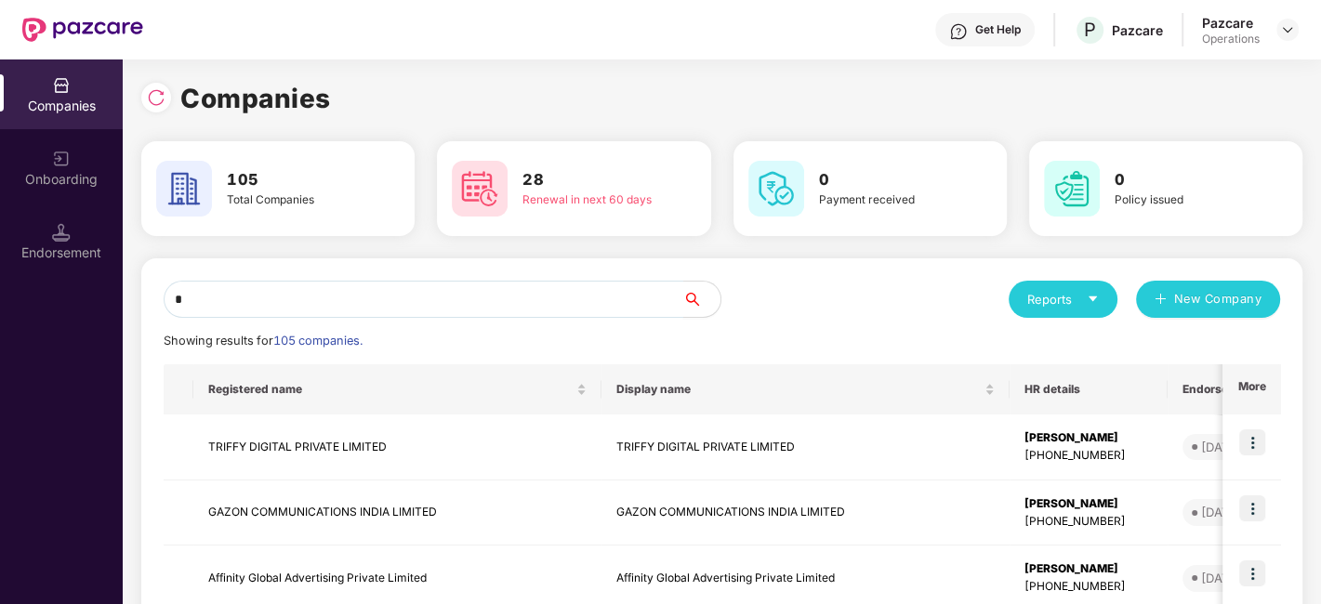
click at [383, 306] on input "*" at bounding box center [424, 299] width 520 height 37
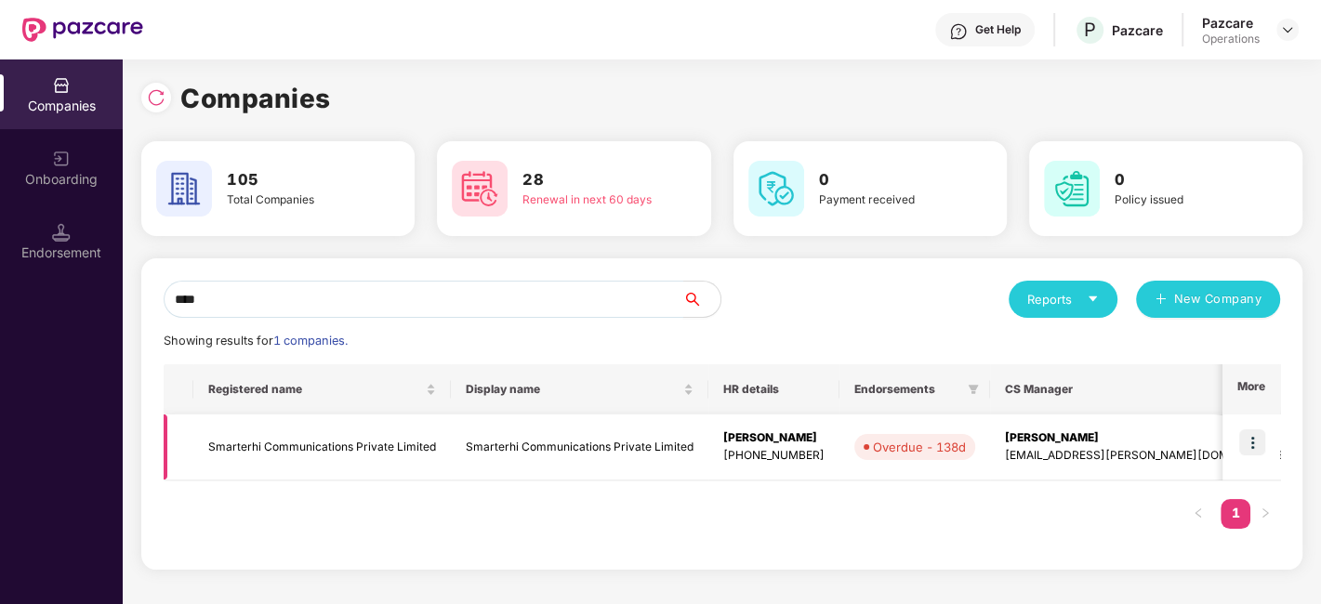
type input "****"
click at [1251, 442] on img at bounding box center [1252, 443] width 26 height 26
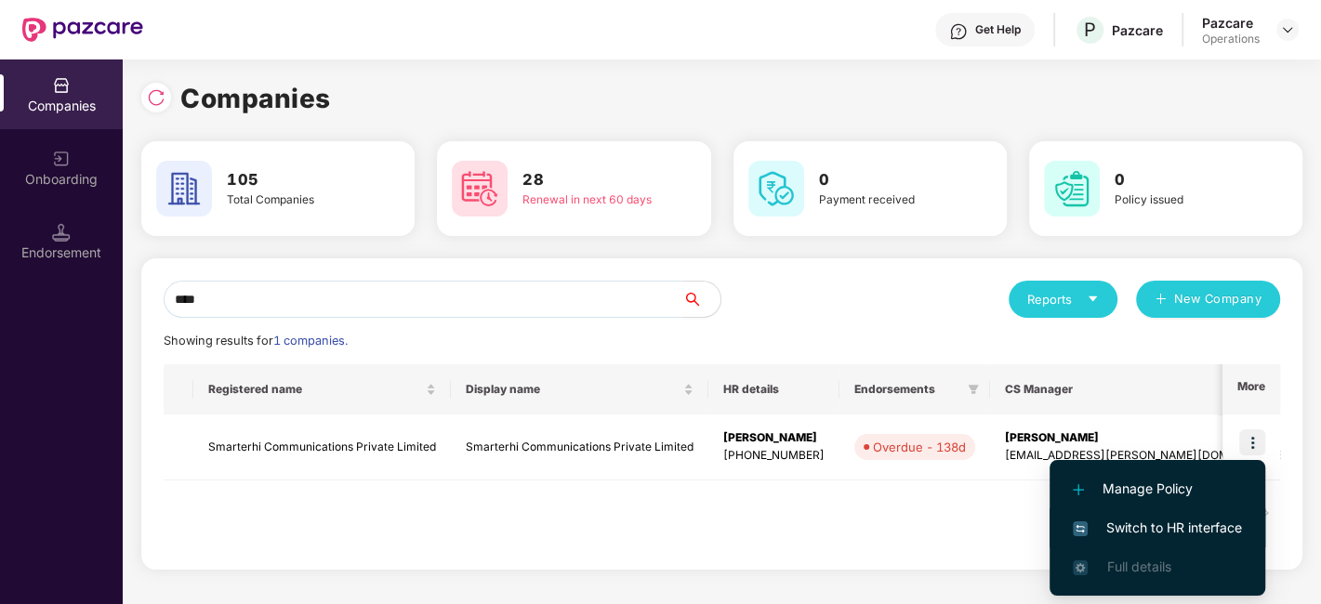
click at [1158, 526] on span "Switch to HR interface" at bounding box center [1157, 528] width 169 height 20
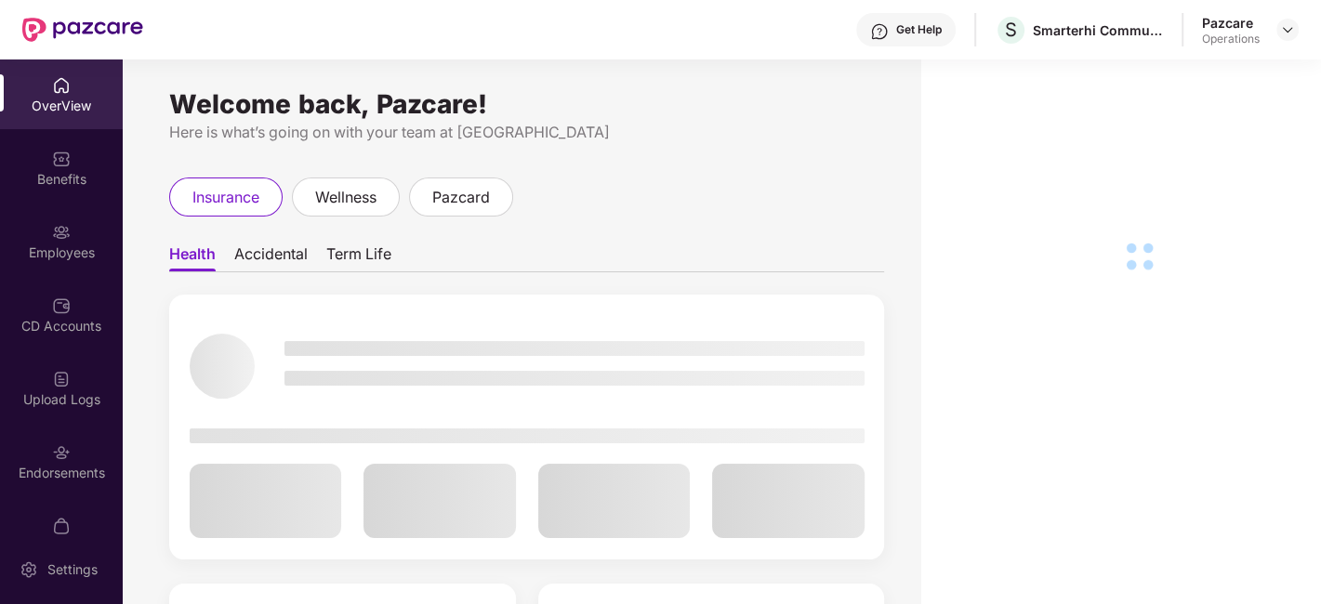
click at [32, 237] on div "Employees" at bounding box center [61, 241] width 123 height 70
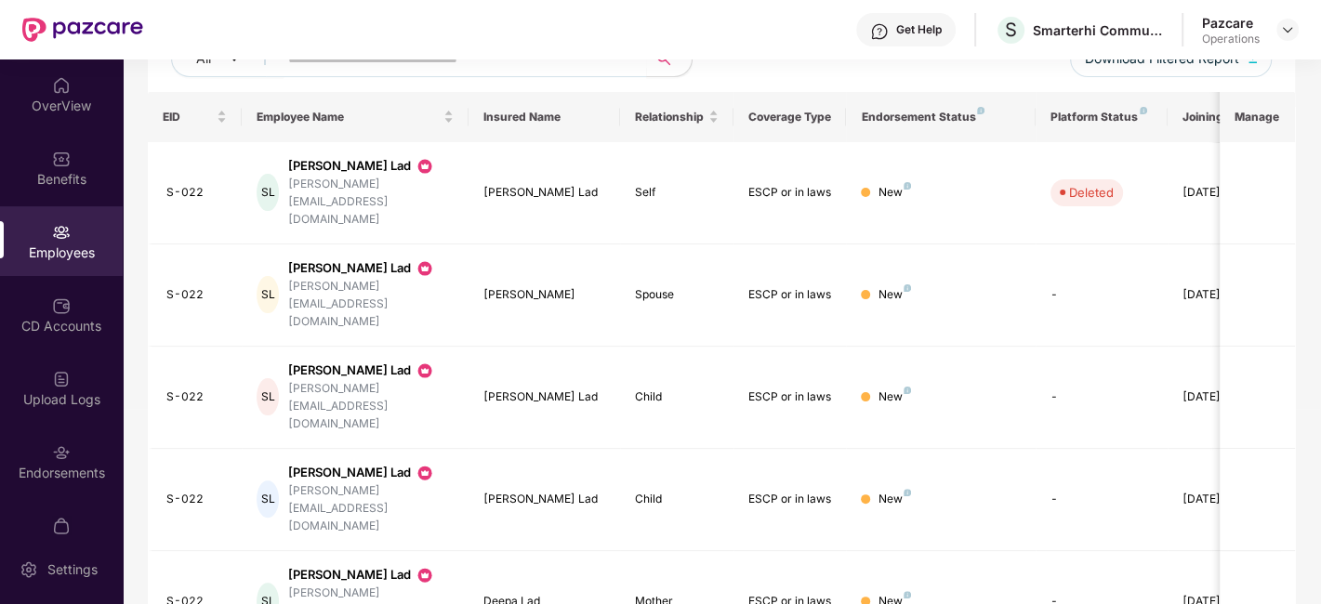
scroll to position [534, 0]
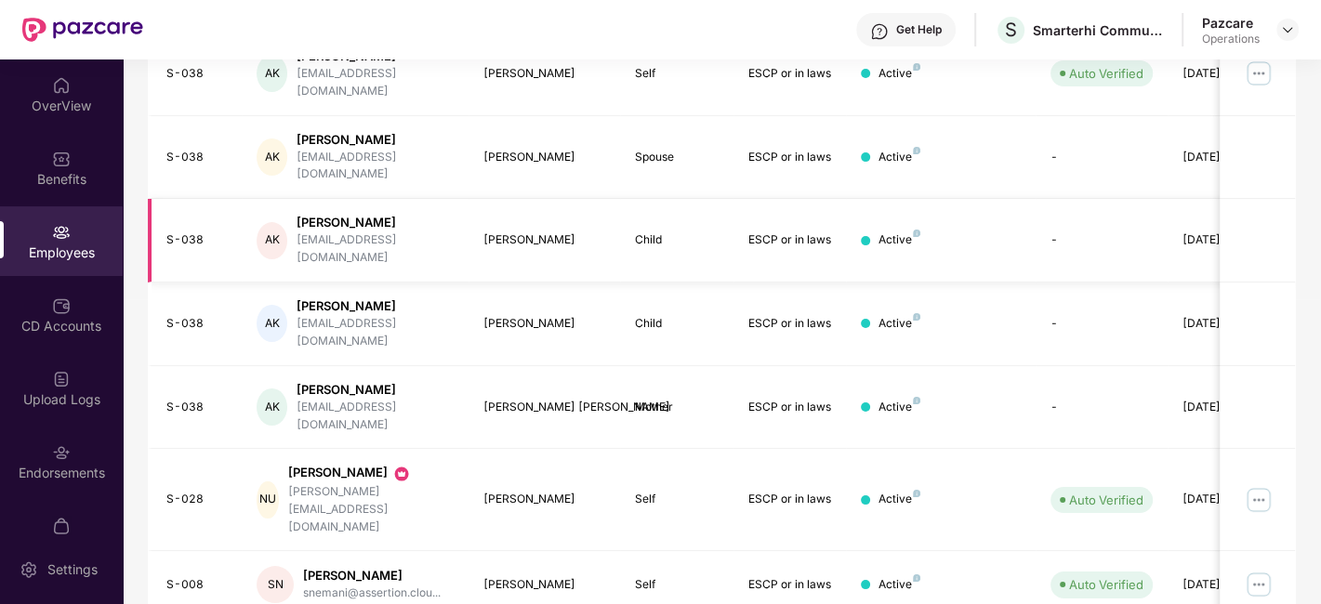
scroll to position [0, 0]
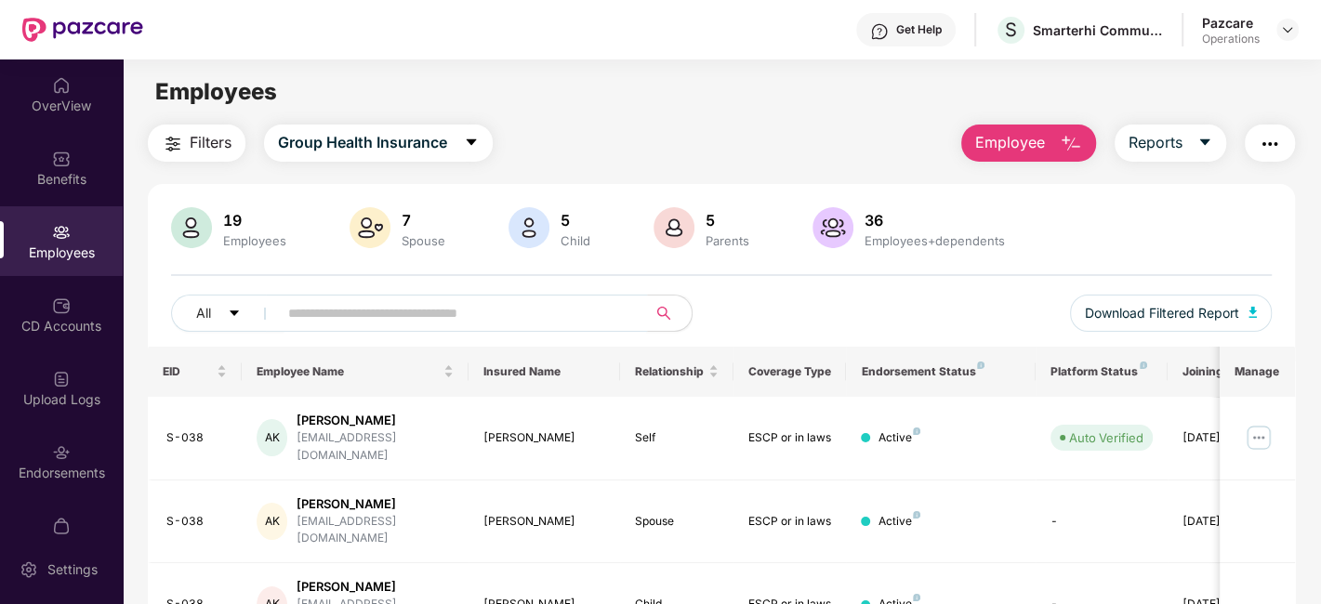
click at [394, 317] on input "text" at bounding box center [455, 313] width 334 height 28
paste input "*****"
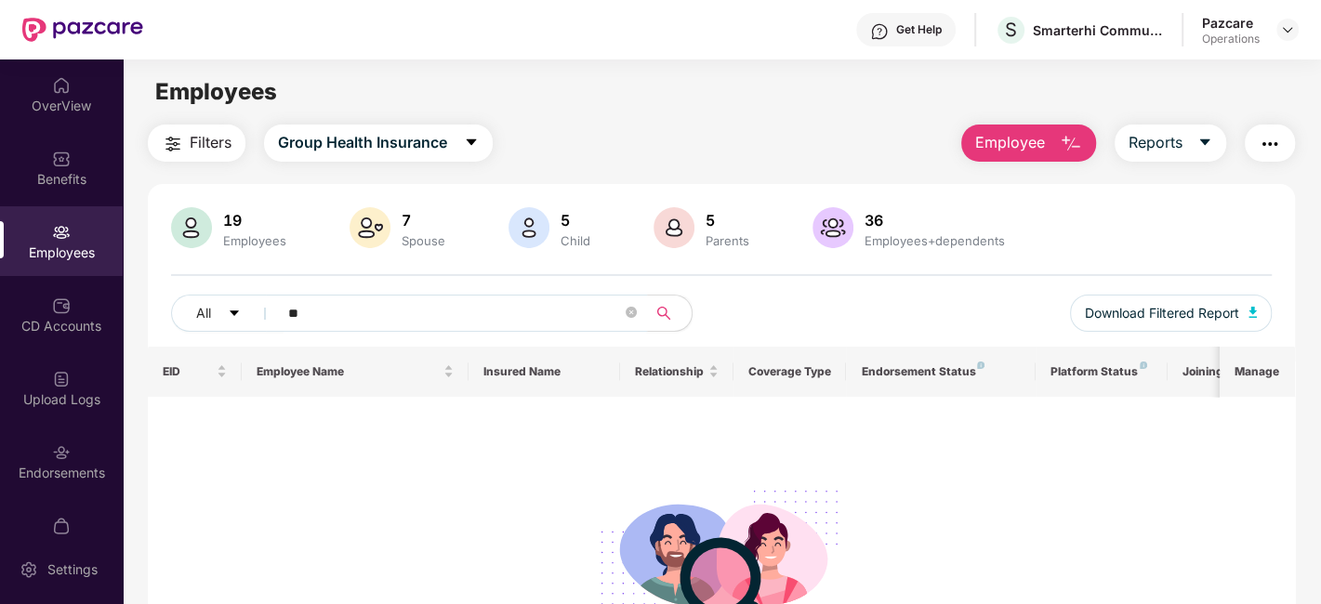
type input "*"
paste input "****"
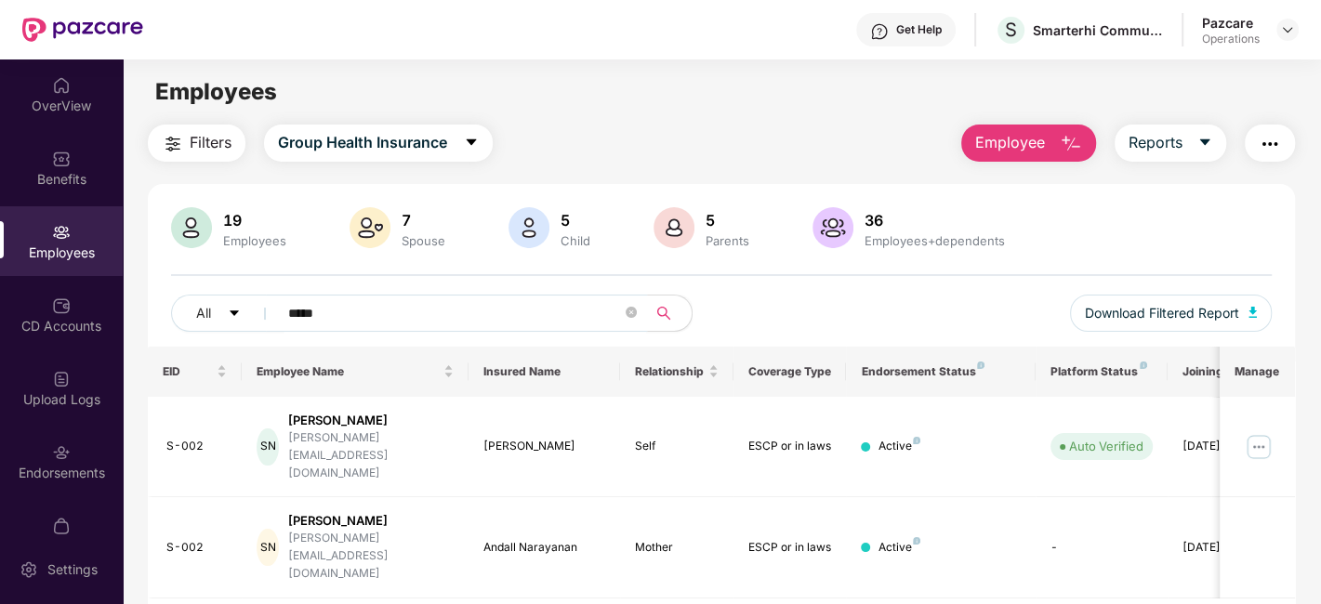
scroll to position [39, 0]
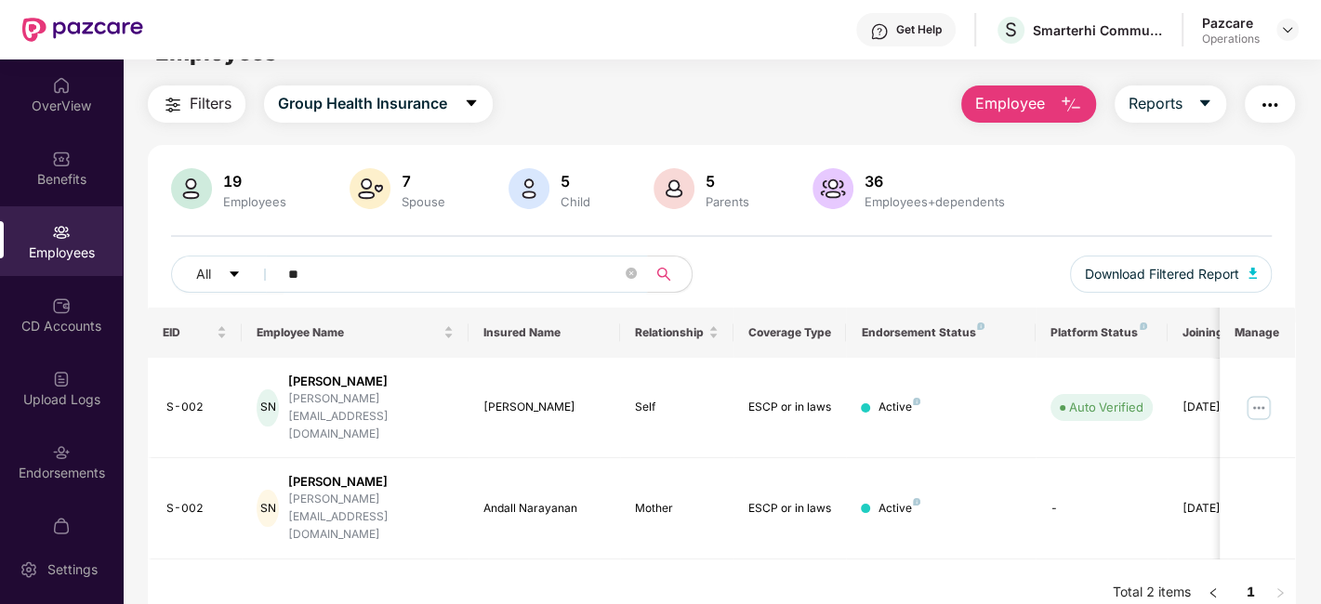
type input "*"
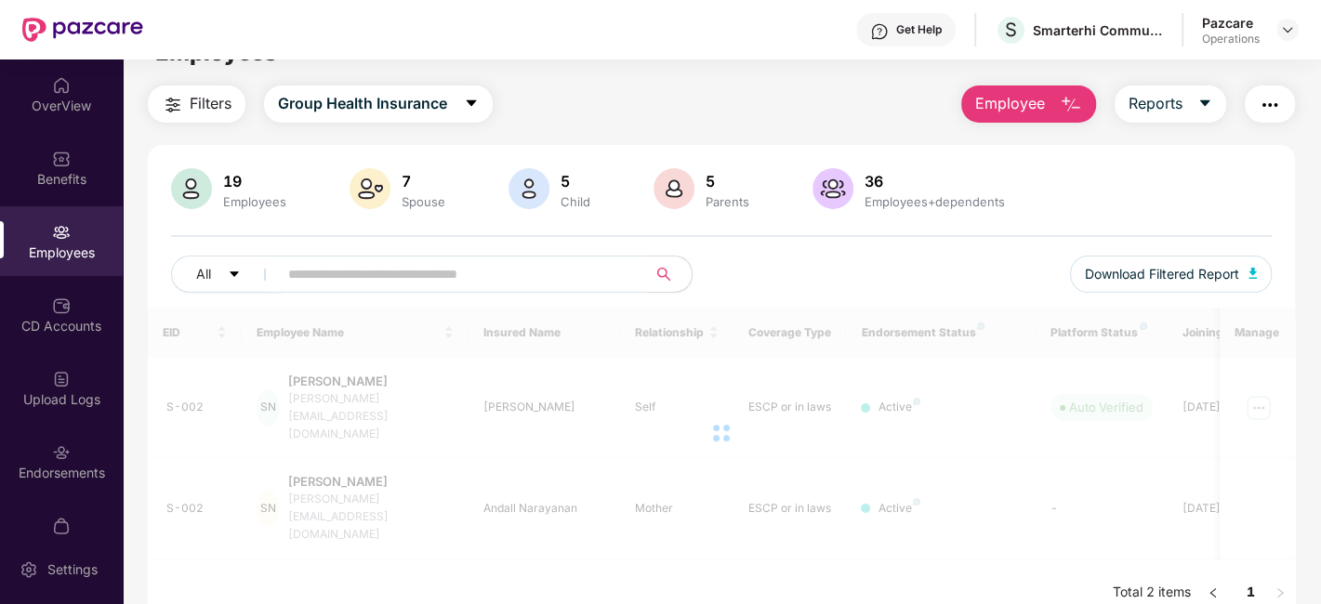
paste input "****"
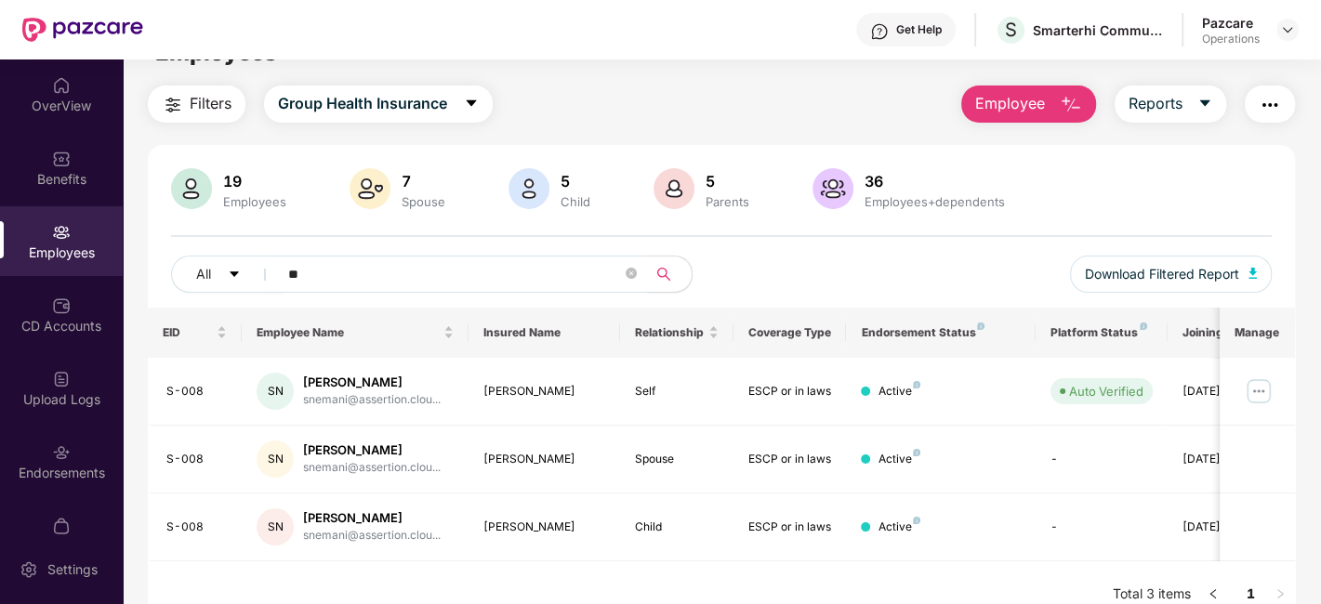
type input "*"
paste input "**********"
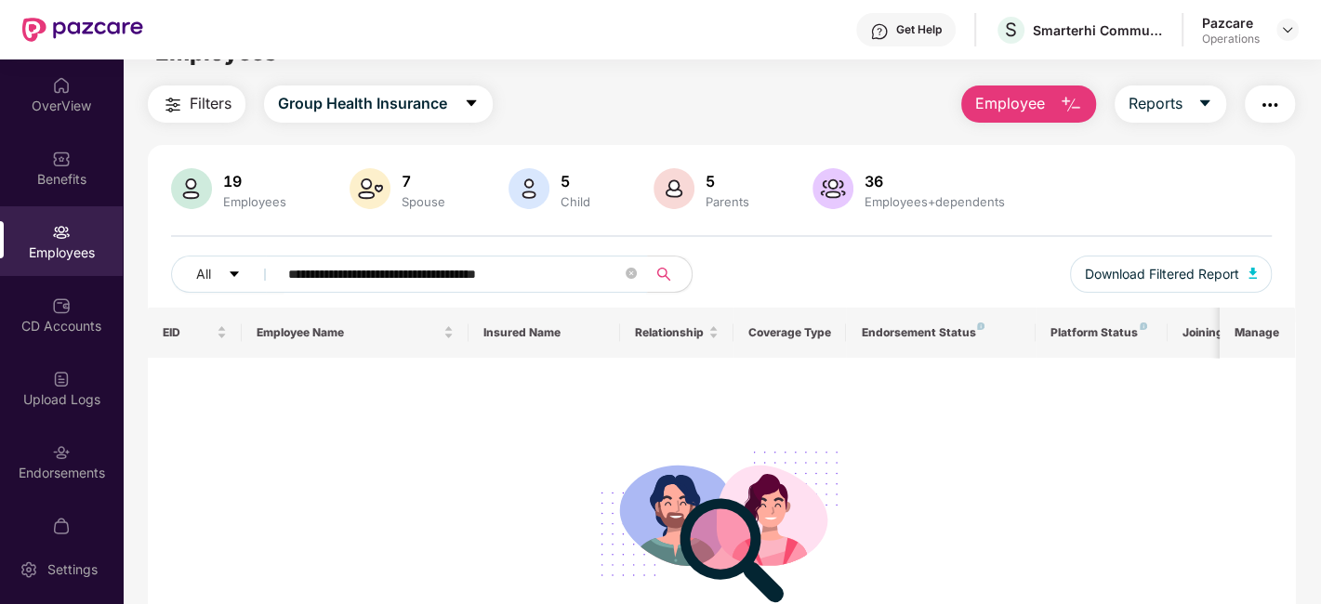
type input "**********"
click at [1287, 26] on img at bounding box center [1287, 29] width 15 height 15
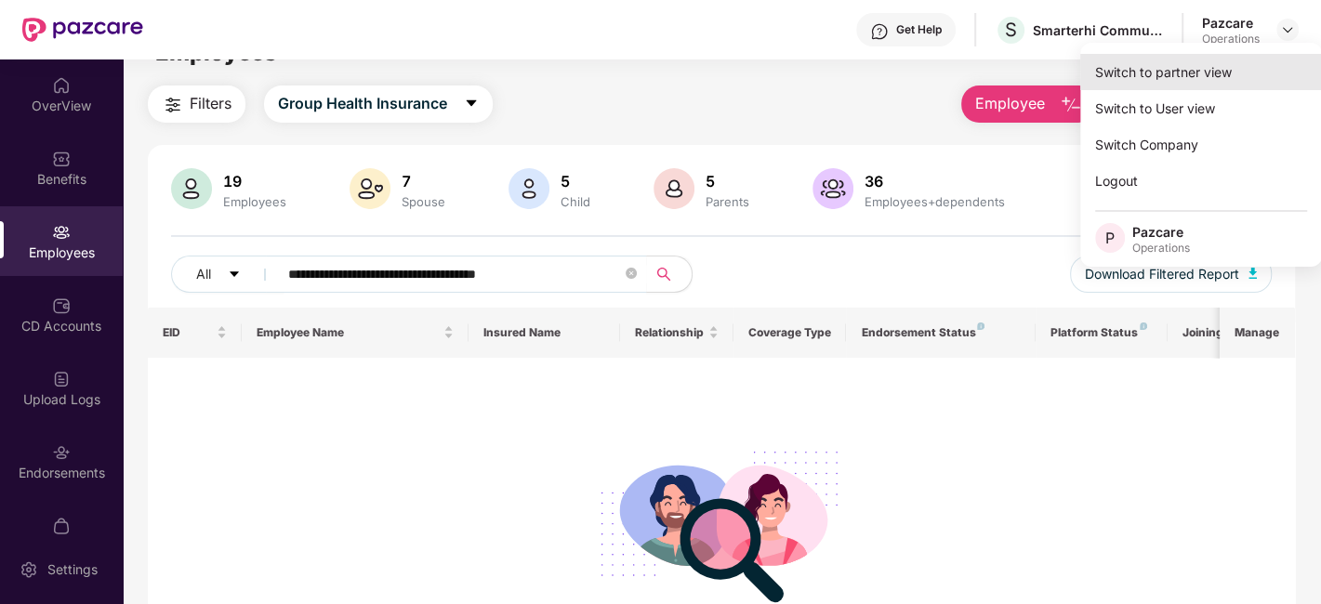
click at [1155, 73] on div "Switch to partner view" at bounding box center [1201, 72] width 242 height 36
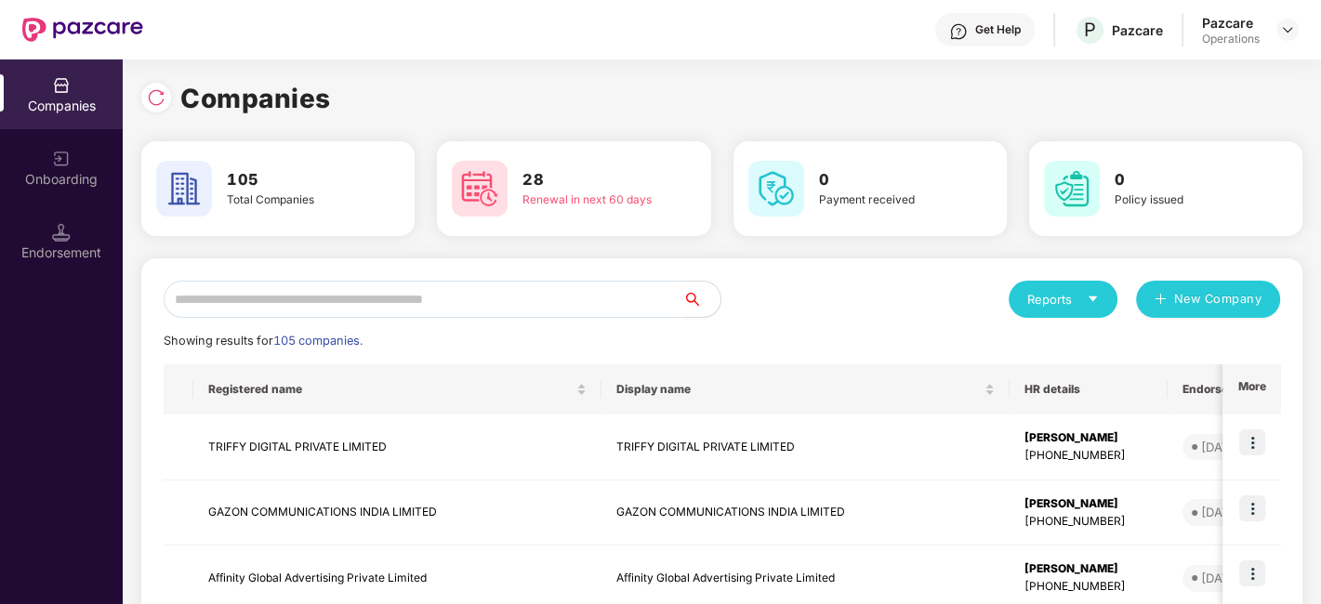
click at [432, 297] on input "text" at bounding box center [424, 299] width 520 height 37
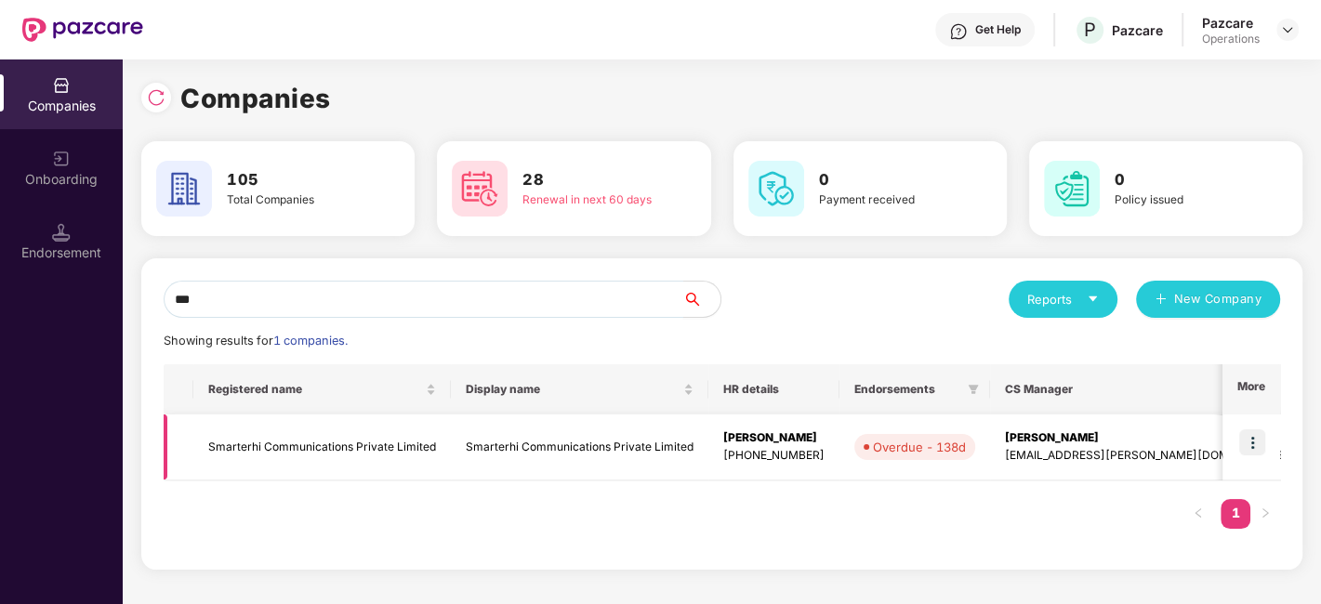
type input "***"
click at [345, 453] on td "Smarterhi Communications Private Limited" at bounding box center [322, 448] width 258 height 66
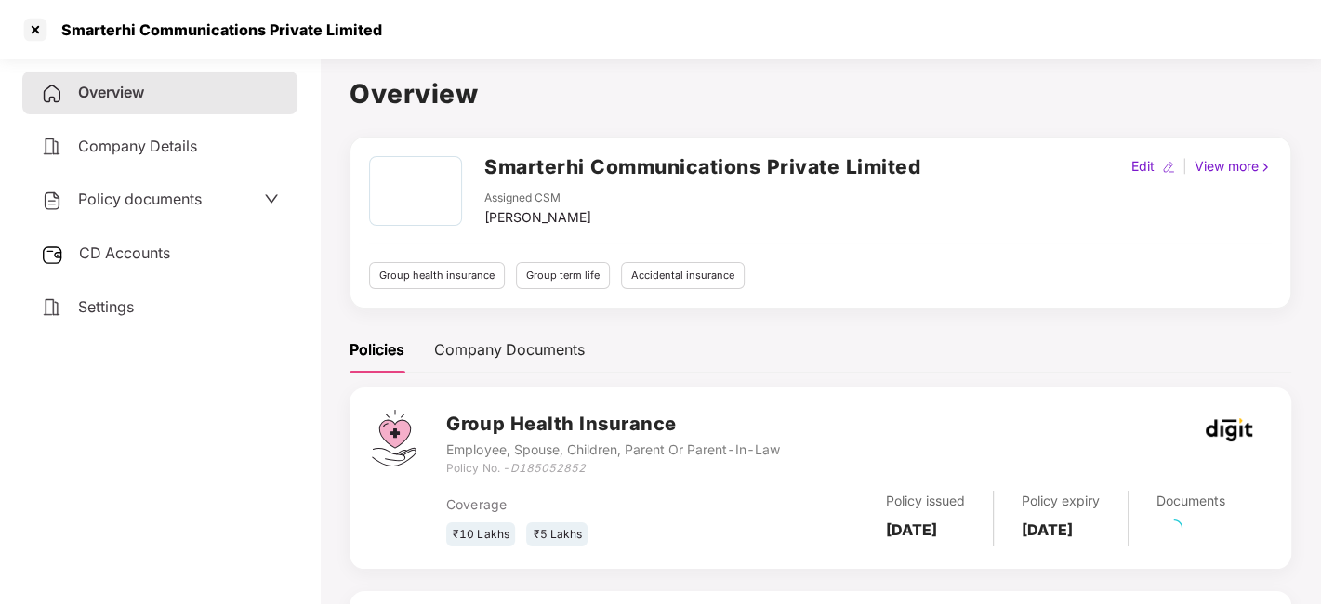
click at [116, 190] on span "Policy documents" at bounding box center [140, 199] width 124 height 19
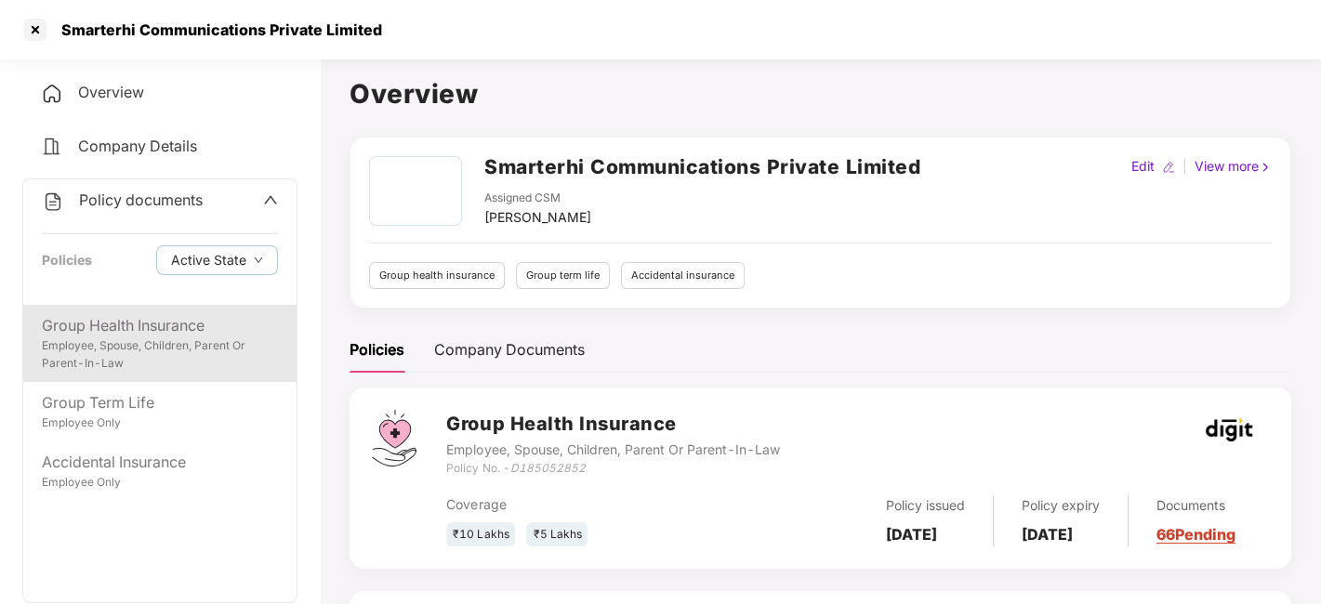
click at [123, 344] on div "Employee, Spouse, Children, Parent Or Parent-In-Law" at bounding box center [160, 354] width 236 height 35
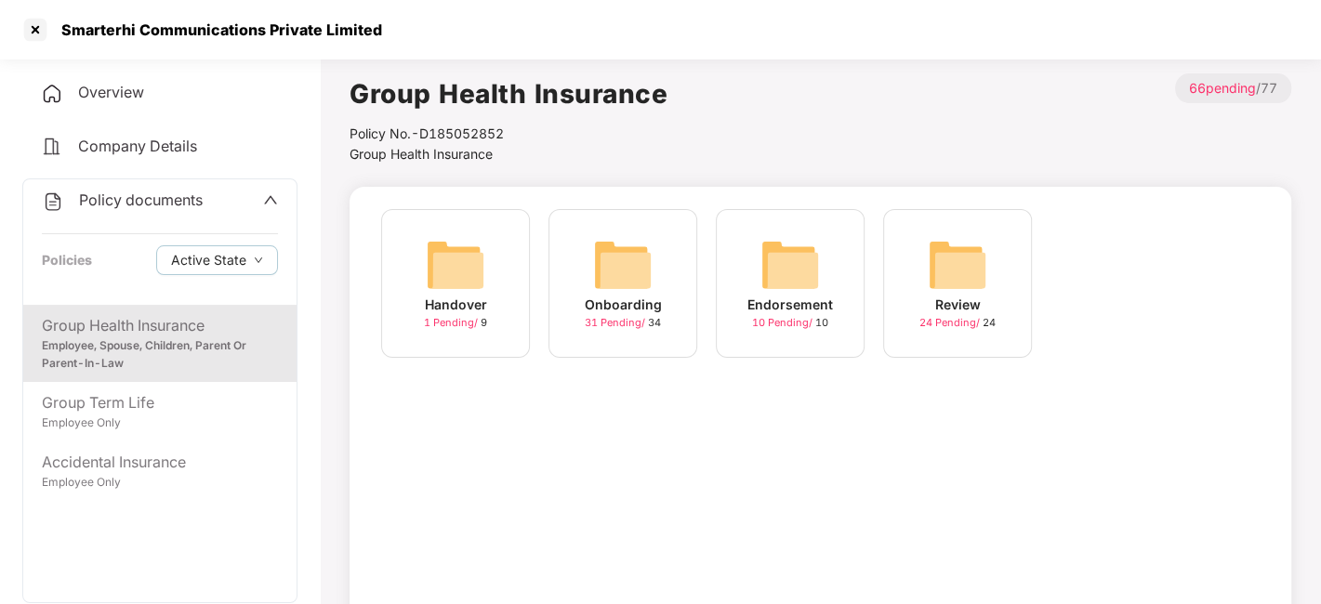
click at [618, 265] on img at bounding box center [623, 265] width 60 height 60
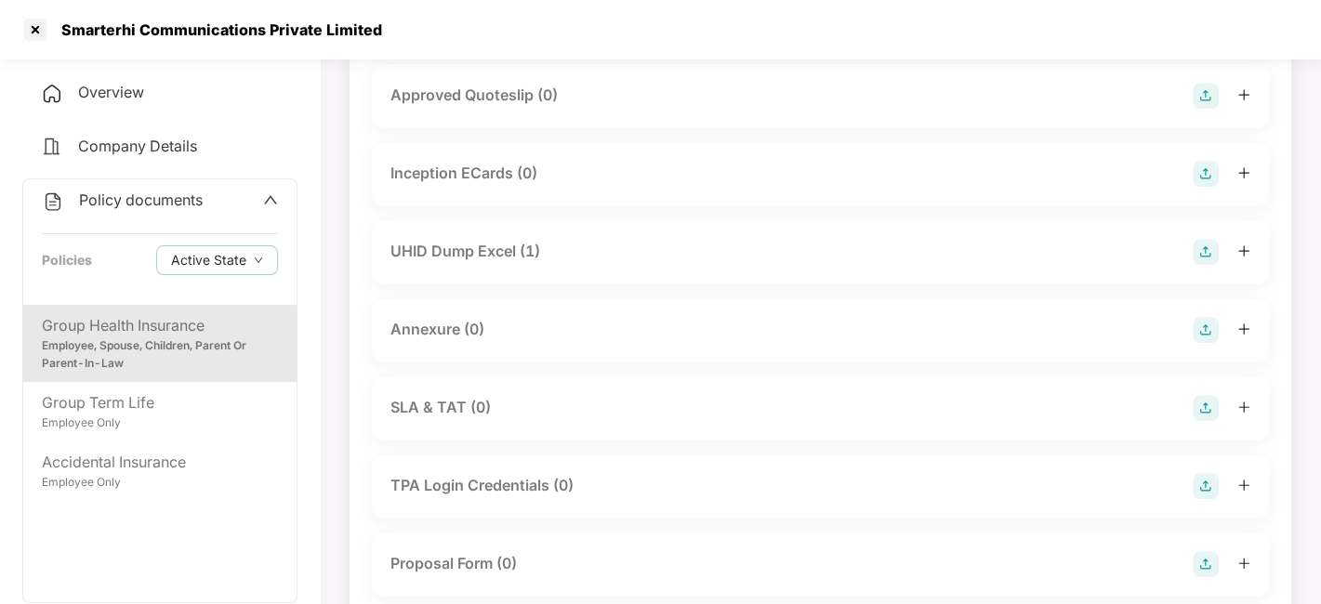
scroll to position [786, 0]
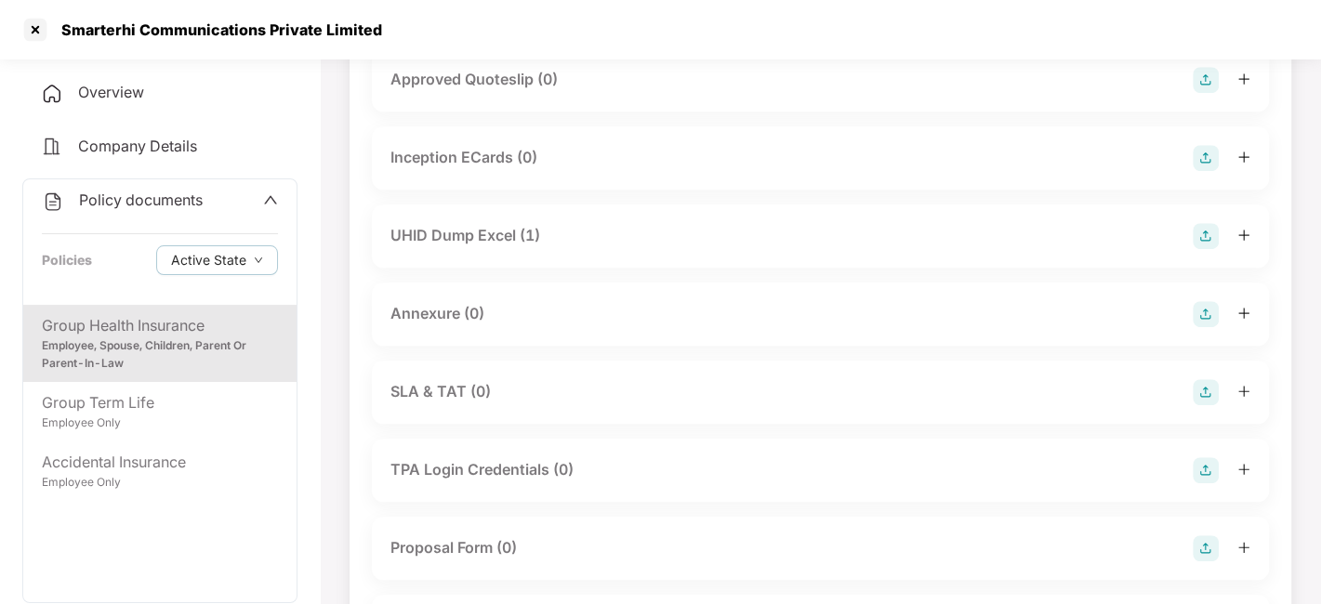
click at [462, 245] on div "UHID Dump Excel (1)" at bounding box center [465, 235] width 150 height 23
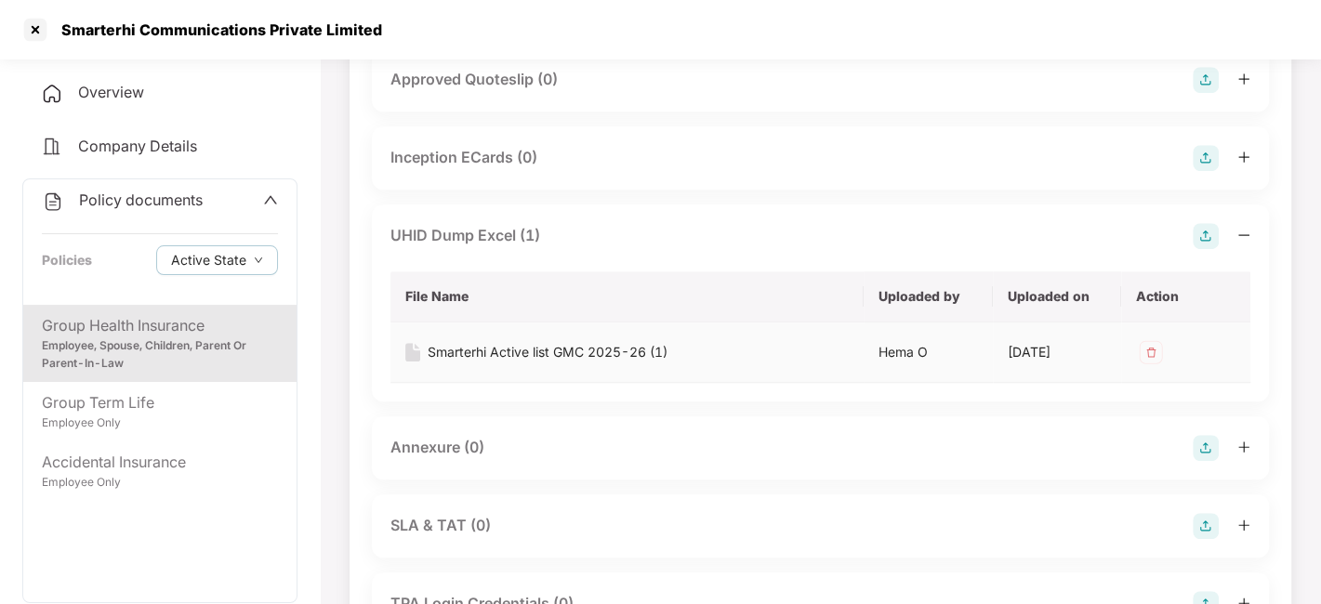
click at [612, 342] on div "Smarterhi Active list GMC 2025-26 (1)" at bounding box center [548, 352] width 240 height 20
click at [507, 349] on div "Smarterhi Active list GMC 2025-26 (1)" at bounding box center [548, 352] width 240 height 20
